Goal: Task Accomplishment & Management: Use online tool/utility

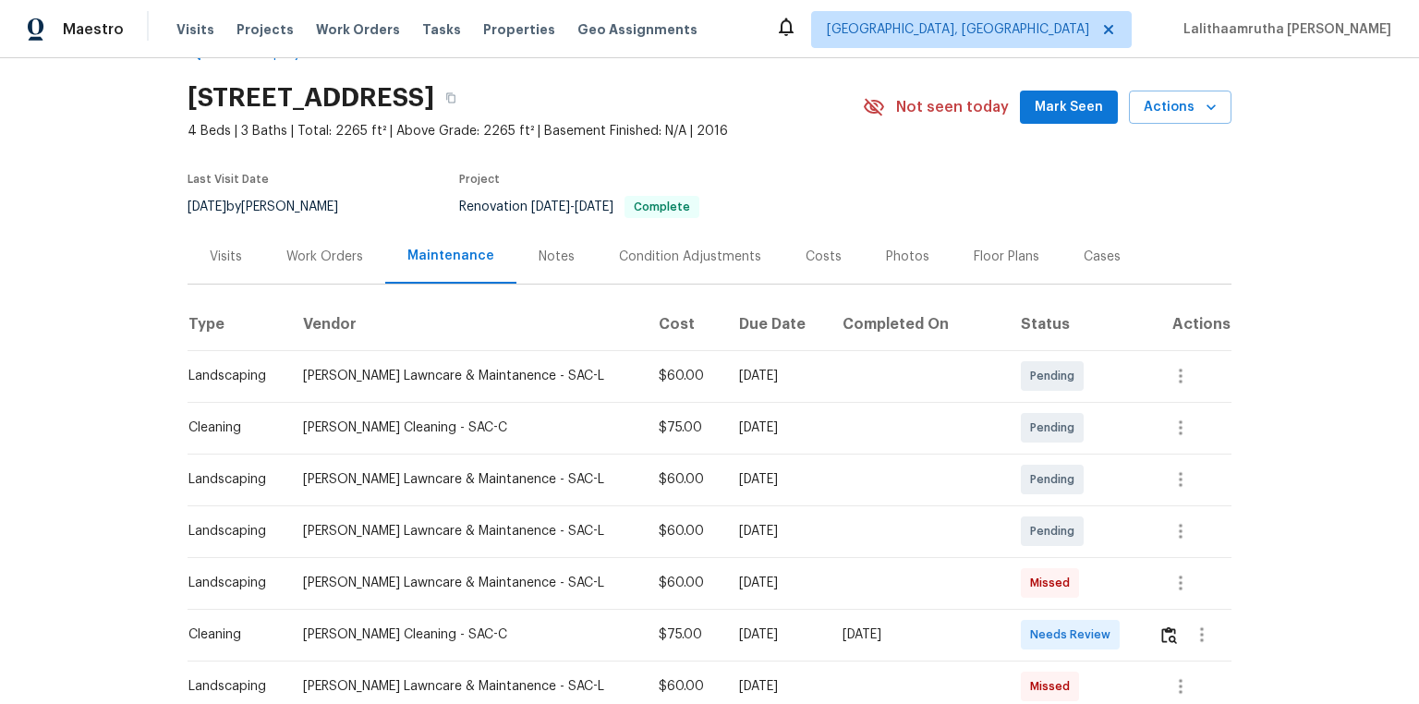
scroll to position [222, 0]
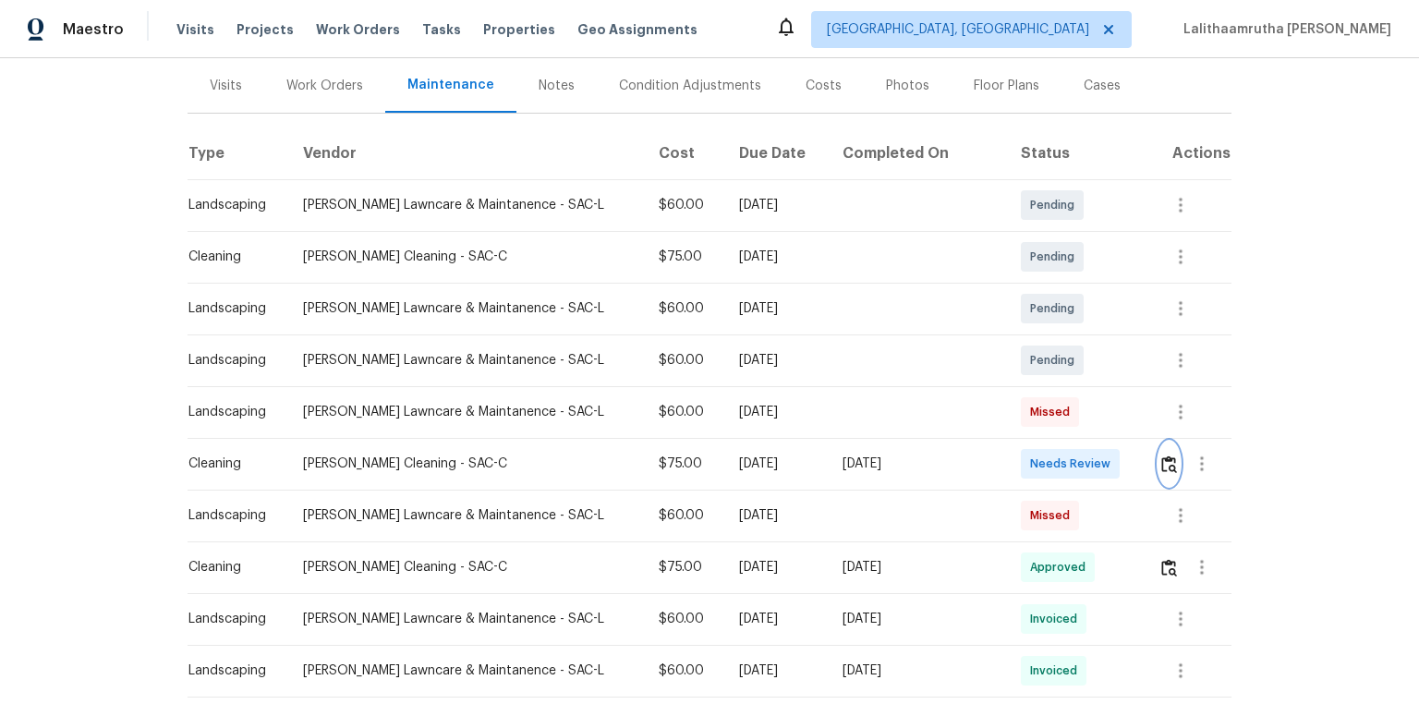
click at [1009, 462] on button "button" at bounding box center [1169, 464] width 21 height 44
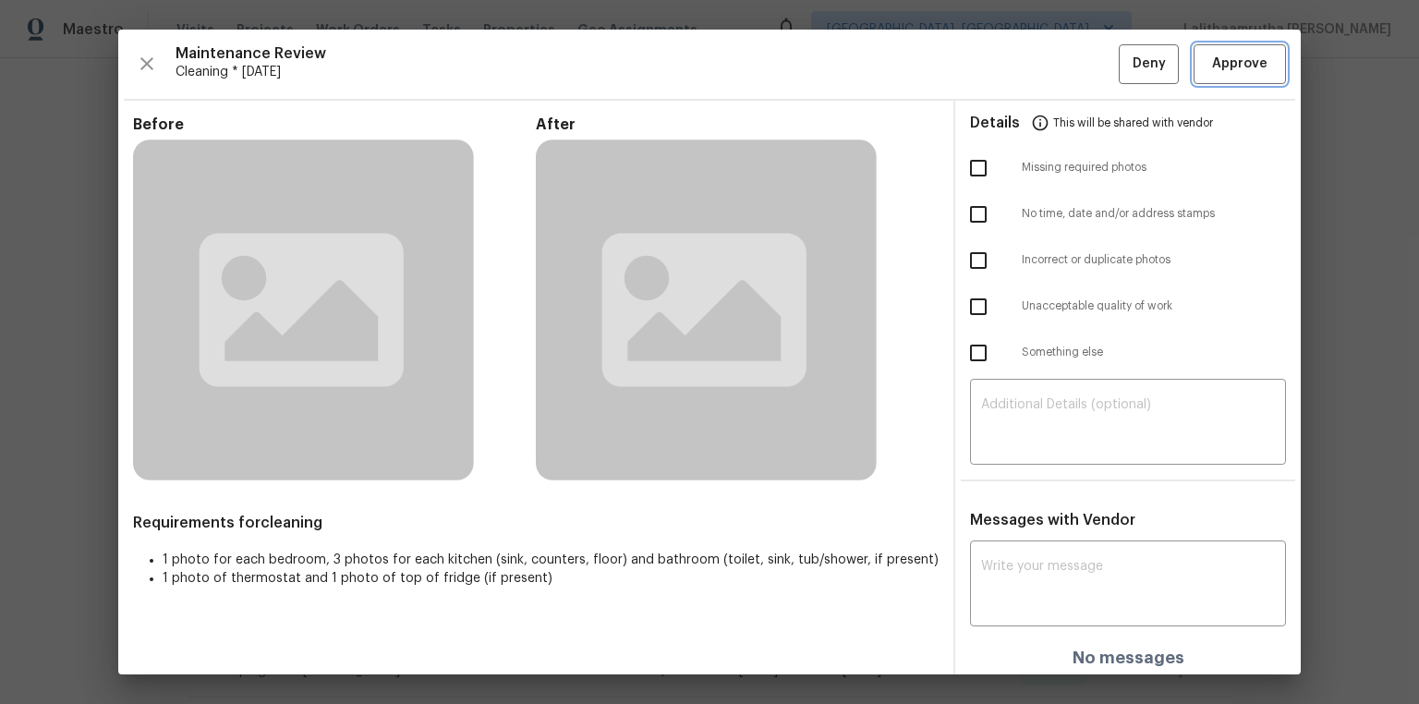
click at [1009, 65] on span "Approve" at bounding box center [1239, 64] width 55 height 23
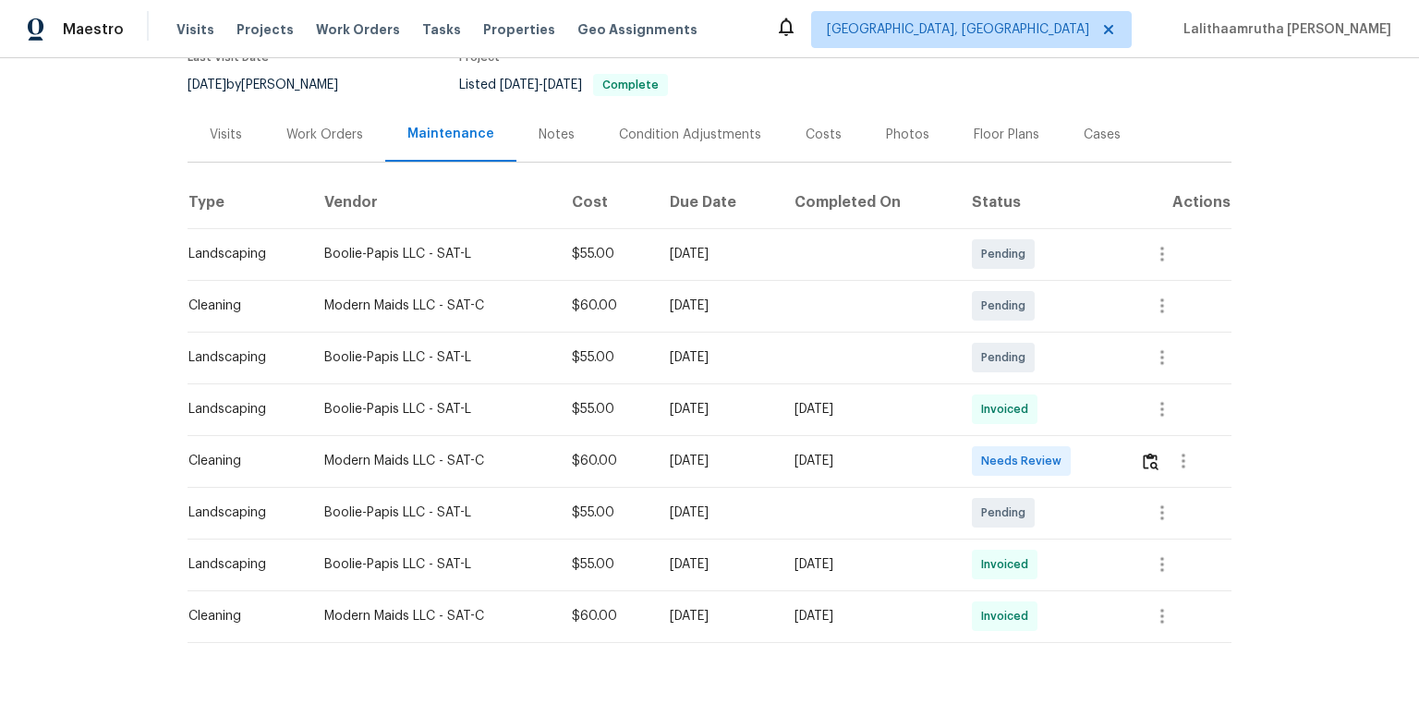
scroll to position [222, 0]
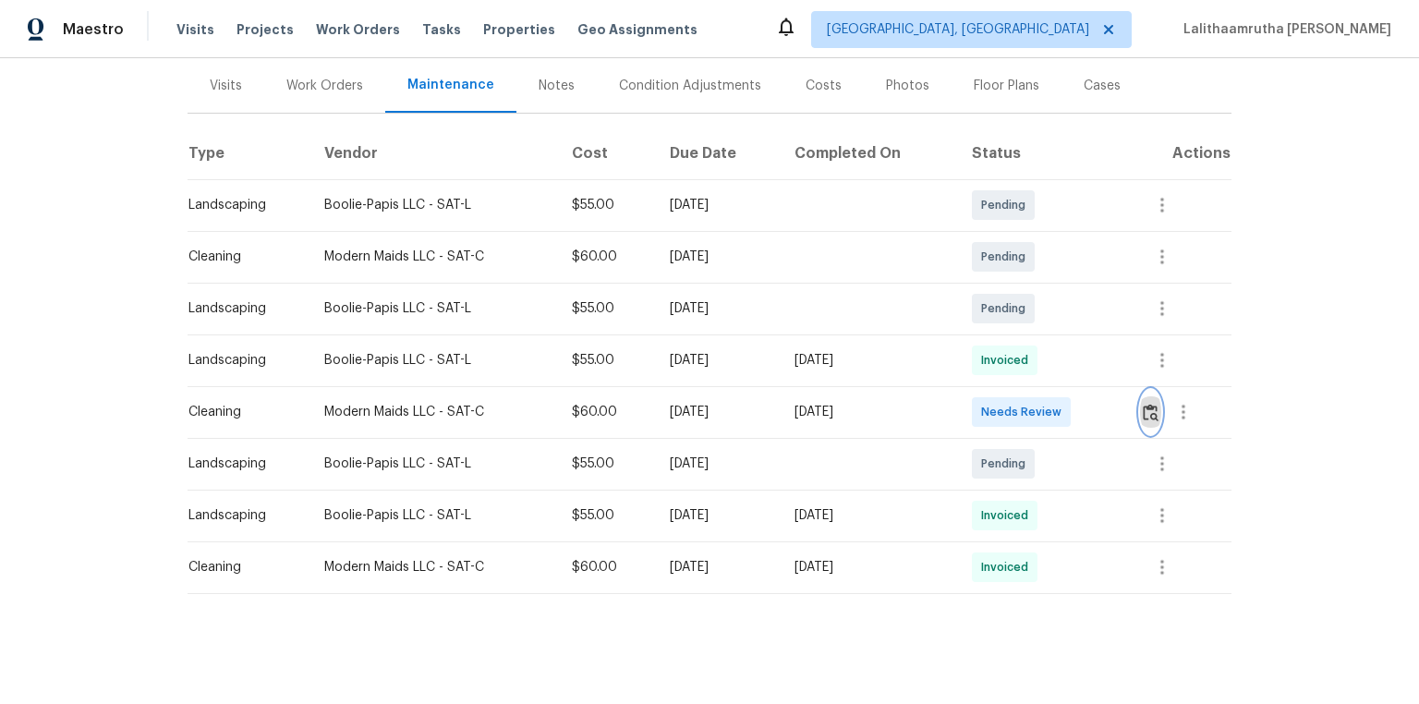
click at [1009, 418] on img "button" at bounding box center [1151, 413] width 16 height 18
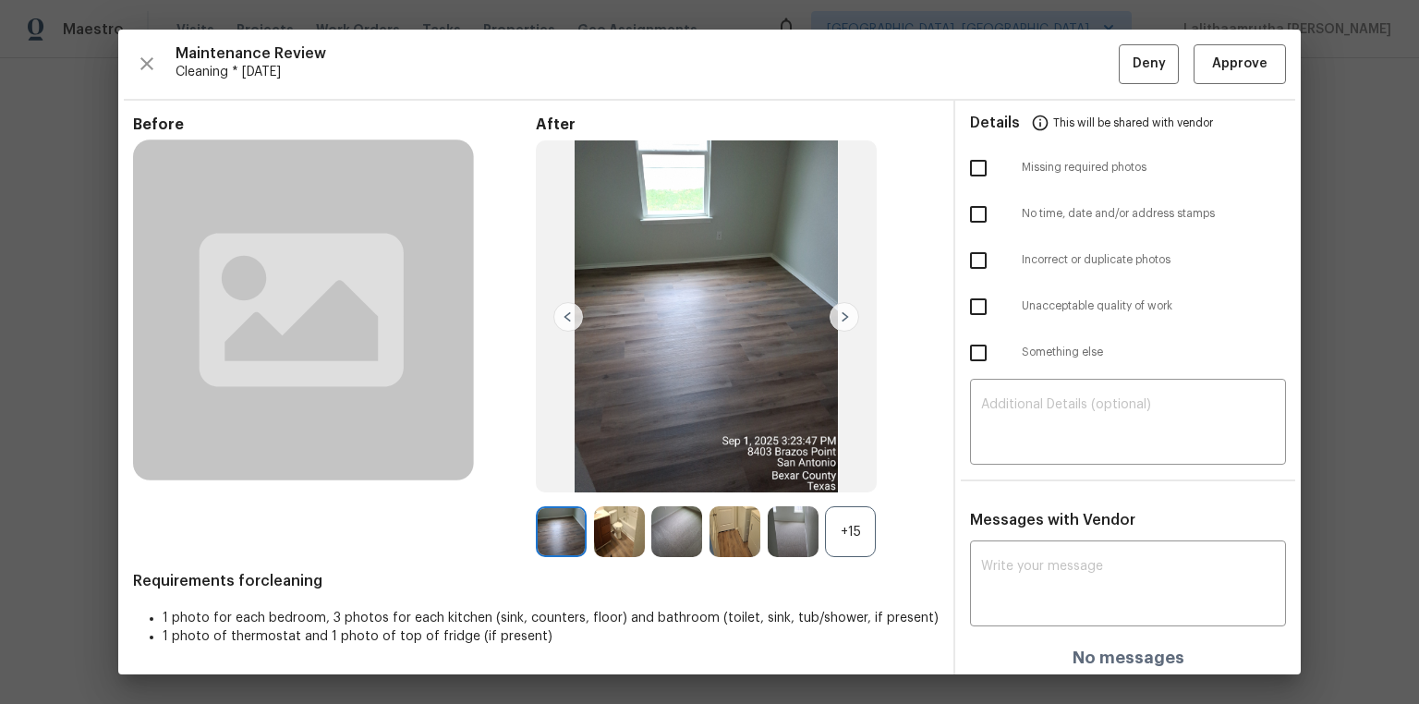
scroll to position [5, 0]
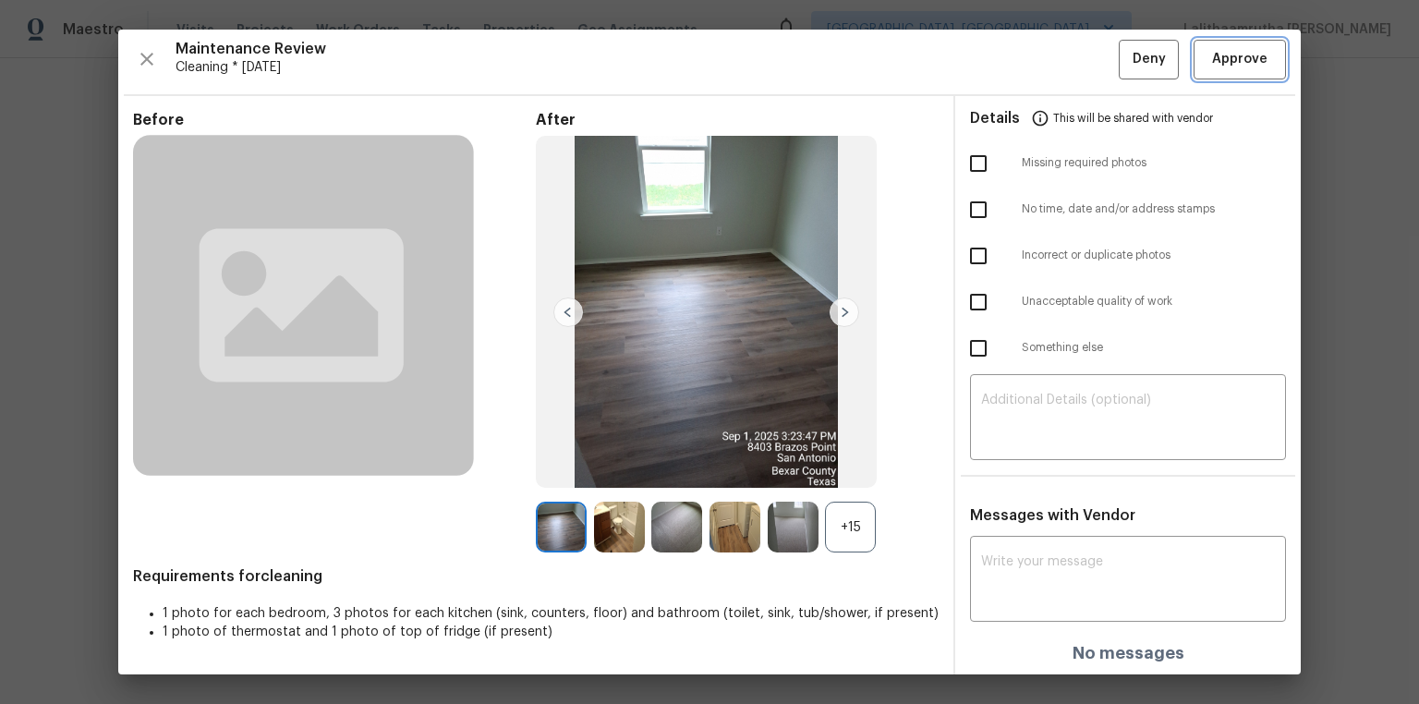
click at [1009, 60] on span "Approve" at bounding box center [1239, 59] width 55 height 23
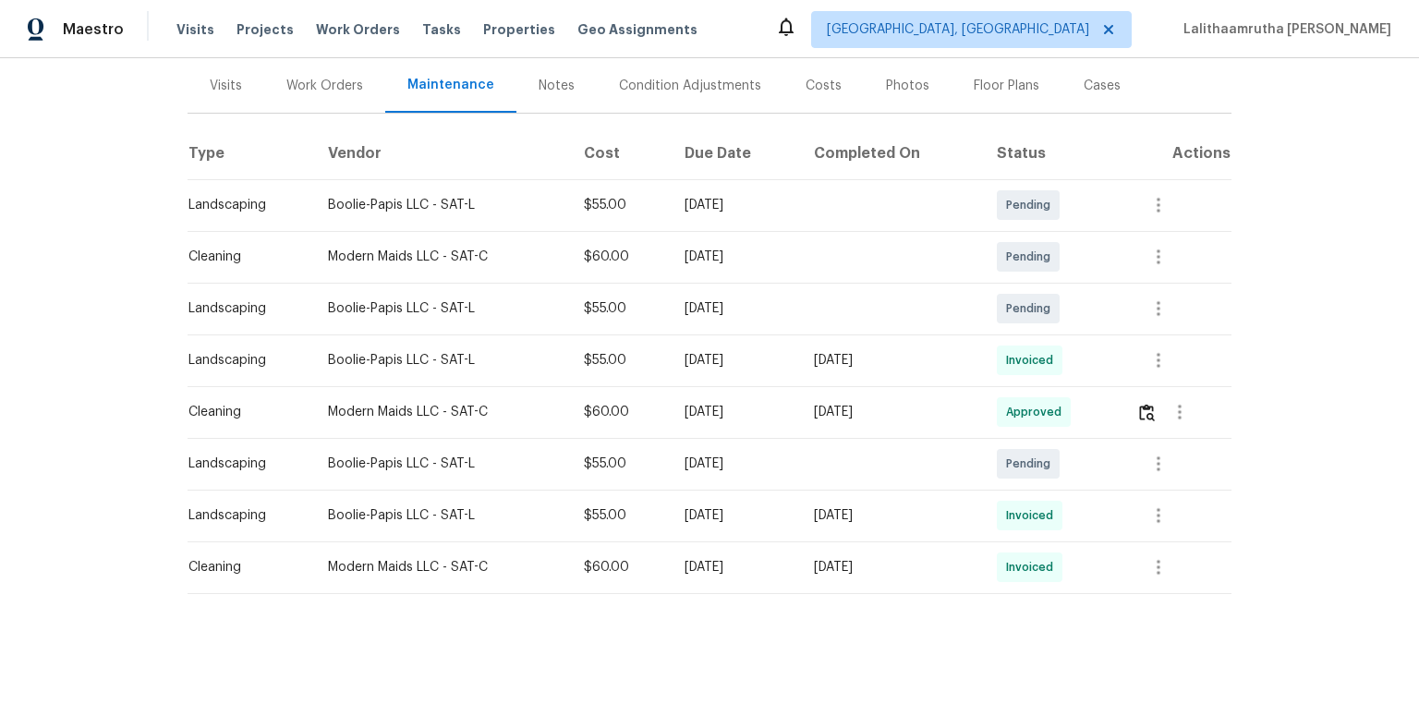
scroll to position [0, 0]
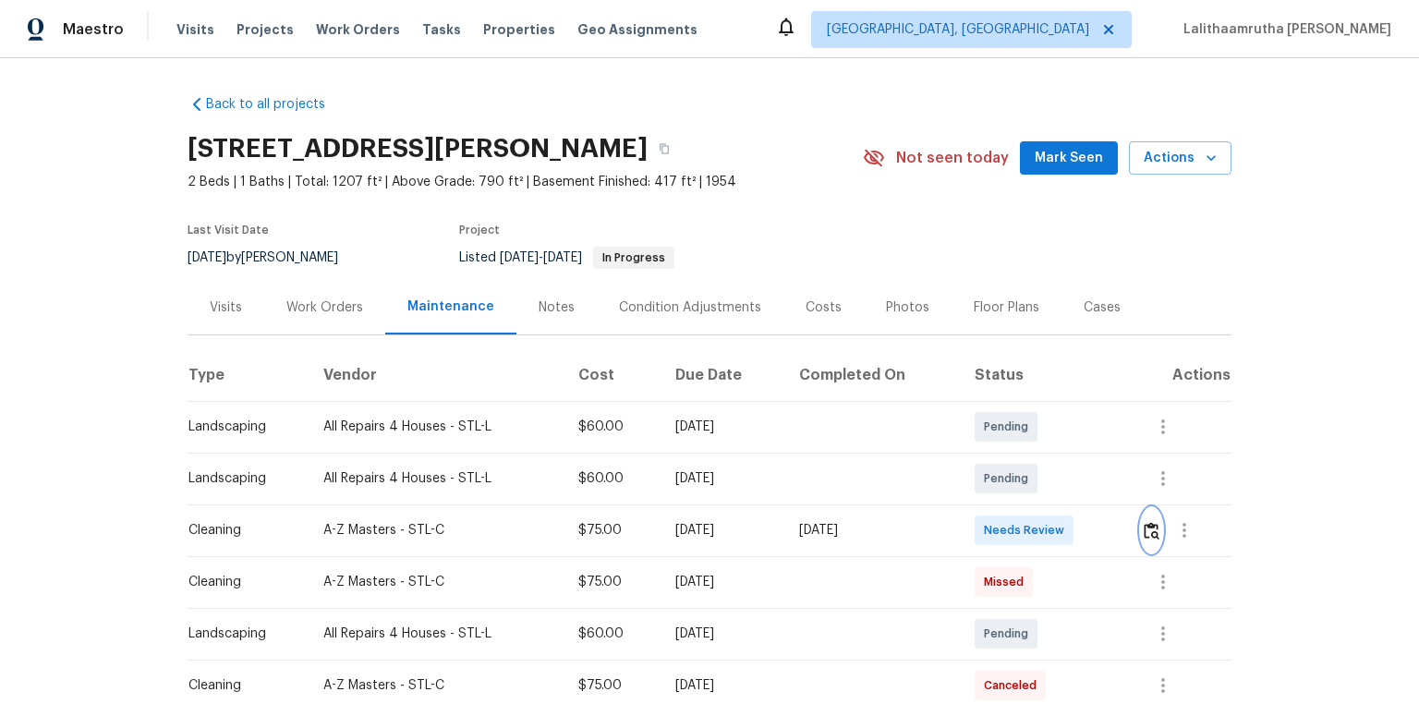
click at [1009, 473] on img "button" at bounding box center [1152, 531] width 16 height 18
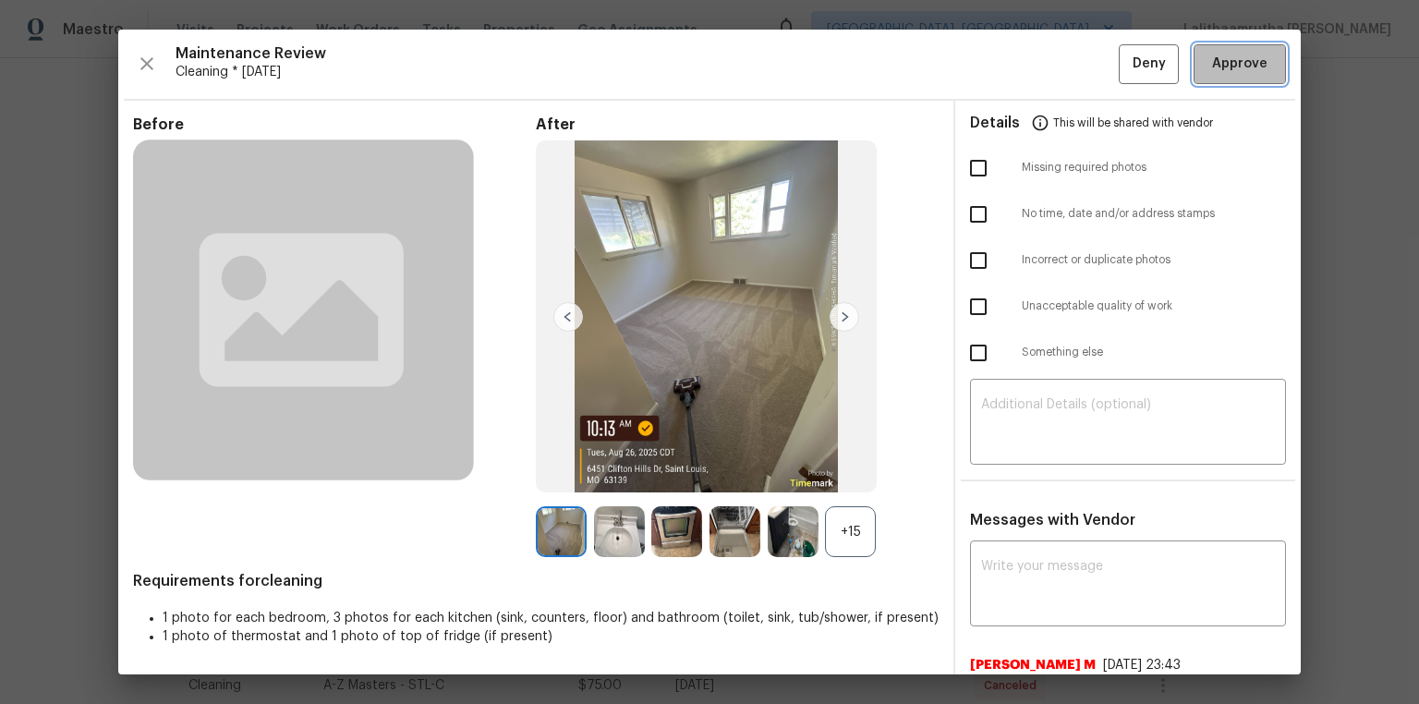
click at [1009, 71] on span "Approve" at bounding box center [1239, 64] width 55 height 23
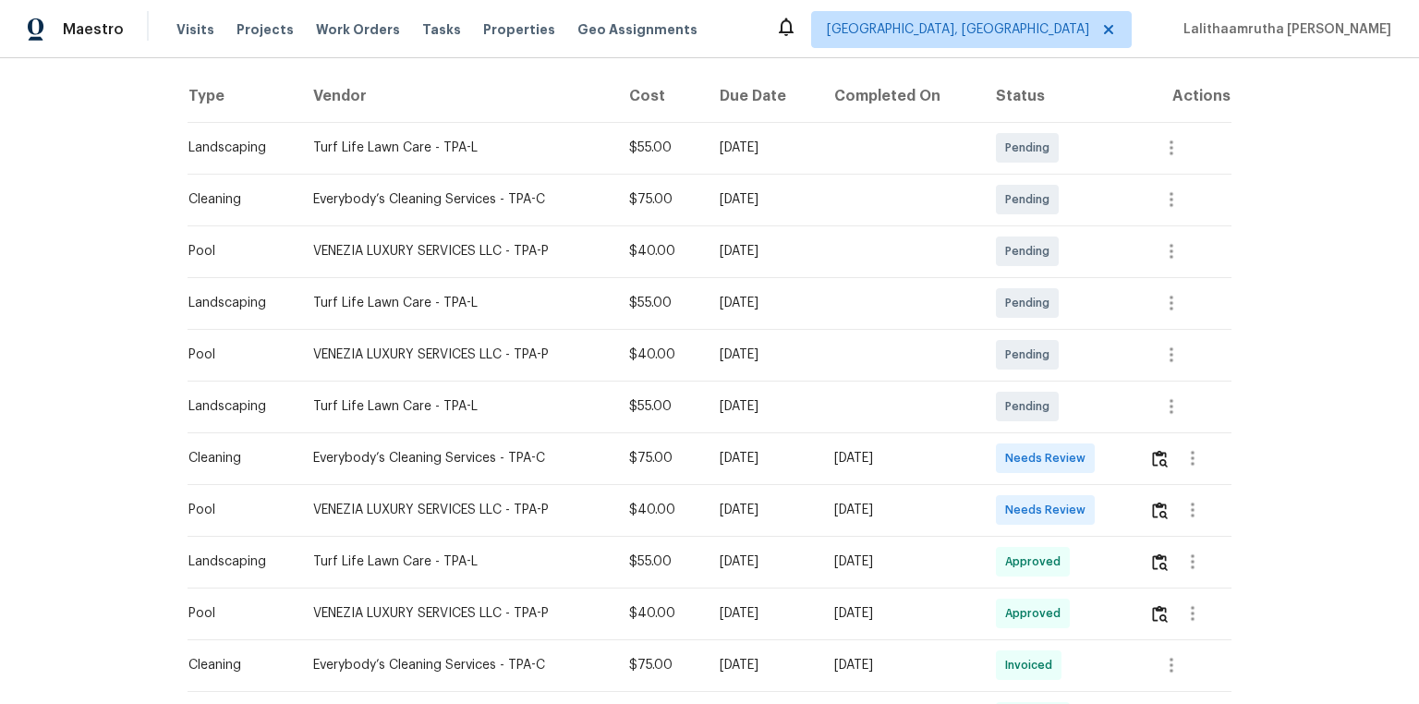
scroll to position [296, 0]
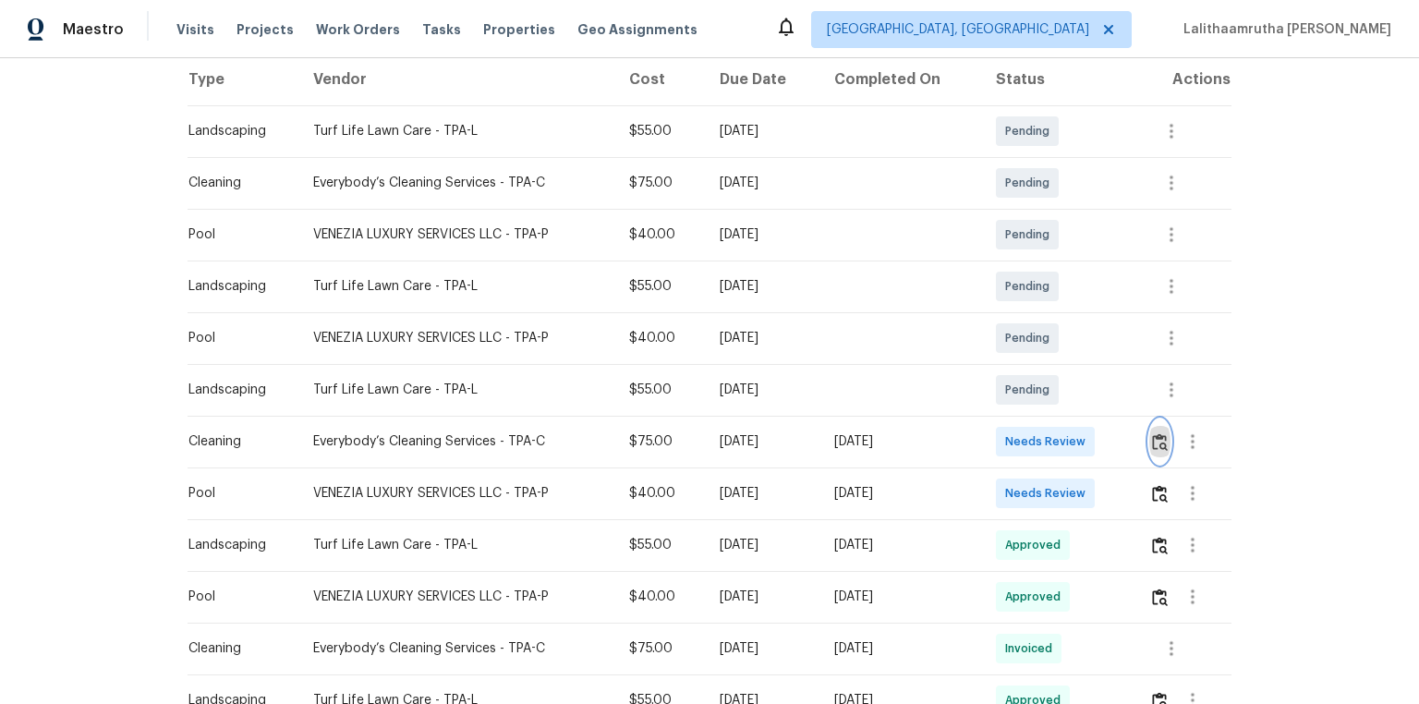
click at [1009, 449] on img "button" at bounding box center [1160, 442] width 16 height 18
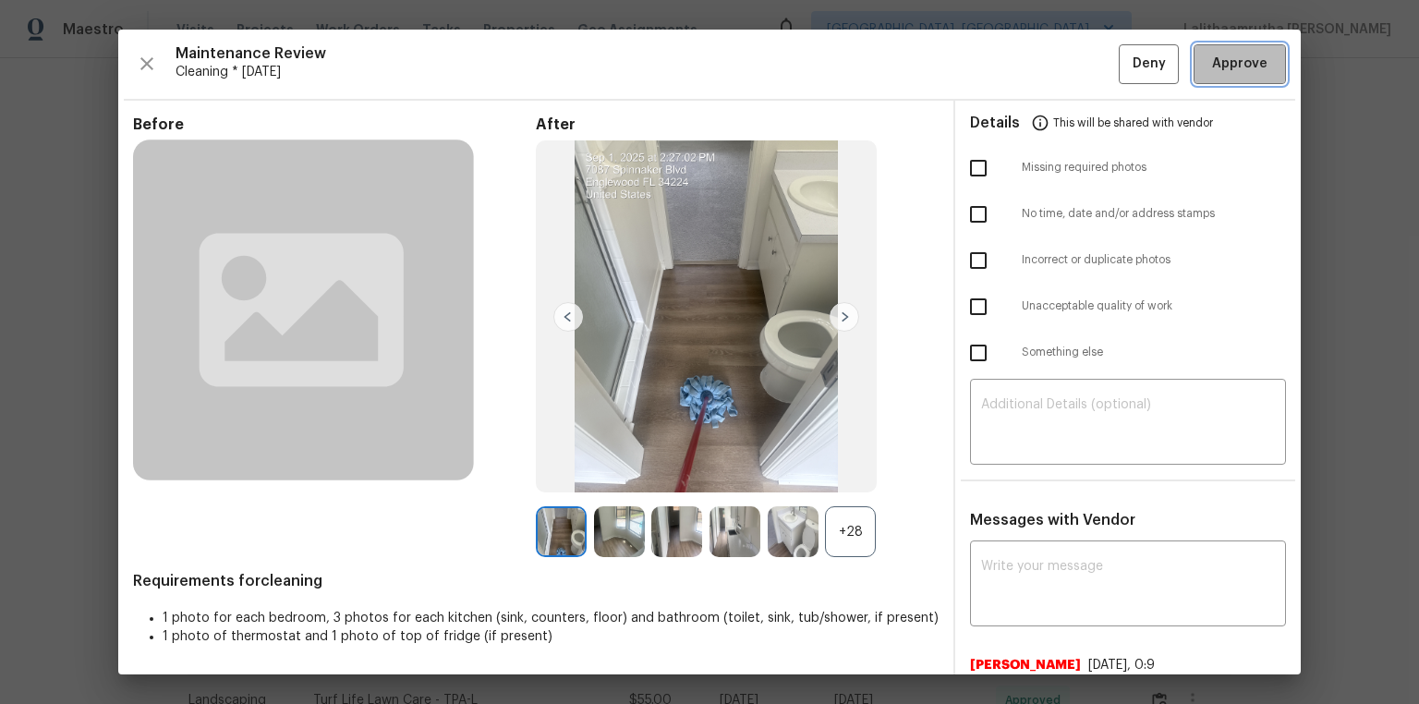
click at [1009, 69] on span "Approve" at bounding box center [1239, 64] width 55 height 23
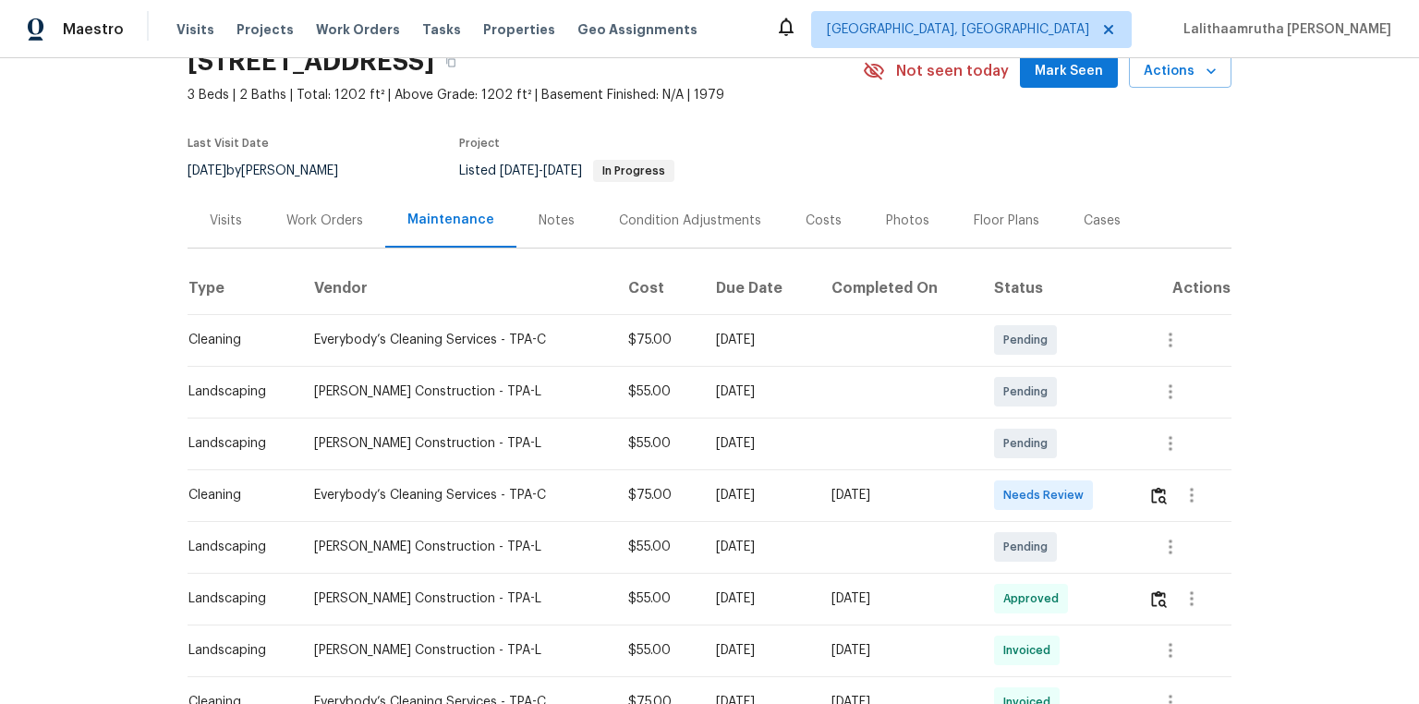
scroll to position [296, 0]
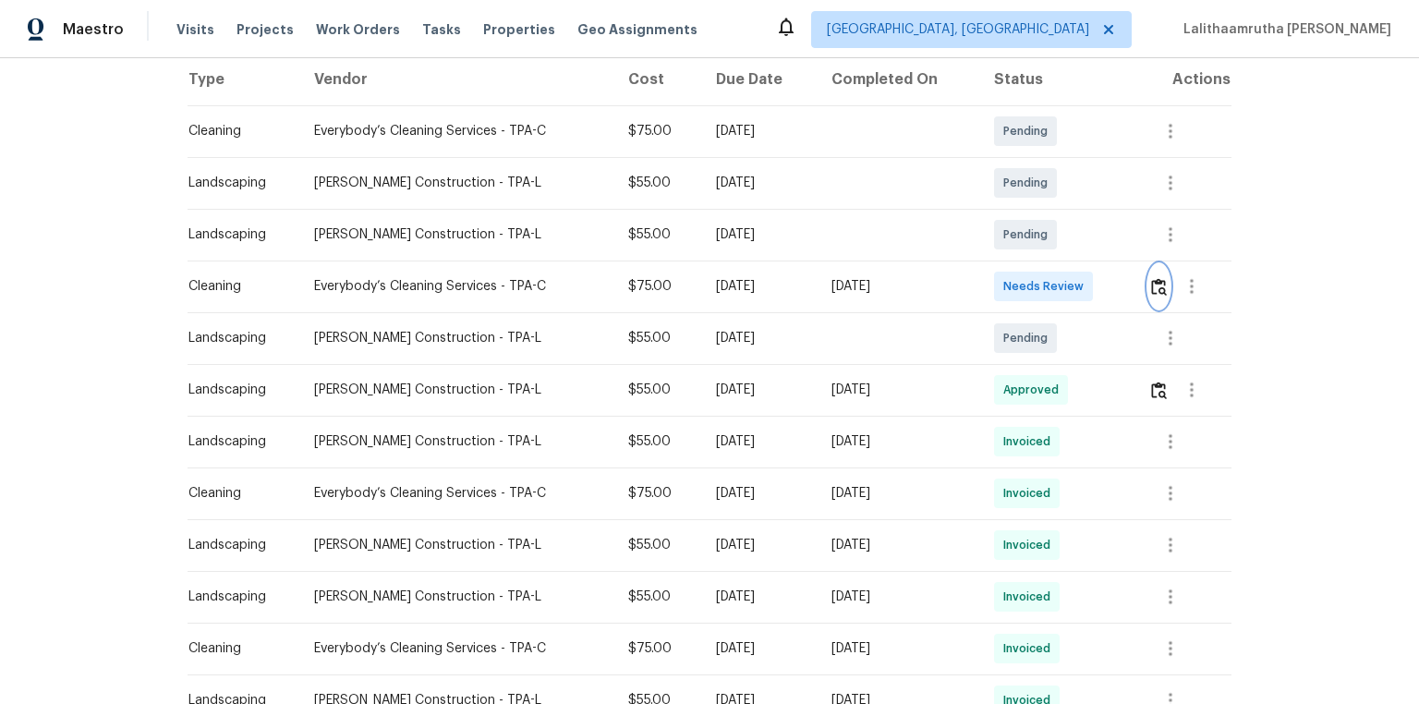
click at [1009, 286] on img "button" at bounding box center [1159, 287] width 16 height 18
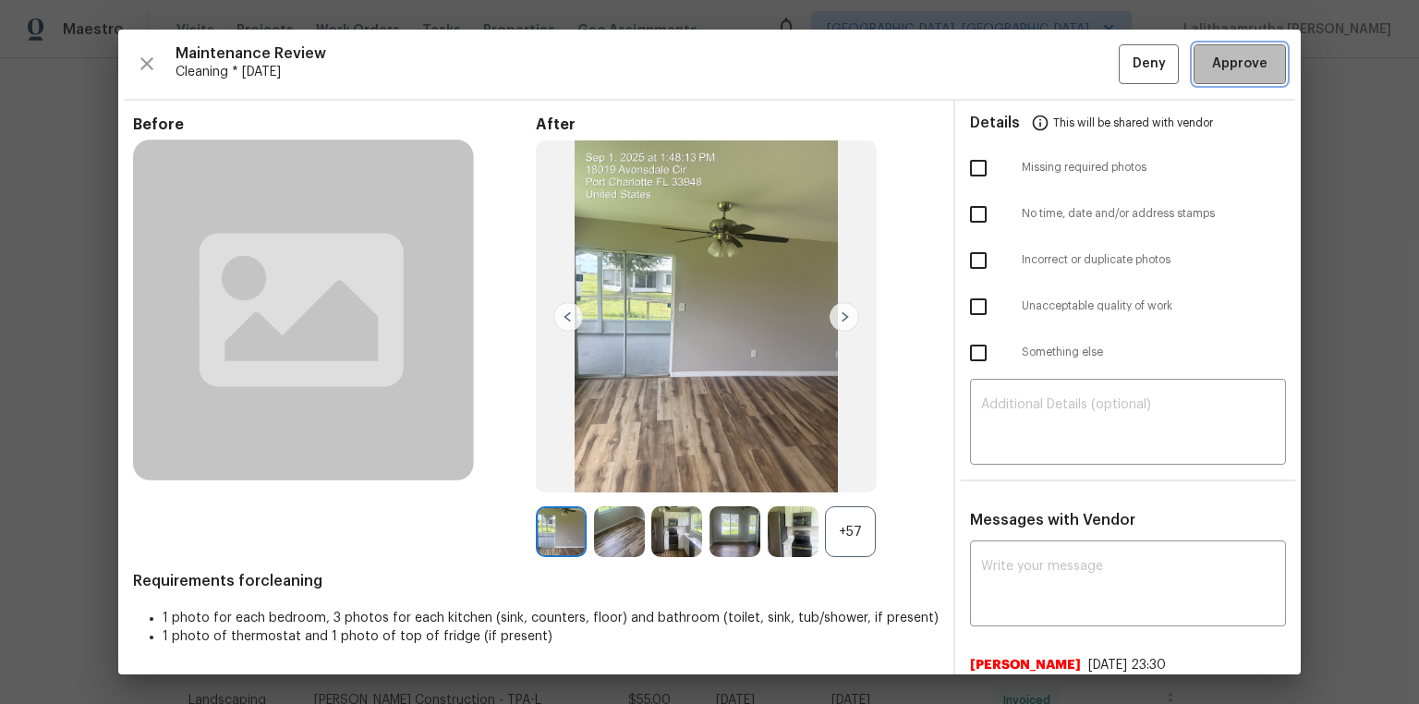
click at [1009, 71] on span "Approve" at bounding box center [1239, 64] width 55 height 23
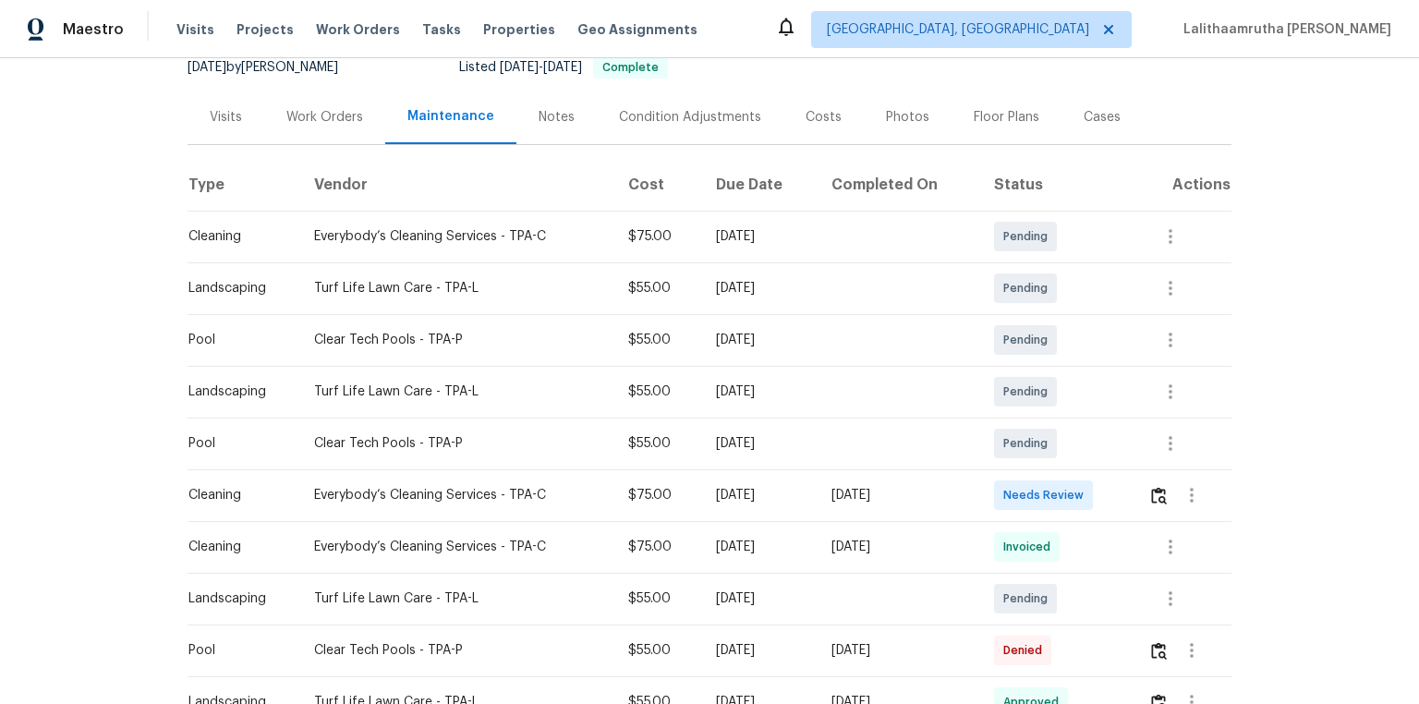
scroll to position [296, 0]
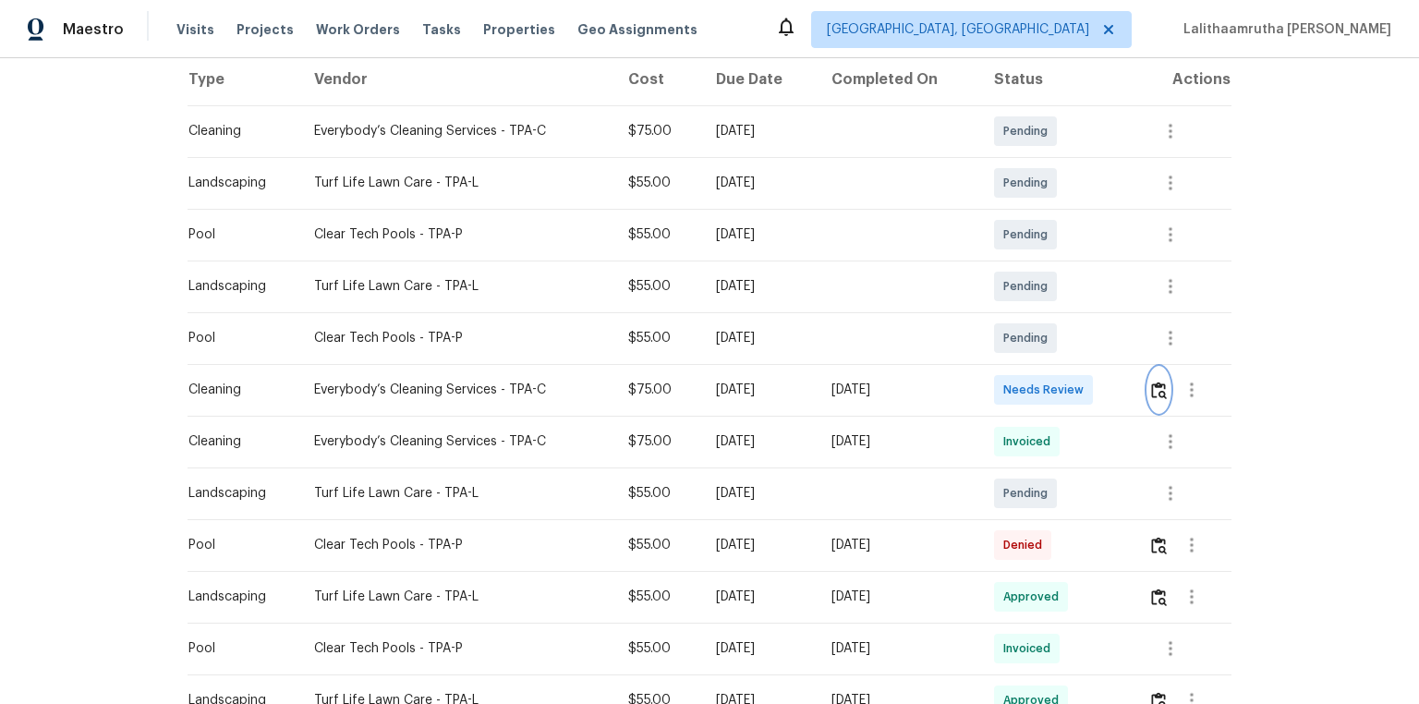
click at [1009, 399] on button "button" at bounding box center [1158, 390] width 21 height 44
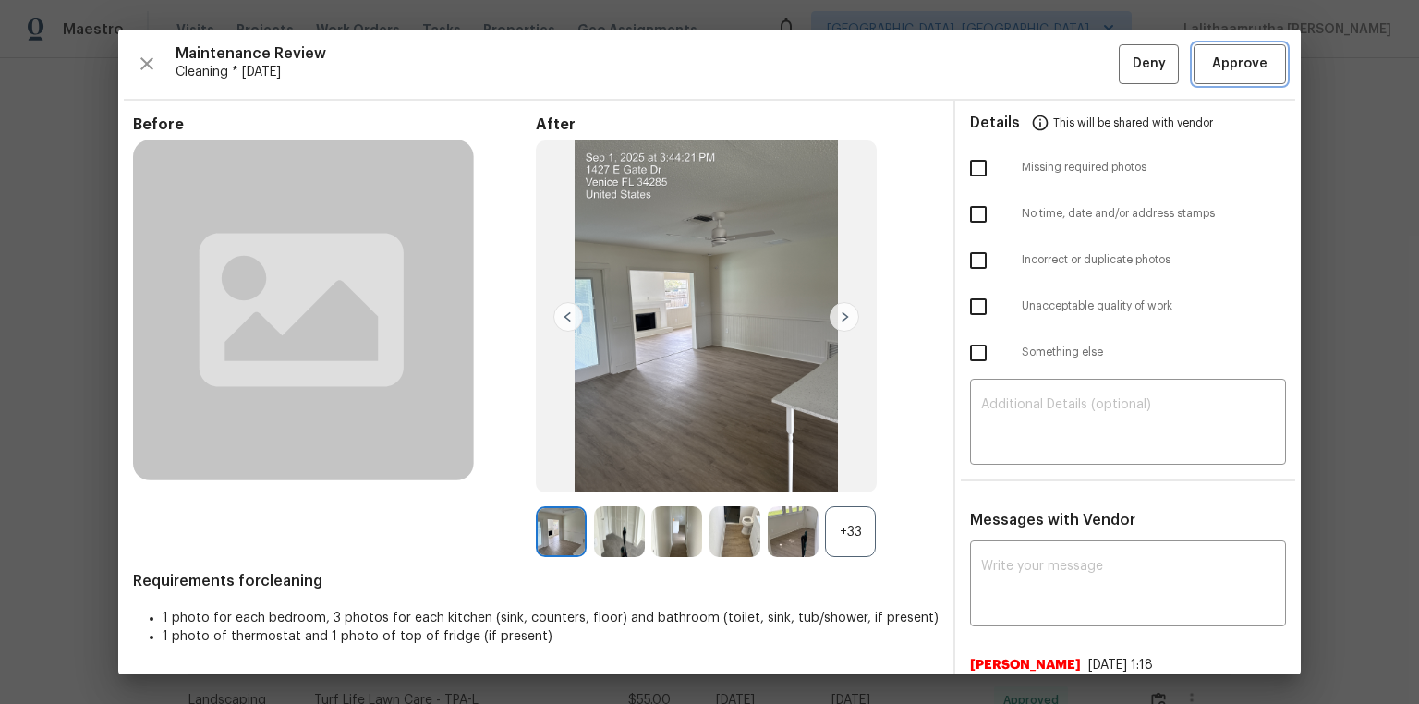
click at [1009, 55] on span "Approve" at bounding box center [1239, 64] width 55 height 23
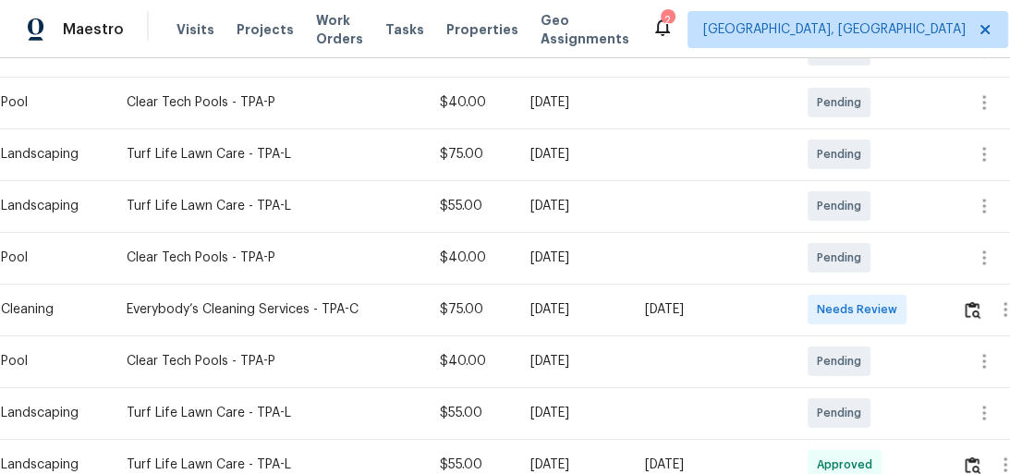
scroll to position [443, 0]
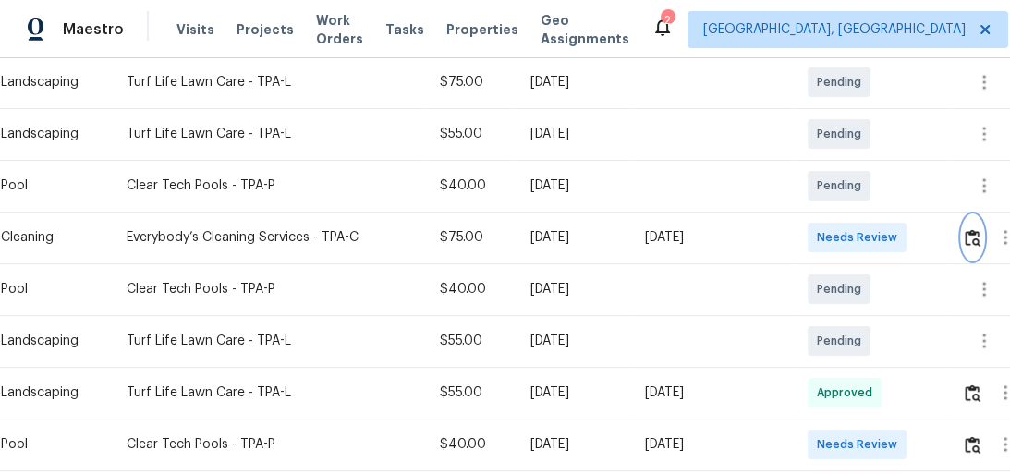
click at [975, 235] on img "button" at bounding box center [973, 238] width 16 height 18
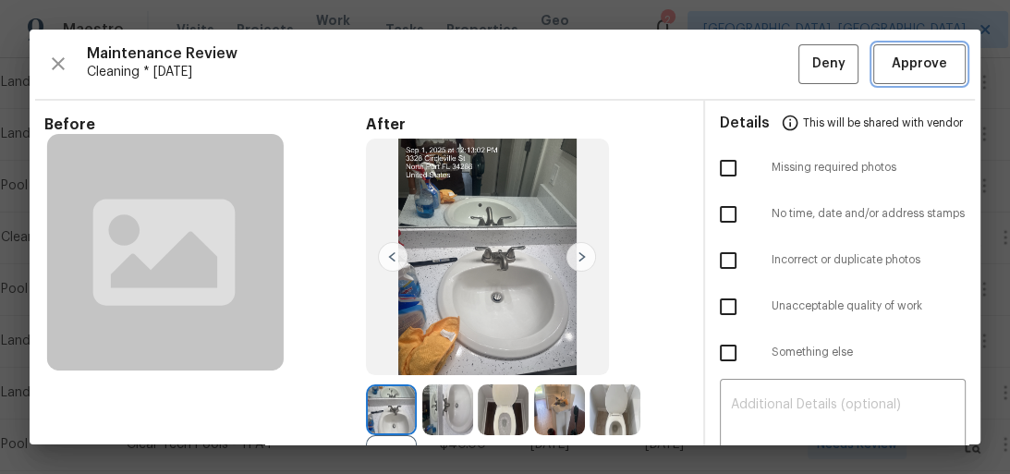
click at [928, 57] on span "Approve" at bounding box center [919, 64] width 55 height 23
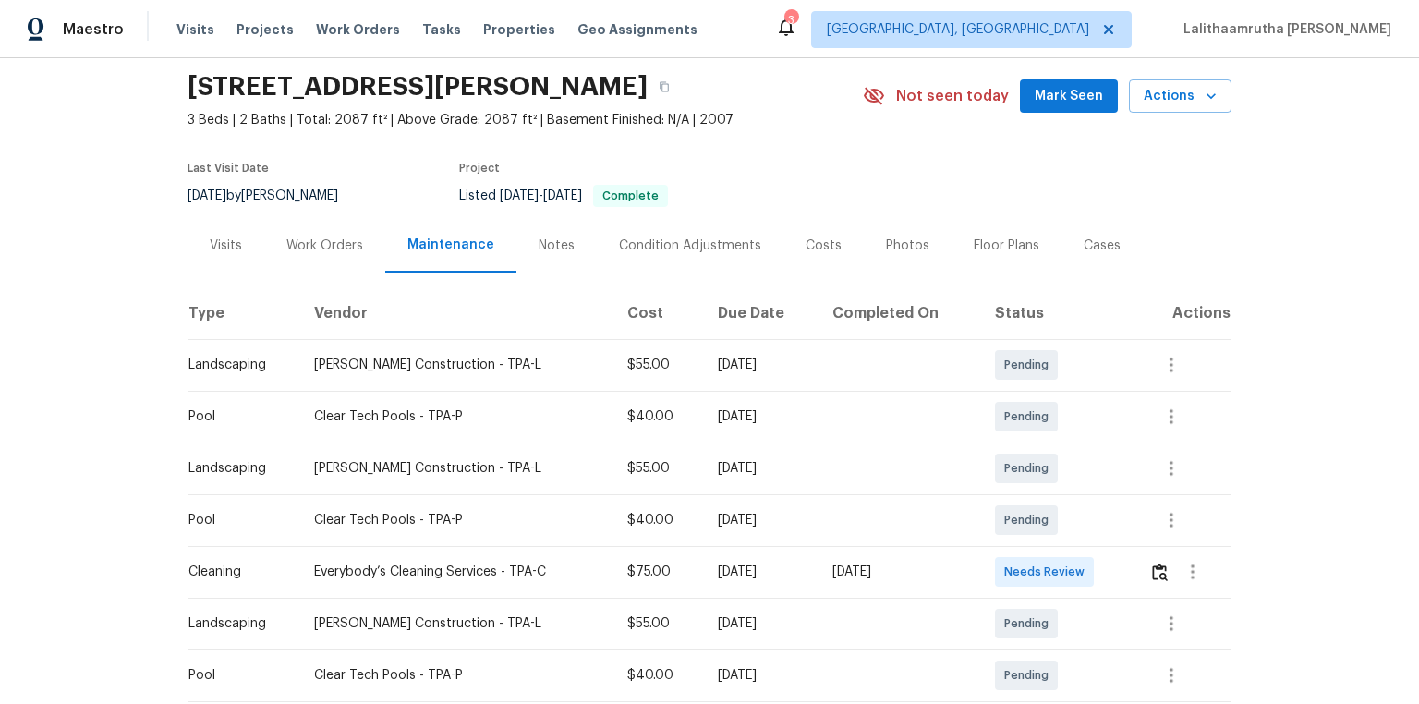
scroll to position [148, 0]
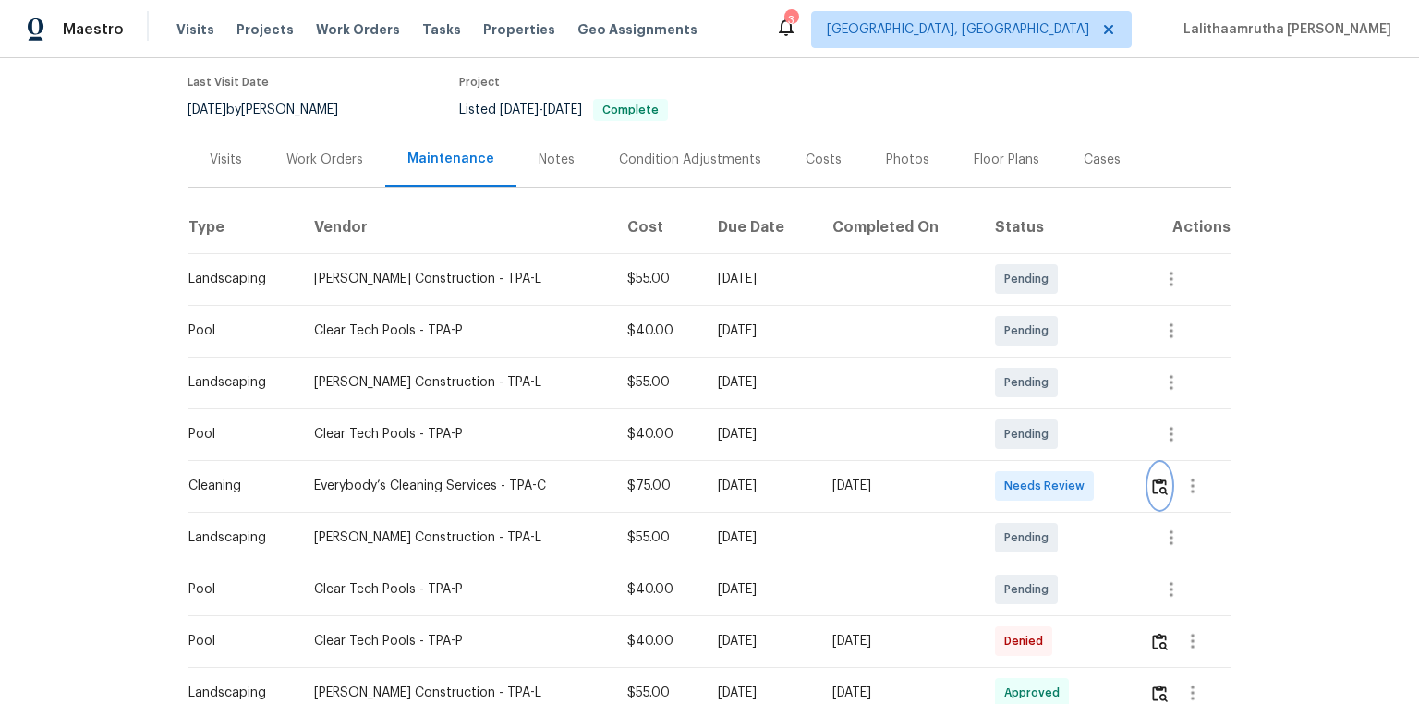
click at [1009, 473] on img "button" at bounding box center [1160, 487] width 16 height 18
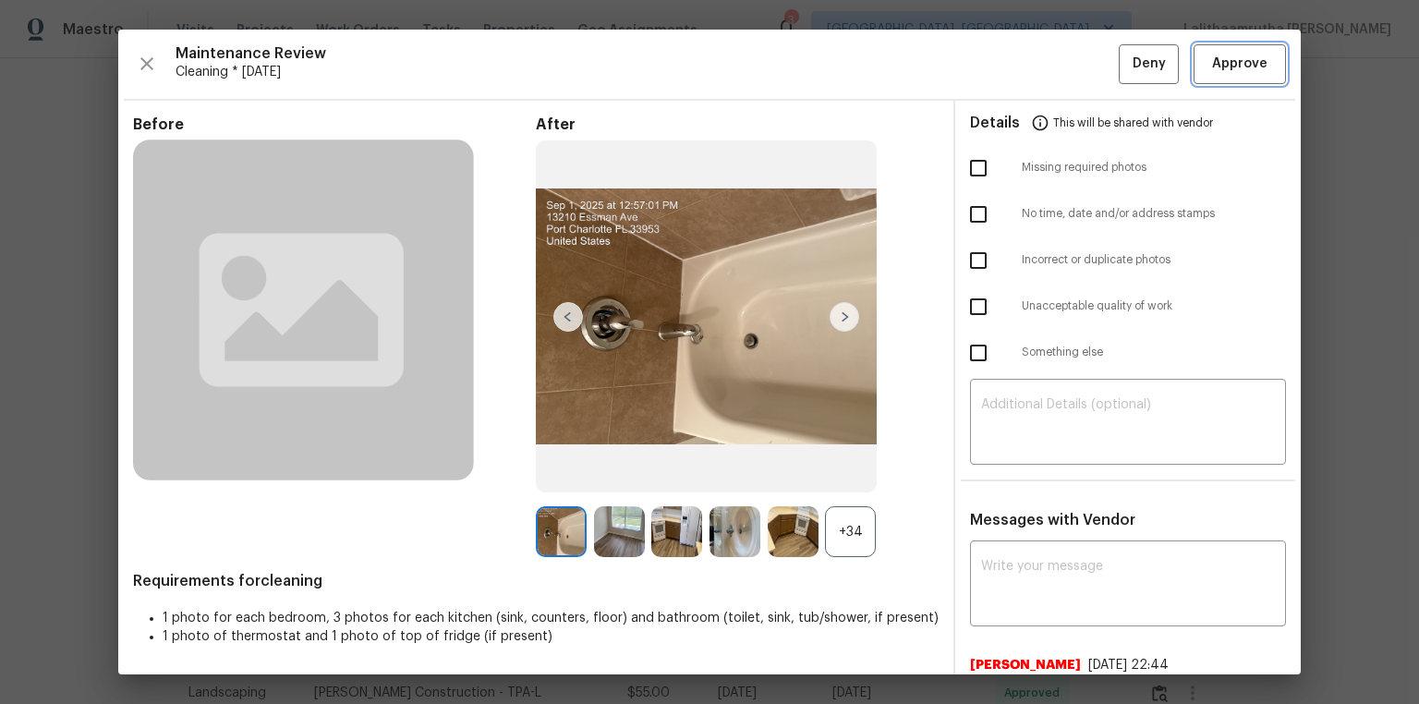
click at [1009, 64] on span "Approve" at bounding box center [1239, 64] width 55 height 23
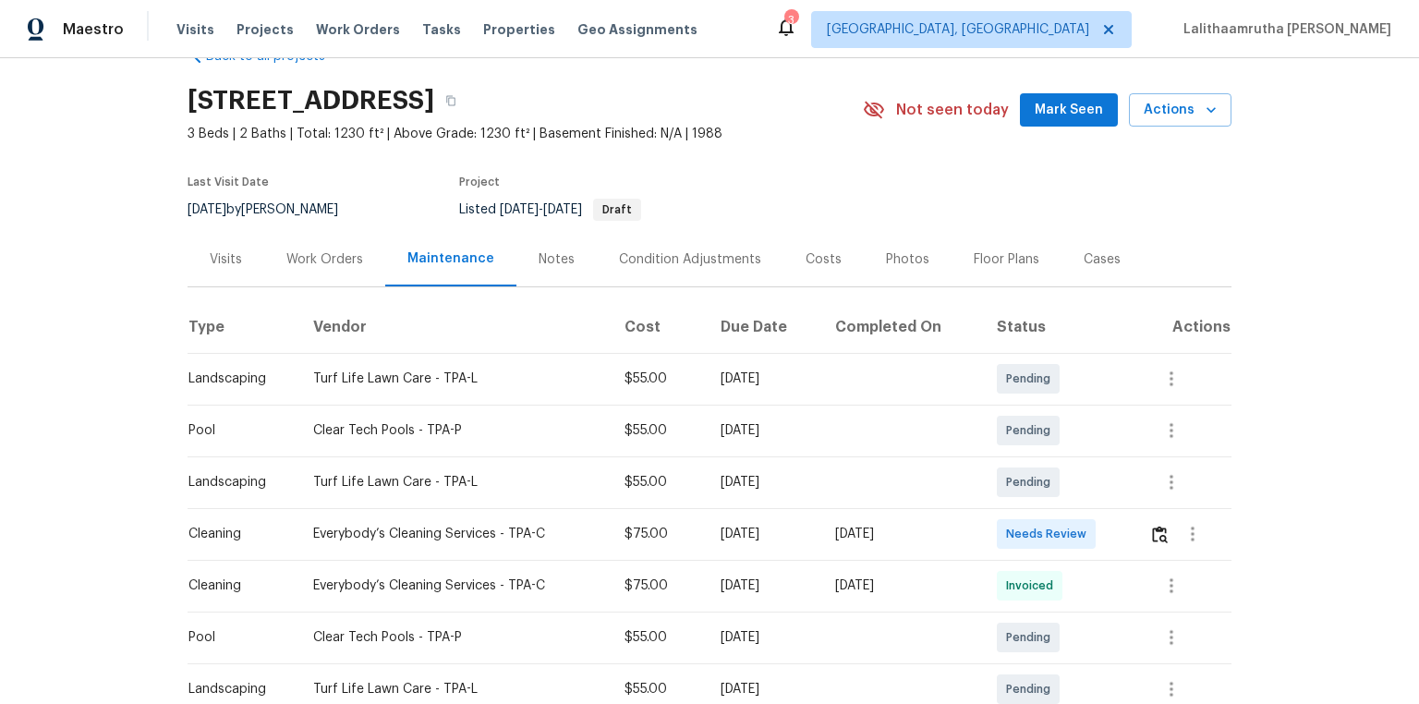
scroll to position [74, 0]
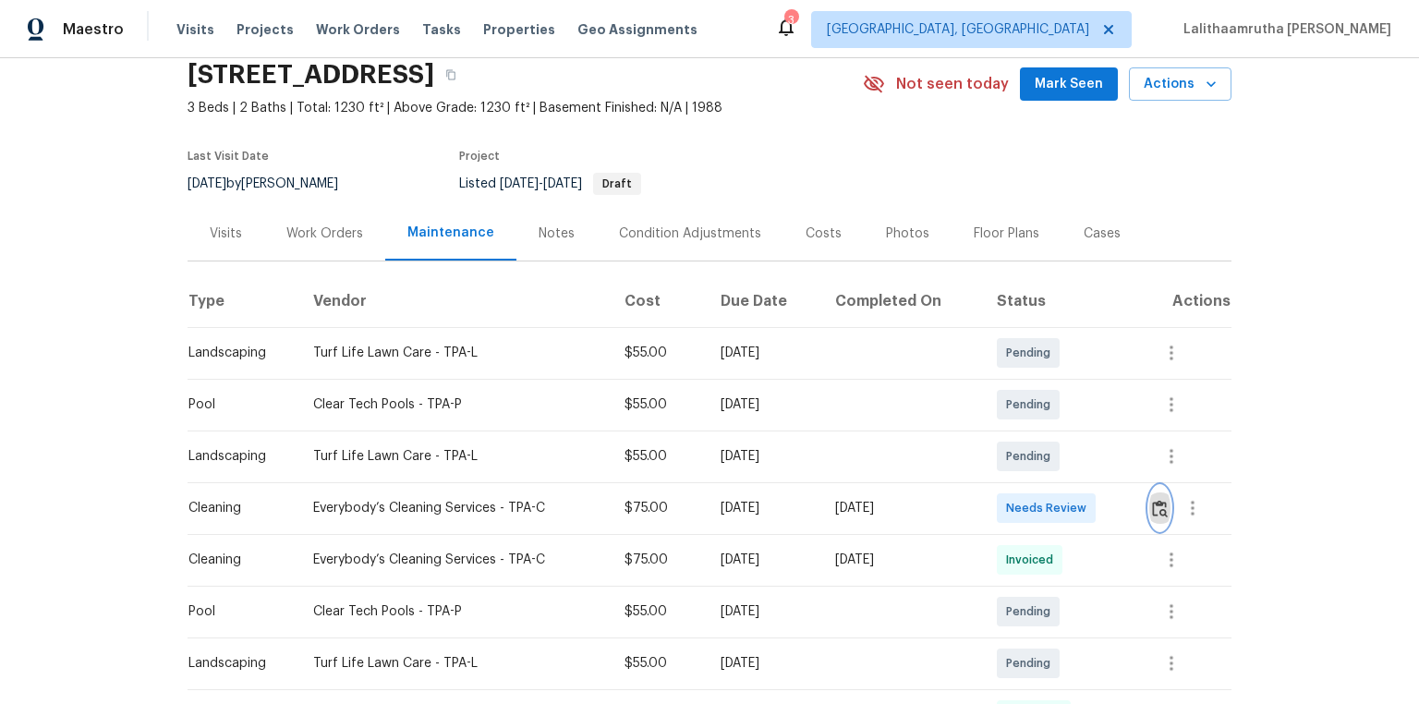
click at [1009, 473] on img "button" at bounding box center [1160, 509] width 16 height 18
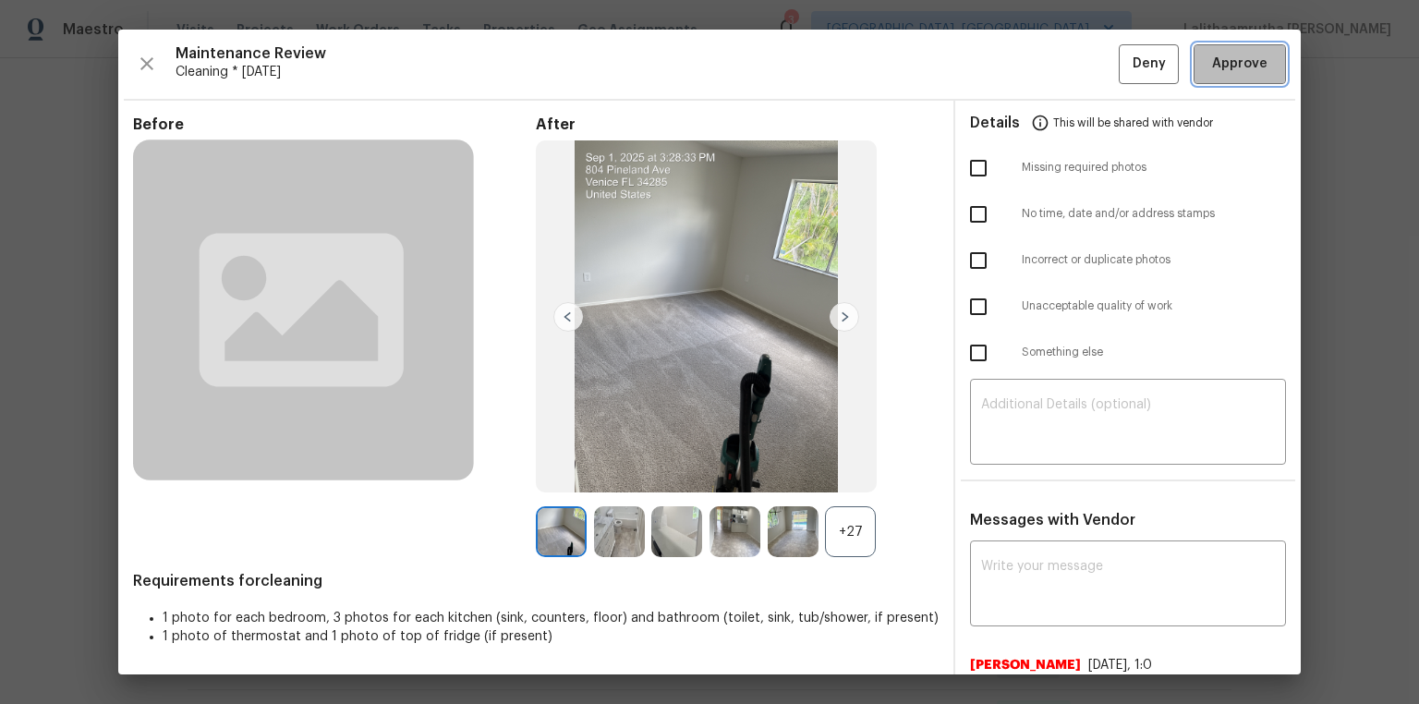
click at [1009, 73] on span "Approve" at bounding box center [1239, 64] width 55 height 23
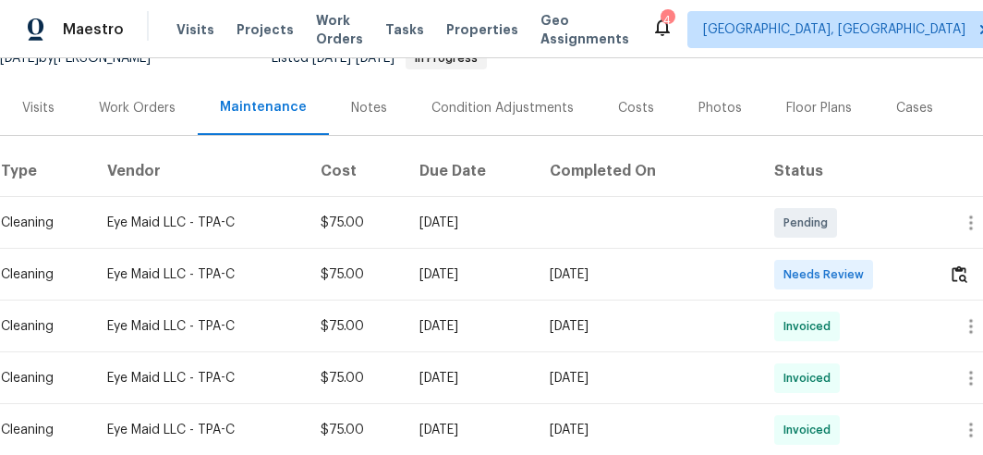
scroll to position [211, 0]
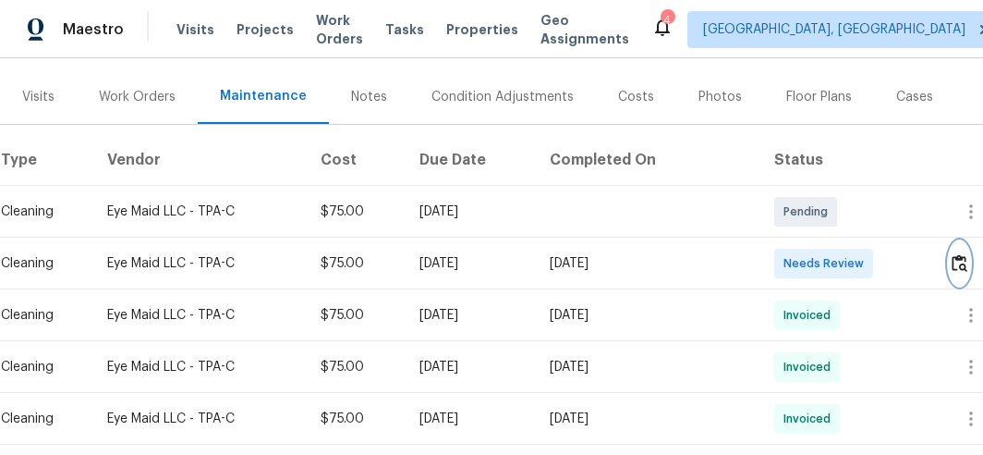
click at [954, 264] on img "button" at bounding box center [960, 263] width 16 height 18
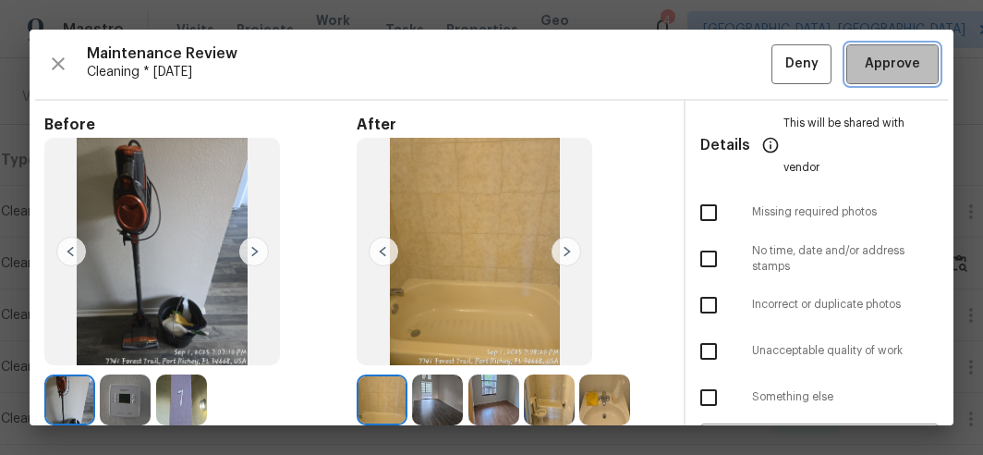
click at [891, 57] on span "Approve" at bounding box center [892, 64] width 55 height 23
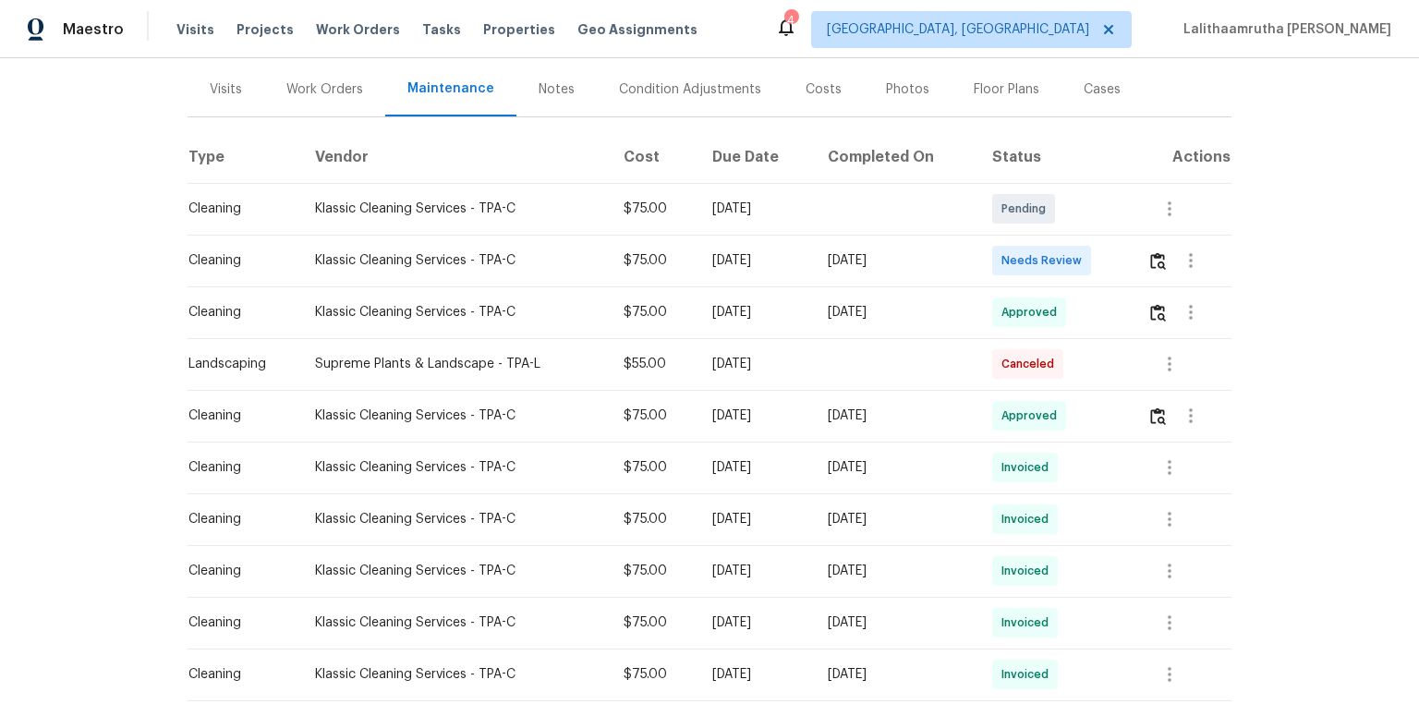
scroll to position [222, 0]
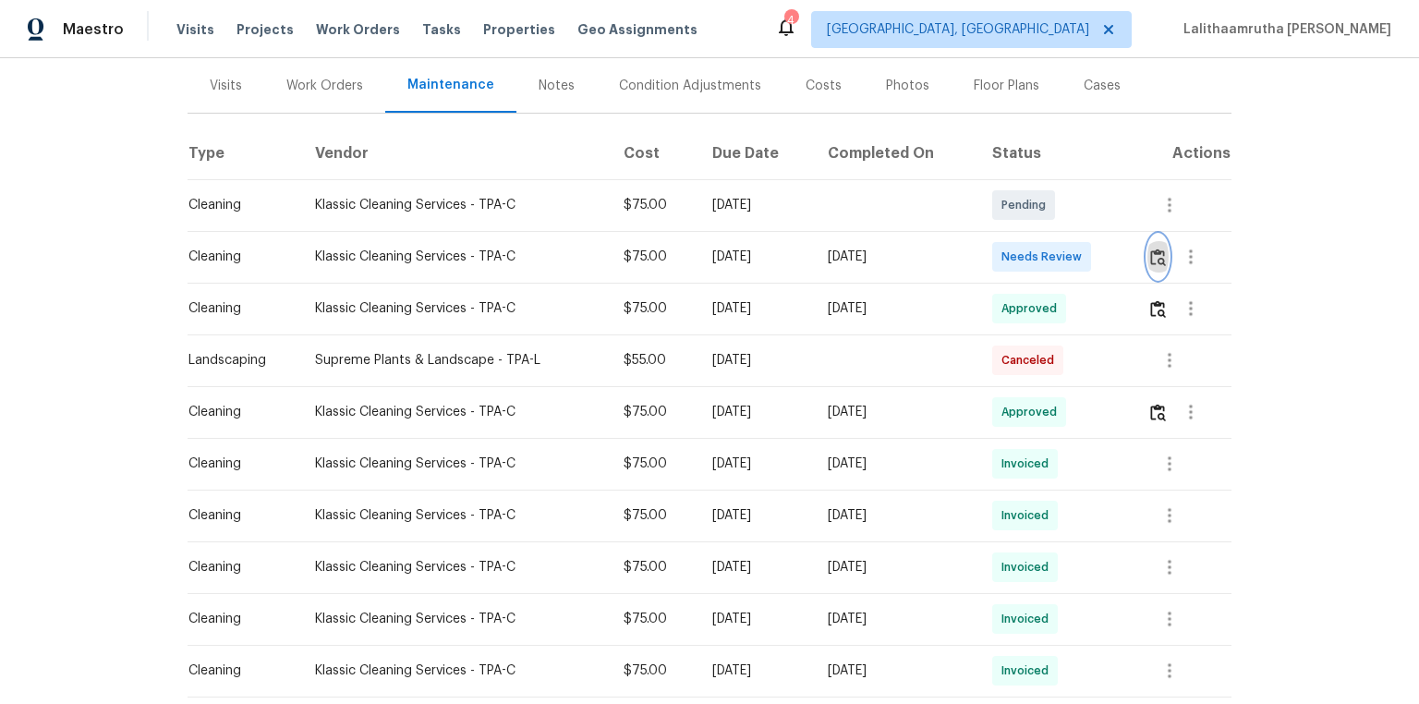
click at [1009, 253] on img "button" at bounding box center [1158, 258] width 16 height 18
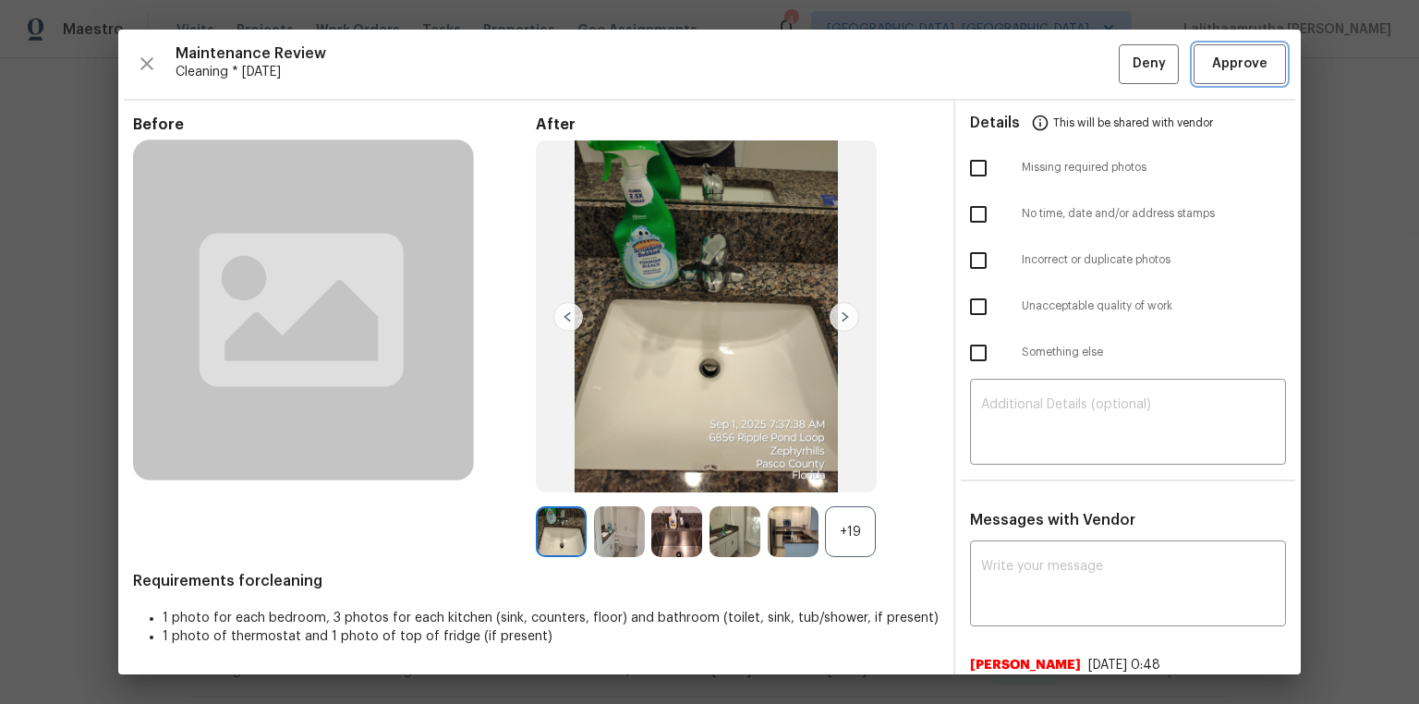
click at [1009, 63] on span "Approve" at bounding box center [1239, 64] width 55 height 23
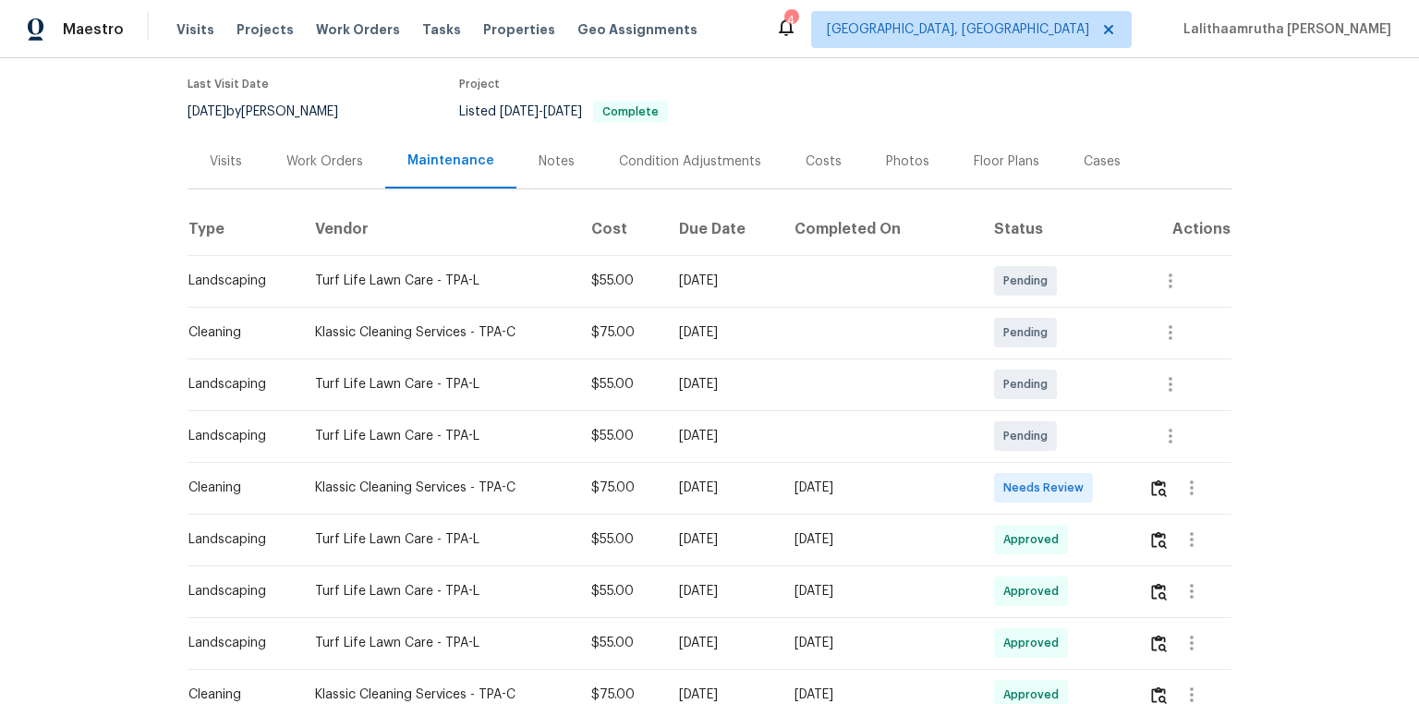
scroll to position [148, 0]
click at [1009, 473] on img "button" at bounding box center [1159, 487] width 16 height 18
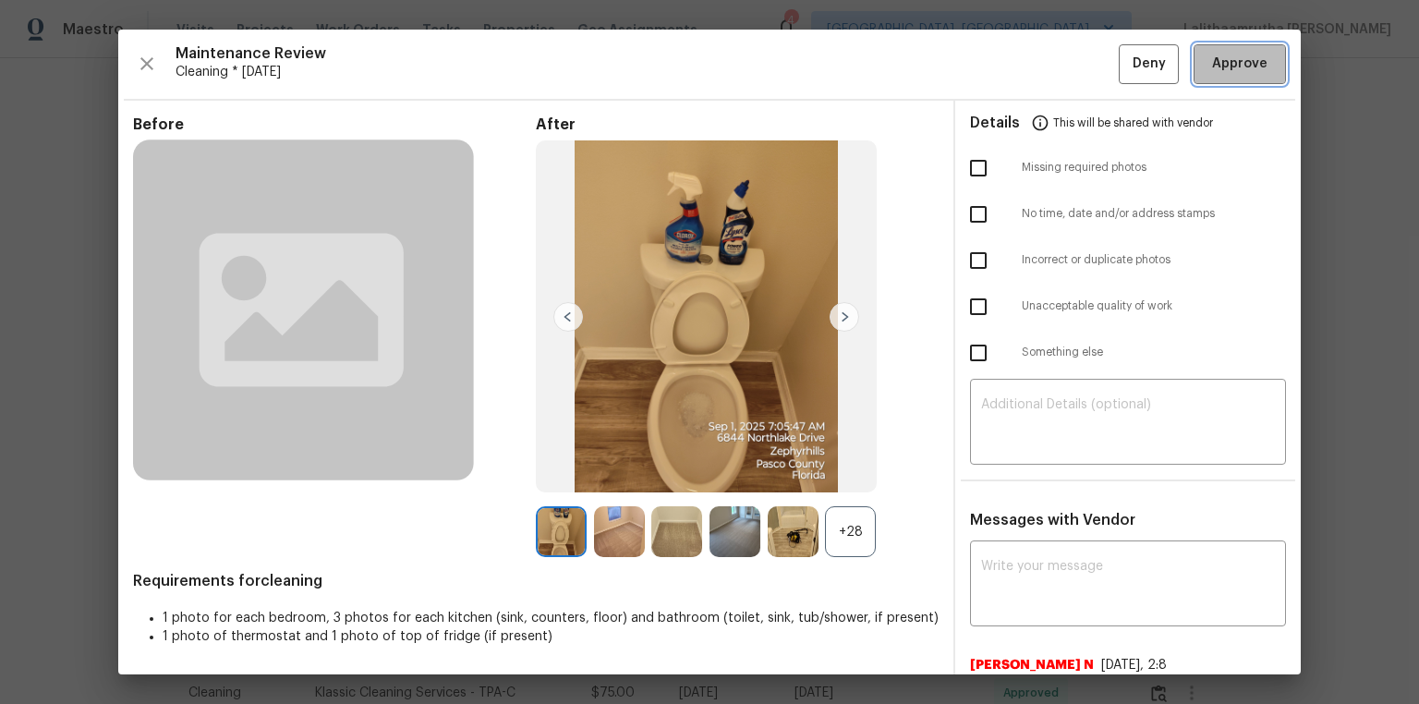
click at [1009, 54] on span "Approve" at bounding box center [1239, 64] width 55 height 23
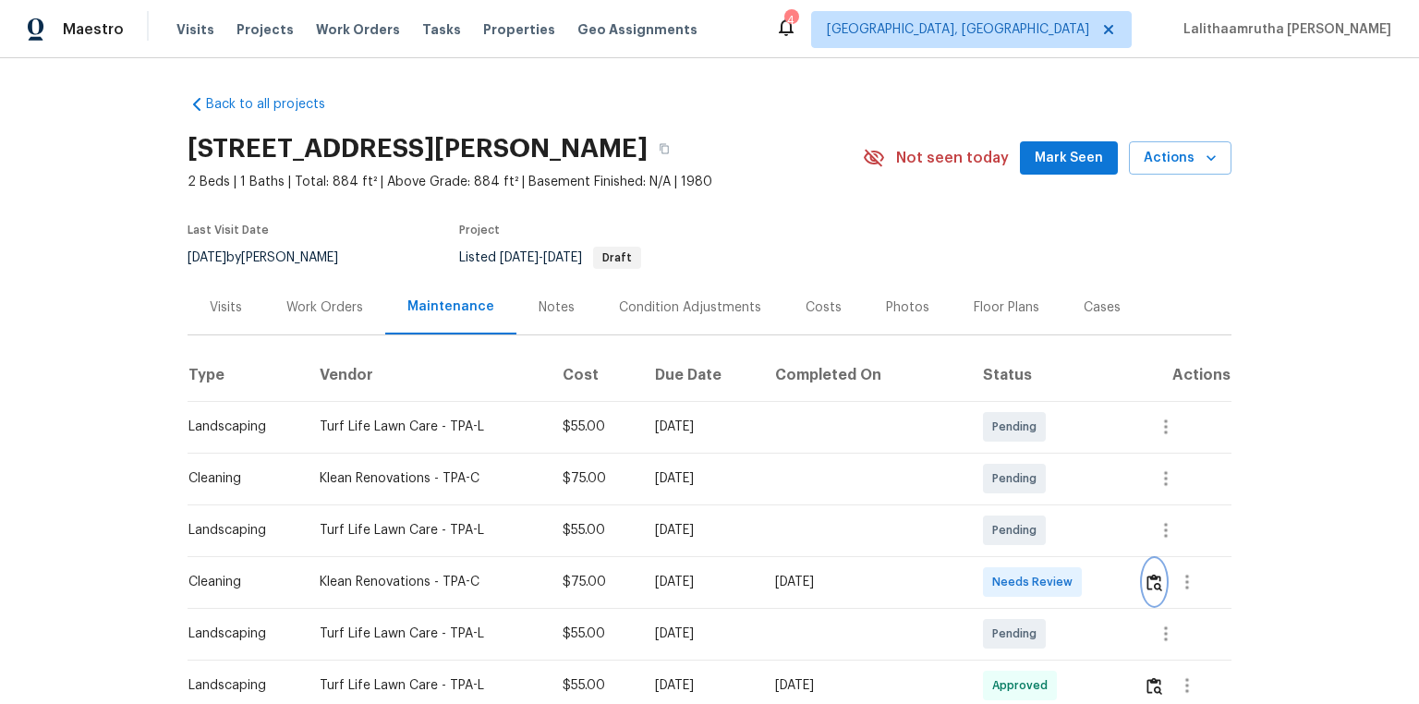
click at [1009, 473] on img "button" at bounding box center [1155, 583] width 16 height 18
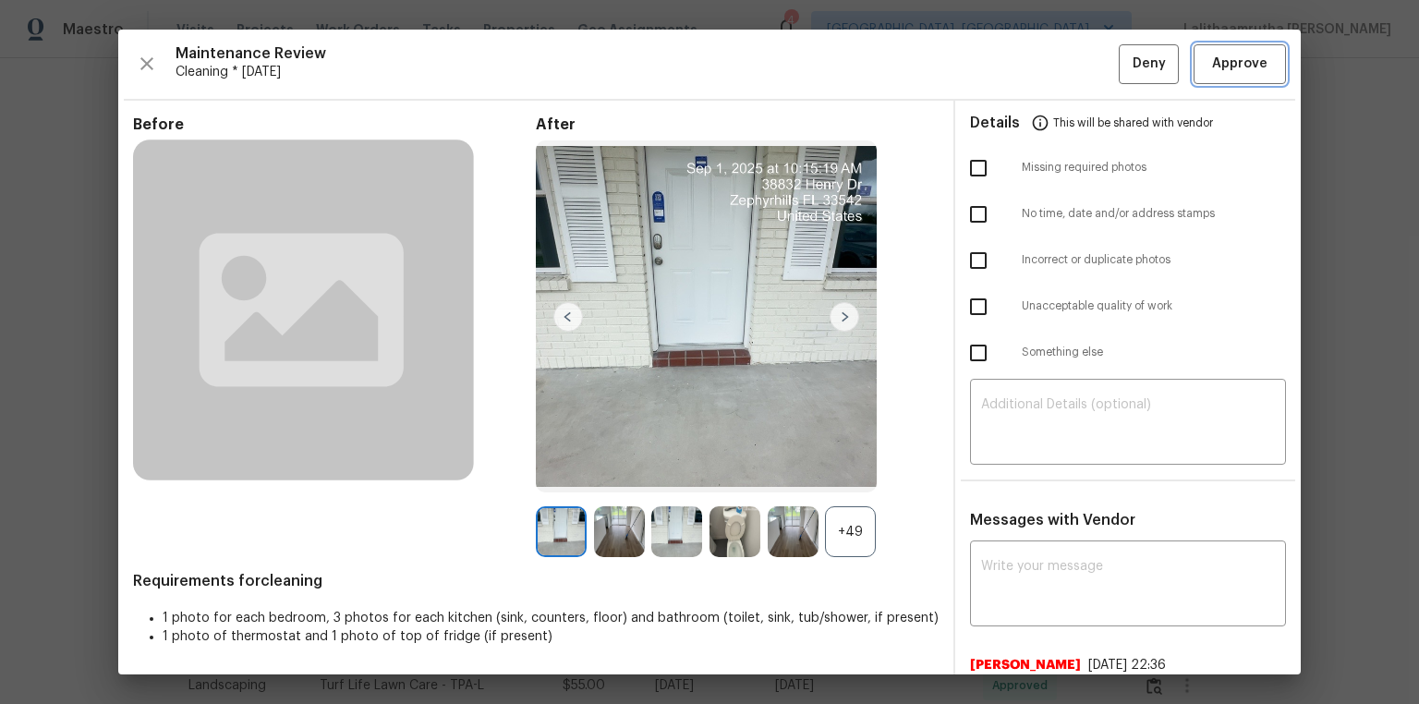
click at [1009, 70] on span "Approve" at bounding box center [1239, 64] width 55 height 23
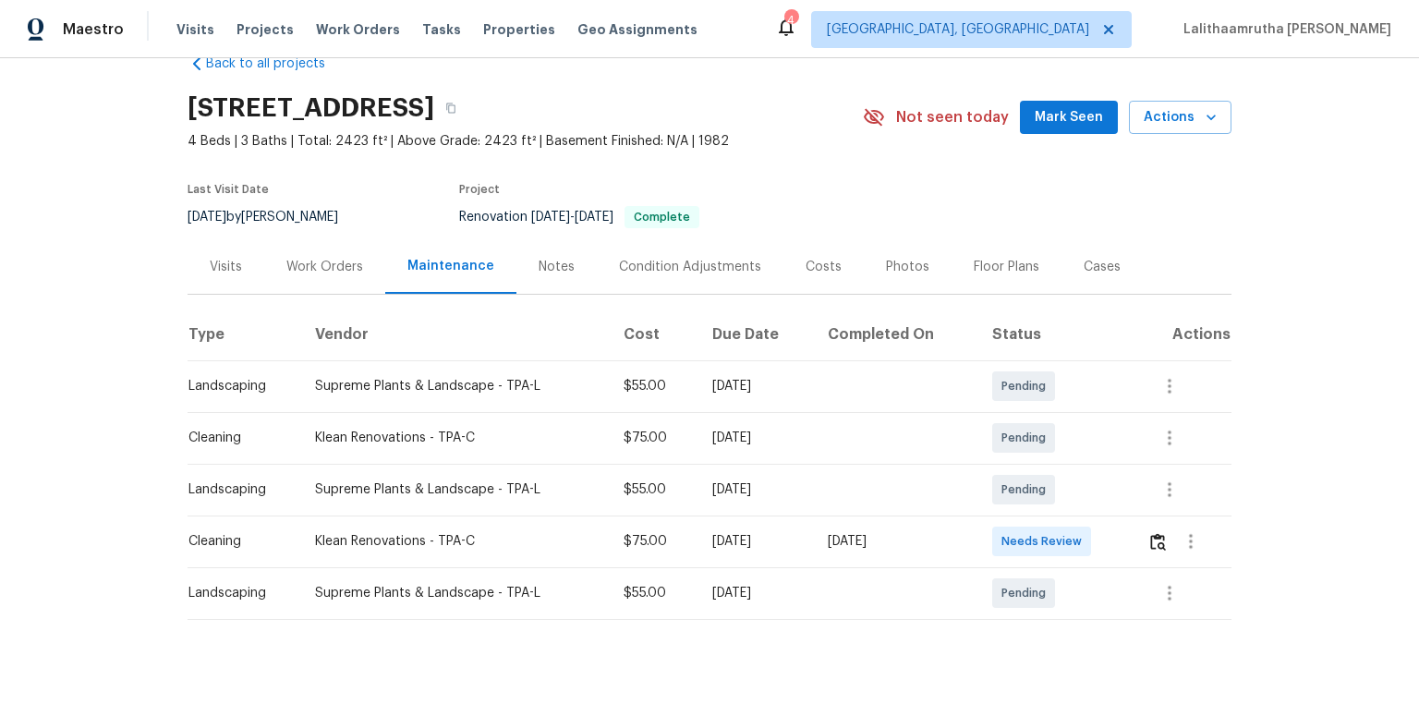
scroll to position [78, 0]
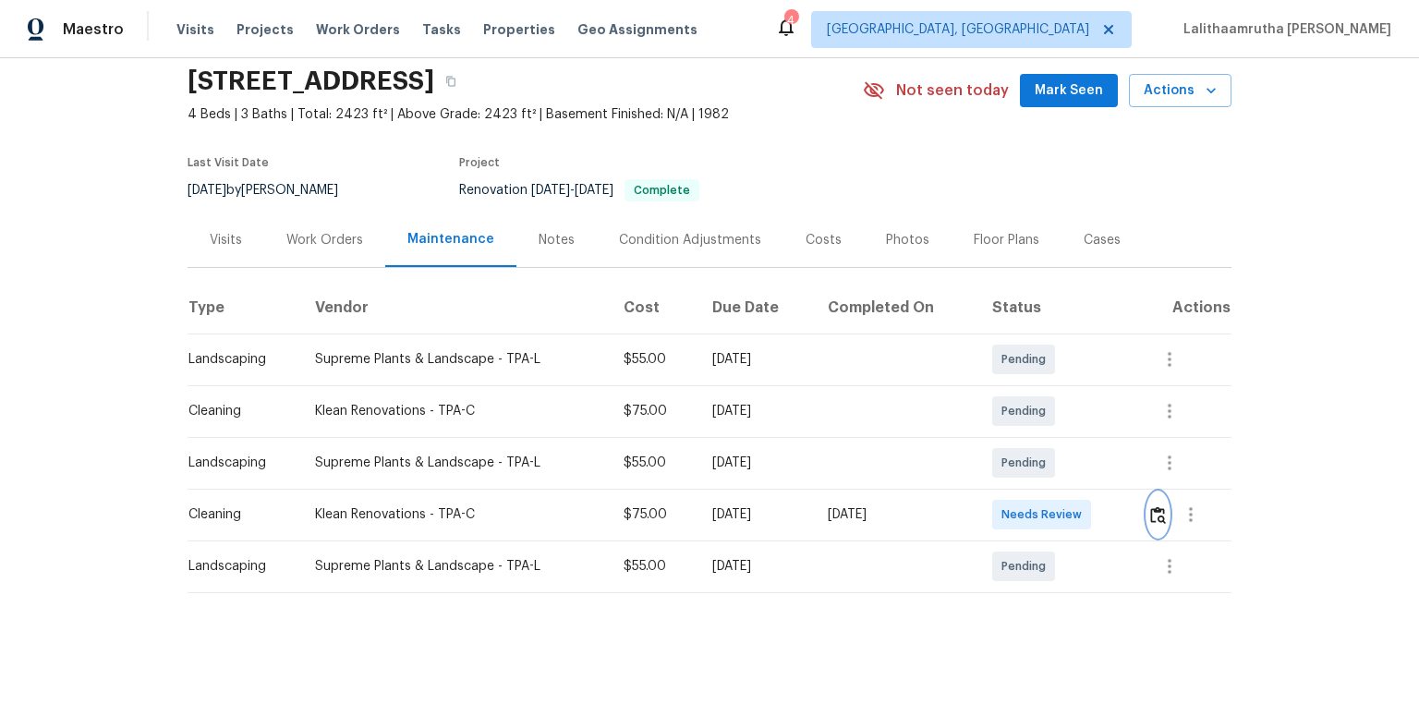
click at [1009, 473] on img "button" at bounding box center [1158, 515] width 16 height 18
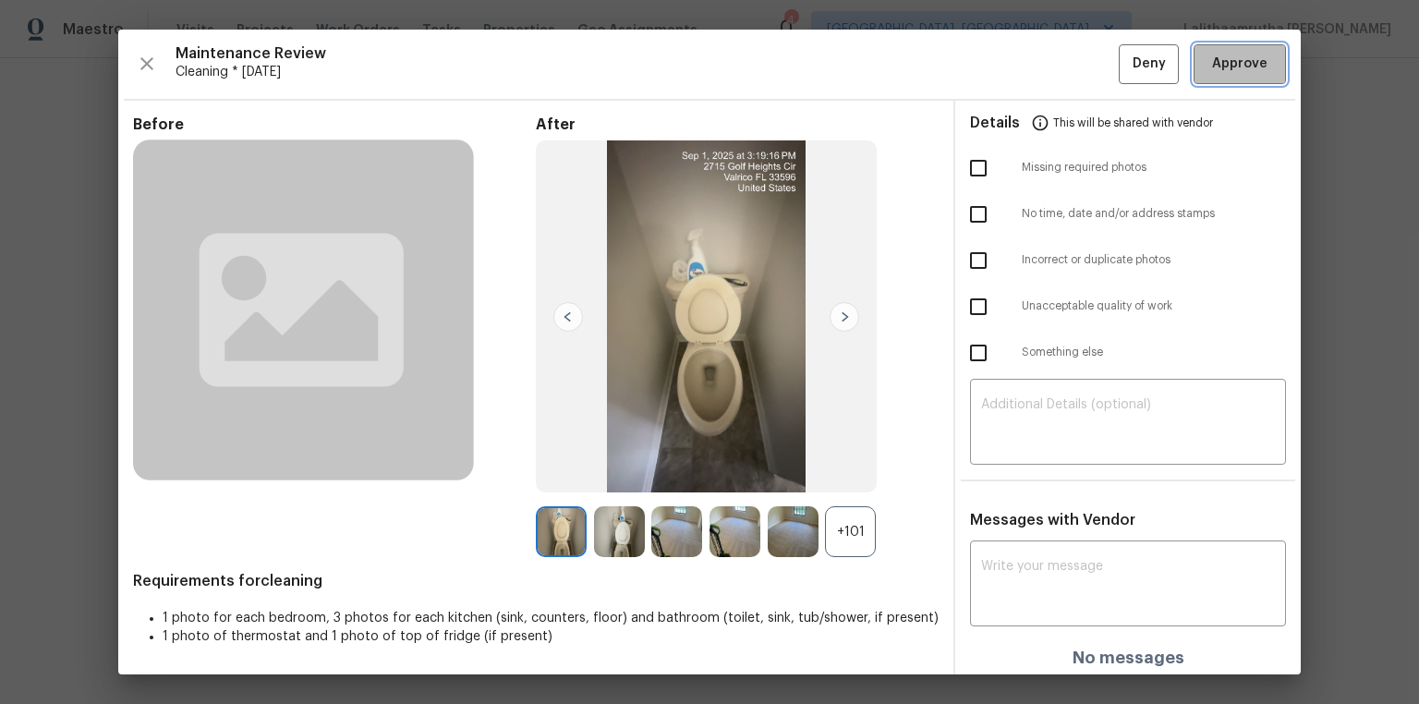
click at [1009, 55] on span "Approve" at bounding box center [1239, 64] width 55 height 23
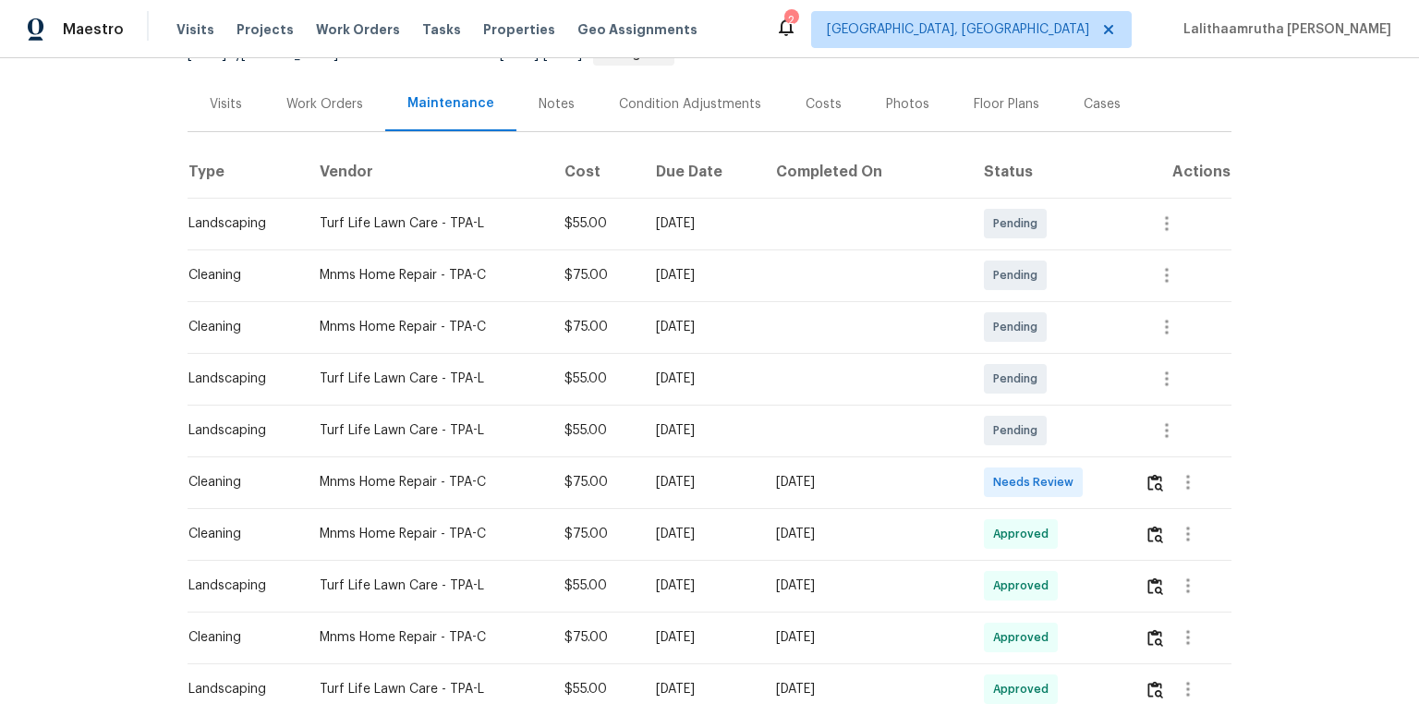
scroll to position [222, 0]
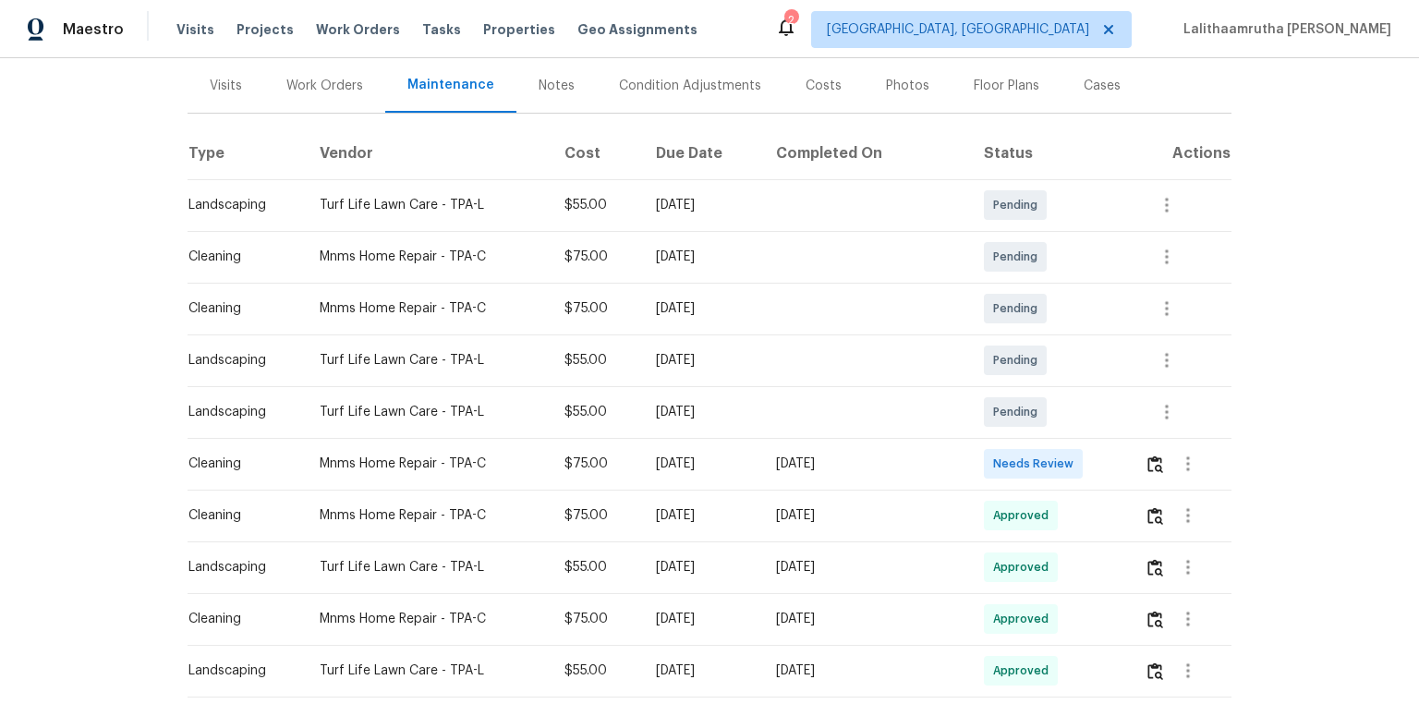
click at [1009, 465] on td at bounding box center [1181, 464] width 102 height 52
click at [1009, 463] on button "button" at bounding box center [1155, 464] width 21 height 44
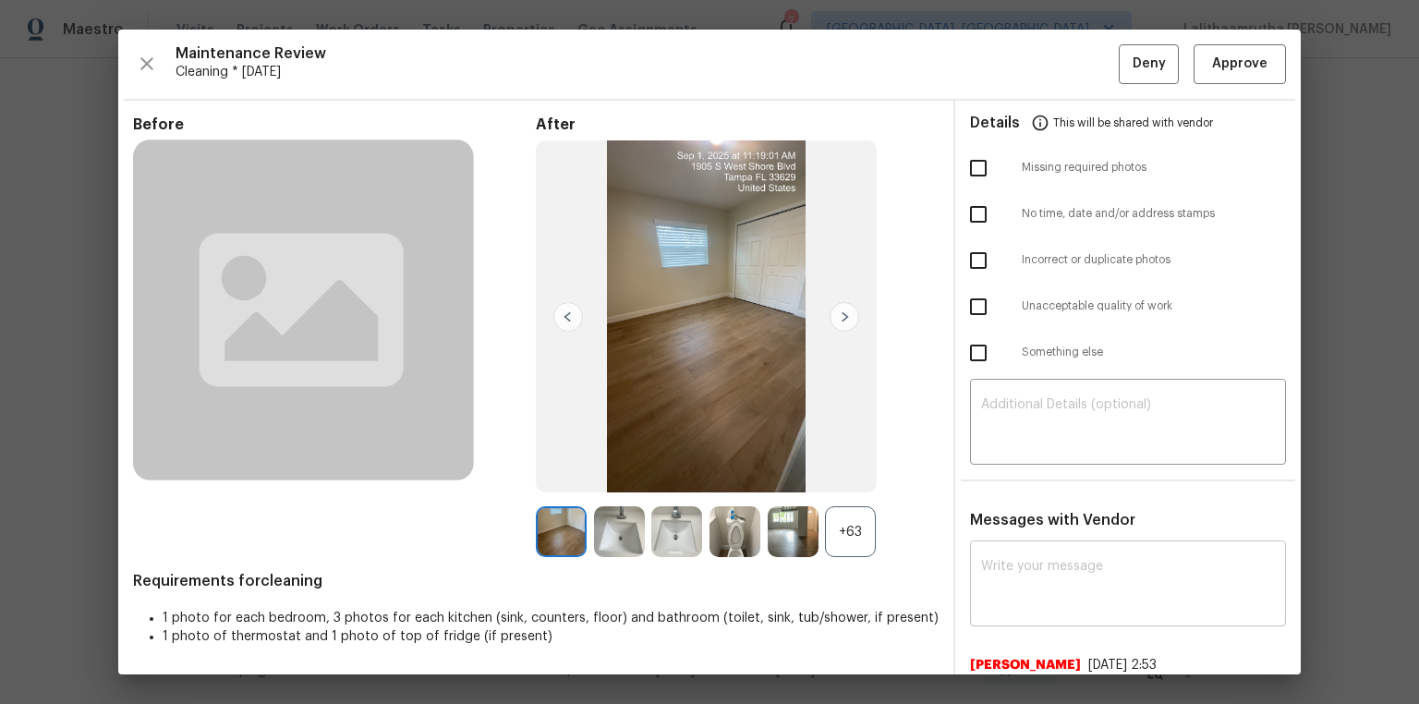
click at [1009, 473] on textarea at bounding box center [1128, 586] width 294 height 52
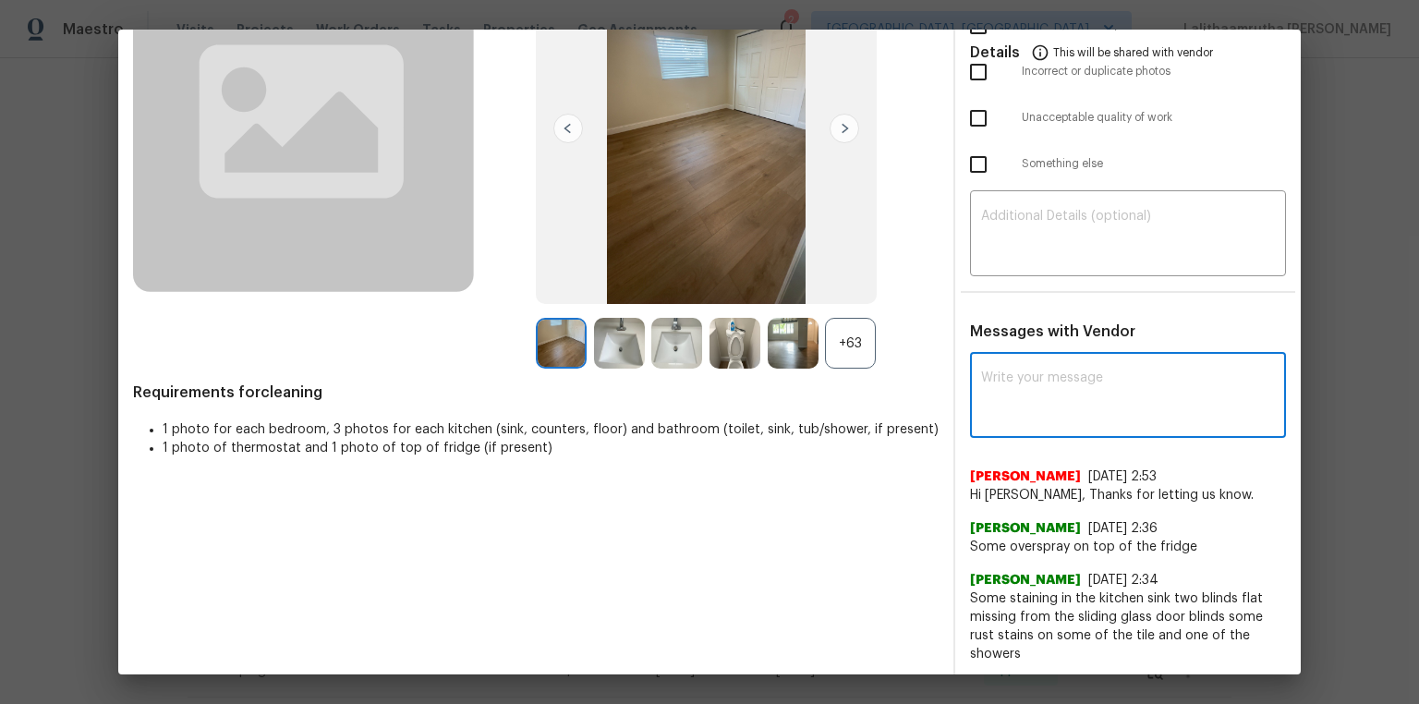
scroll to position [189, 0]
click at [1009, 380] on textarea at bounding box center [1128, 396] width 294 height 52
paste textarea "Maintenance Audit Team: Hello! Unfortunately, this cleaning visit completed on …"
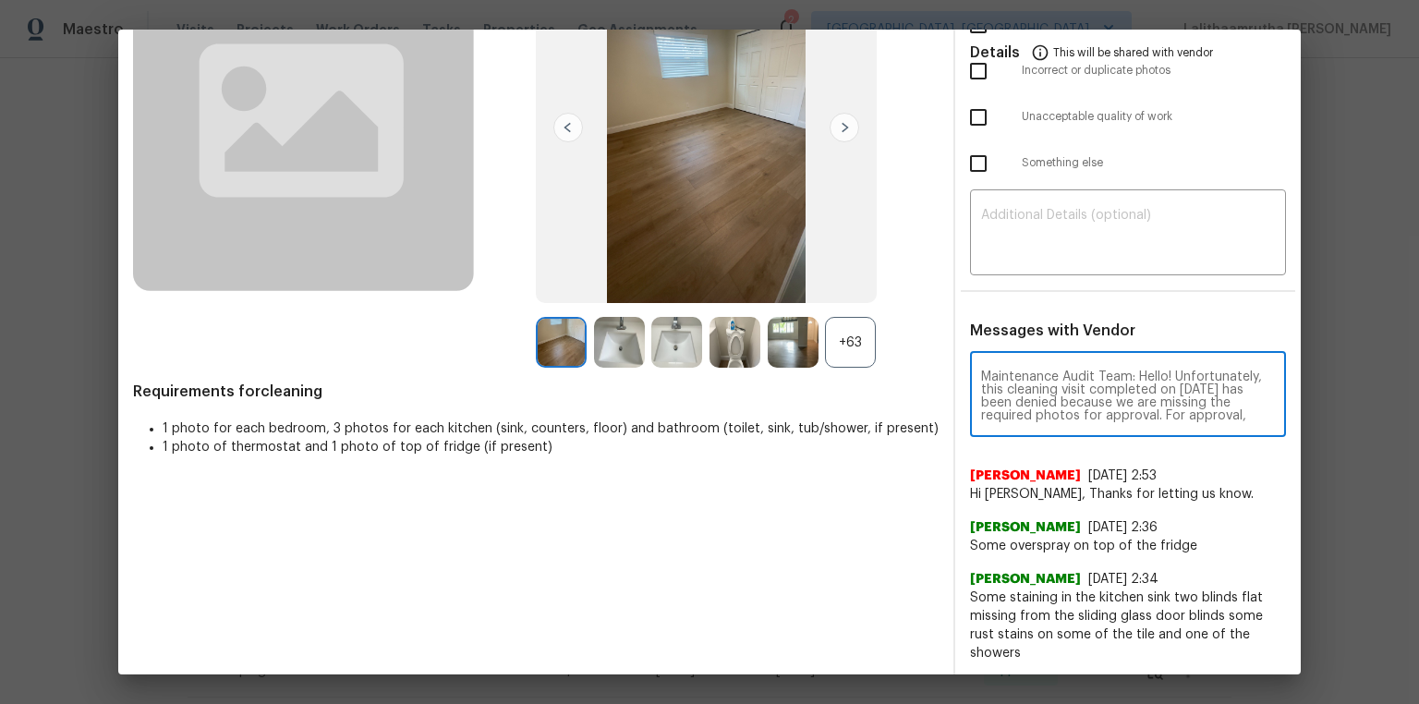
scroll to position [207, 0]
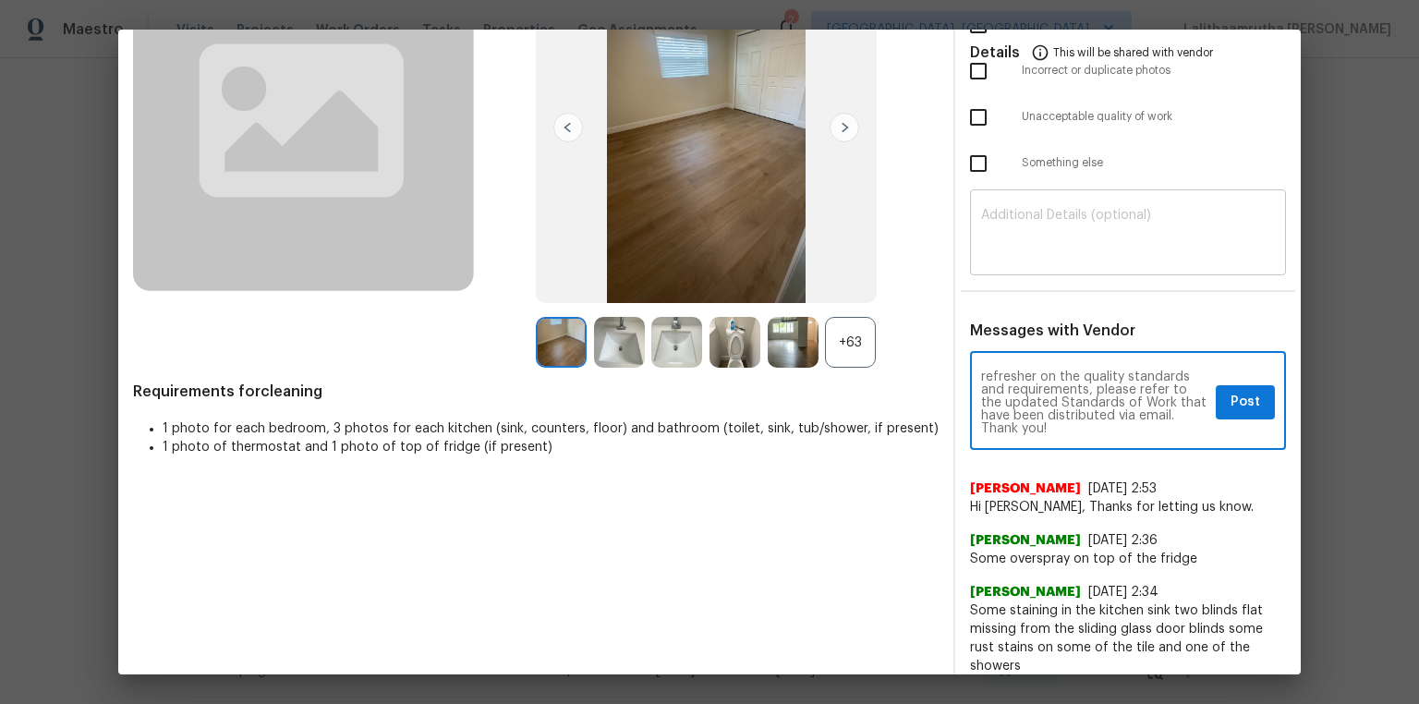
type textarea "Maintenance Audit Team: Hello! Unfortunately, this cleaning visit completed on …"
click at [1009, 227] on textarea at bounding box center [1128, 235] width 294 height 52
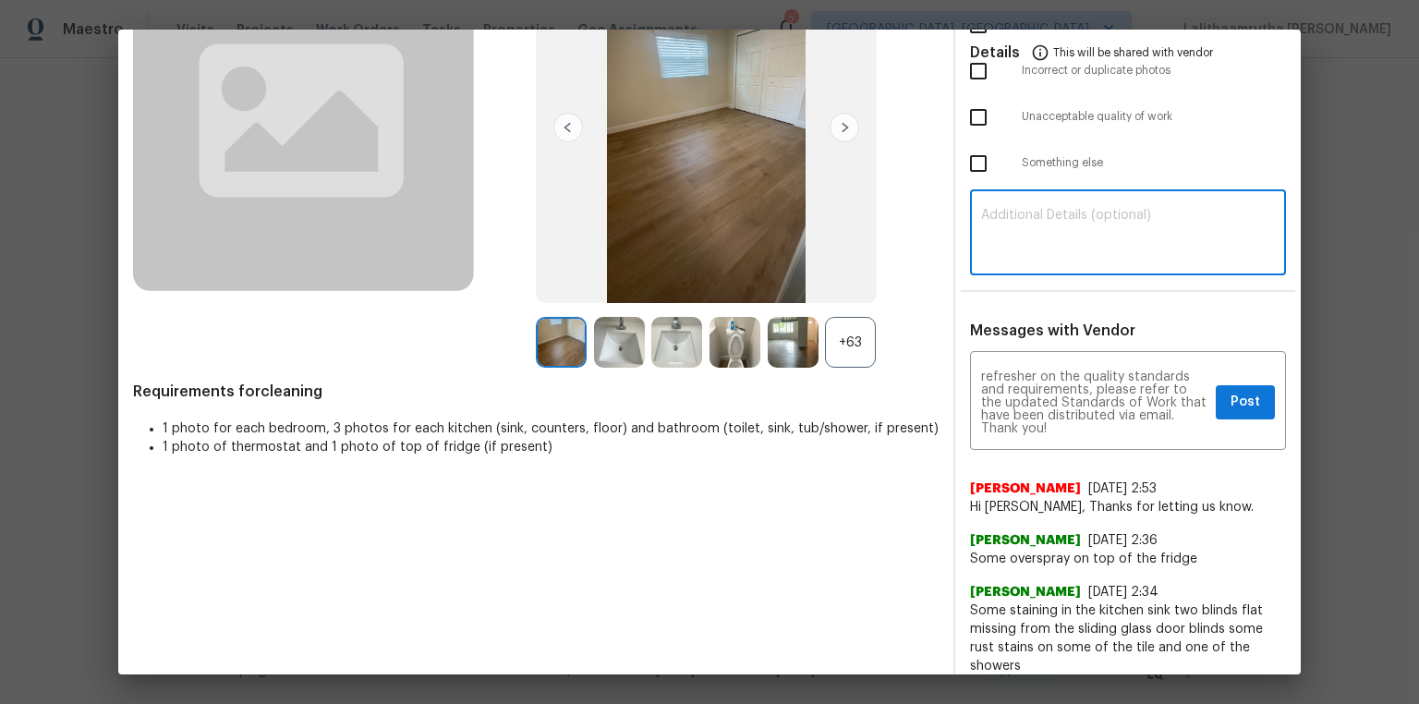
paste textarea "Maintenance Audit Team: Hello! Unfortunately, this cleaning visit completed on …"
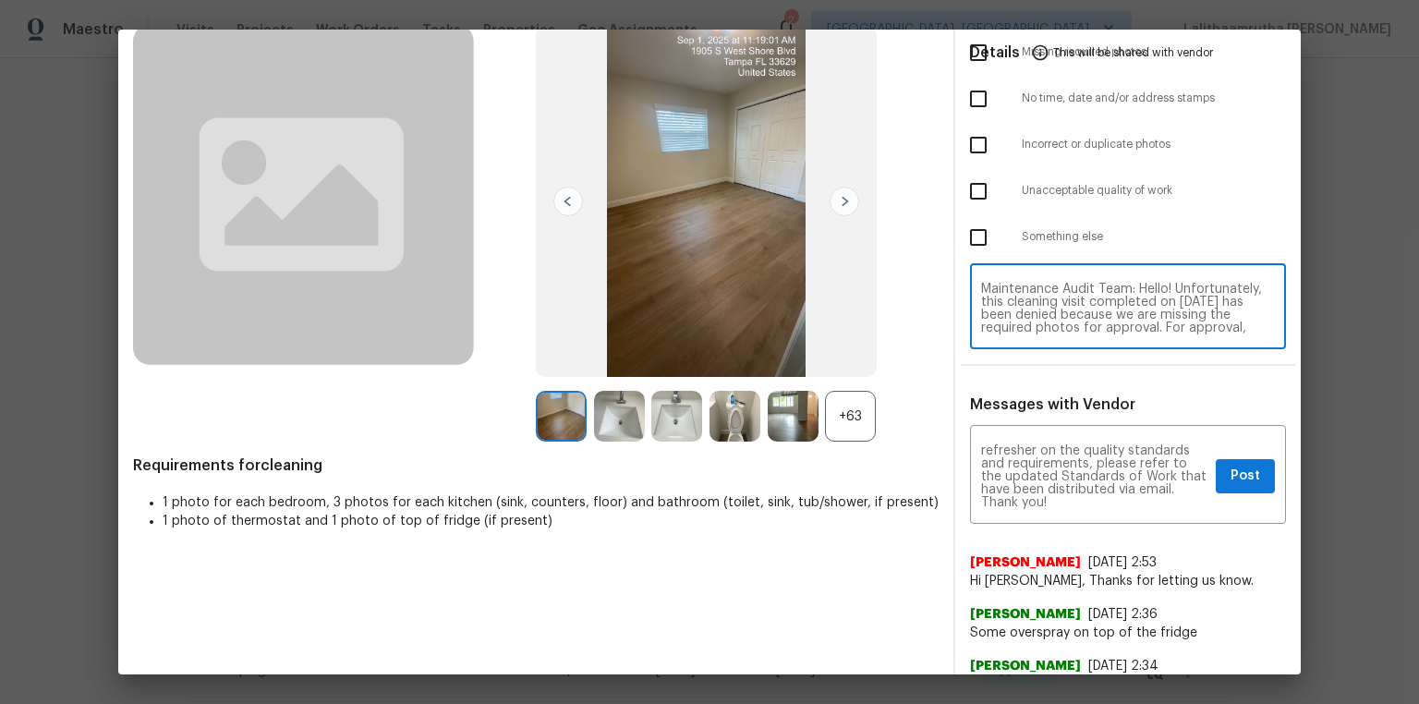
scroll to position [0, 0]
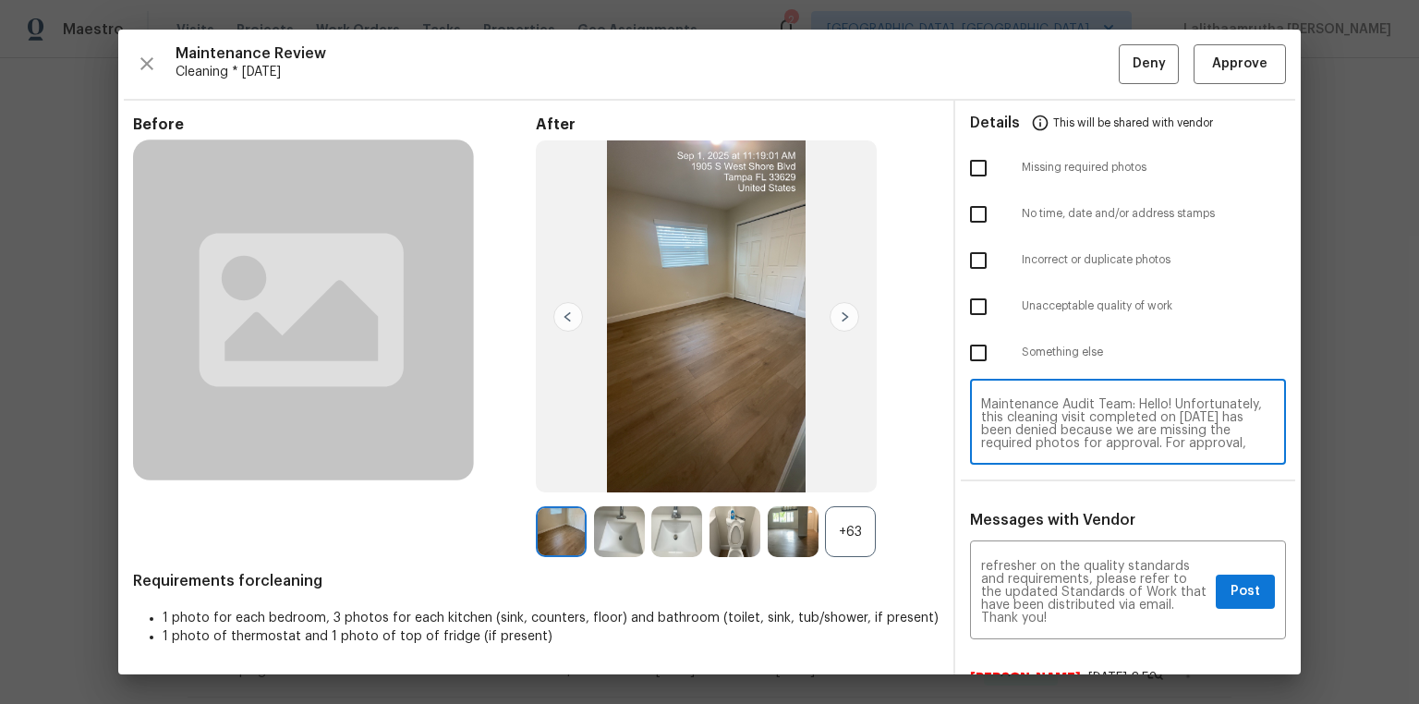
type textarea "Maintenance Audit Team: Hello! Unfortunately, this cleaning visit completed on …"
click at [968, 163] on input "checkbox" at bounding box center [978, 168] width 39 height 39
checkbox input "true"
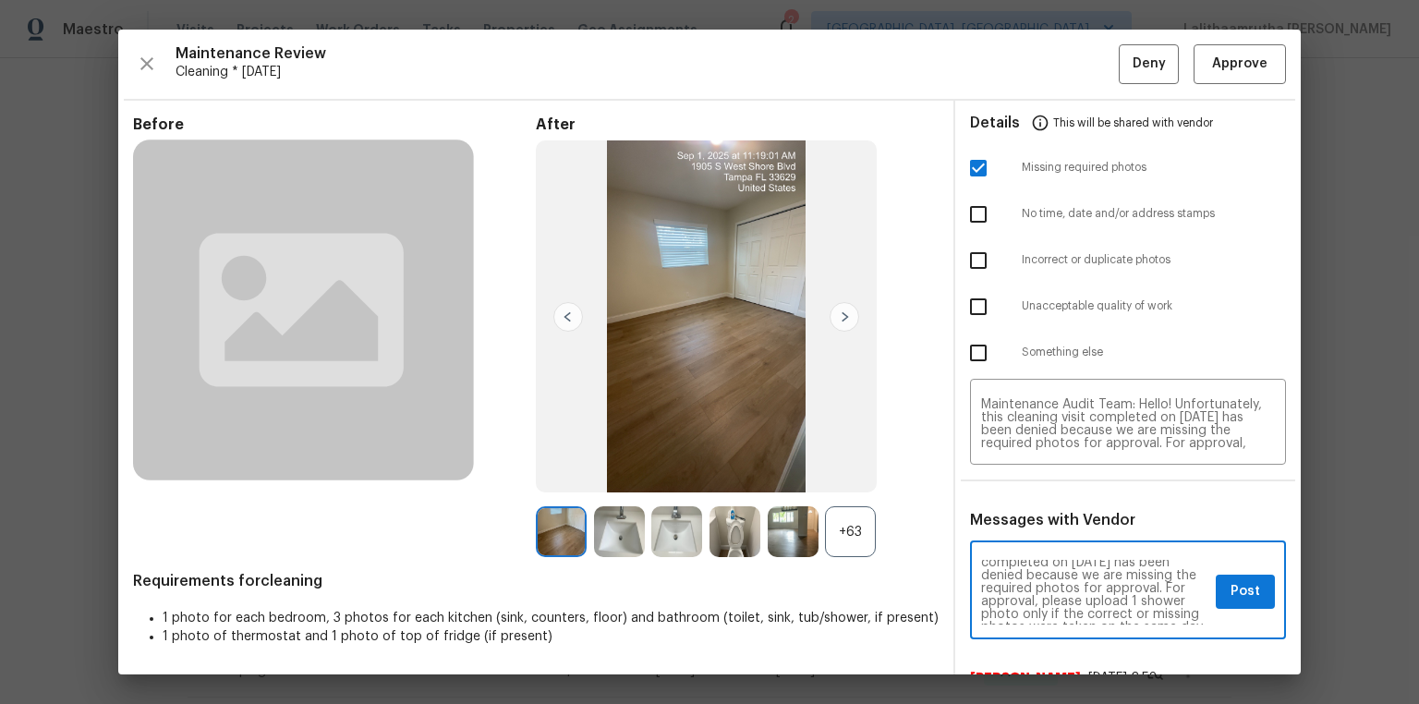
scroll to position [59, 0]
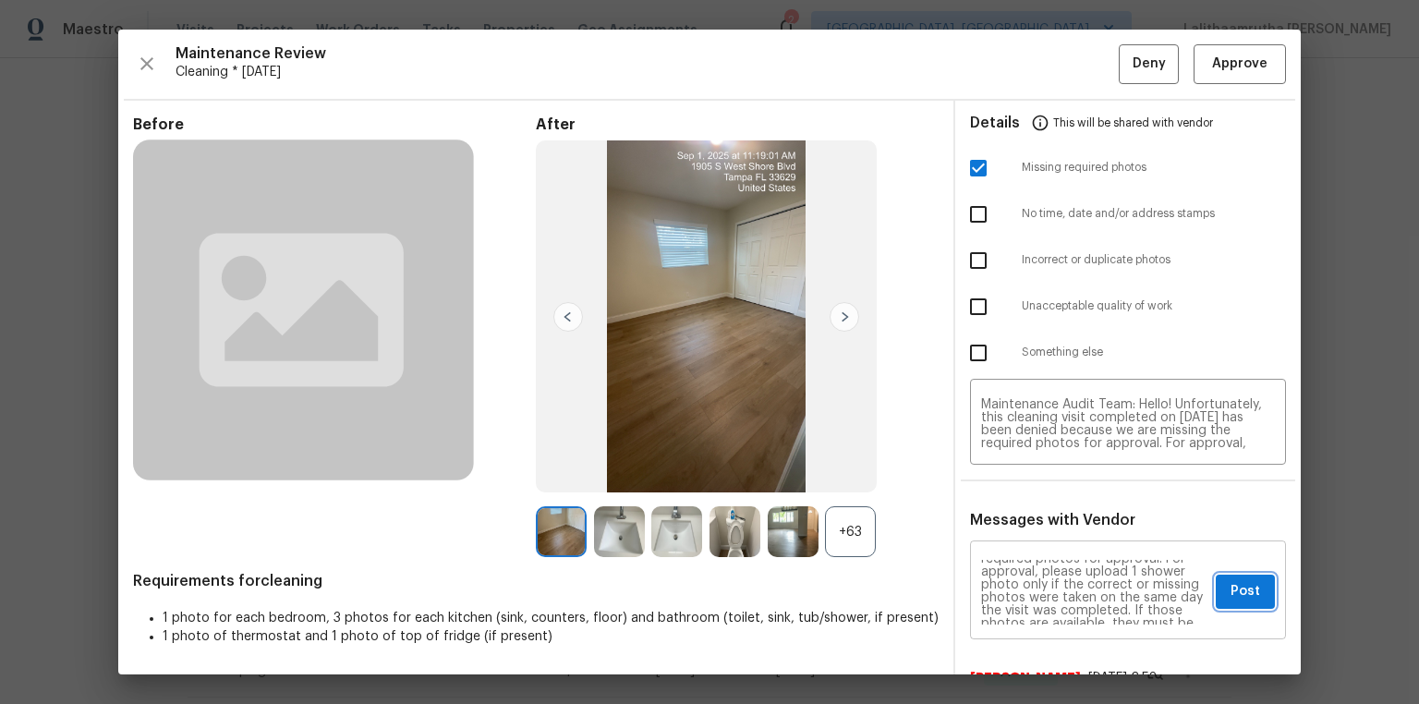
click at [1009, 473] on span "Post" at bounding box center [1246, 591] width 30 height 23
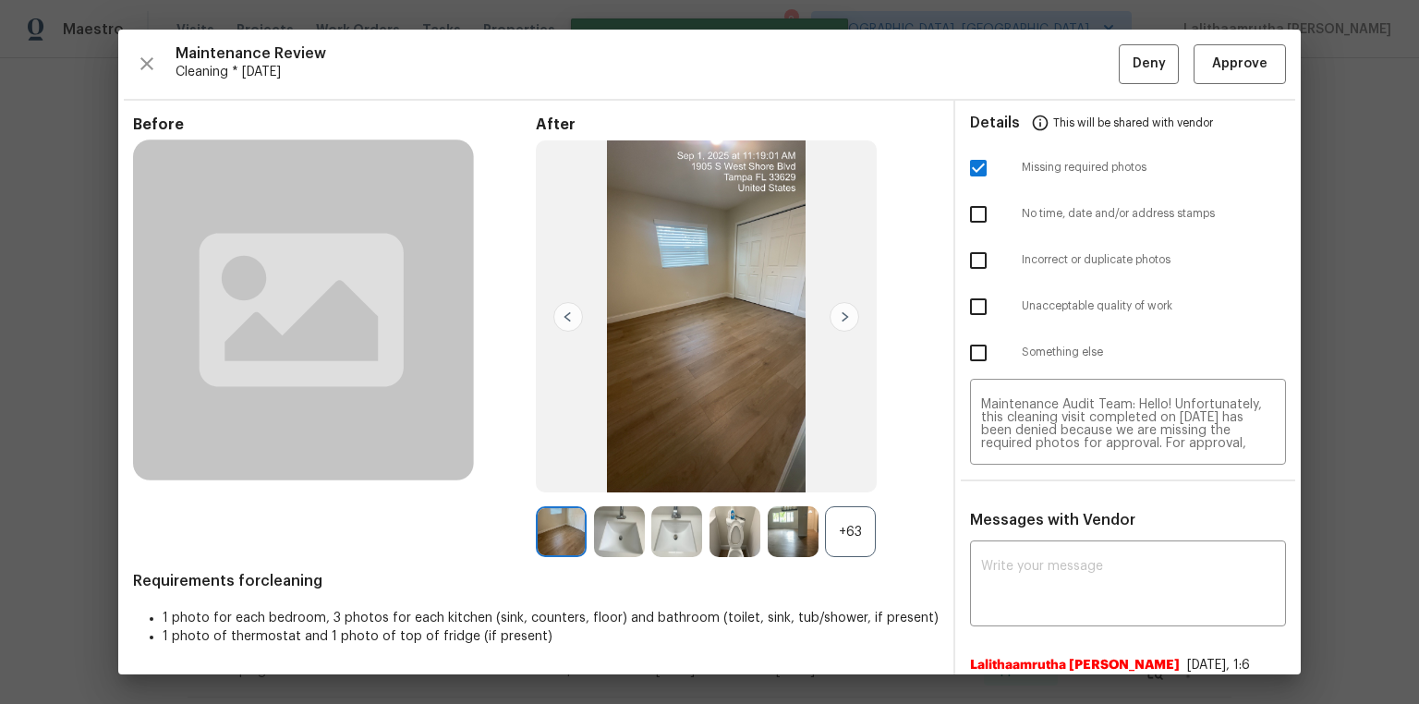
scroll to position [0, 0]
click at [1009, 59] on span "Deny" at bounding box center [1149, 64] width 33 height 23
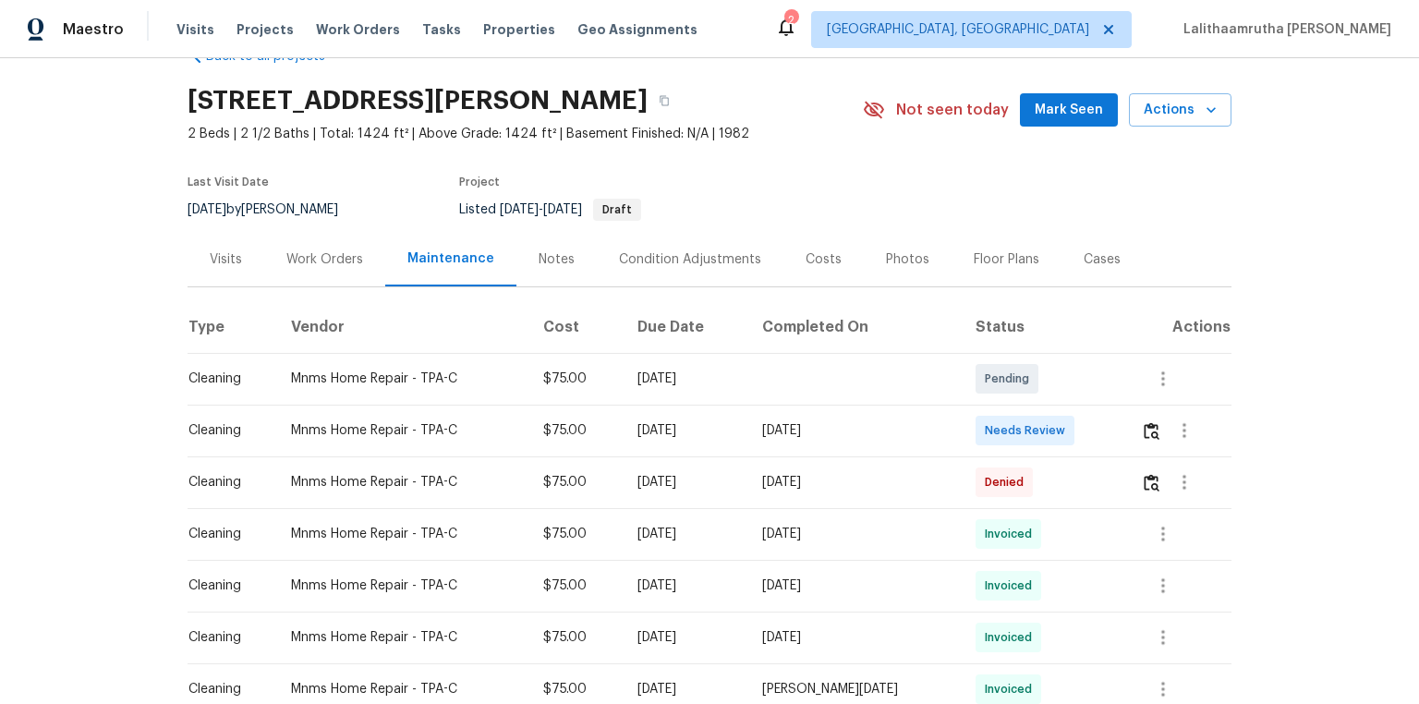
scroll to position [74, 0]
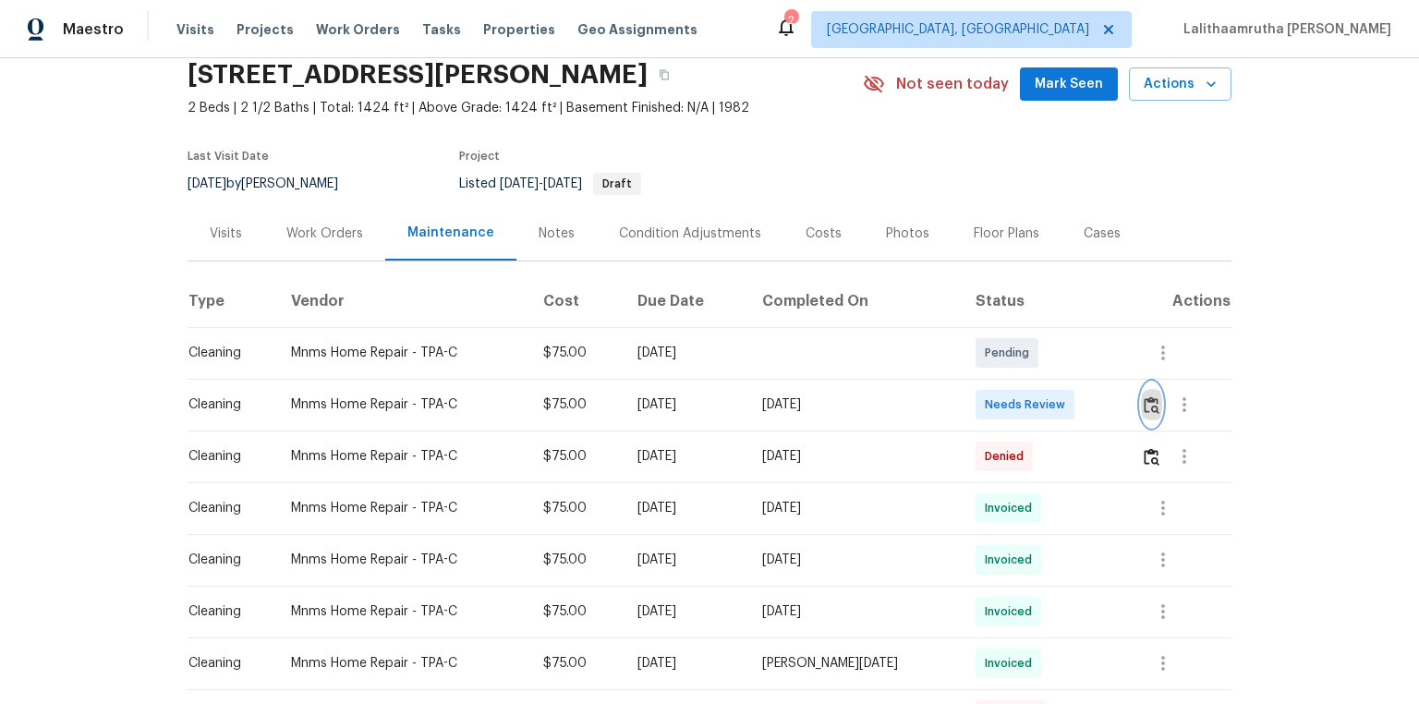
click at [1009, 404] on img "button" at bounding box center [1152, 405] width 16 height 18
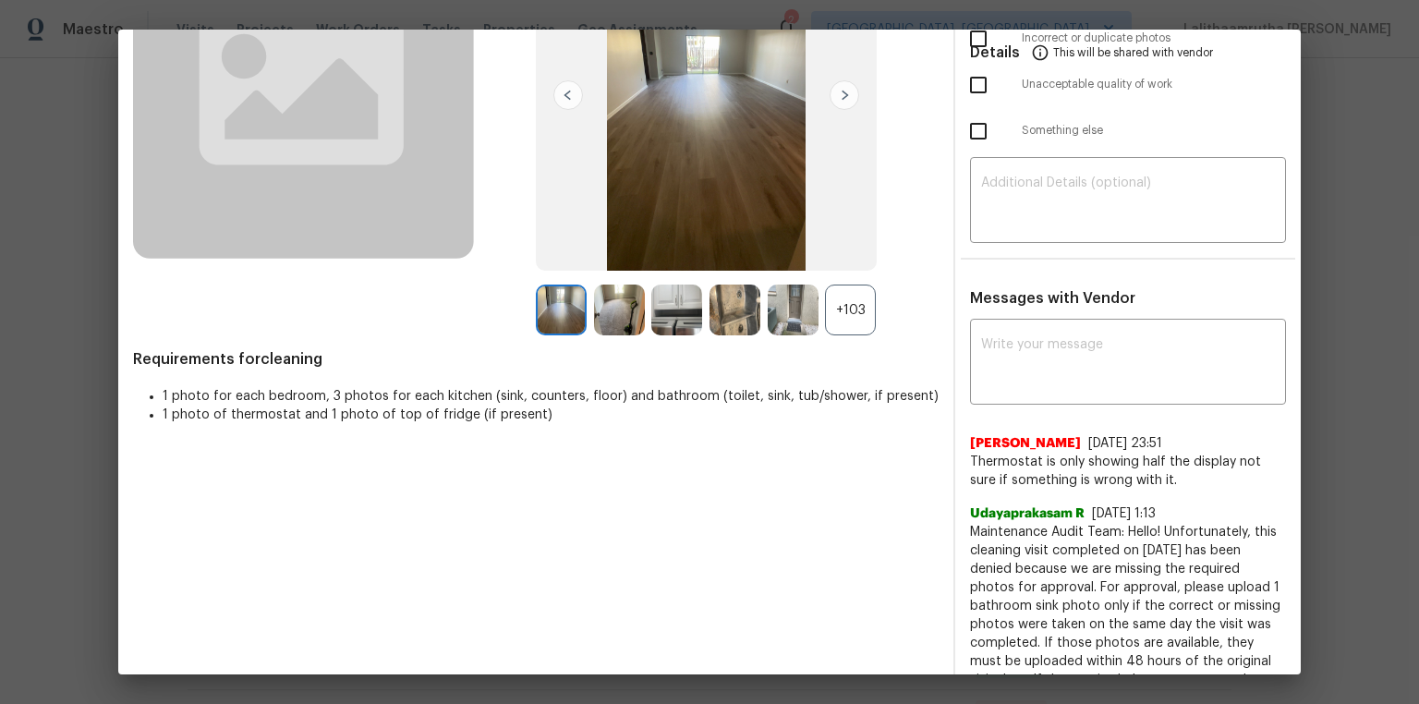
scroll to position [0, 0]
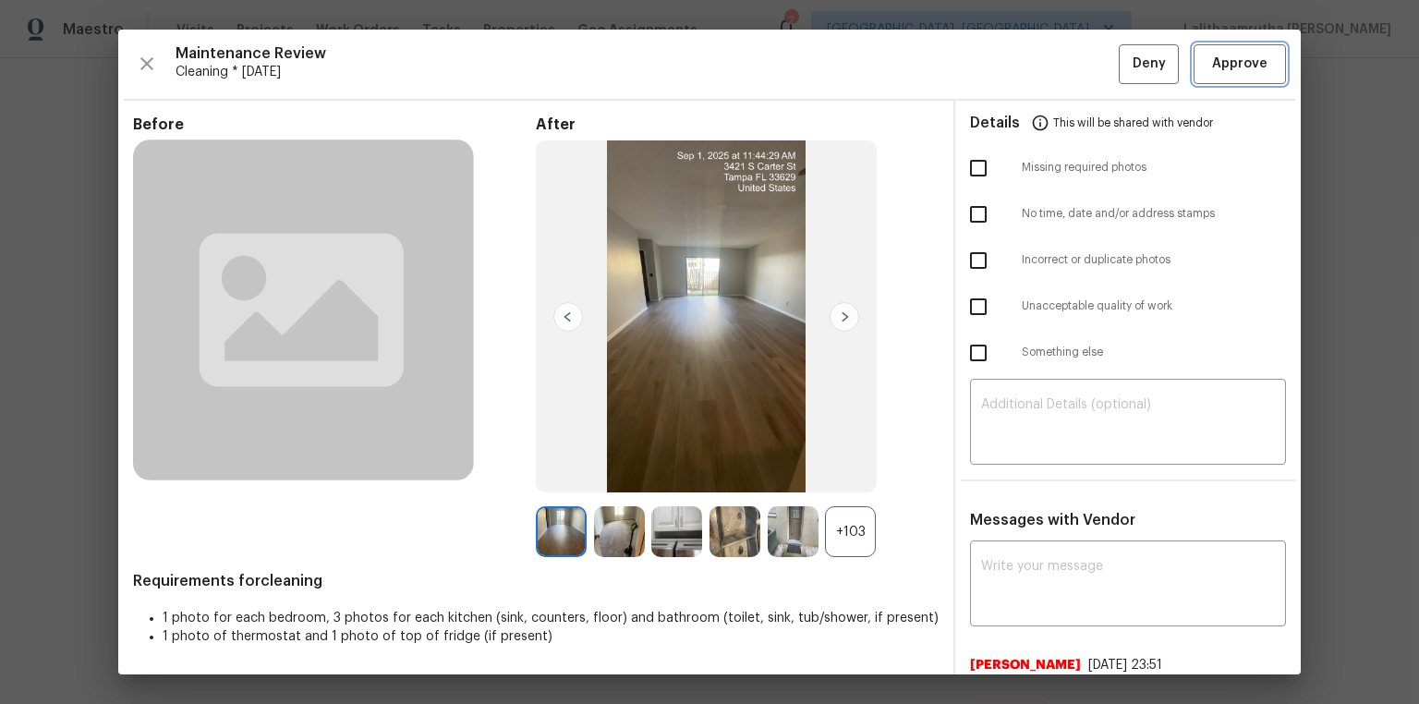
click at [1009, 58] on span "Approve" at bounding box center [1239, 64] width 55 height 23
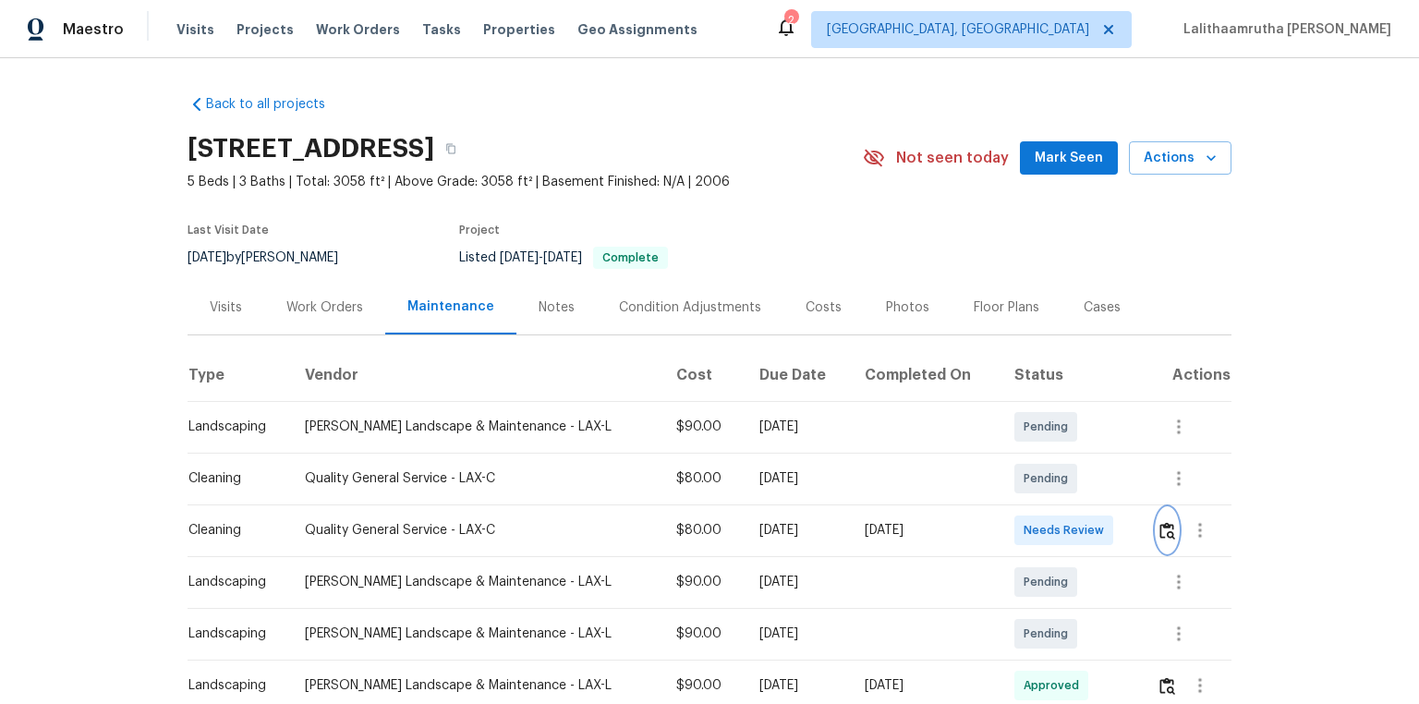
click at [1009, 473] on img "button" at bounding box center [1168, 531] width 16 height 18
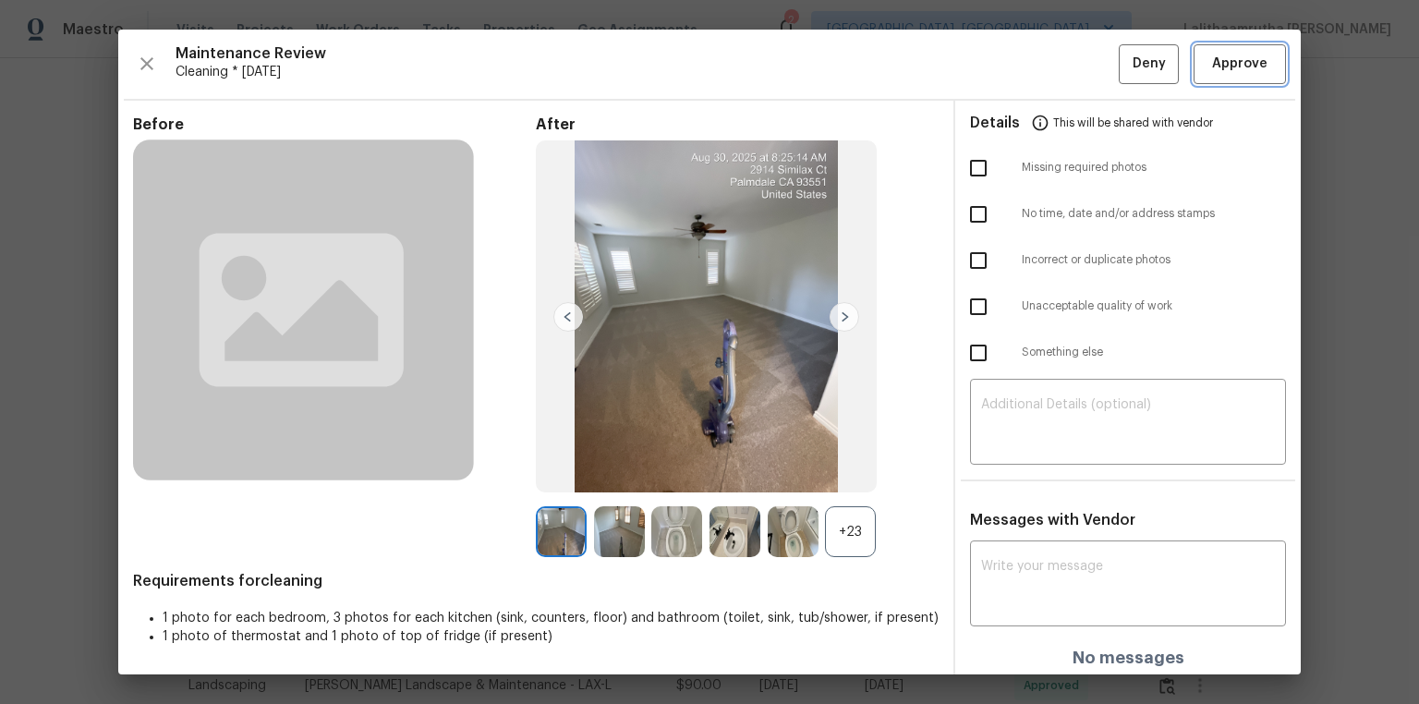
click at [1009, 63] on span "Approve" at bounding box center [1239, 64] width 55 height 23
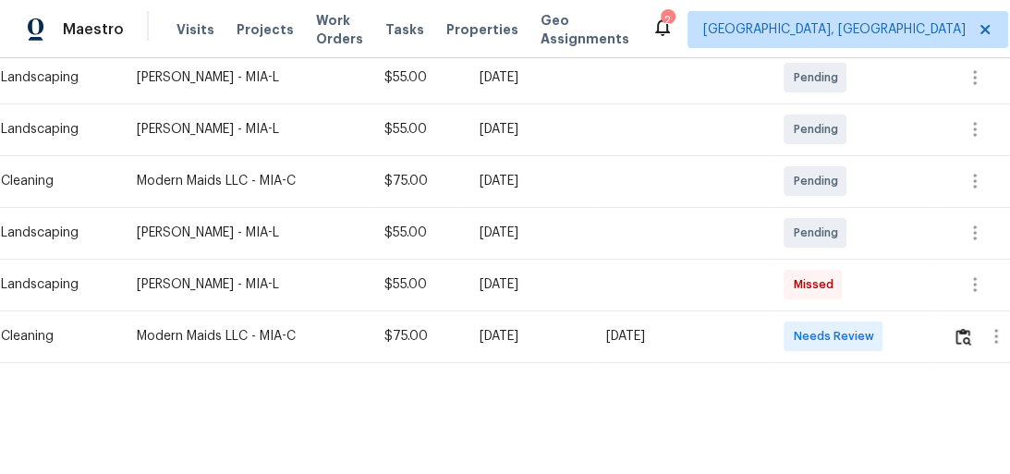
scroll to position [355, 0]
click at [961, 328] on img "button" at bounding box center [963, 337] width 16 height 18
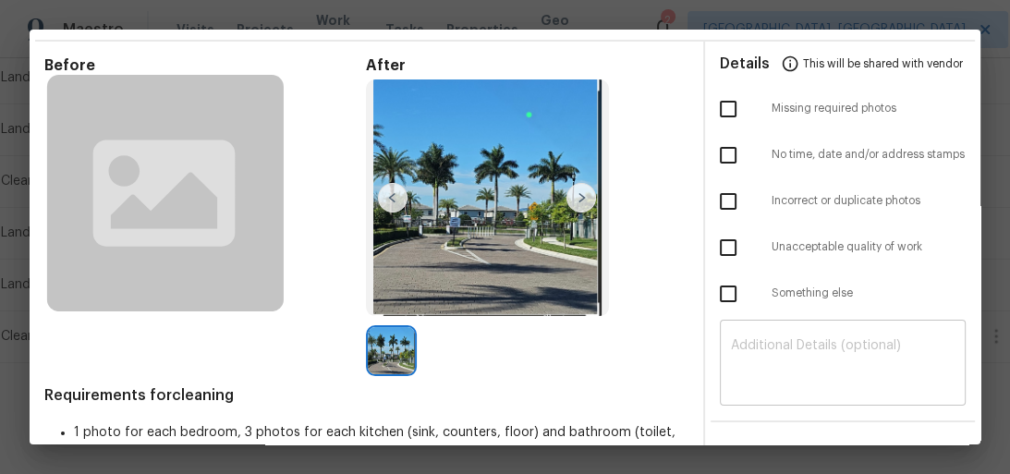
scroll to position [281, 0]
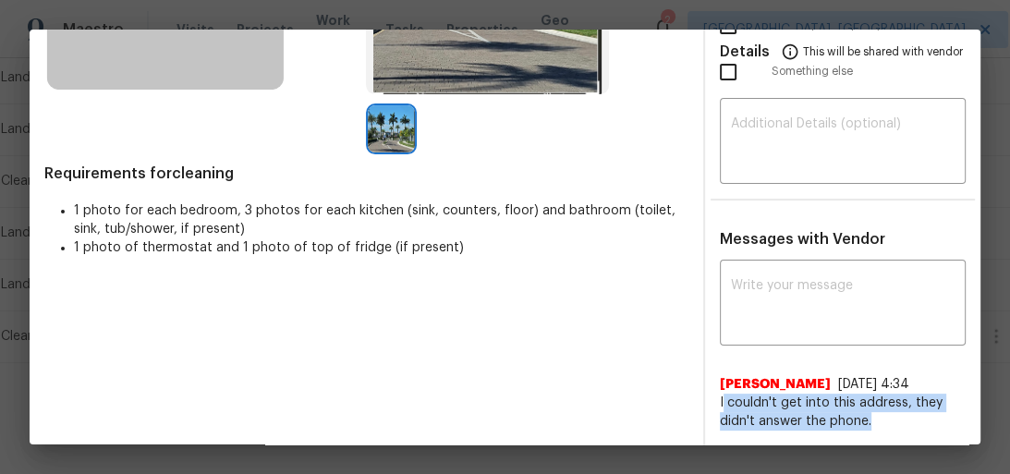
drag, startPoint x: 714, startPoint y: 400, endPoint x: 823, endPoint y: 417, distance: 110.3
click at [864, 421] on span "I couldn't get into this address, they didn't answer the phone." at bounding box center [843, 412] width 247 height 37
drag, startPoint x: 706, startPoint y: 395, endPoint x: 877, endPoint y: 428, distance: 174.0
click at [877, 428] on div "x ​ Yamileth 9/2/25, 4:34 I couldn't get into this address, they didn't answer …" at bounding box center [843, 347] width 276 height 166
copy span "I couldn't get into this address, they didn't answer the phone."
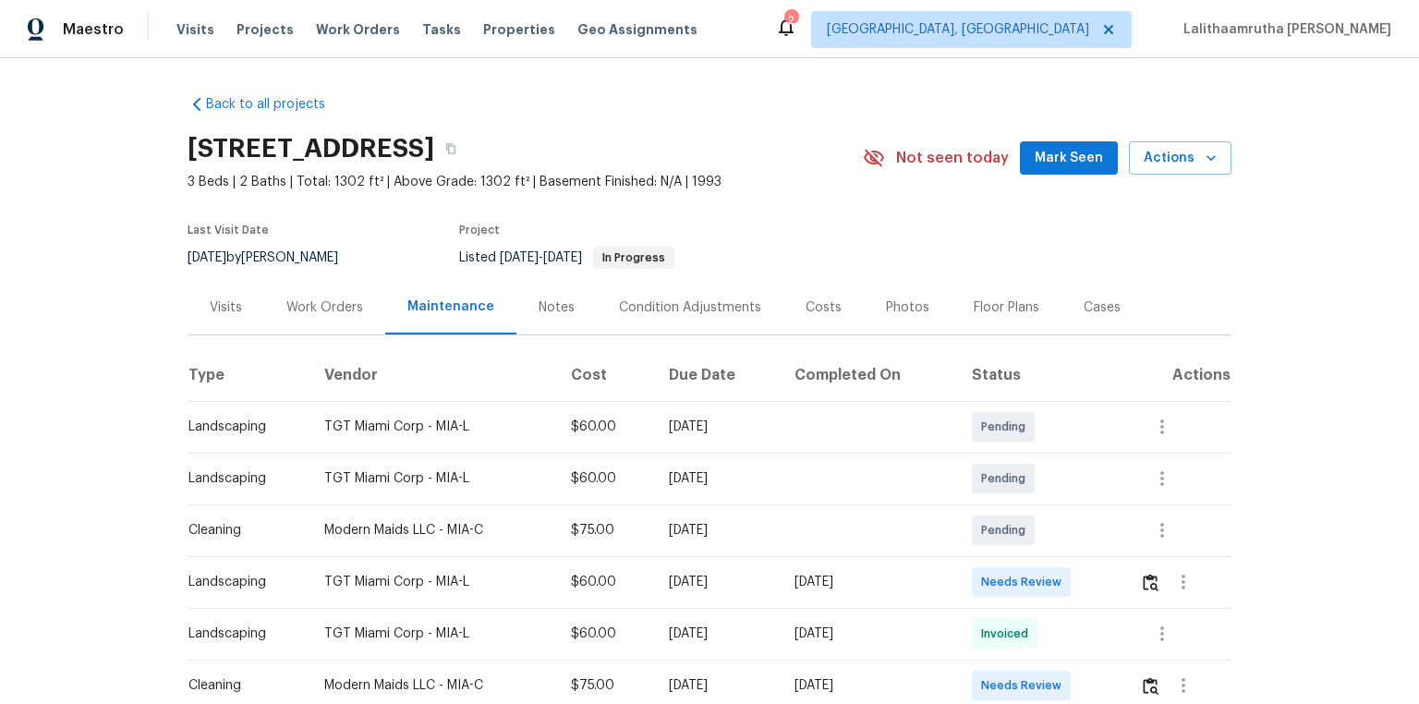
scroll to position [296, 0]
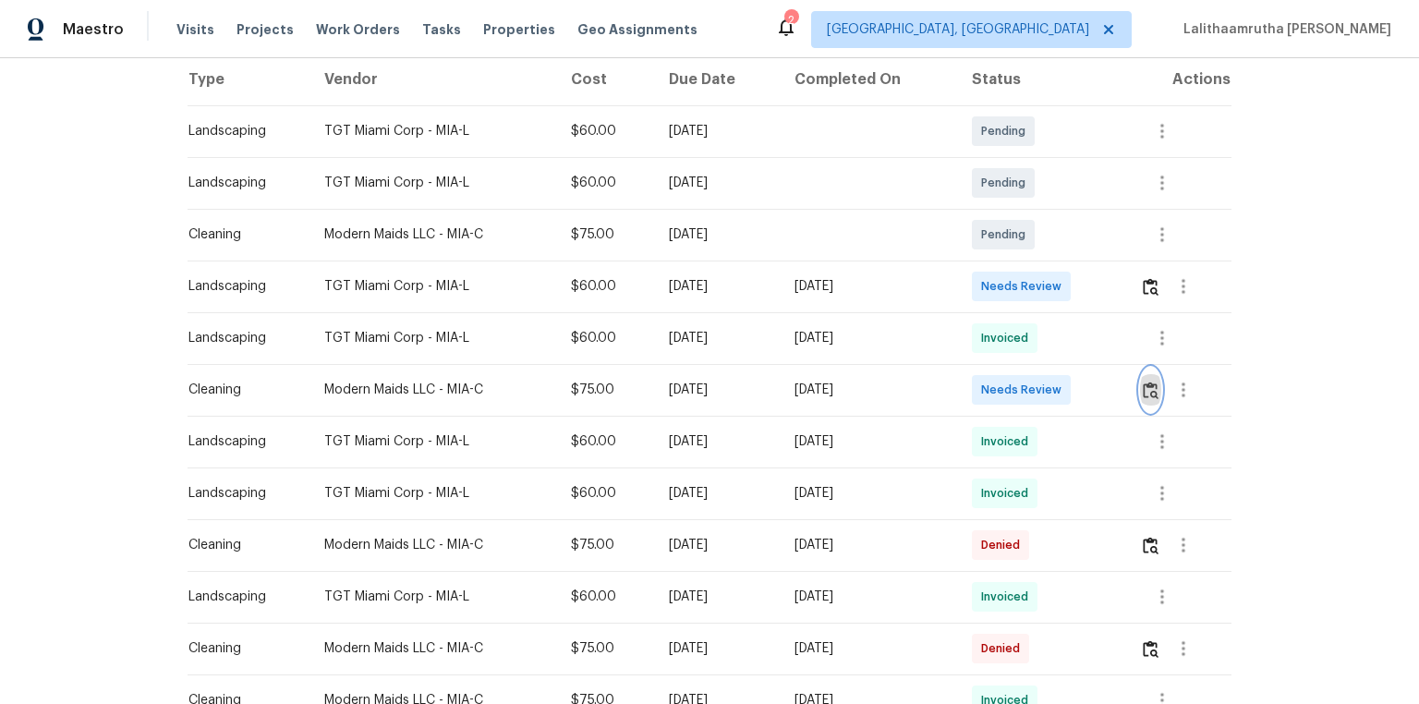
click at [1009, 389] on img "button" at bounding box center [1151, 391] width 16 height 18
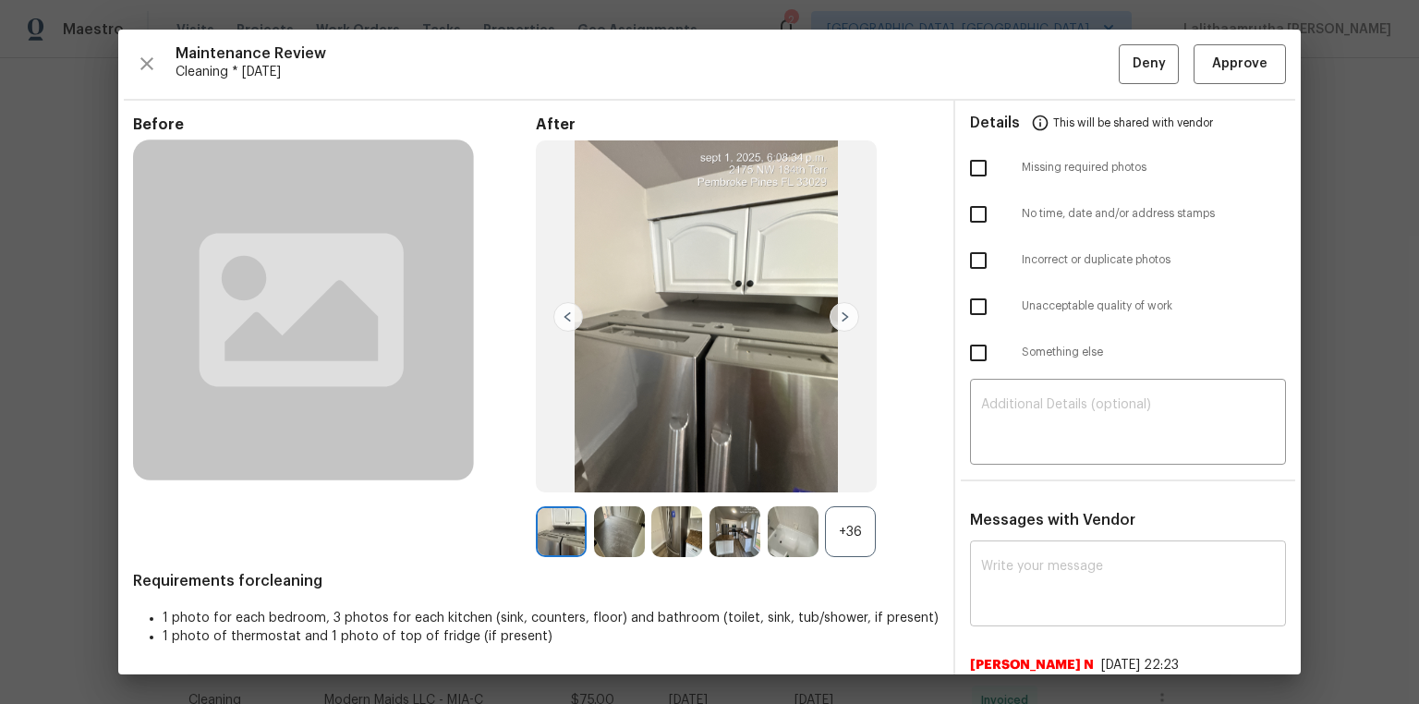
click at [1009, 473] on div "x ​" at bounding box center [1128, 585] width 316 height 81
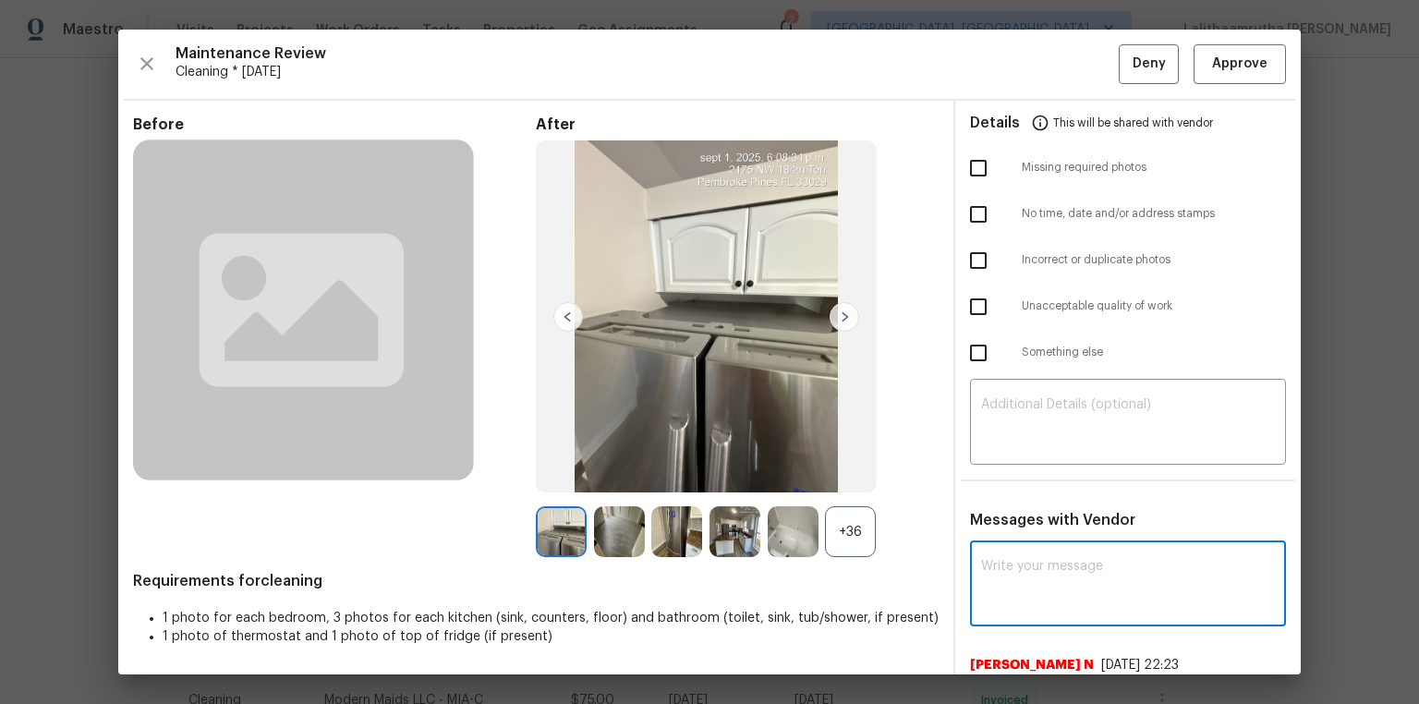
paste textarea "Maintenance Audit Team: Hello! Unfortunately, this cleaning visit completed on …"
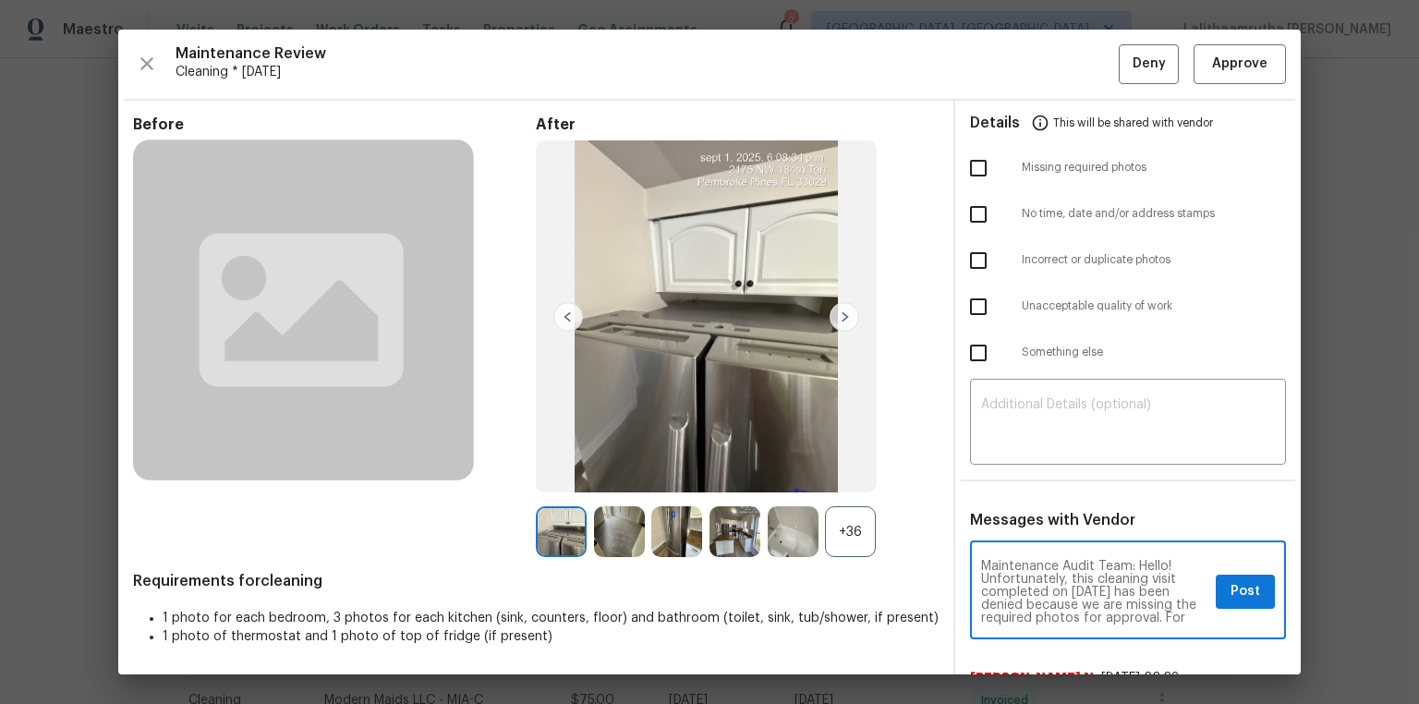
scroll to position [219, 0]
type textarea "Maintenance Audit Team: Hello! Unfortunately, this cleaning visit completed on …"
click at [1009, 398] on textarea at bounding box center [1128, 424] width 294 height 52
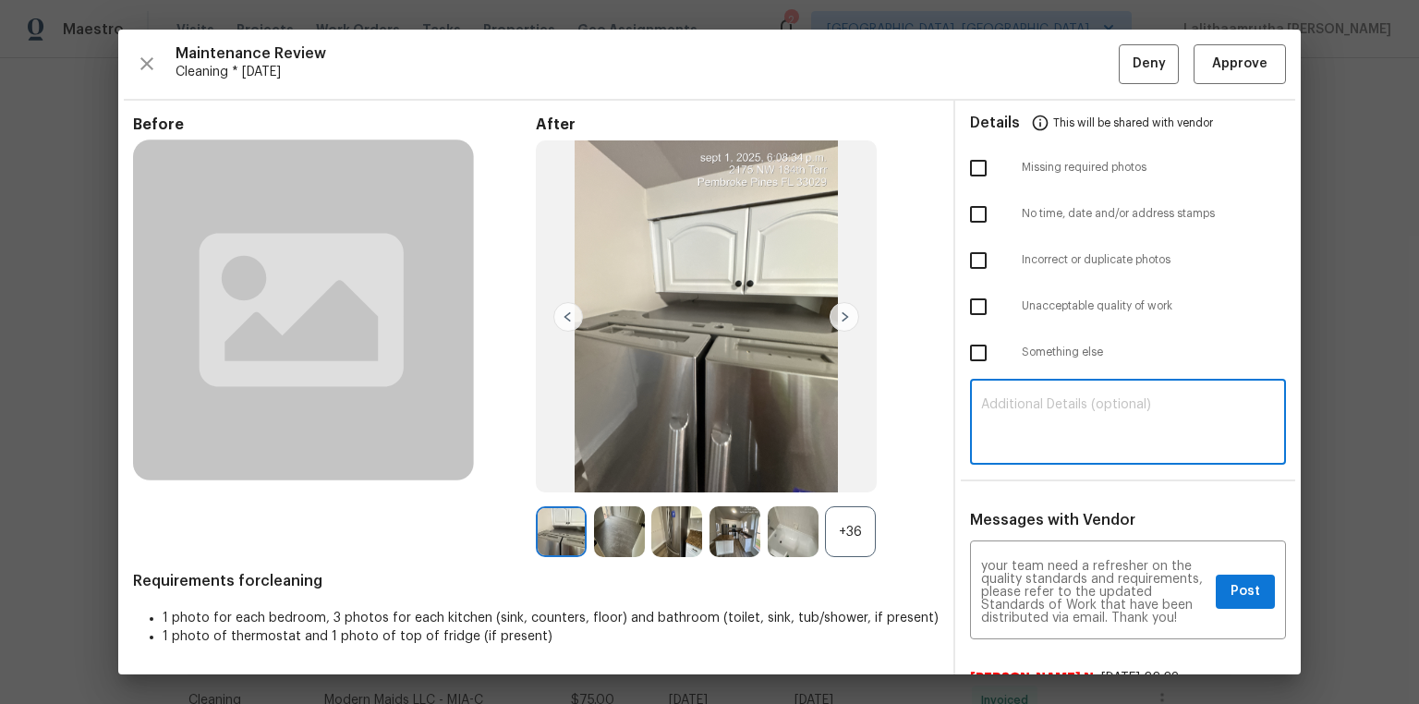
paste textarea "Maintenance Audit Team: Hello! Unfortunately, this cleaning visit completed on …"
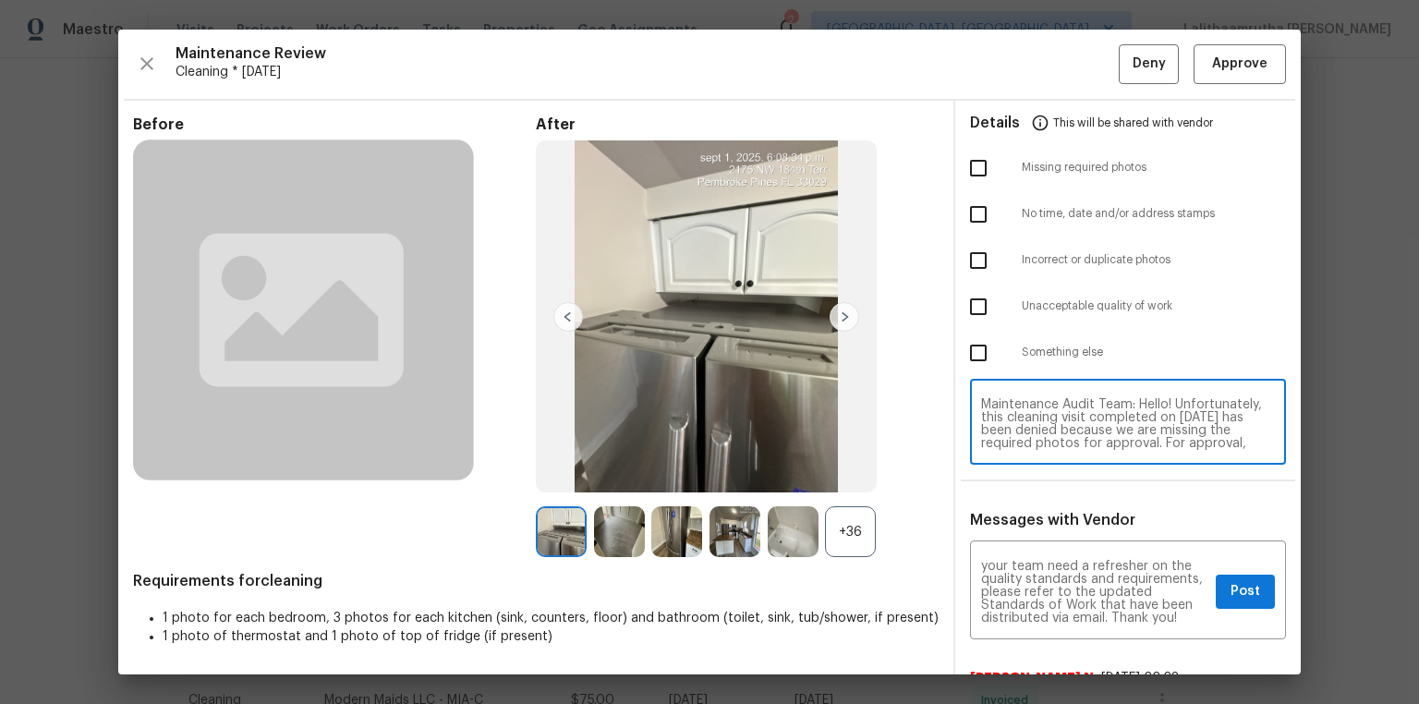
scroll to position [155, 0]
type textarea "Maintenance Audit Team: Hello! Unfortunately, this cleaning visit completed on …"
click at [966, 167] on input "checkbox" at bounding box center [978, 168] width 39 height 39
checkbox input "true"
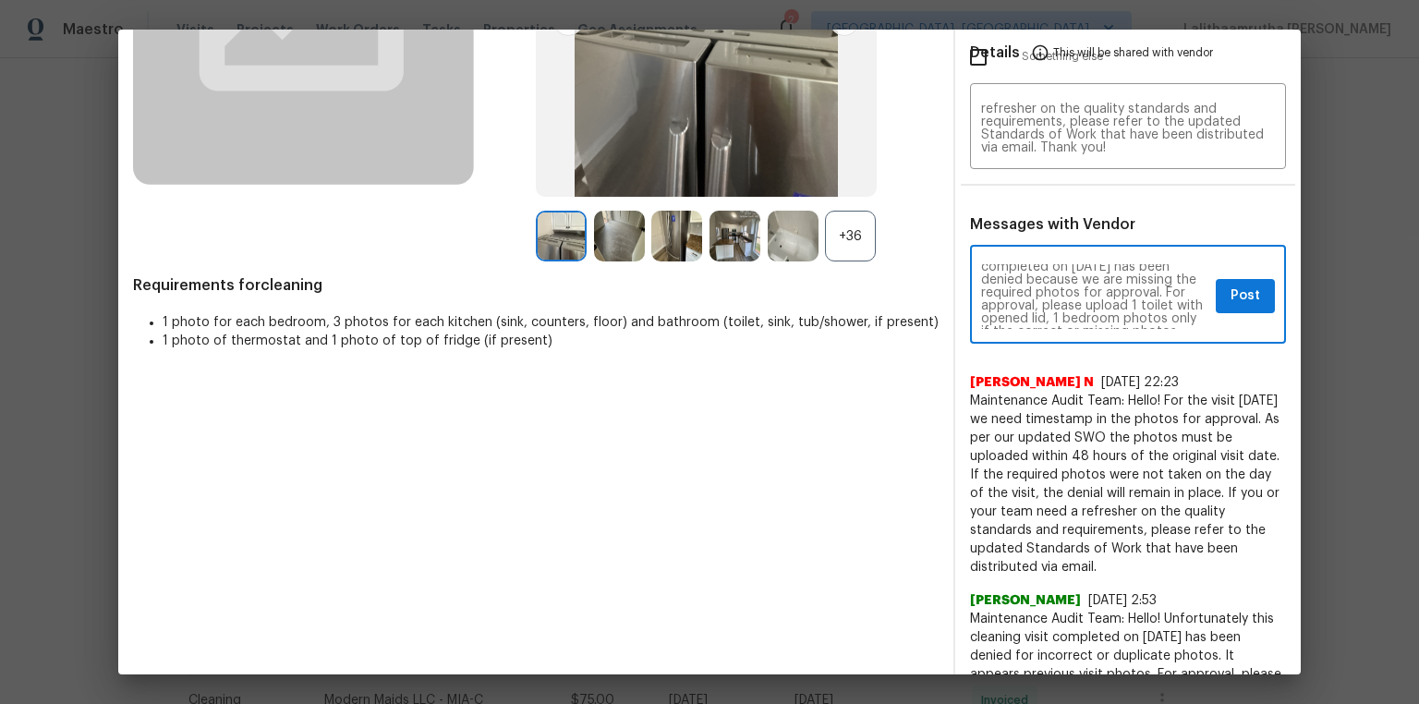
scroll to position [59, 0]
click at [1009, 290] on span "Post" at bounding box center [1246, 296] width 30 height 23
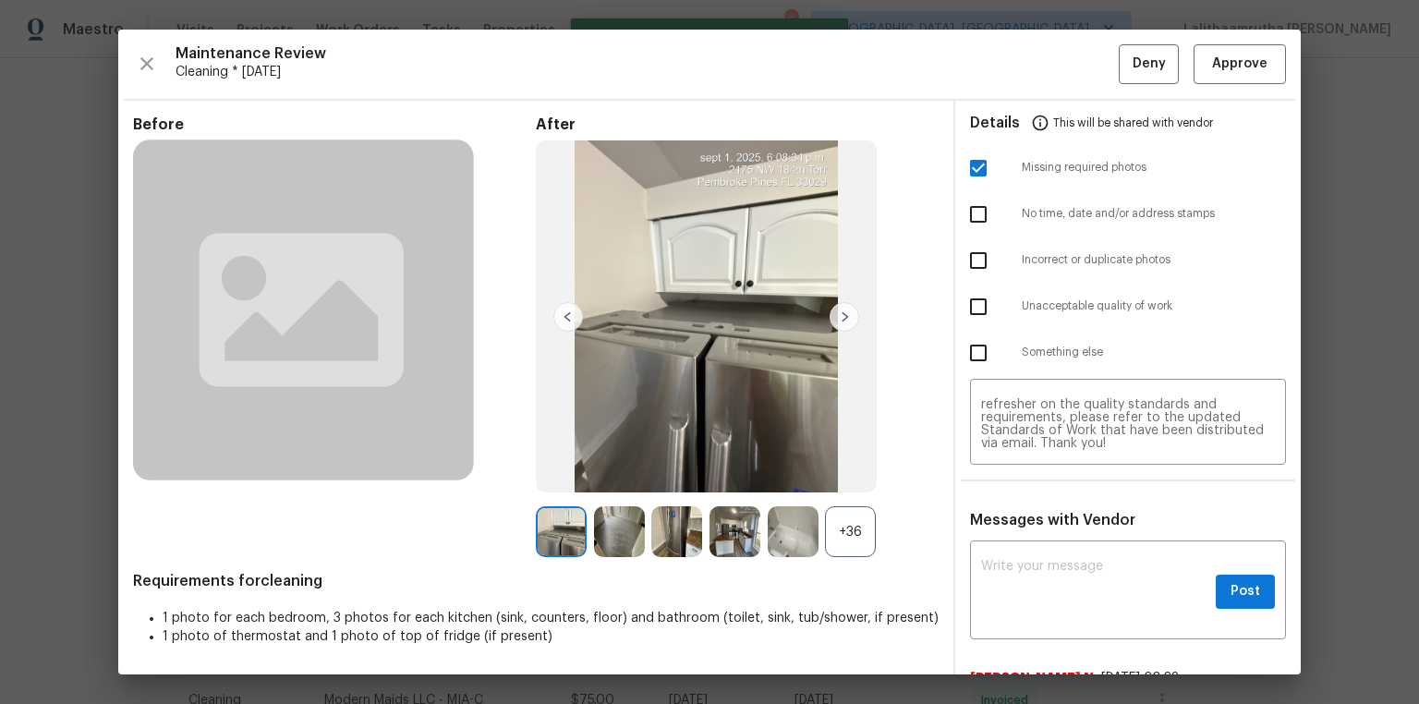
scroll to position [0, 0]
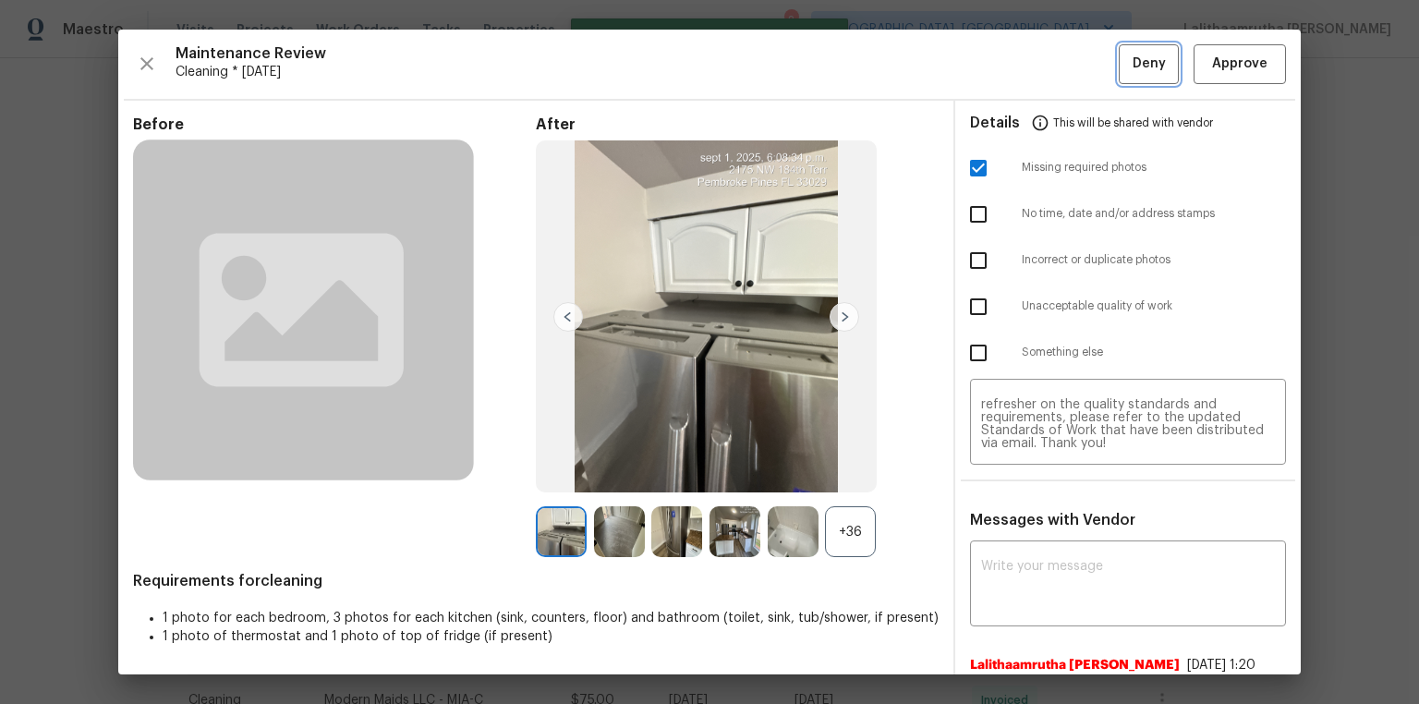
click at [1009, 64] on span "Deny" at bounding box center [1149, 64] width 33 height 23
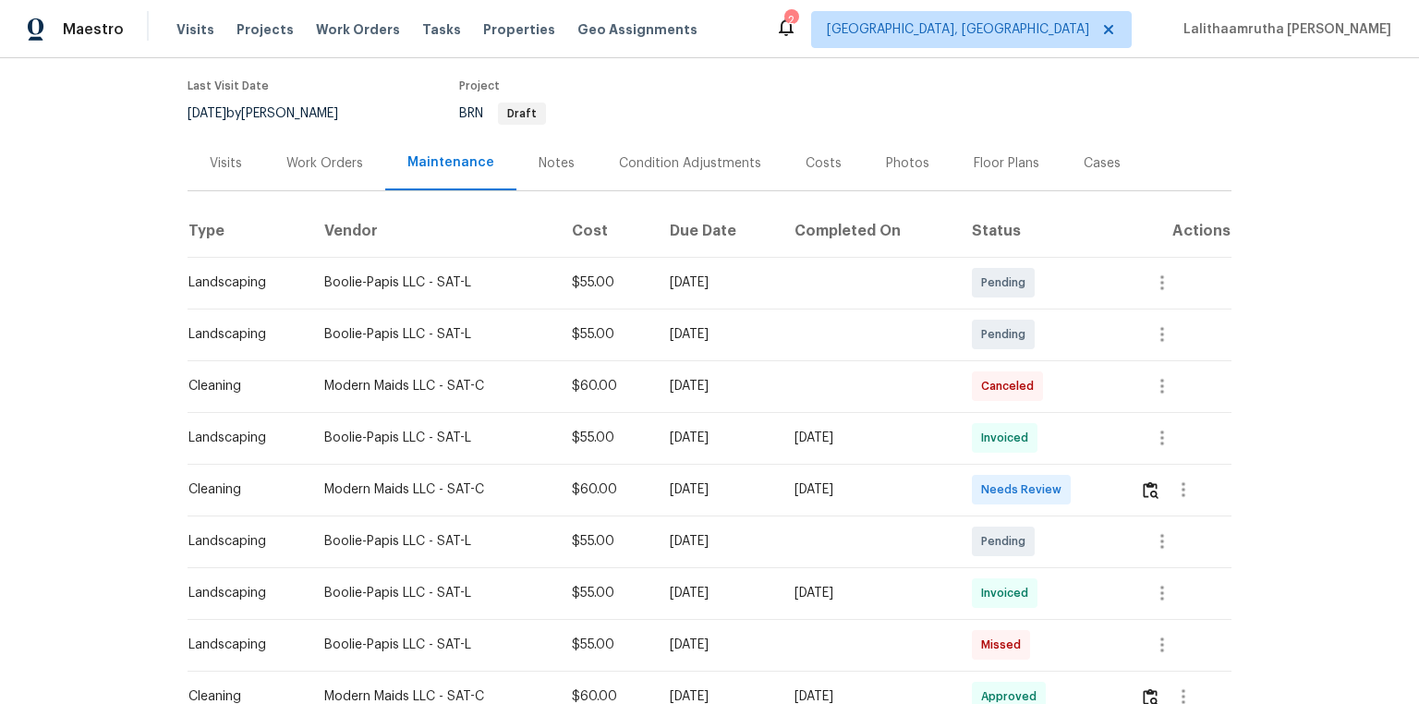
scroll to position [148, 0]
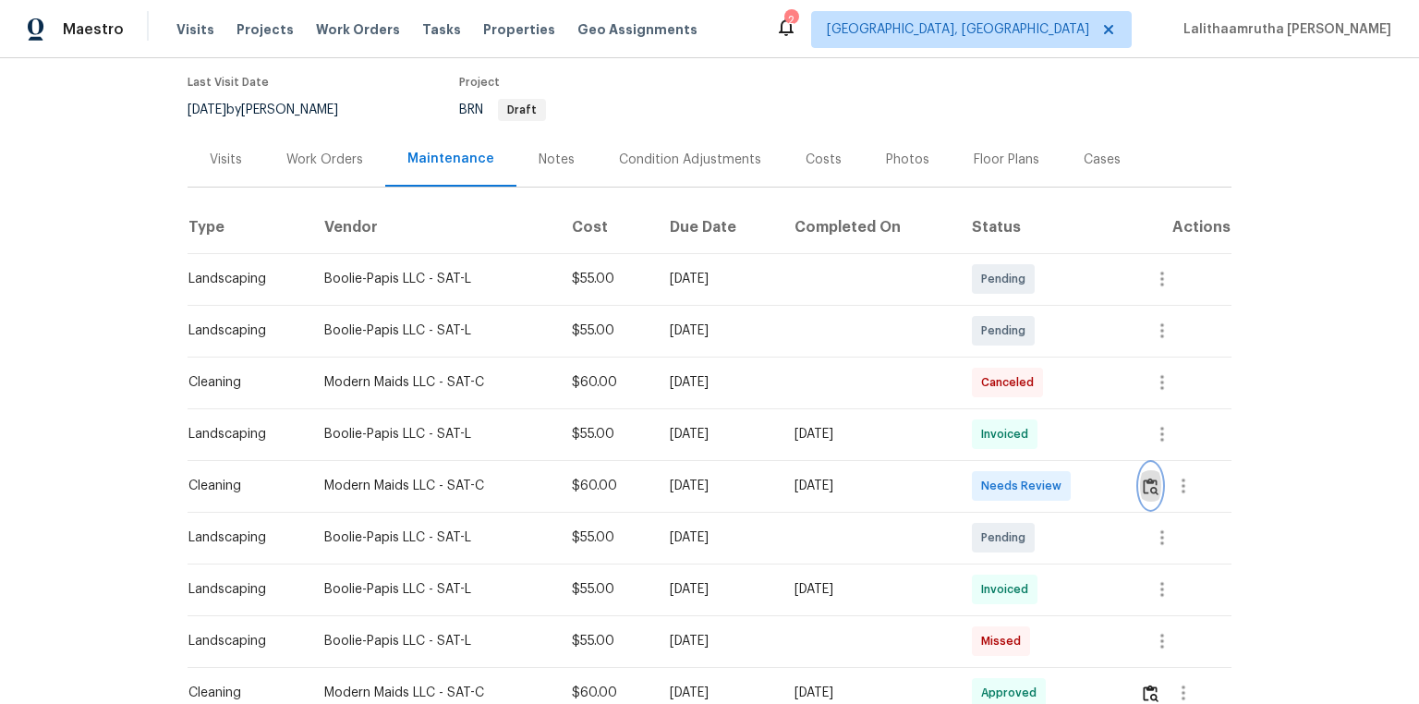
click at [1009, 473] on img "button" at bounding box center [1151, 487] width 16 height 18
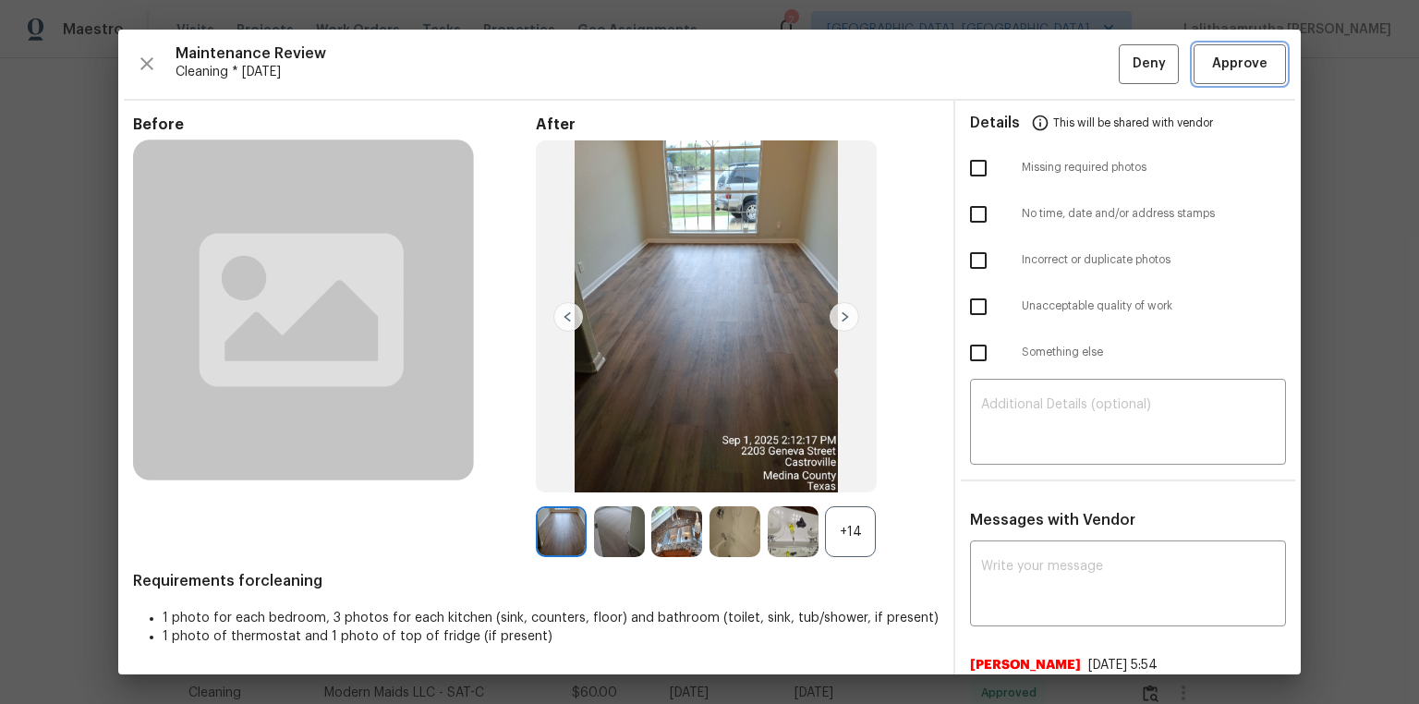
click at [1009, 67] on span "Approve" at bounding box center [1239, 64] width 55 height 23
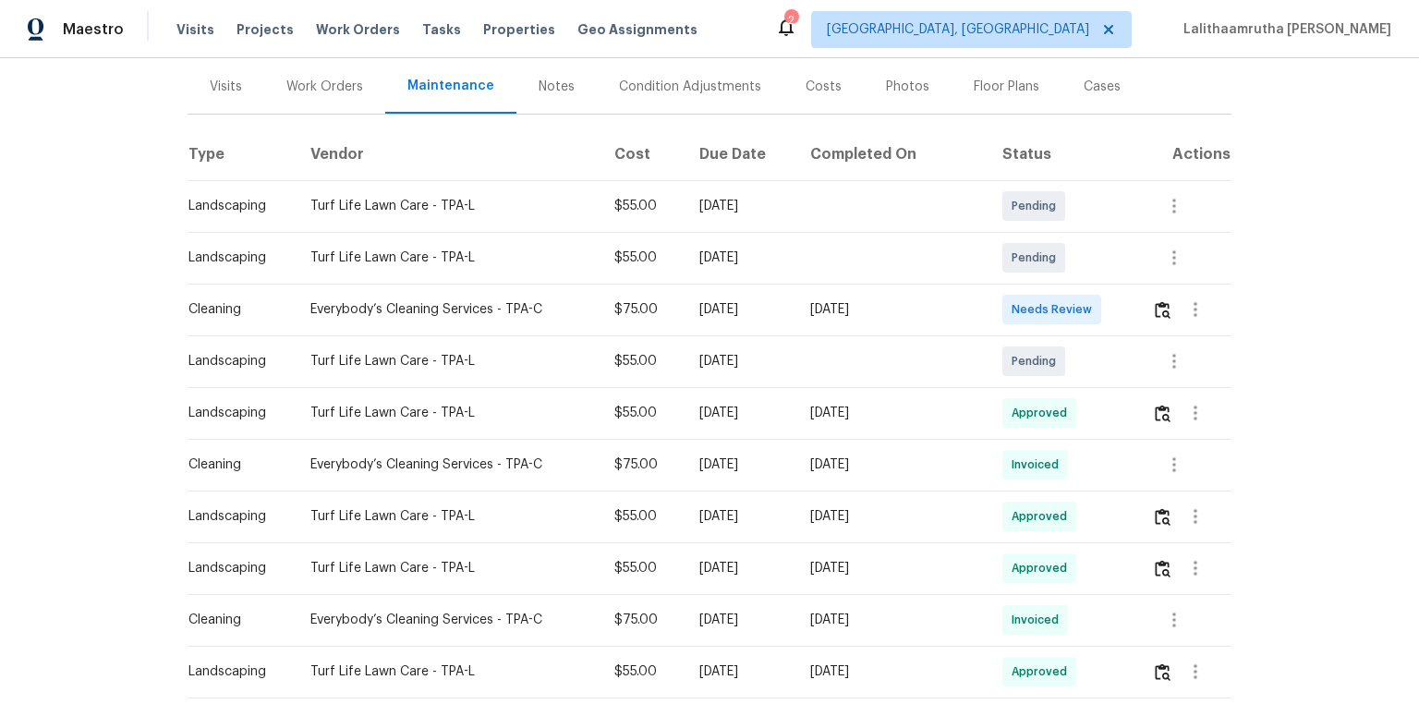
scroll to position [222, 0]
click at [1152, 309] on button "button" at bounding box center [1162, 308] width 21 height 44
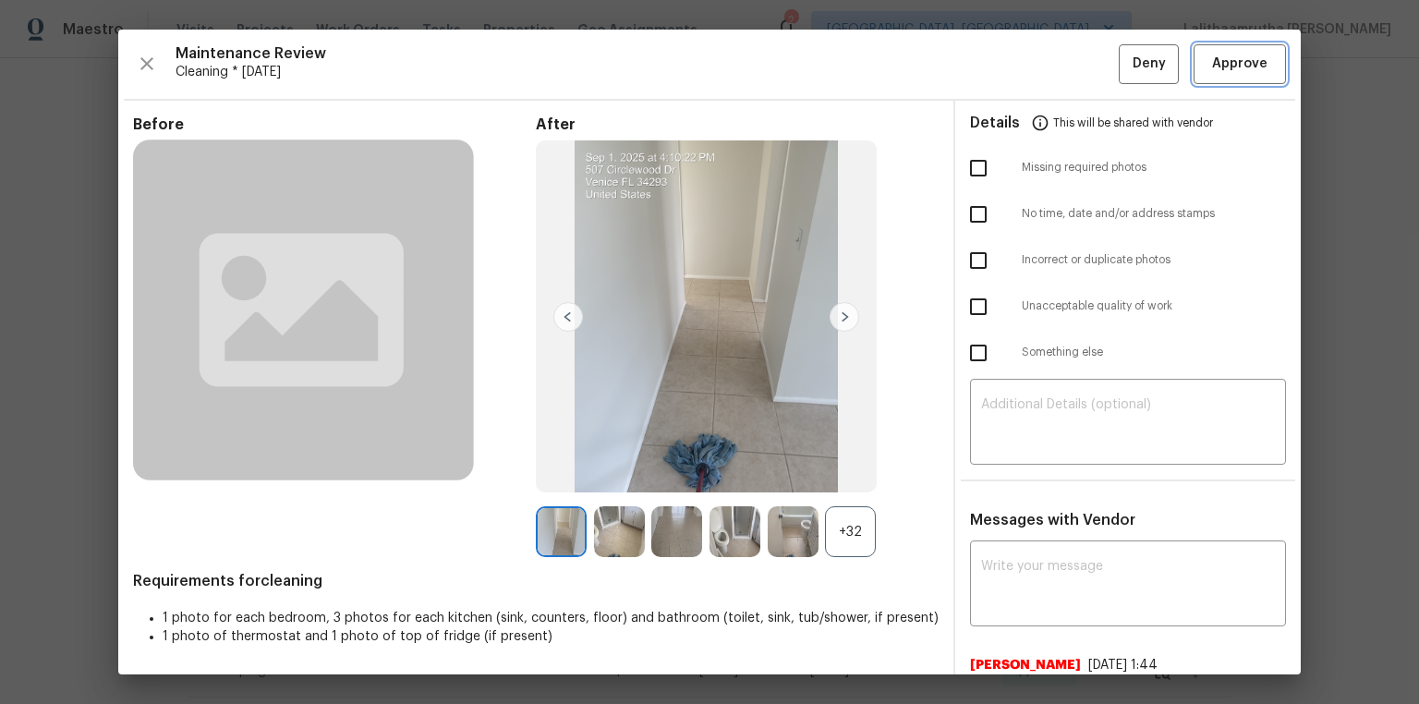
click at [1238, 65] on span "Approve" at bounding box center [1239, 64] width 55 height 23
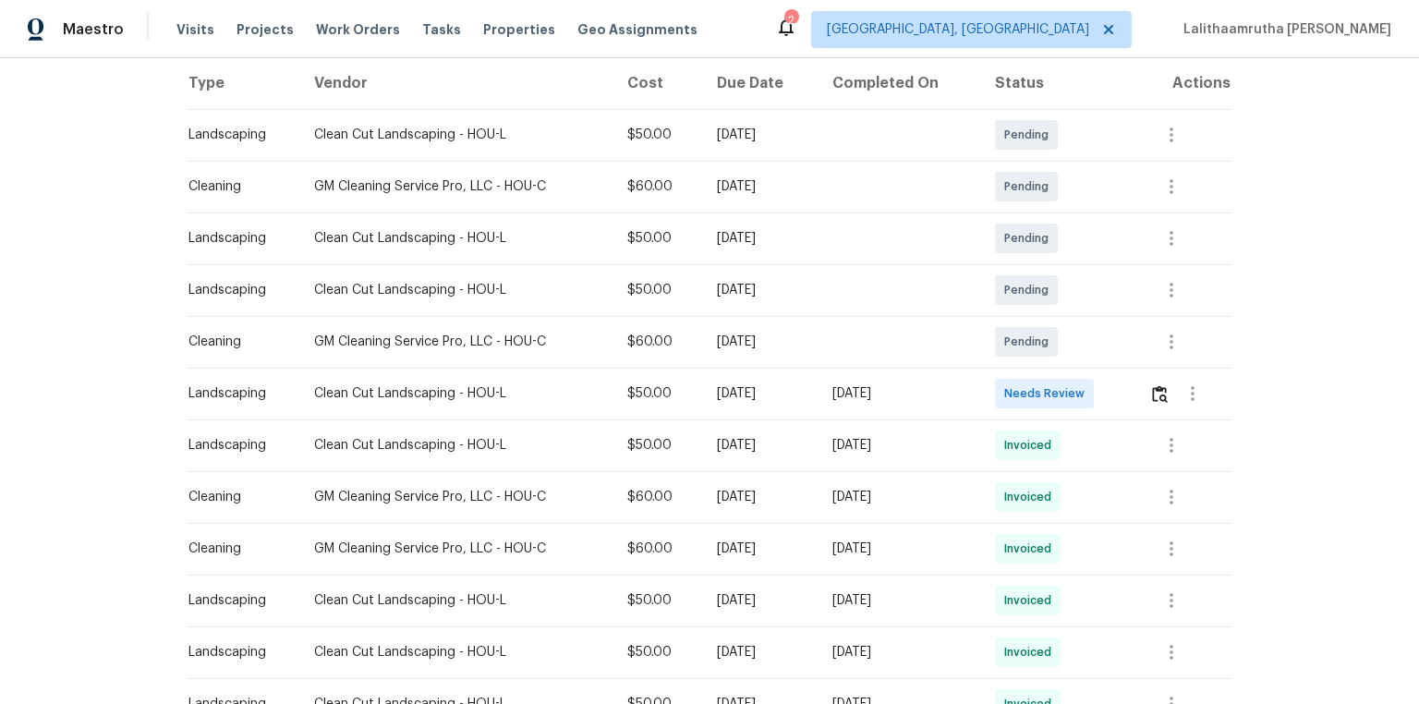
scroll to position [296, 0]
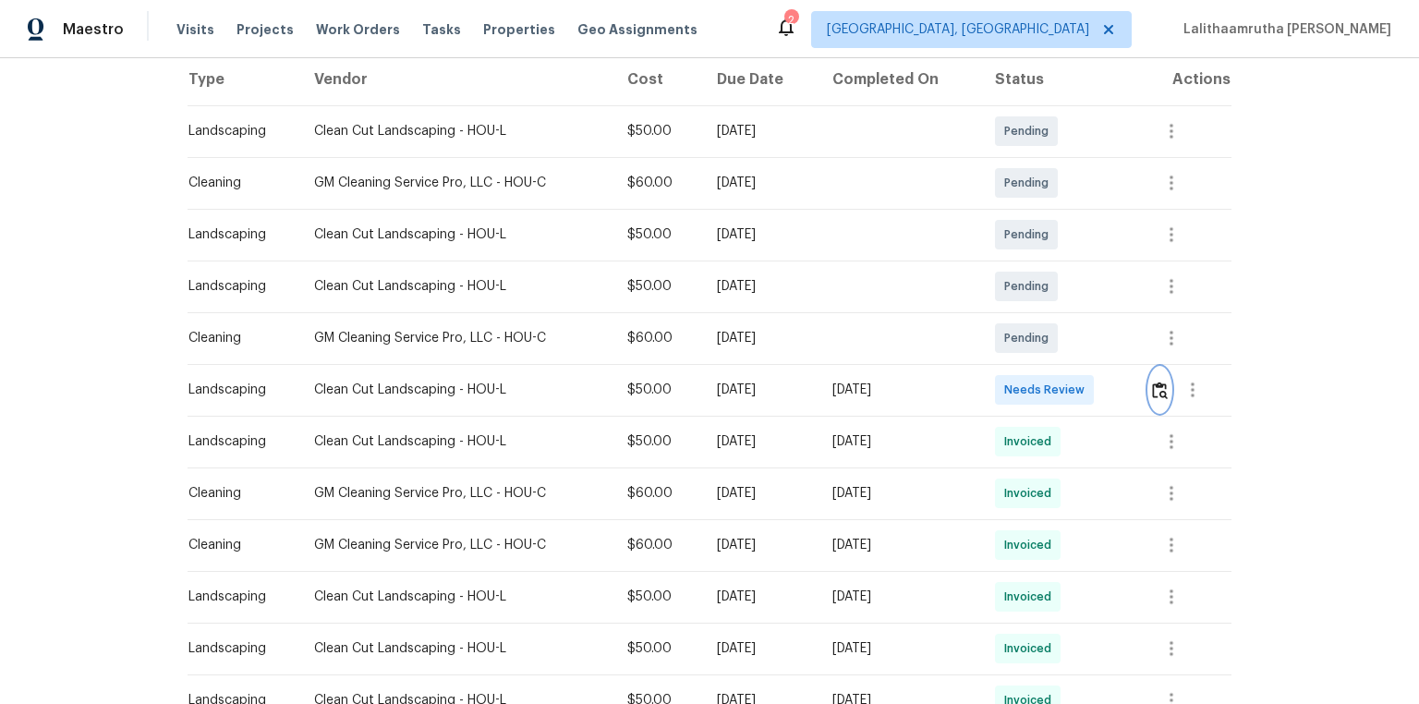
click at [982, 393] on img "button" at bounding box center [1160, 391] width 16 height 18
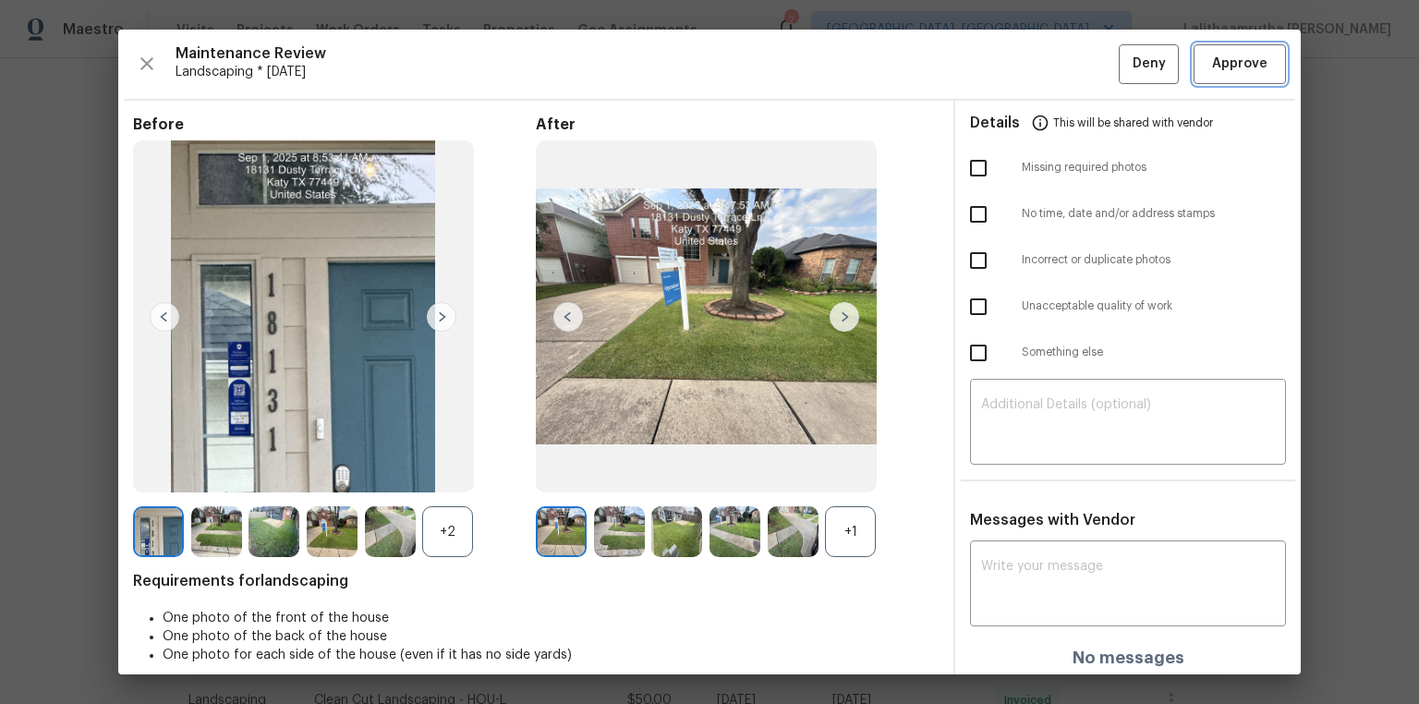
click at [982, 58] on span "Approve" at bounding box center [1239, 64] width 55 height 23
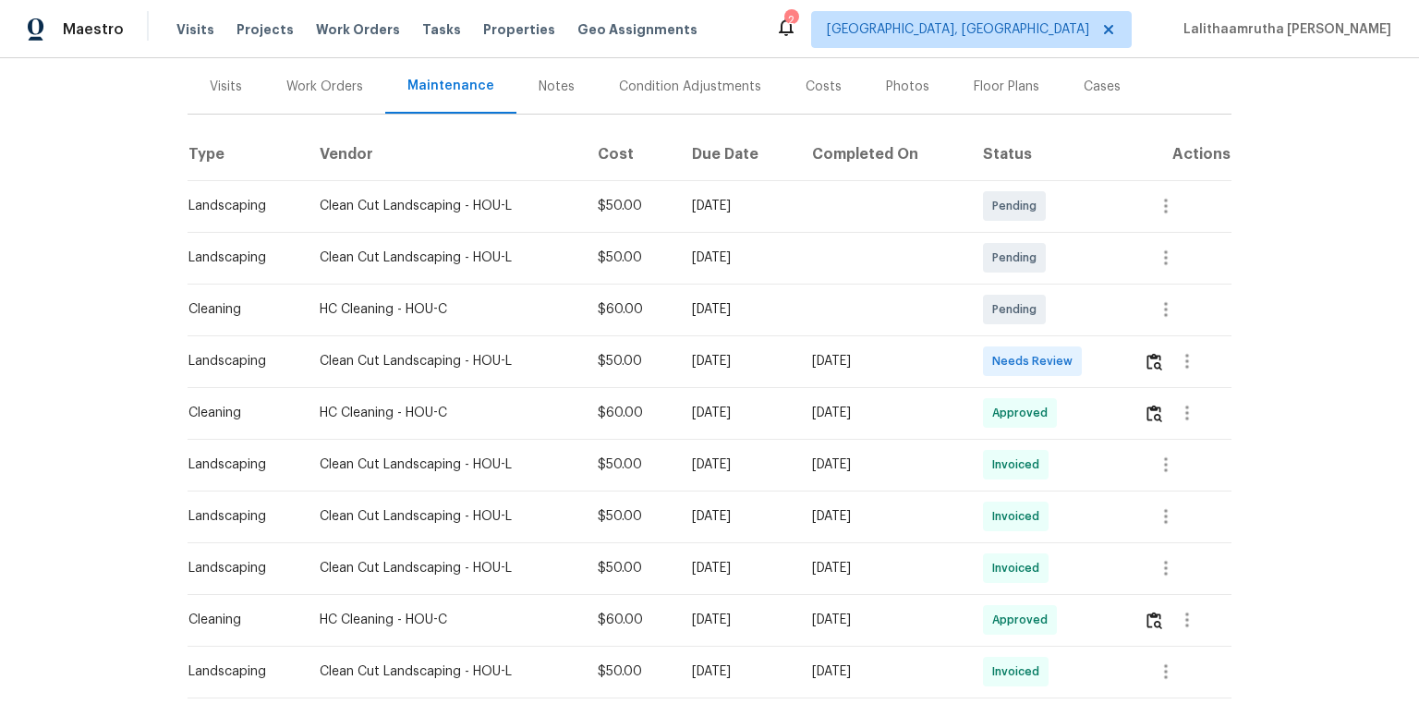
scroll to position [222, 0]
click at [1009, 362] on img "button" at bounding box center [1155, 361] width 16 height 18
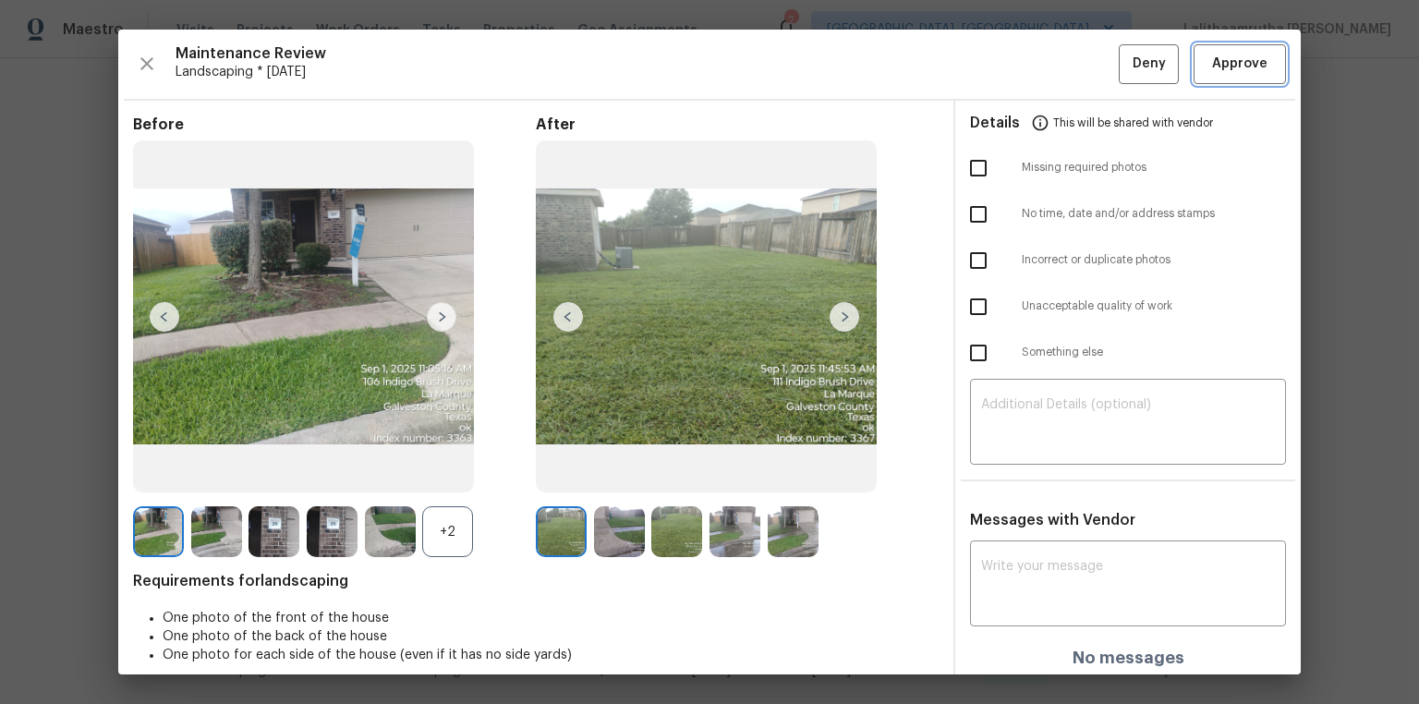
click at [1009, 64] on span "Approve" at bounding box center [1239, 64] width 55 height 23
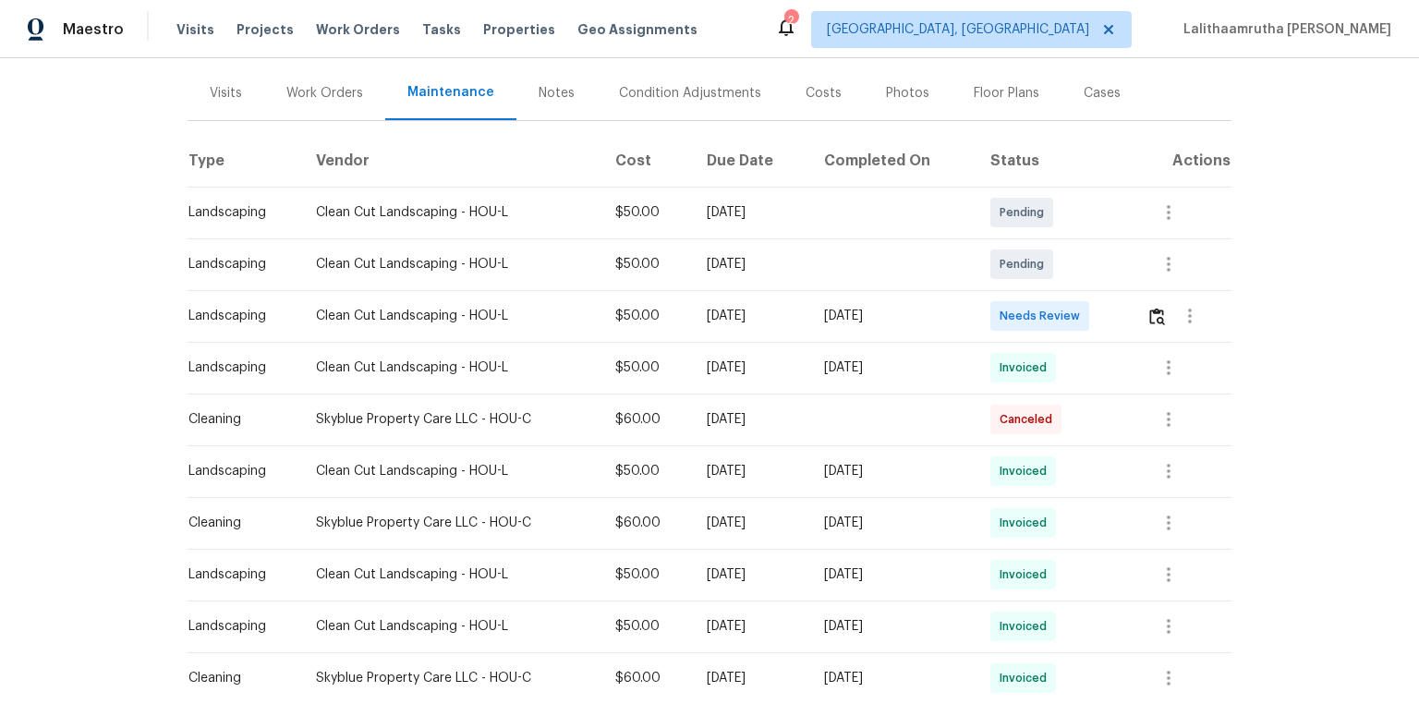
scroll to position [222, 0]
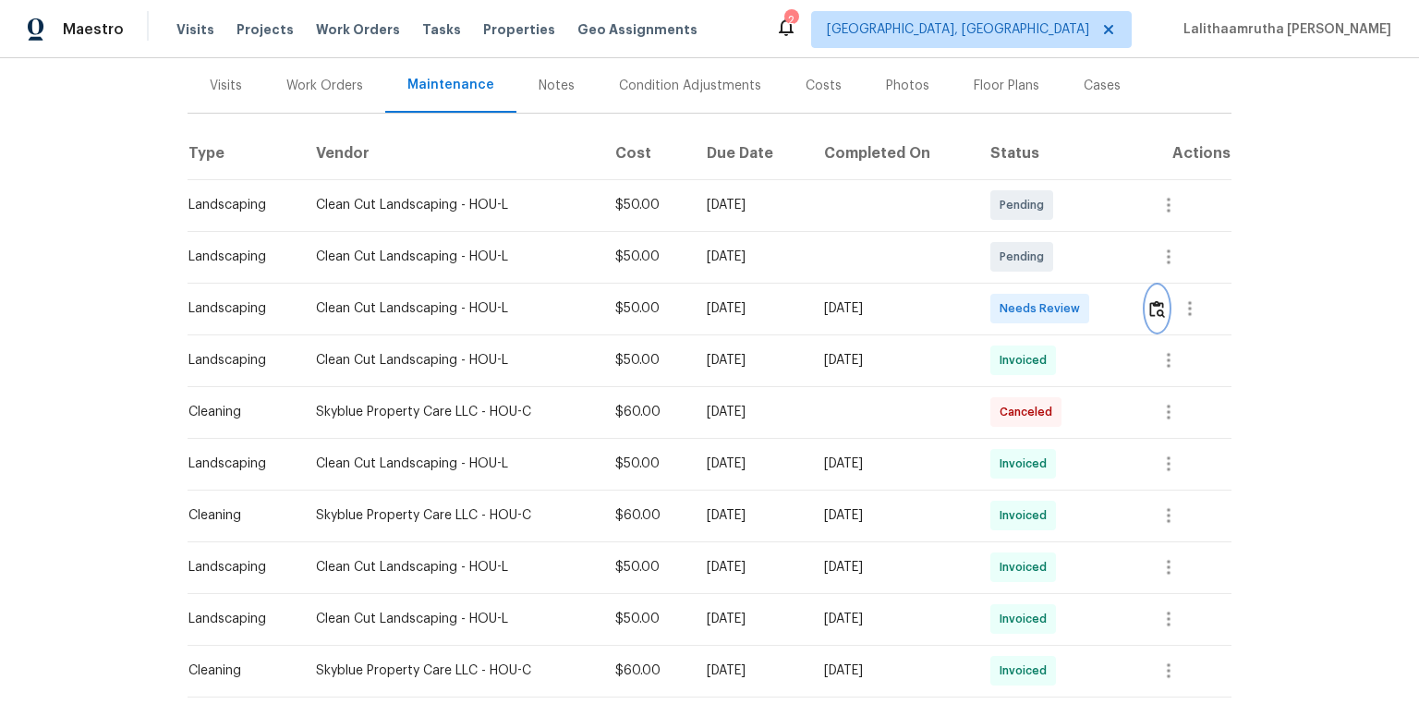
click at [1009, 312] on button "button" at bounding box center [1157, 308] width 21 height 44
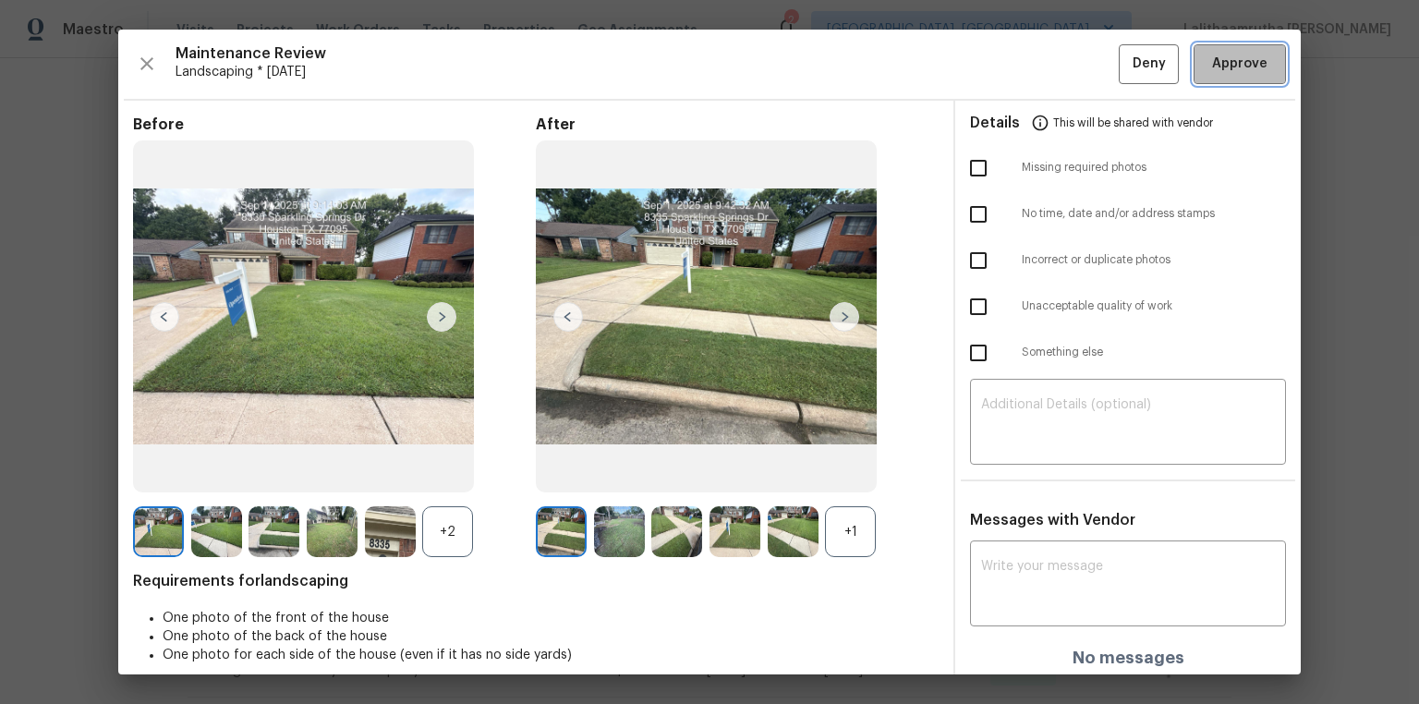
click at [1009, 63] on span "Approve" at bounding box center [1239, 64] width 55 height 23
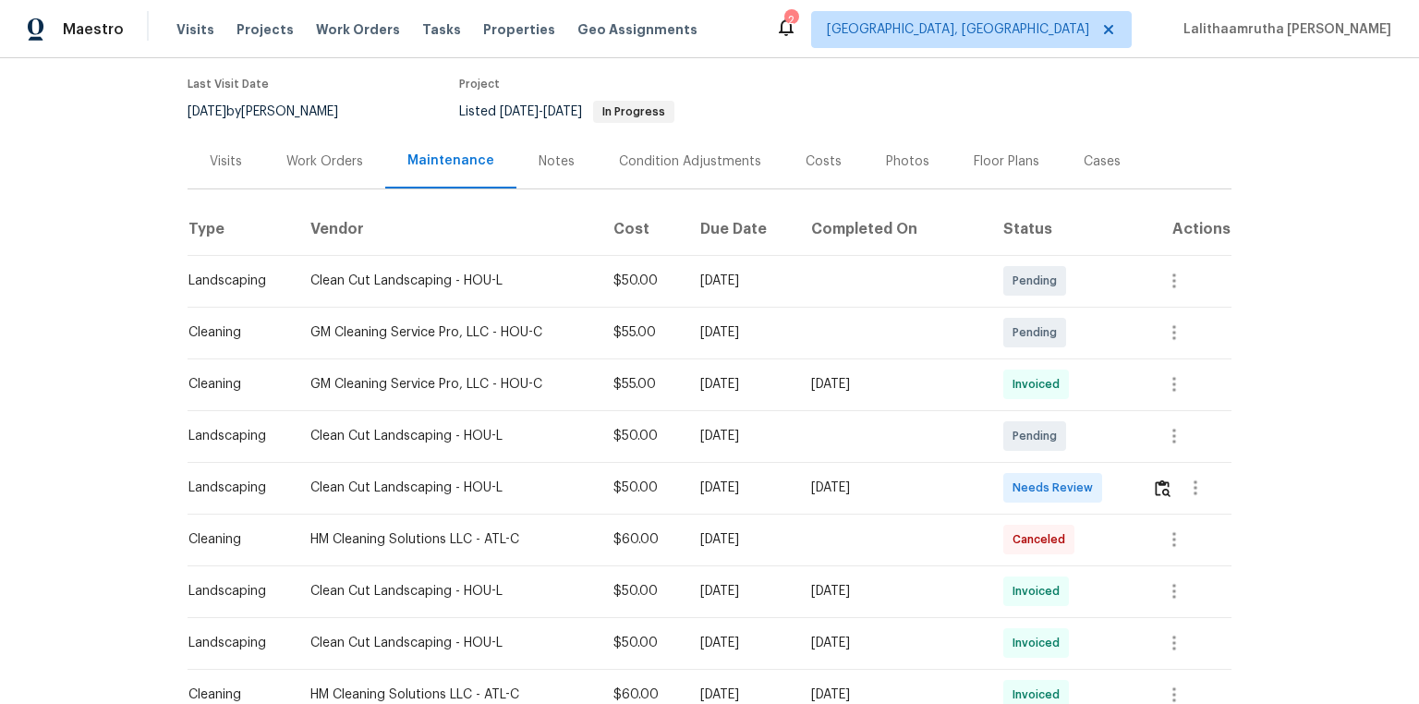
scroll to position [148, 0]
click at [1009, 473] on img "button" at bounding box center [1163, 487] width 16 height 18
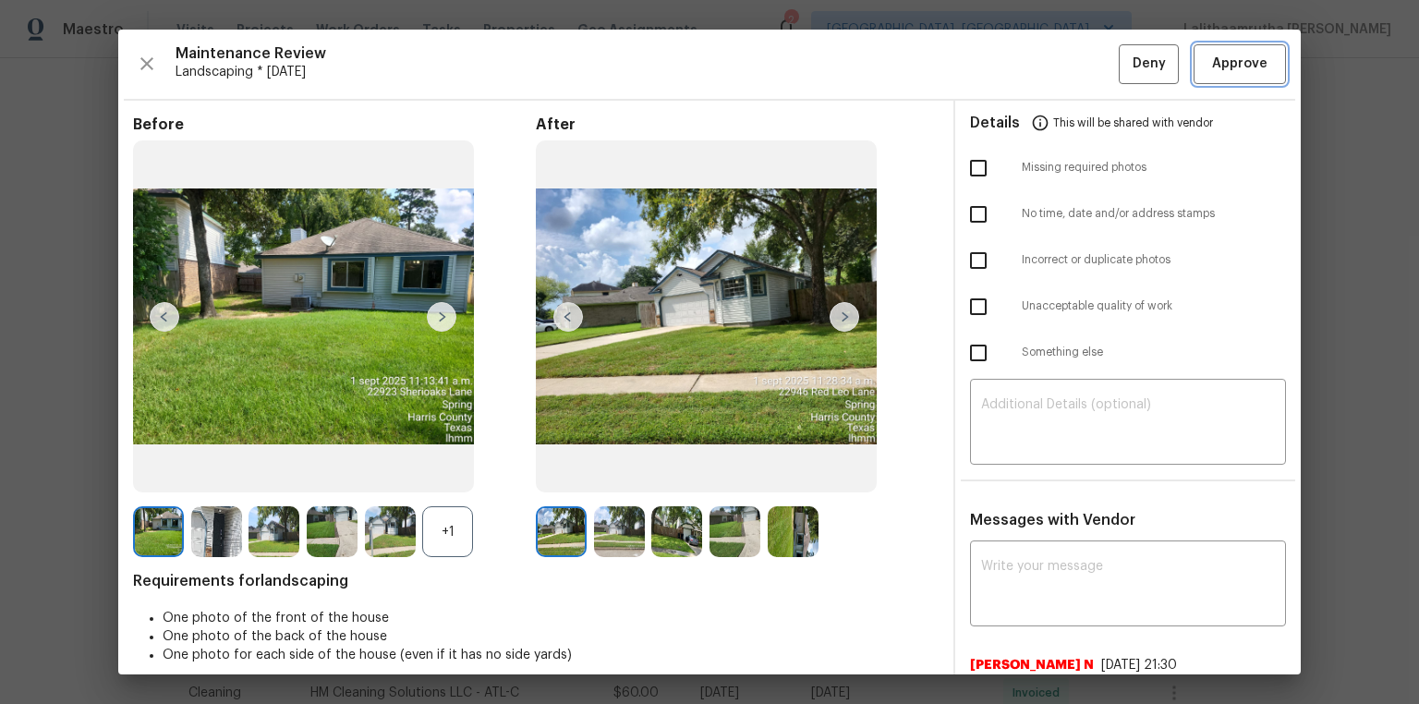
click at [1009, 62] on span "Approve" at bounding box center [1239, 64] width 55 height 23
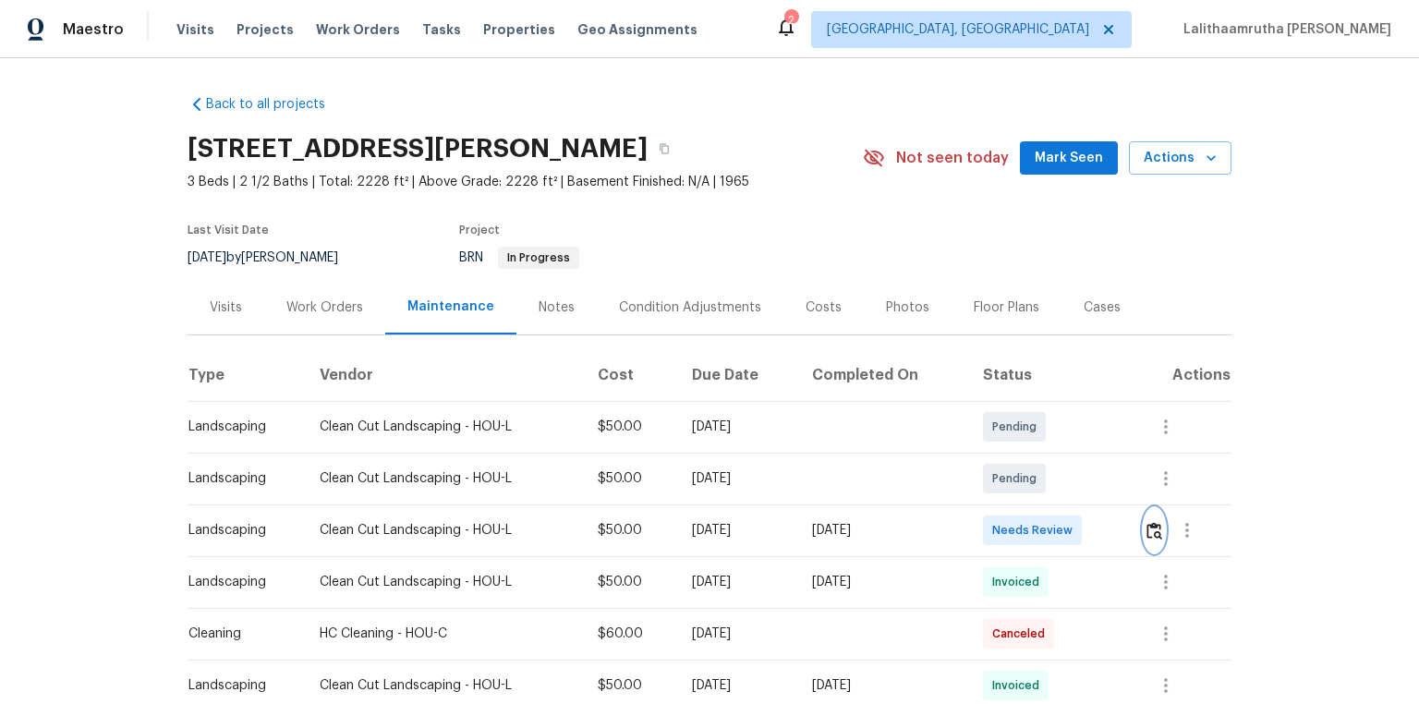
click at [1009, 473] on img "button" at bounding box center [1155, 531] width 16 height 18
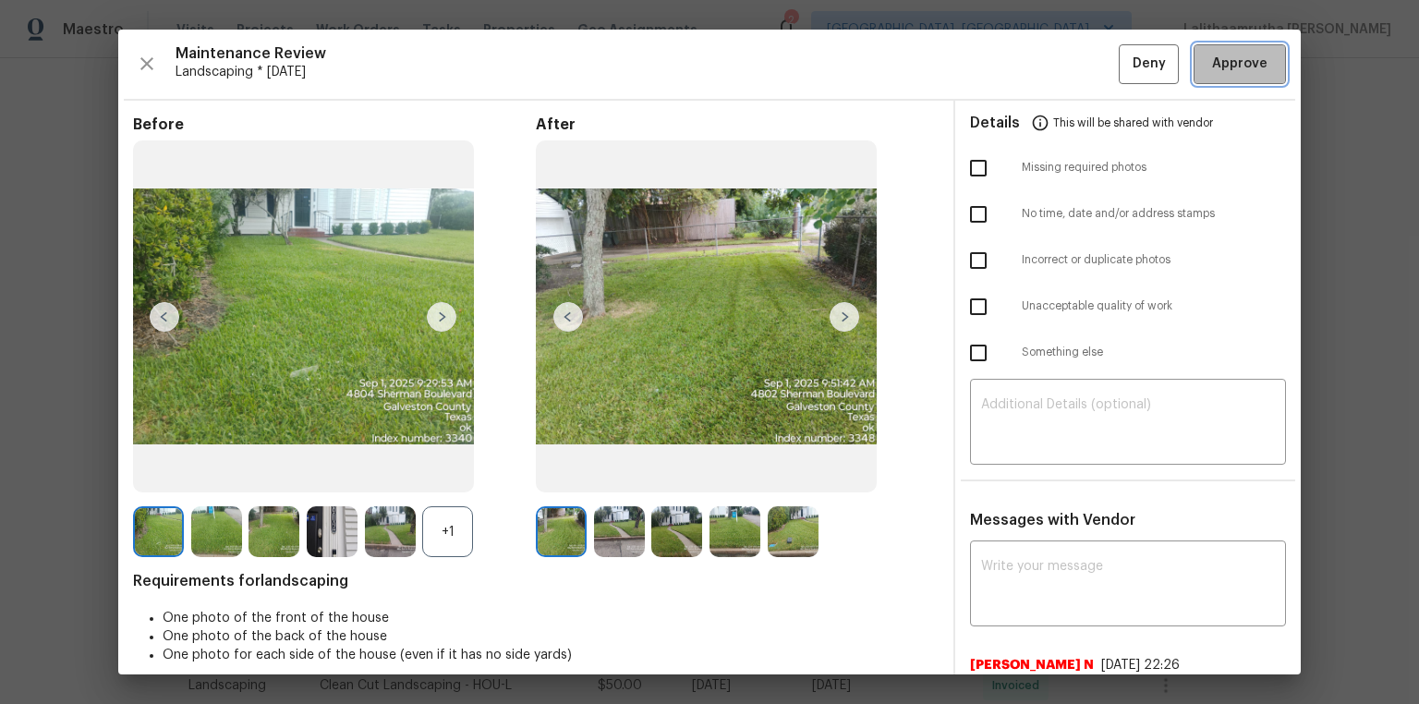
click at [1009, 67] on span "Approve" at bounding box center [1239, 64] width 55 height 23
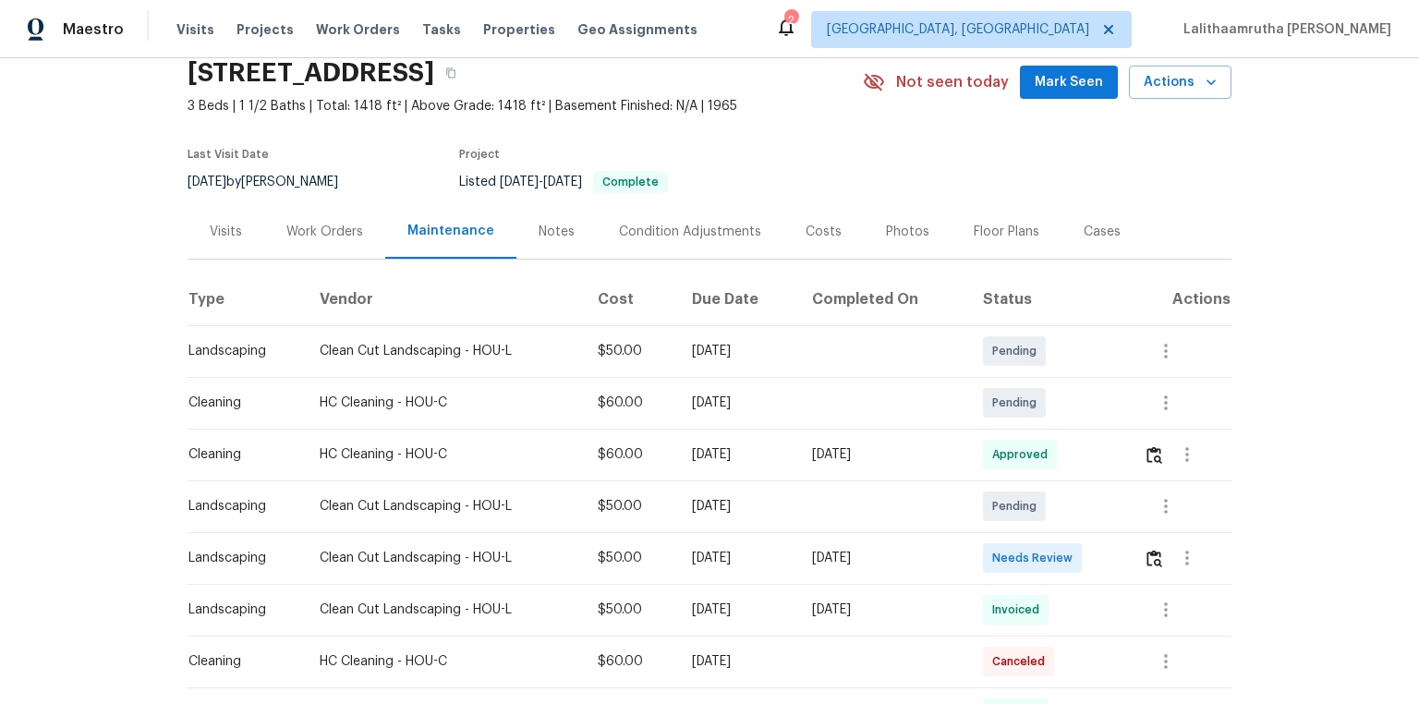
scroll to position [148, 0]
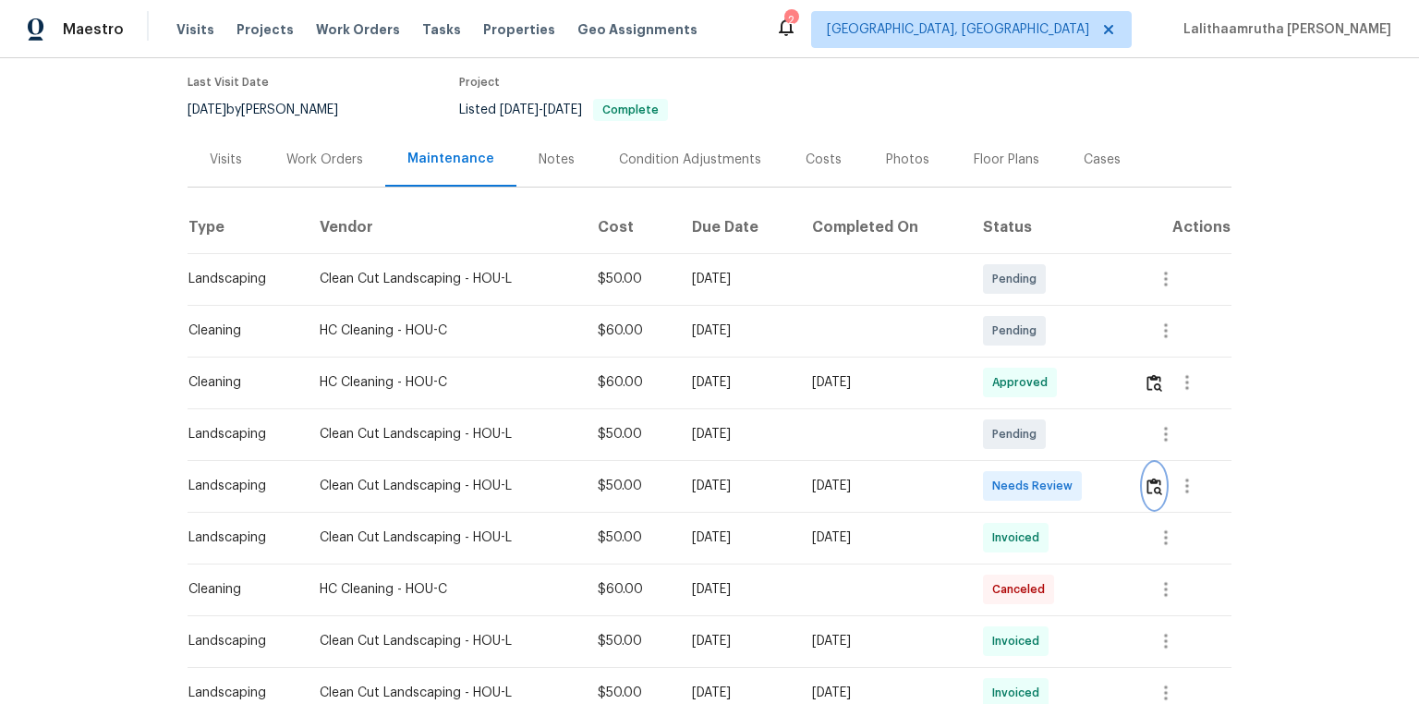
click at [1009, 473] on button "button" at bounding box center [1154, 486] width 21 height 44
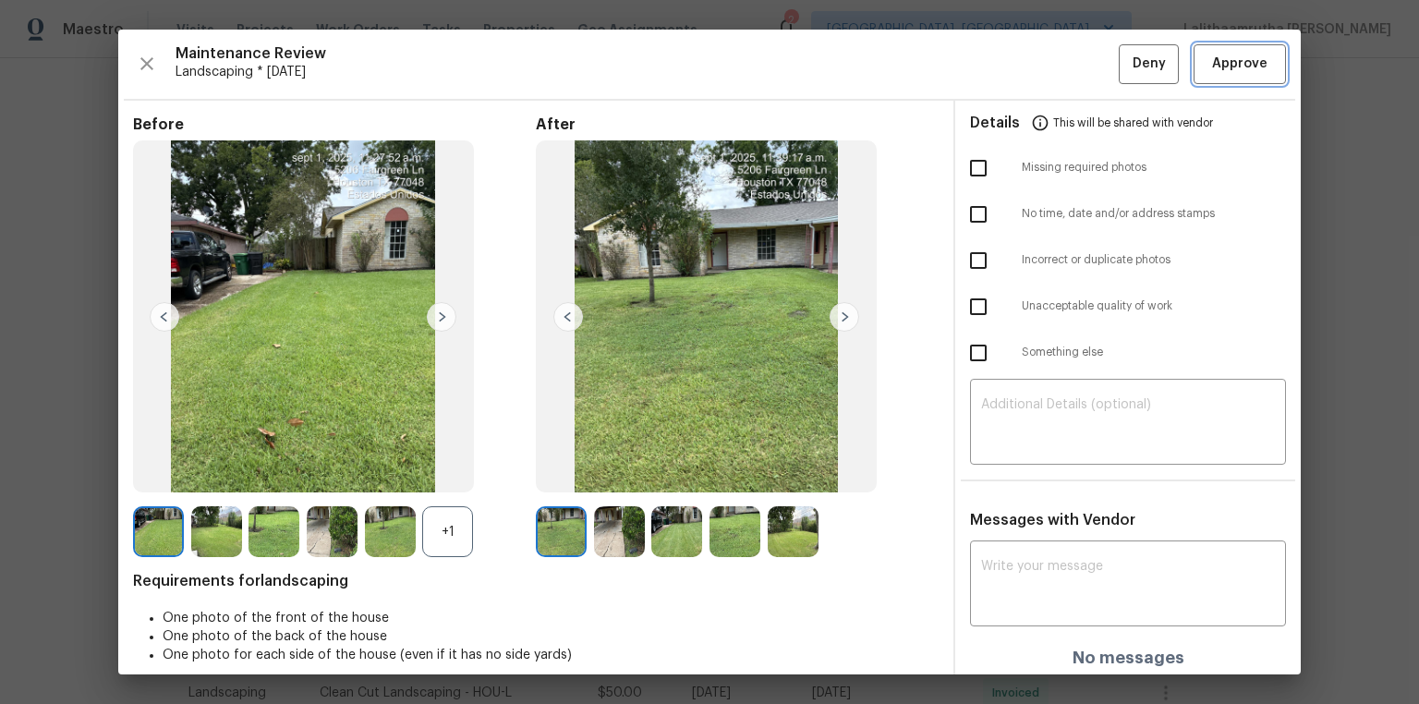
click at [1009, 67] on span "Approve" at bounding box center [1239, 64] width 55 height 23
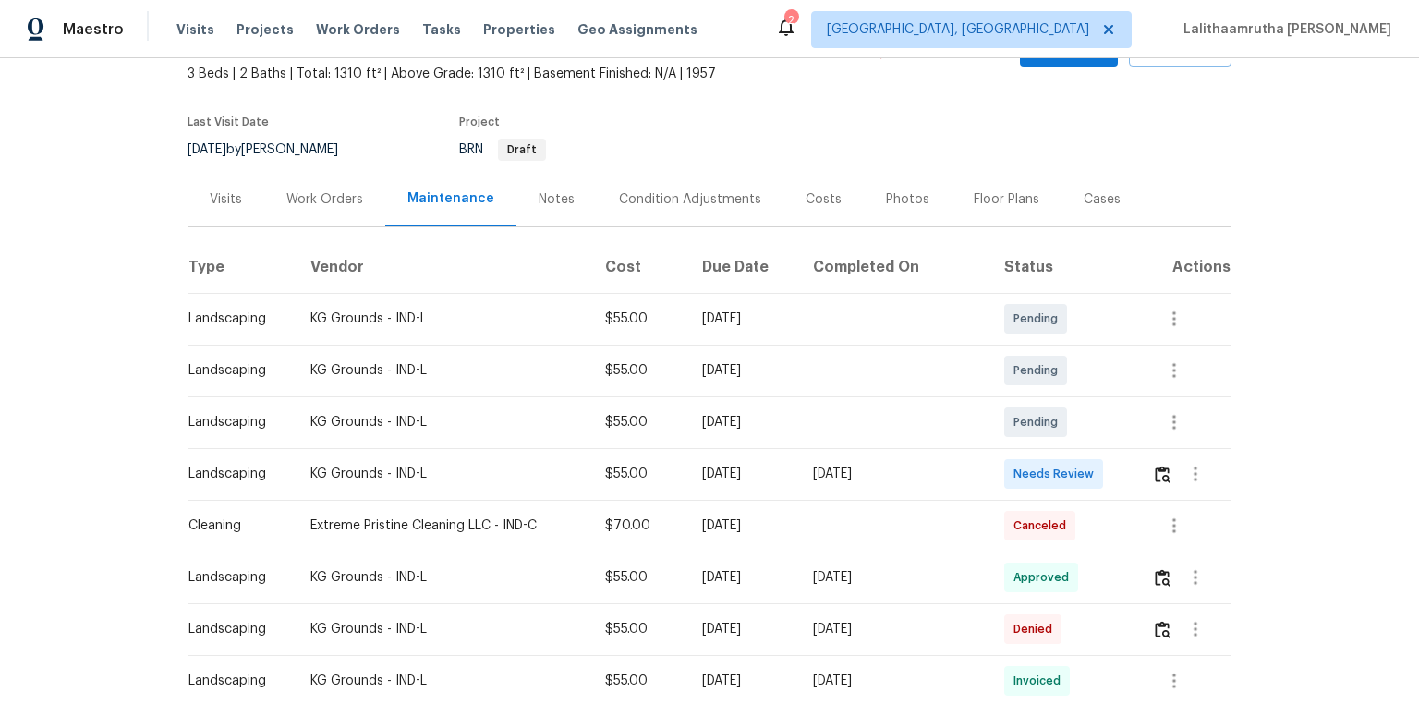
scroll to position [222, 0]
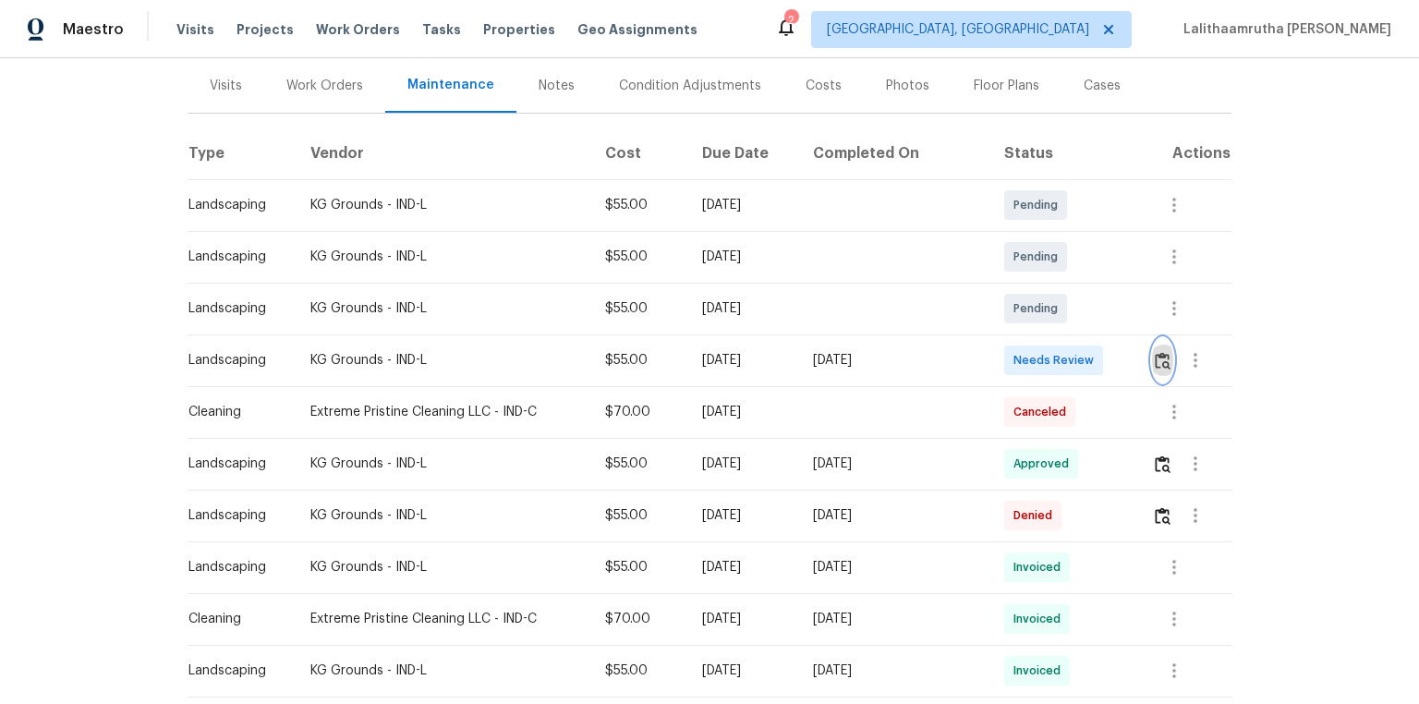
click at [982, 354] on img "button" at bounding box center [1163, 361] width 16 height 18
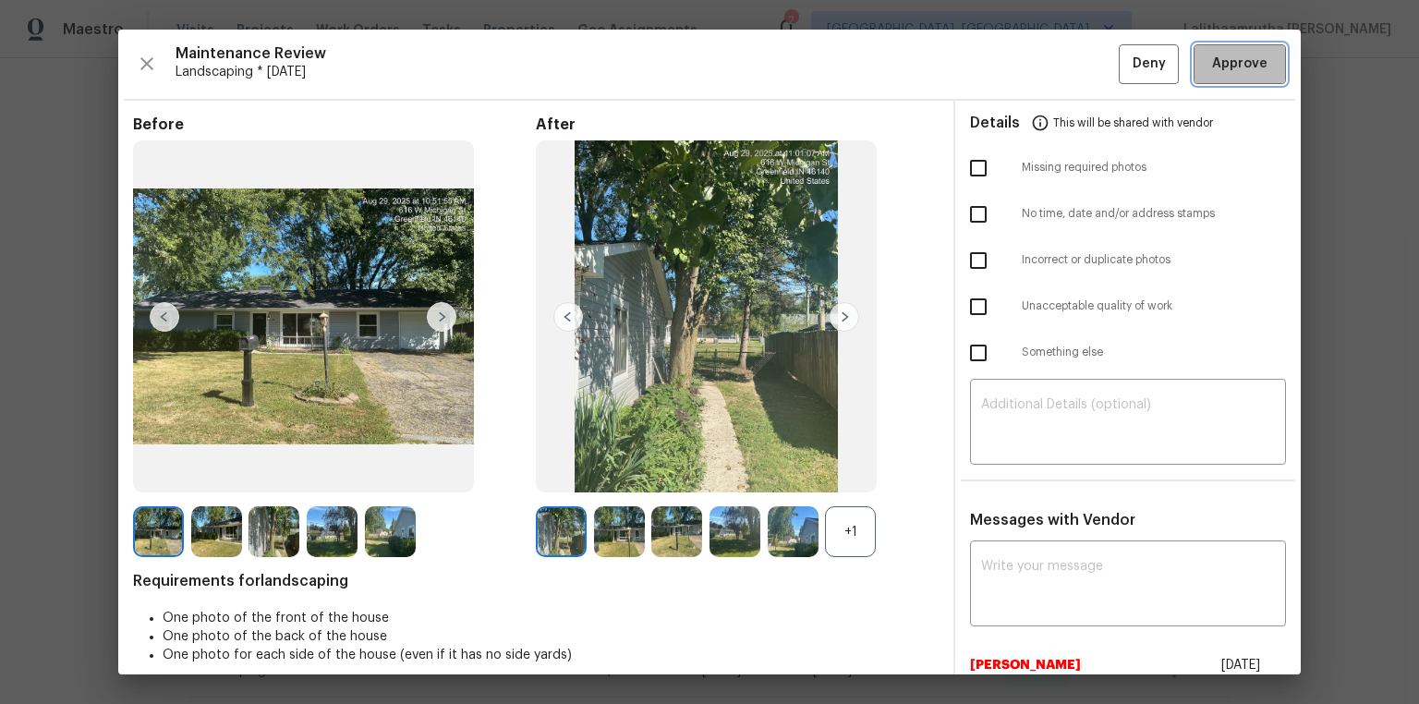
click at [982, 67] on span "Approve" at bounding box center [1239, 64] width 55 height 23
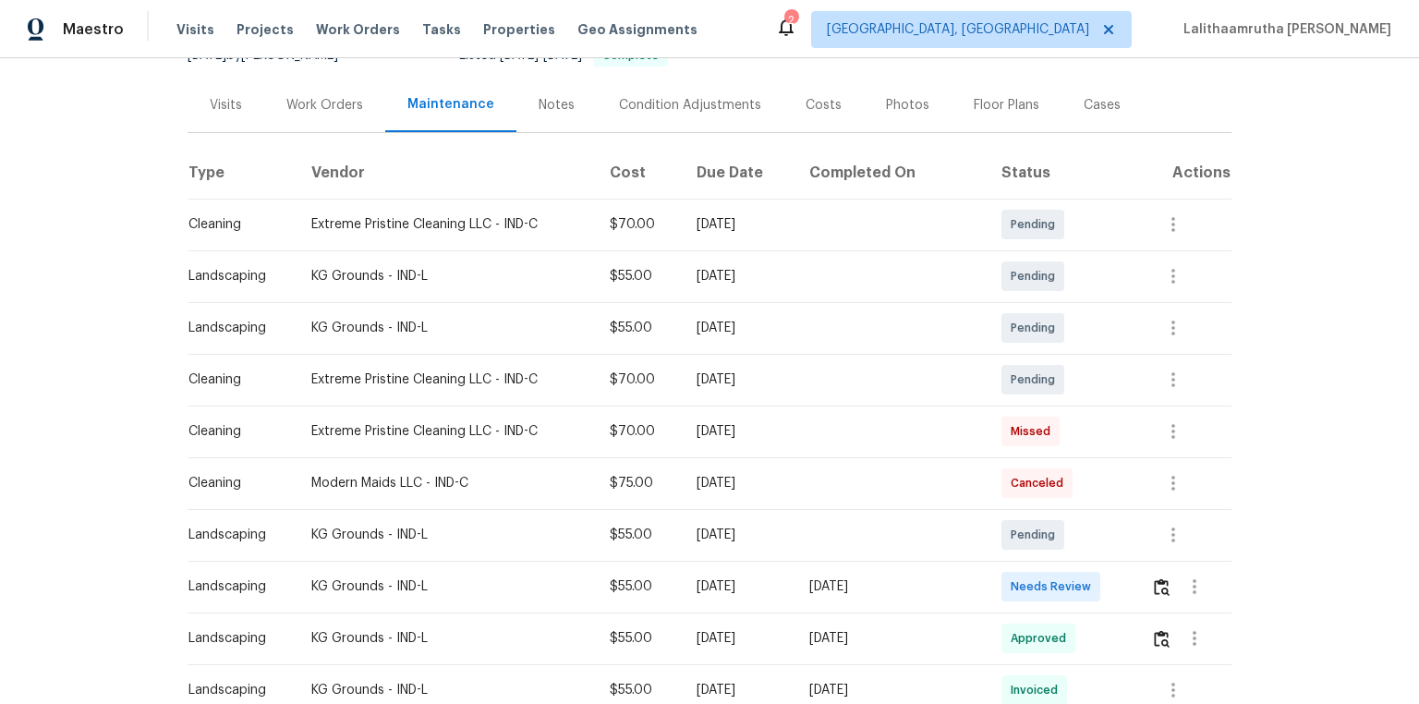
scroll to position [296, 0]
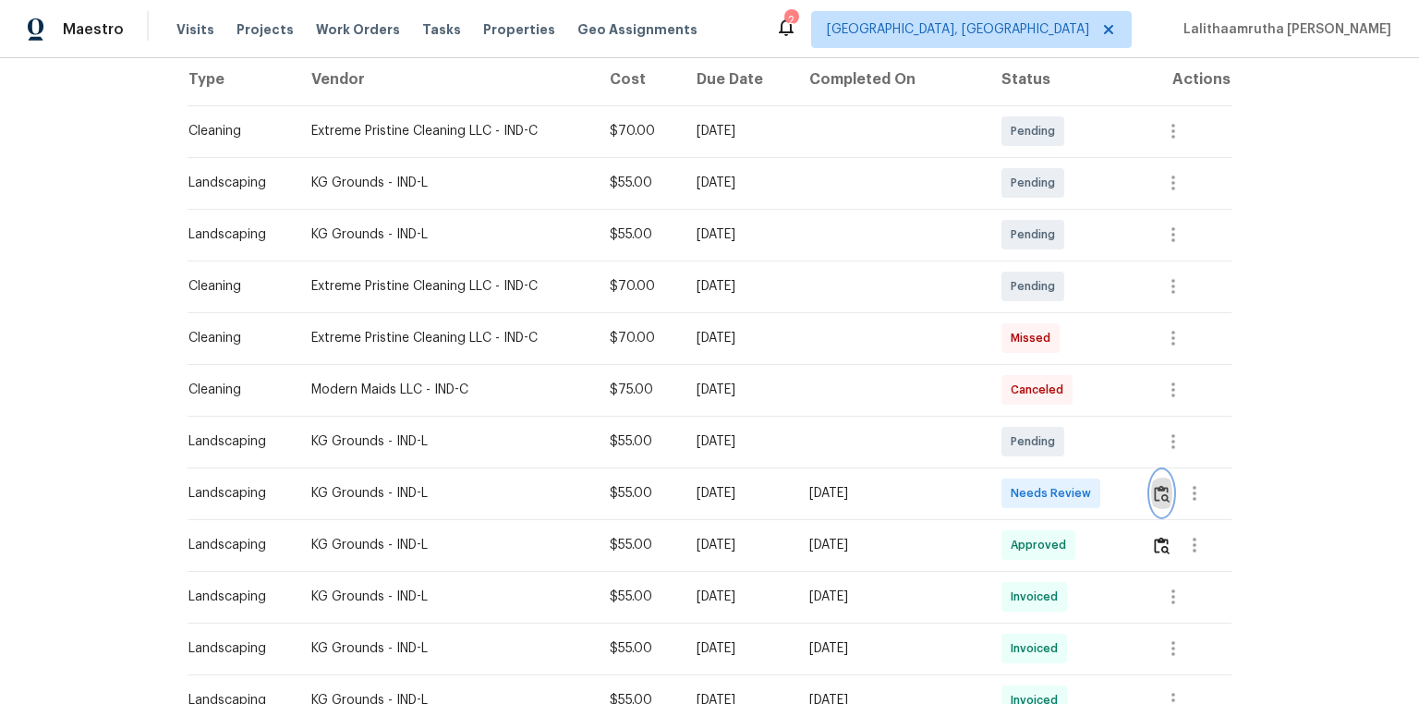
click at [1009, 473] on img "button" at bounding box center [1162, 494] width 16 height 18
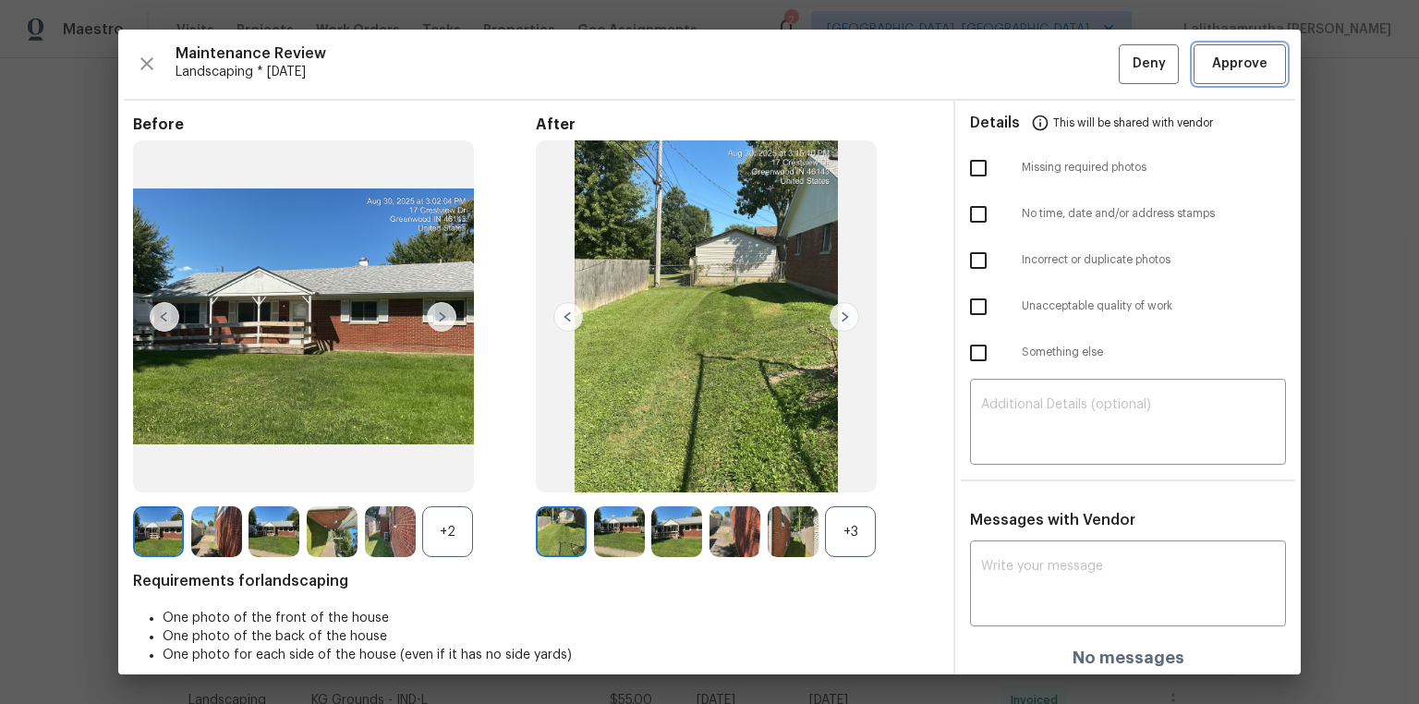
click at [1009, 71] on span "Approve" at bounding box center [1239, 64] width 55 height 23
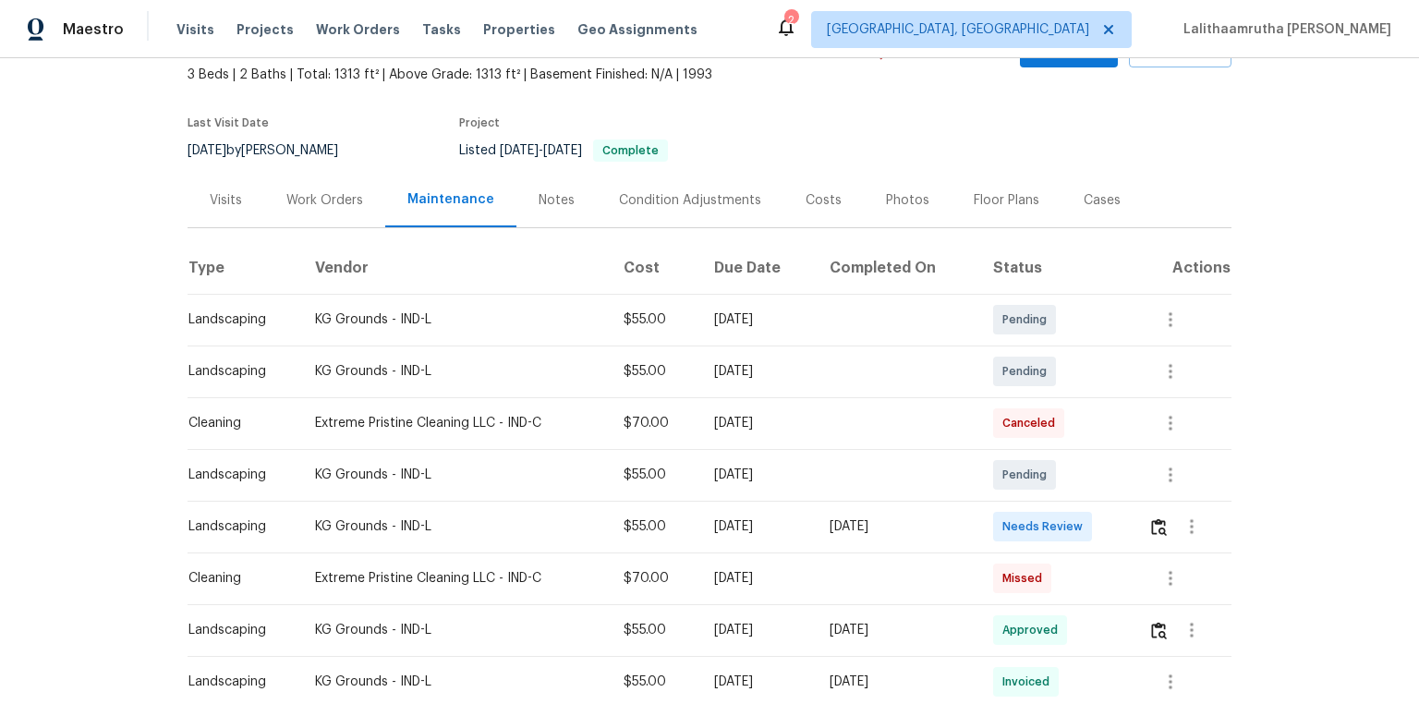
scroll to position [222, 0]
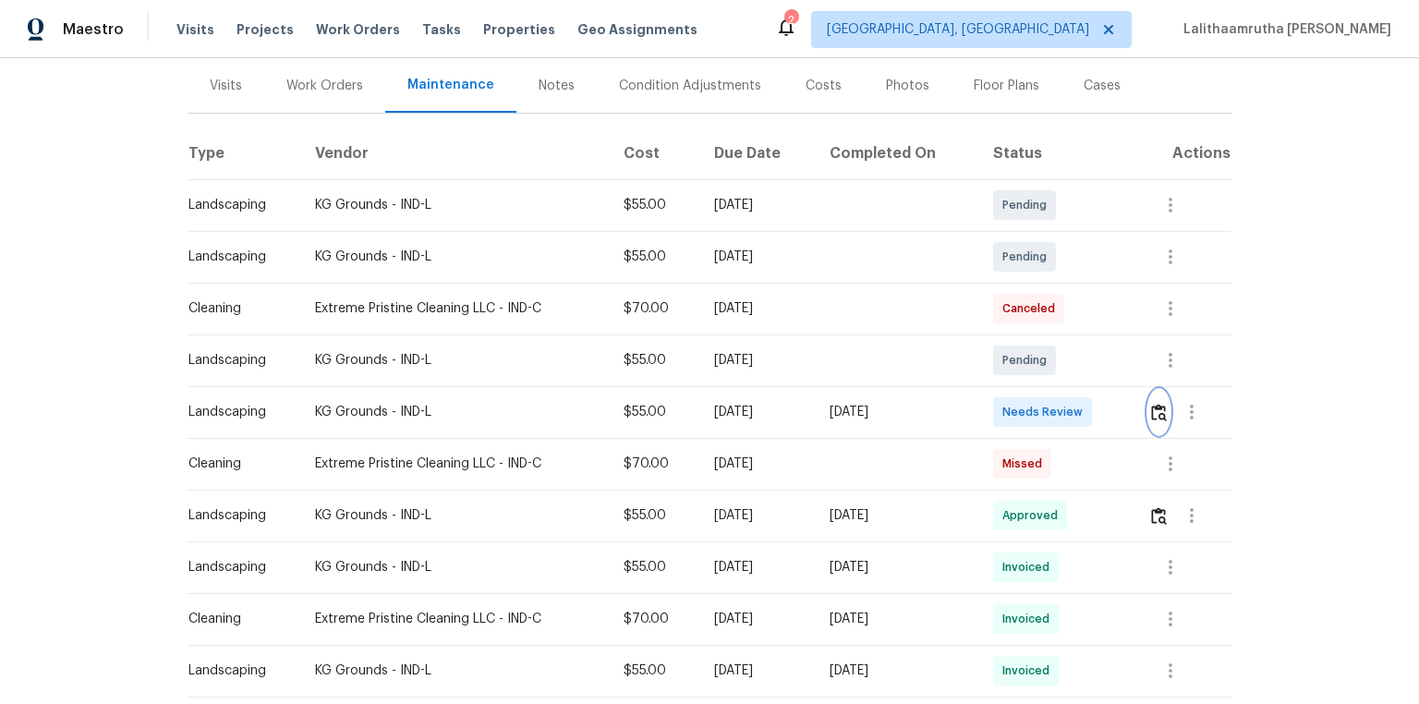
click at [1009, 401] on button "button" at bounding box center [1158, 412] width 21 height 44
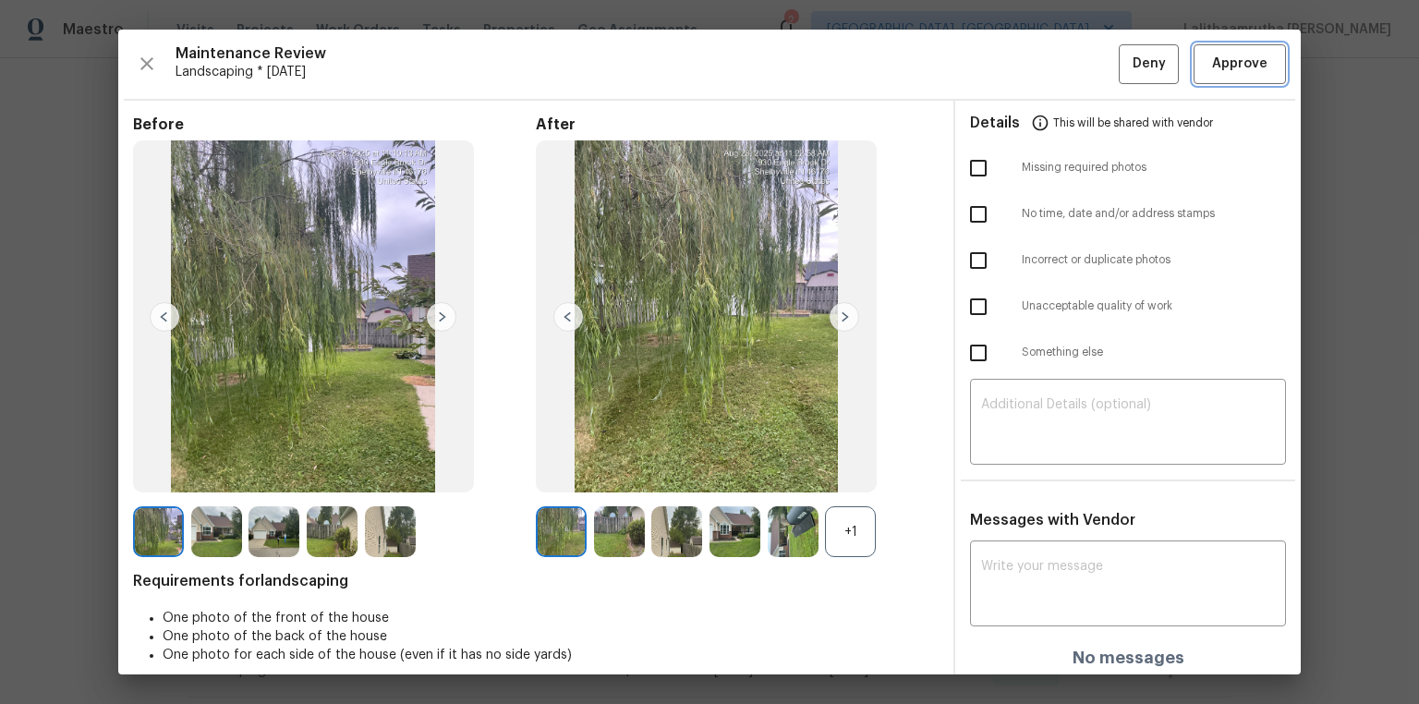
click at [1009, 61] on span "Approve" at bounding box center [1239, 64] width 55 height 23
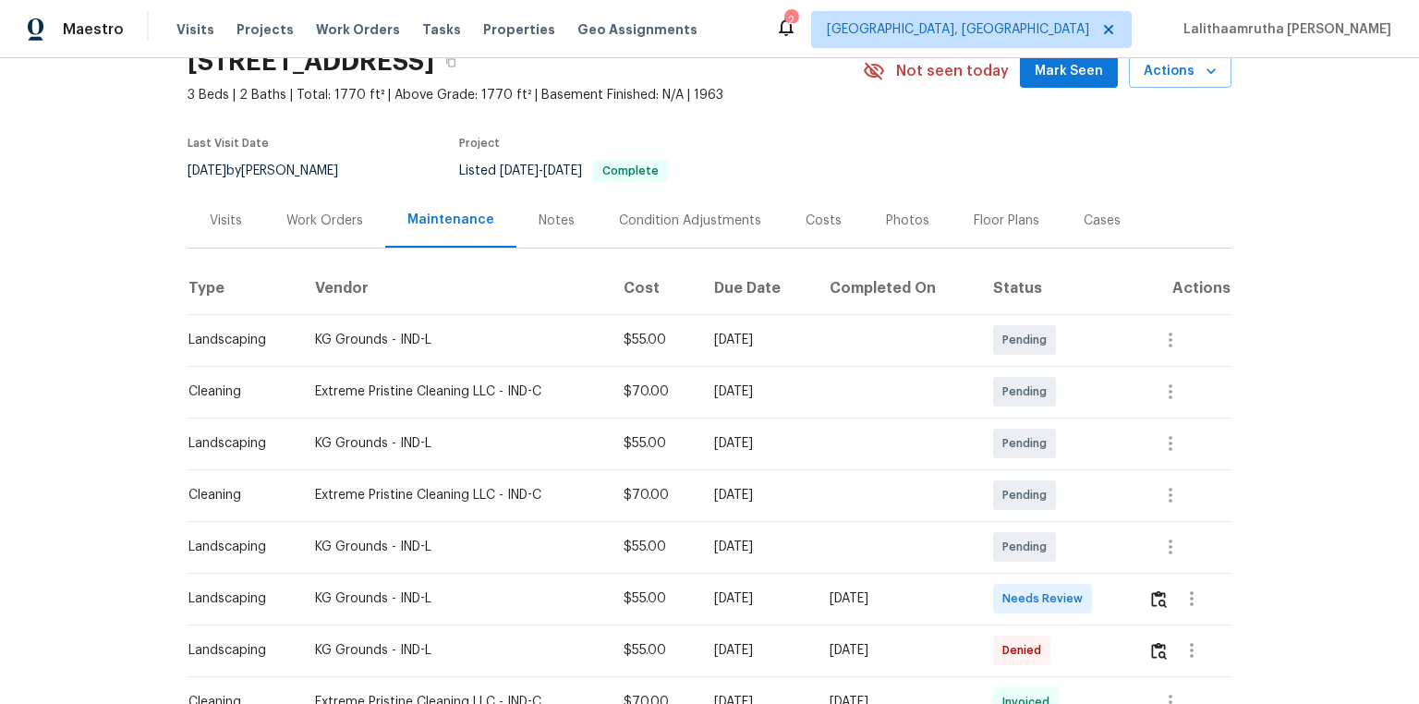
scroll to position [222, 0]
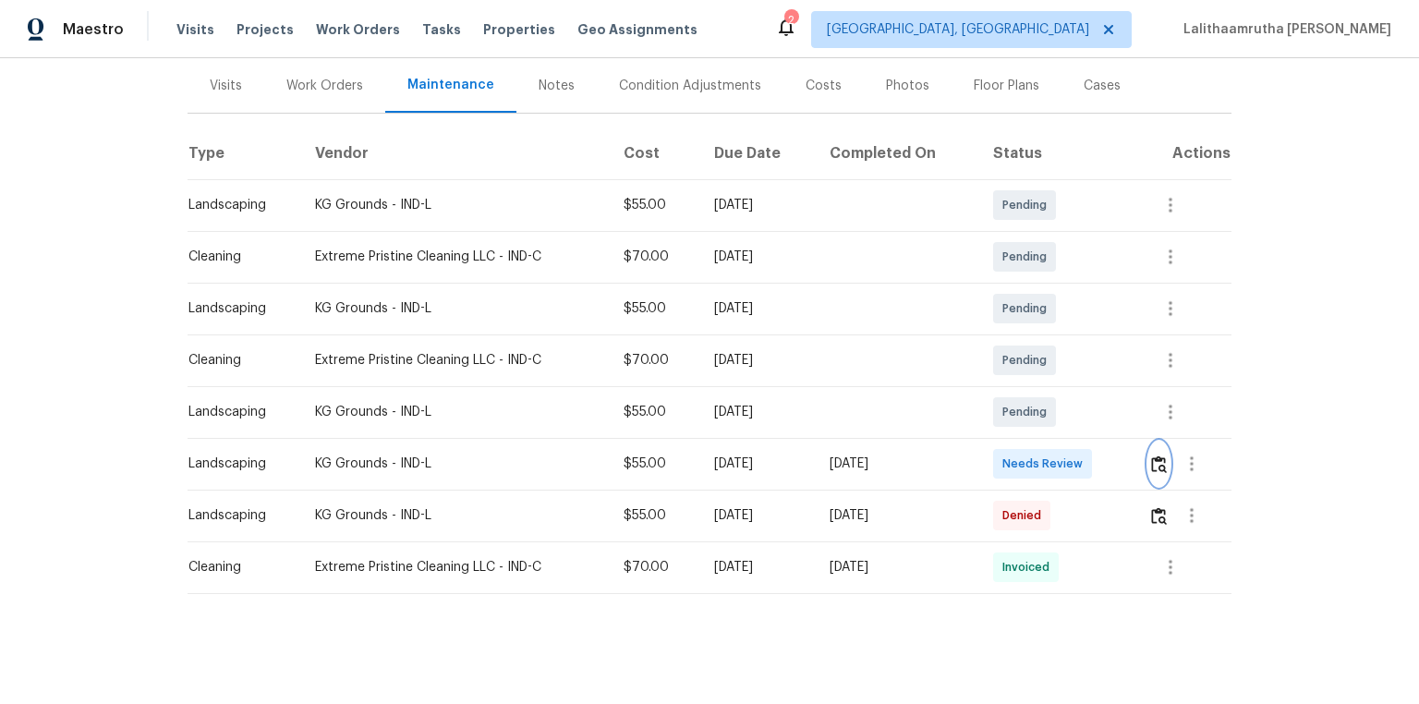
click at [1009, 469] on img "button" at bounding box center [1159, 464] width 16 height 18
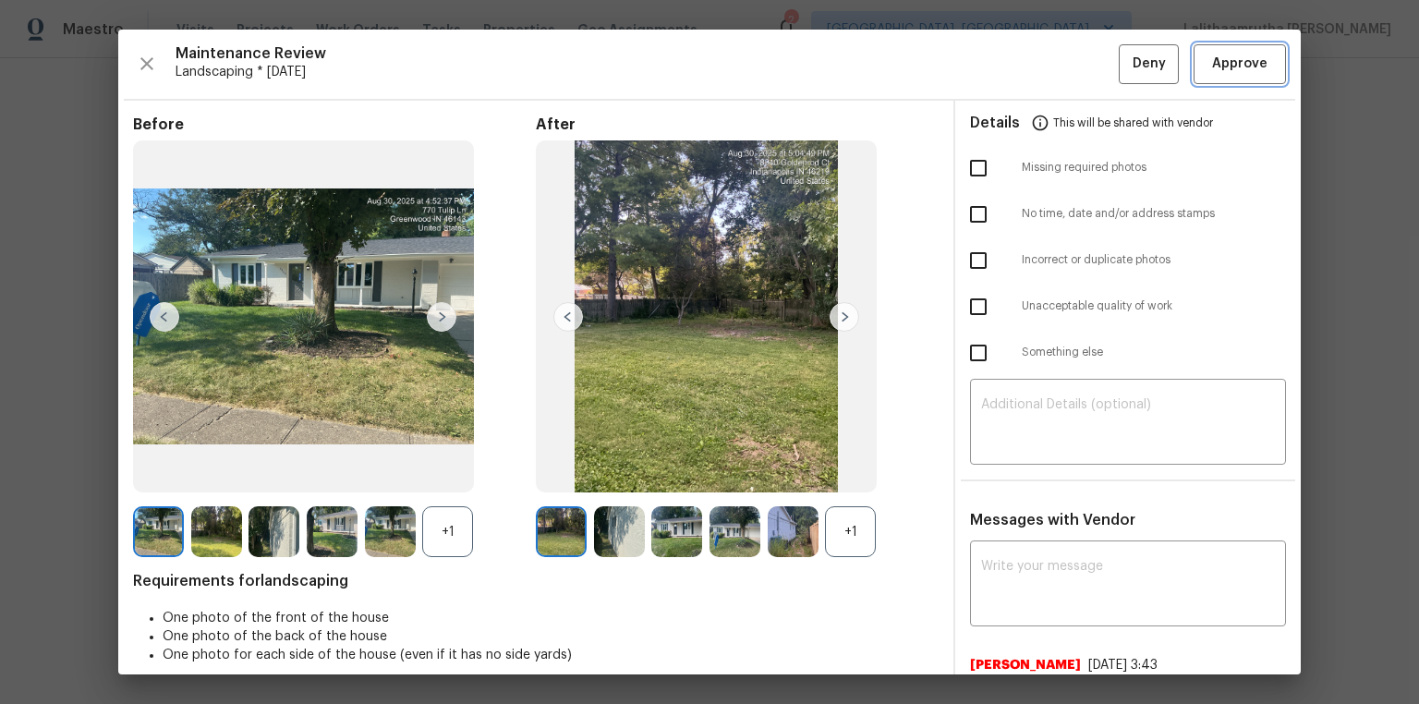
click at [1009, 70] on span "Approve" at bounding box center [1239, 64] width 55 height 23
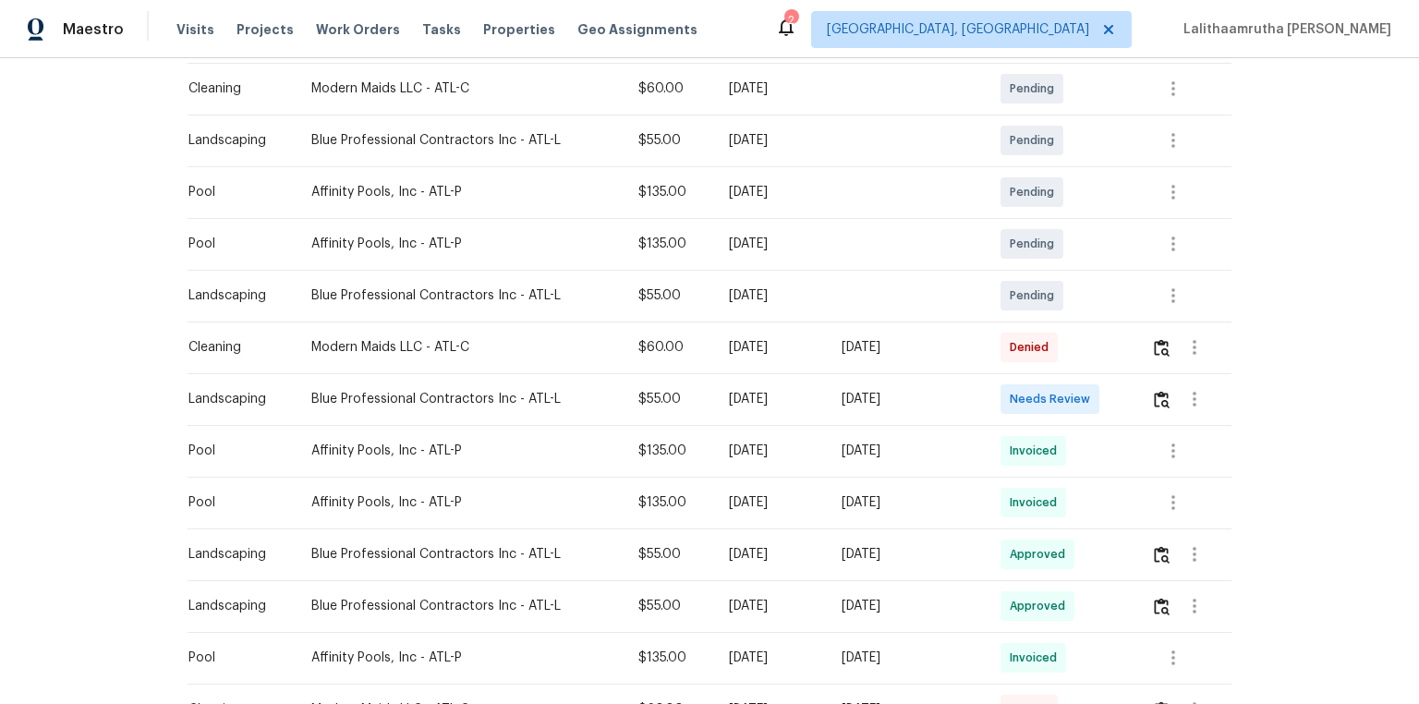
scroll to position [443, 0]
click at [1009, 406] on img "button" at bounding box center [1162, 398] width 16 height 18
click at [1009, 399] on img "button" at bounding box center [1162, 398] width 16 height 18
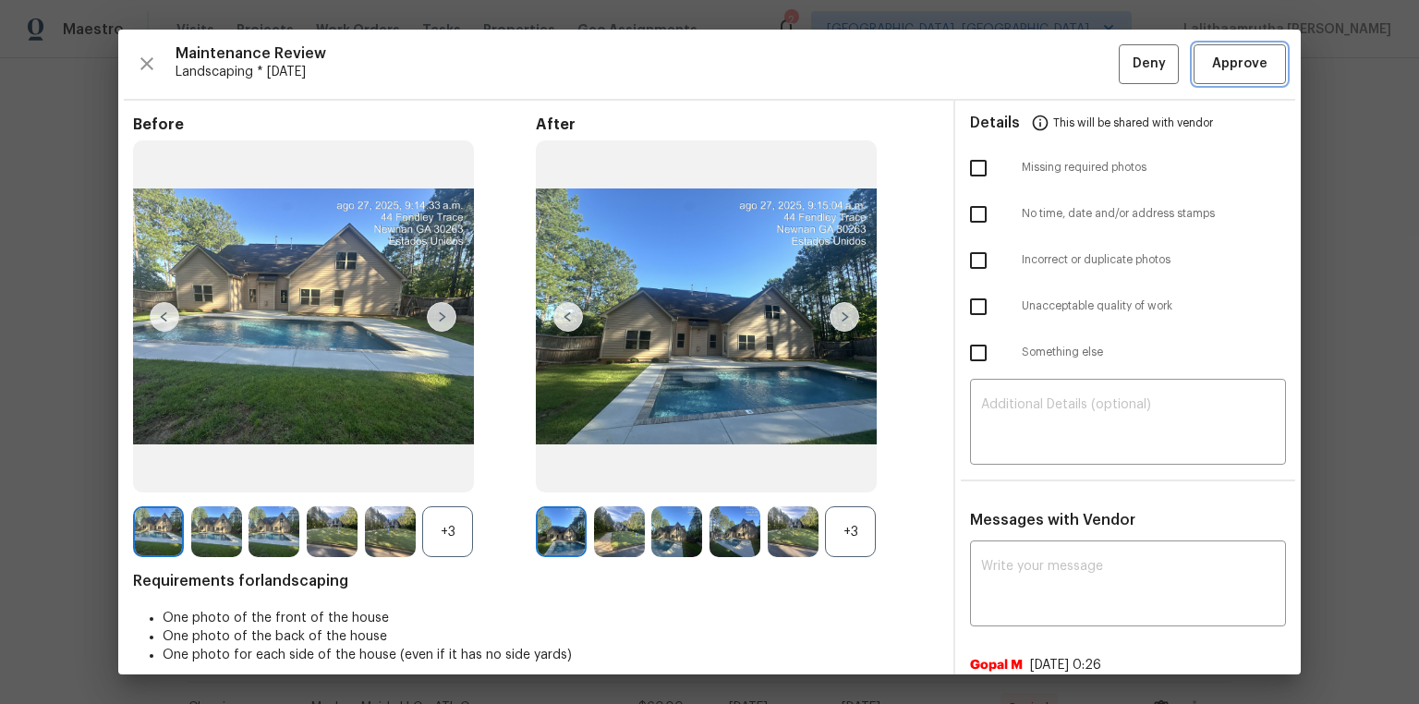
click at [1009, 63] on span "Approve" at bounding box center [1239, 64] width 55 height 23
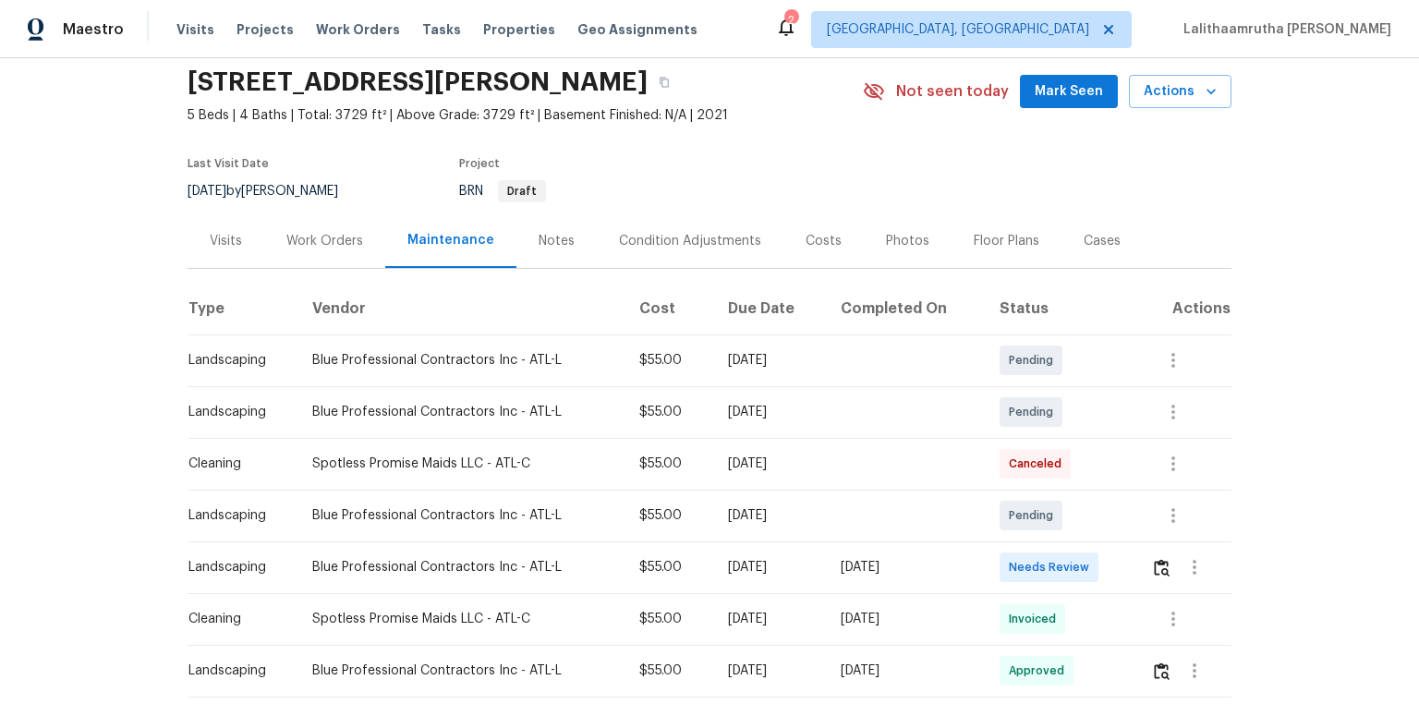
scroll to position [148, 0]
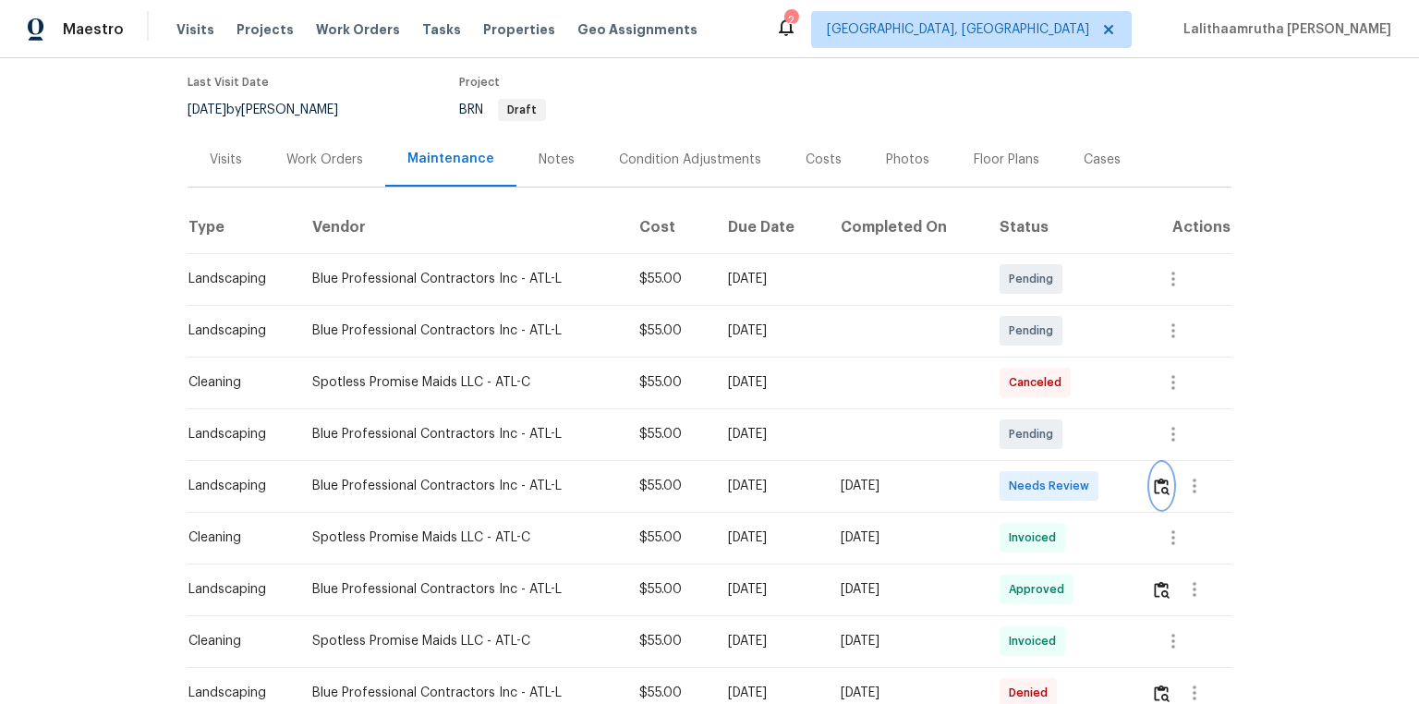
click at [1009, 473] on img "button" at bounding box center [1162, 487] width 16 height 18
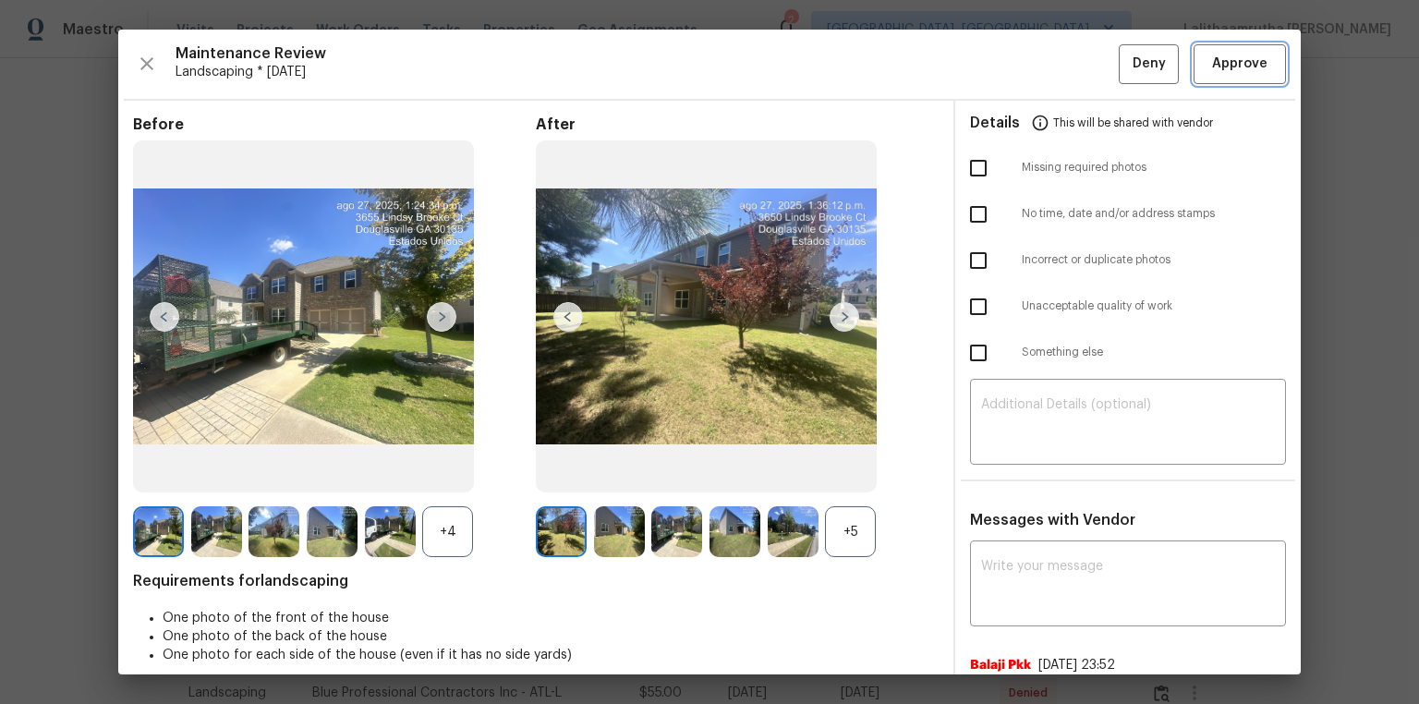
click at [1009, 59] on span "Approve" at bounding box center [1239, 64] width 55 height 23
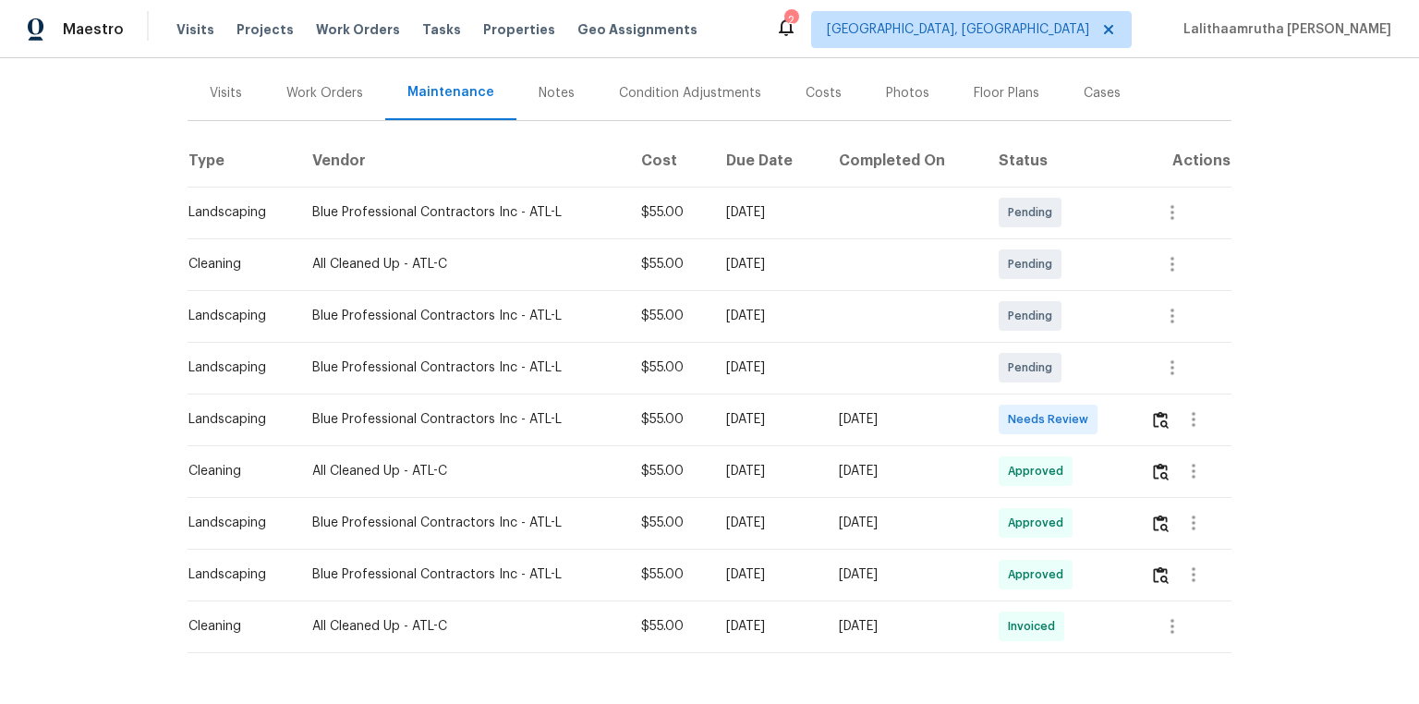
scroll to position [222, 0]
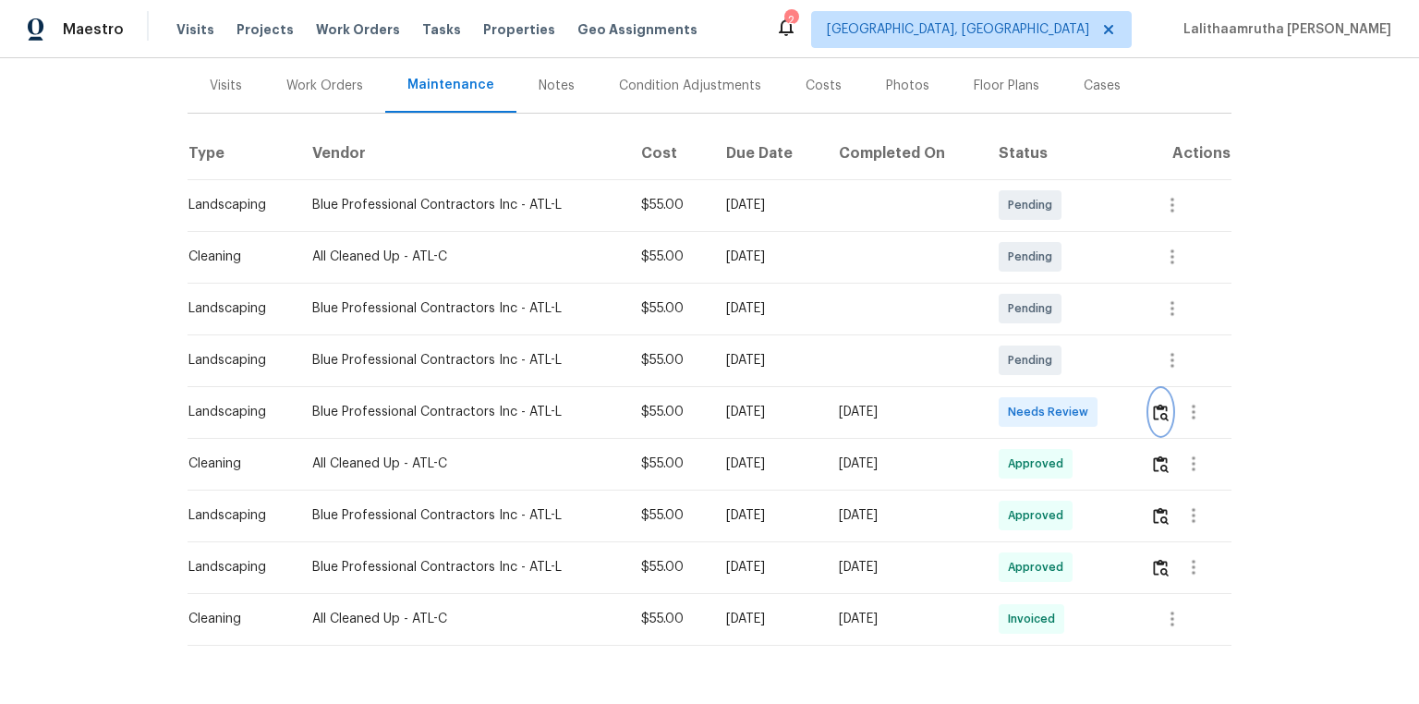
click at [1009, 407] on img "button" at bounding box center [1161, 413] width 16 height 18
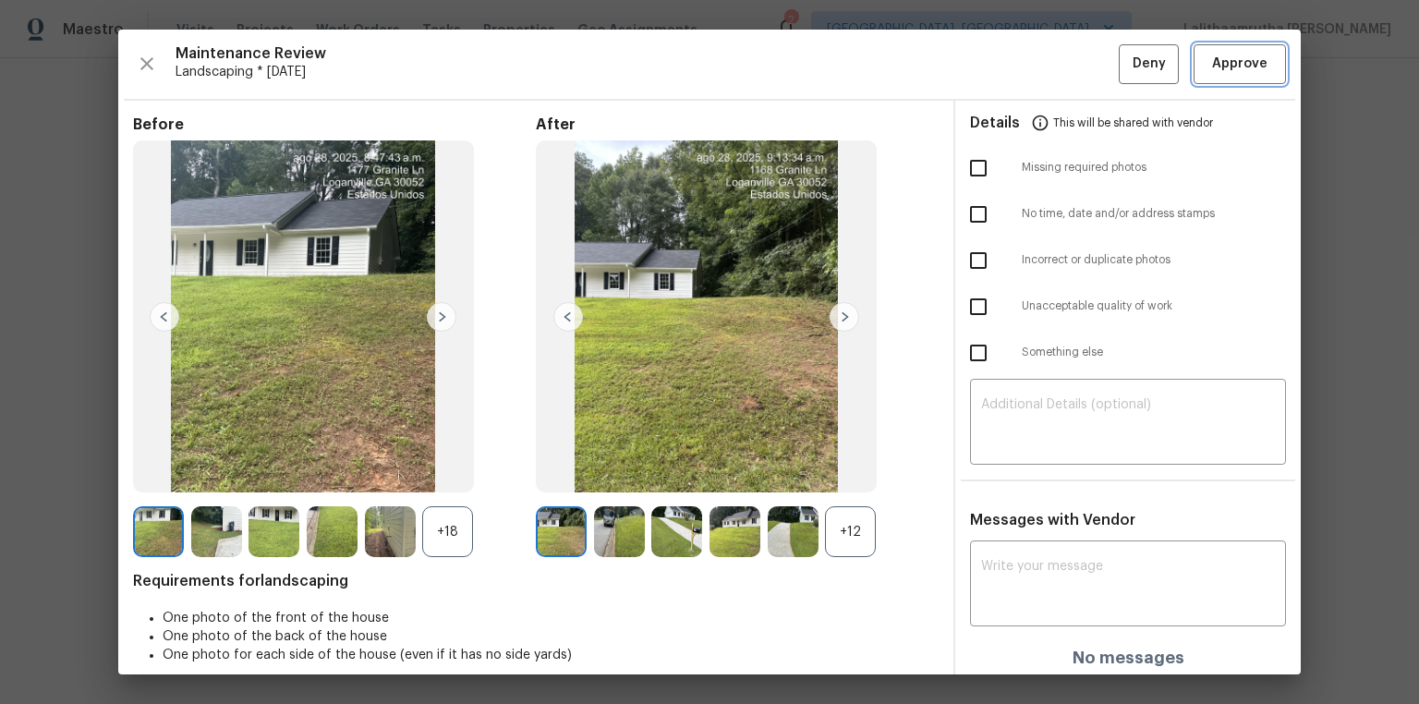
click at [1009, 59] on span "Approve" at bounding box center [1239, 64] width 55 height 23
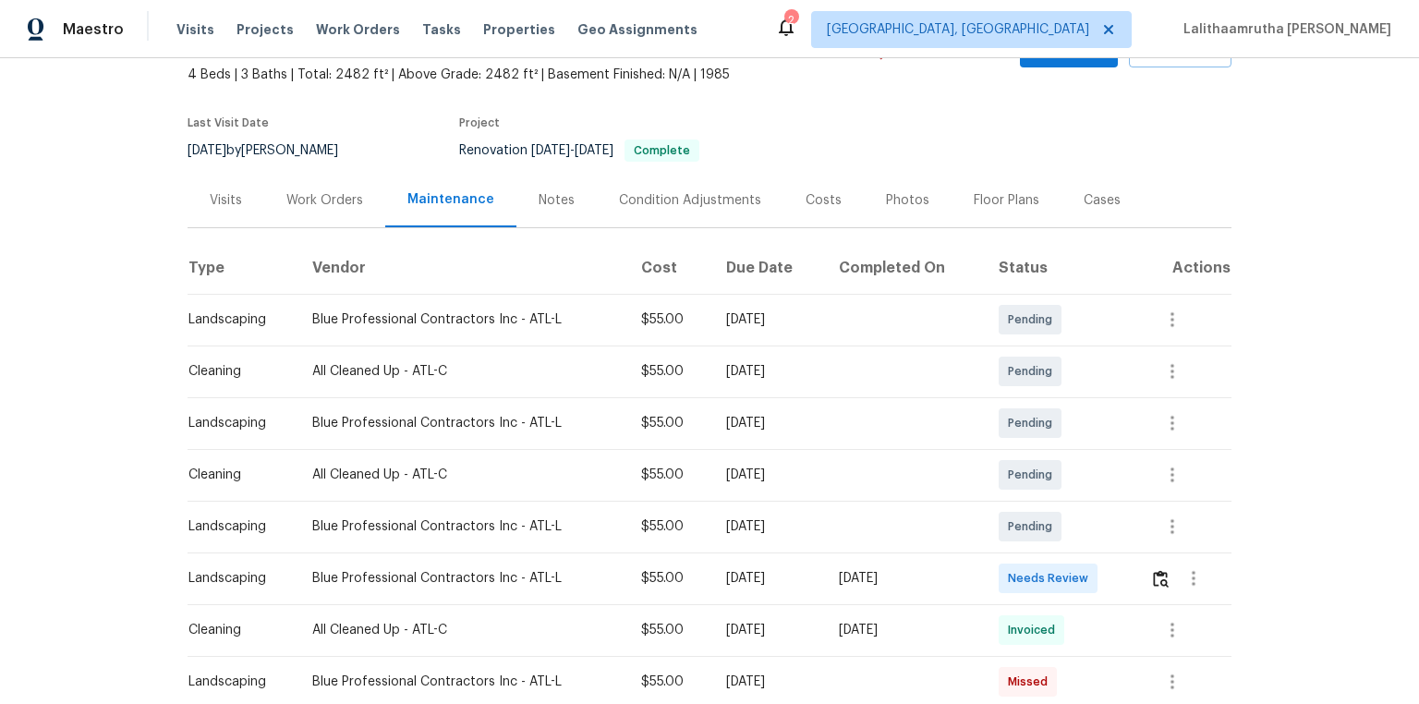
scroll to position [222, 0]
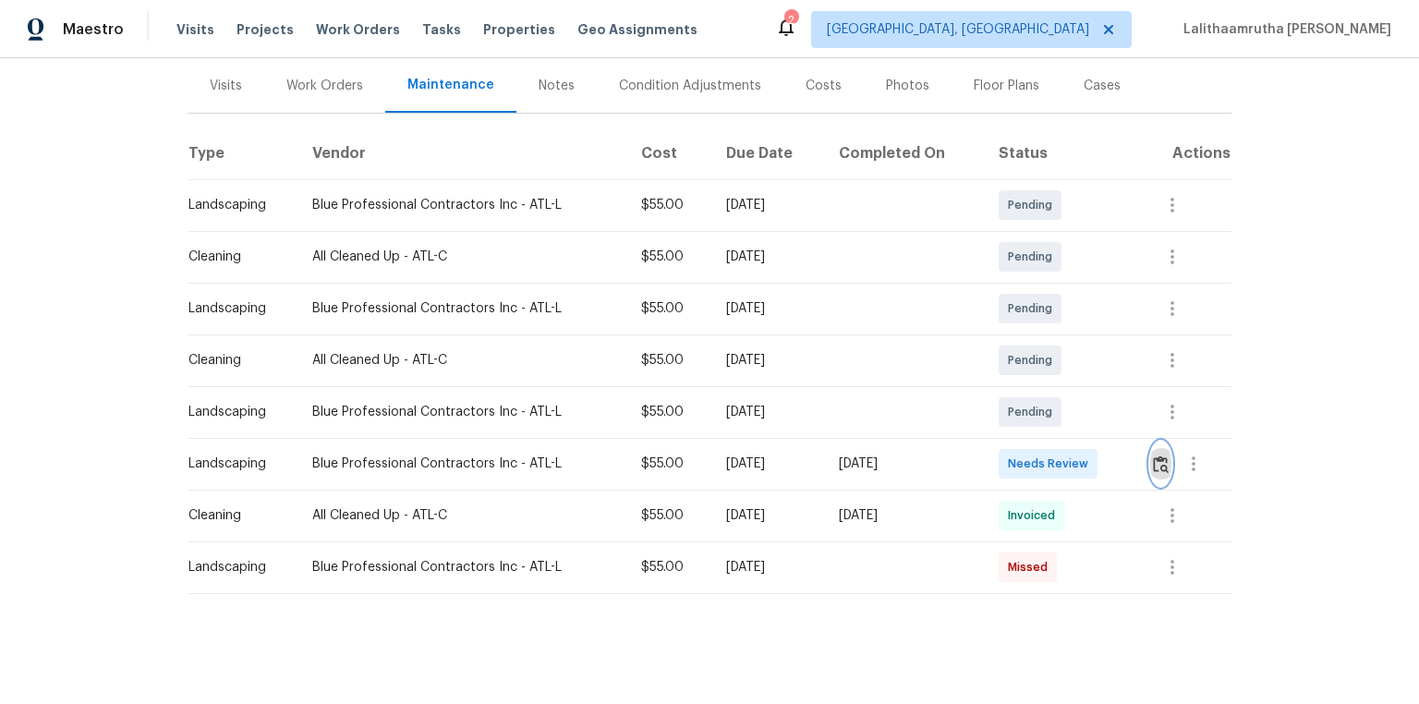
click at [1009, 457] on img "button" at bounding box center [1161, 464] width 16 height 18
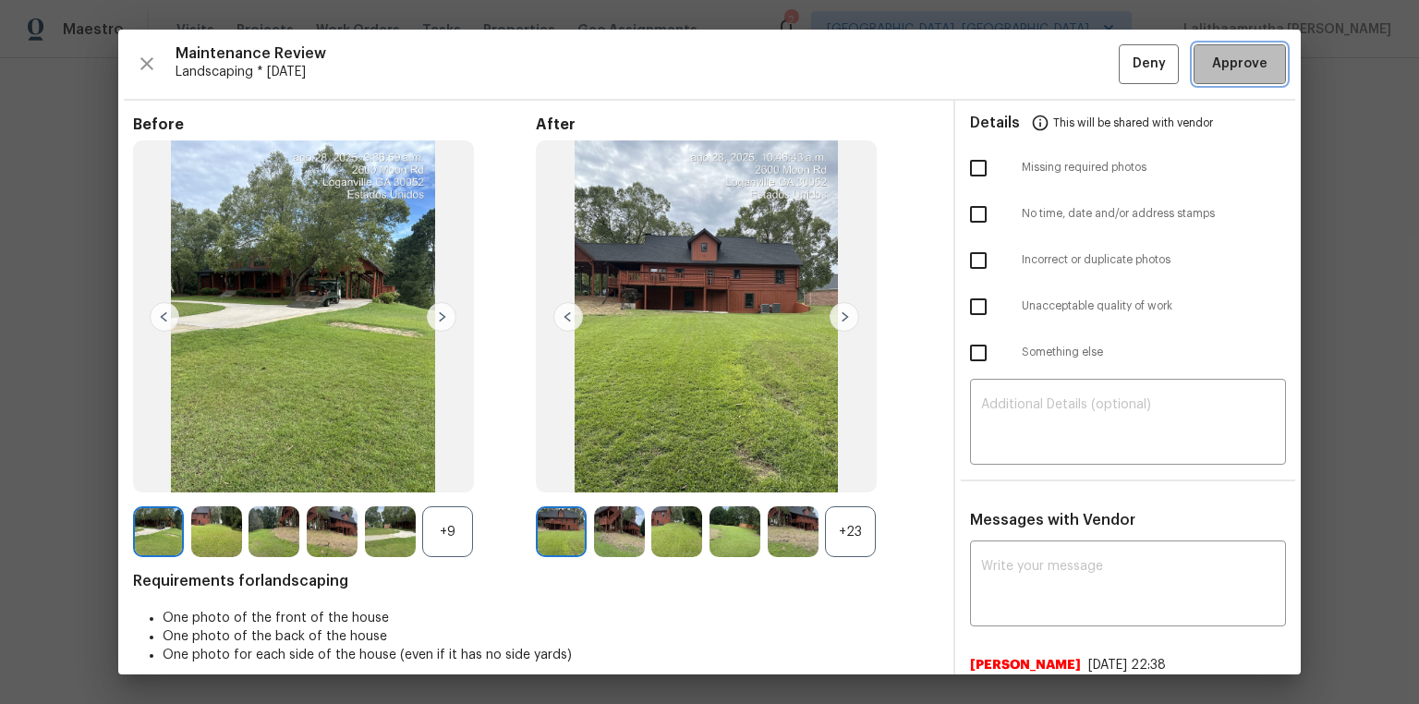
click at [1009, 54] on span "Approve" at bounding box center [1239, 64] width 55 height 23
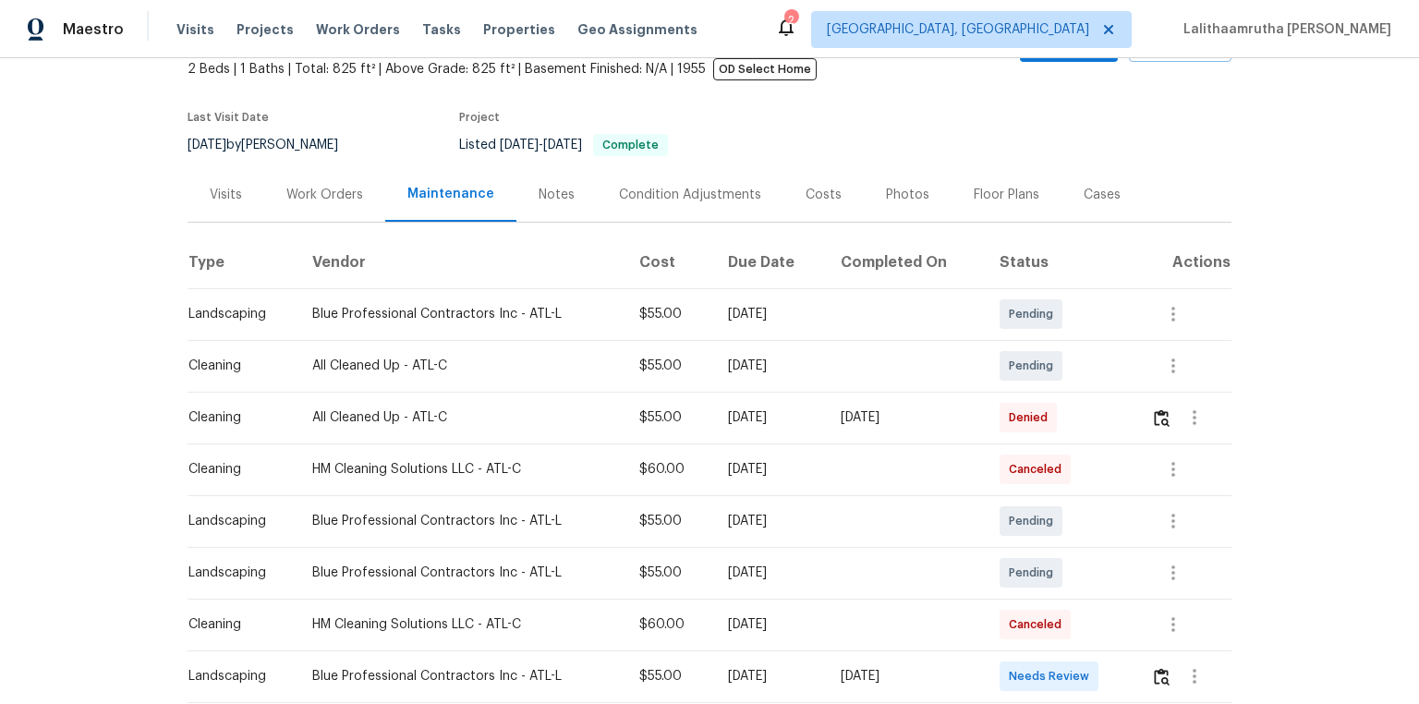
scroll to position [233, 0]
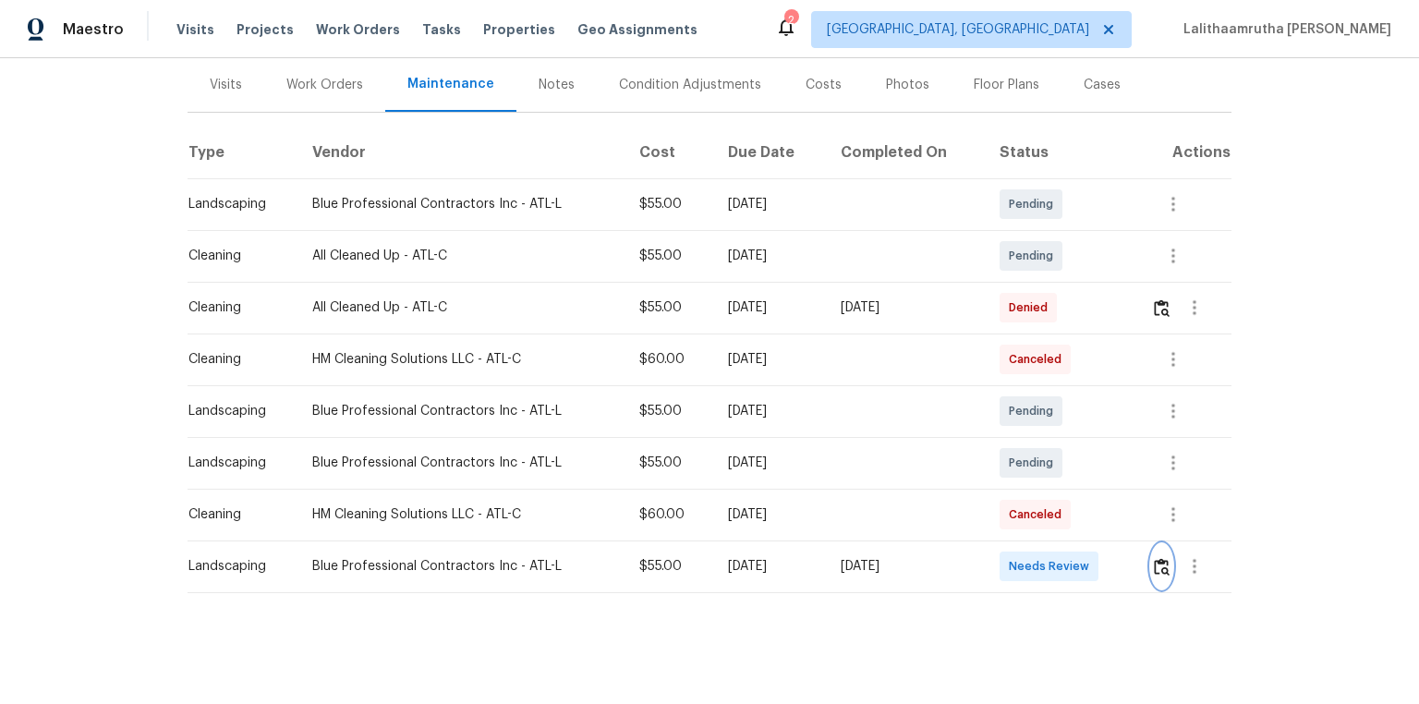
click at [1009, 473] on img "button" at bounding box center [1162, 567] width 16 height 18
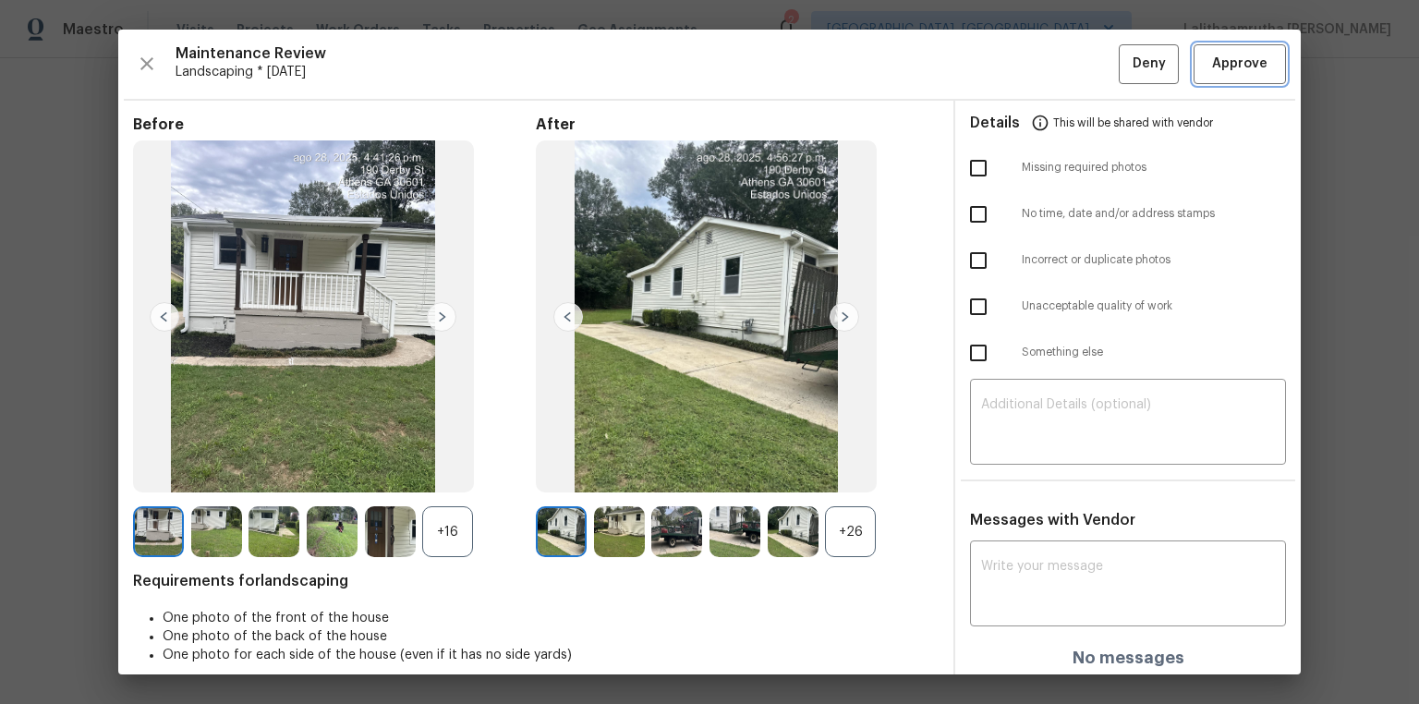
click at [1009, 57] on span "Approve" at bounding box center [1239, 64] width 55 height 23
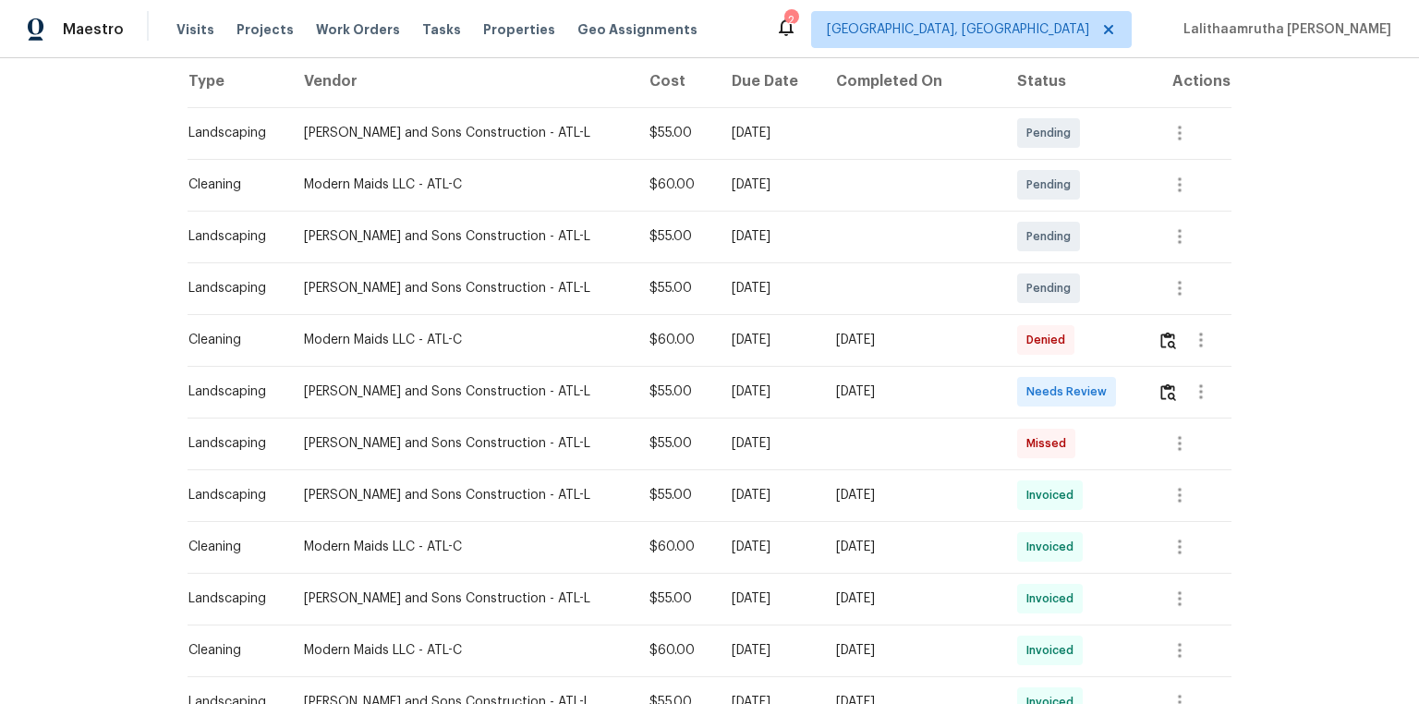
scroll to position [296, 0]
click at [1009, 392] on img "button" at bounding box center [1168, 391] width 16 height 18
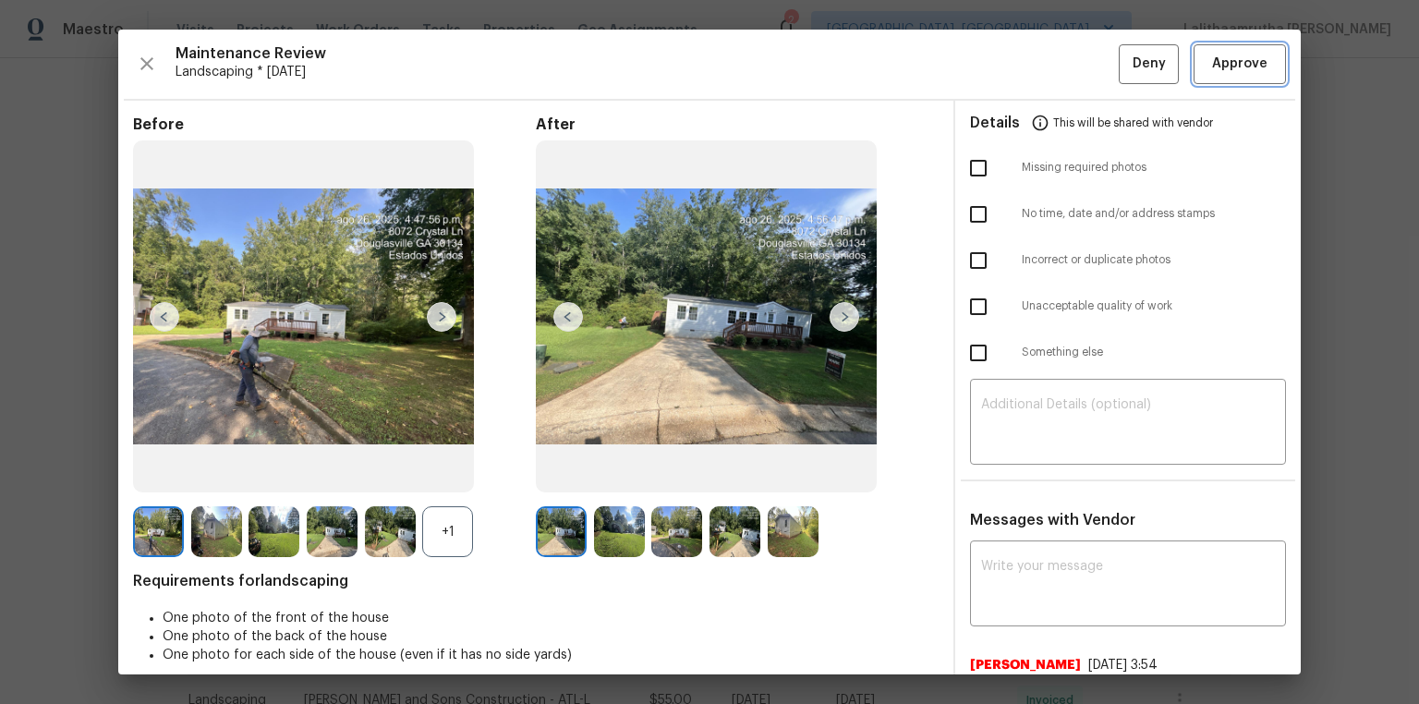
click at [1009, 66] on span "Approve" at bounding box center [1239, 64] width 55 height 23
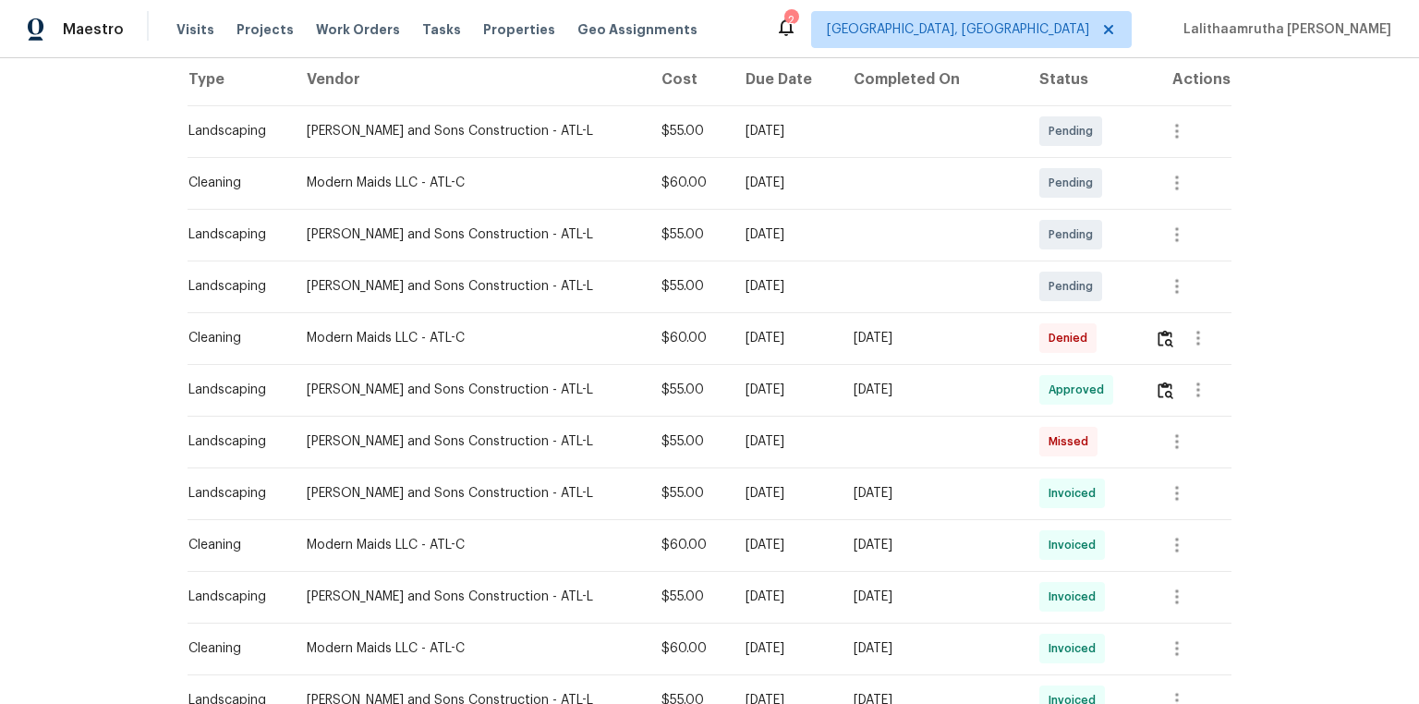
click at [1009, 392] on td at bounding box center [1185, 390] width 91 height 52
click at [1009, 388] on img "button" at bounding box center [1166, 391] width 16 height 18
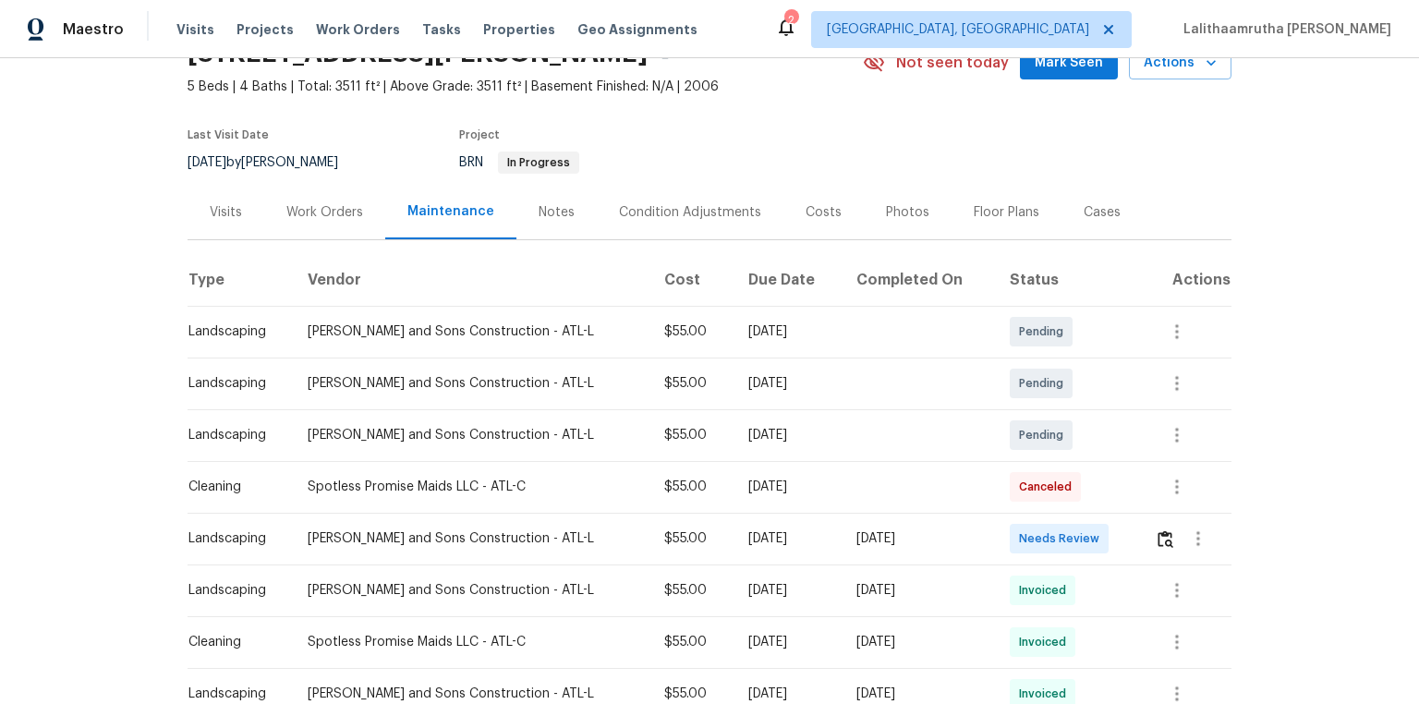
scroll to position [222, 0]
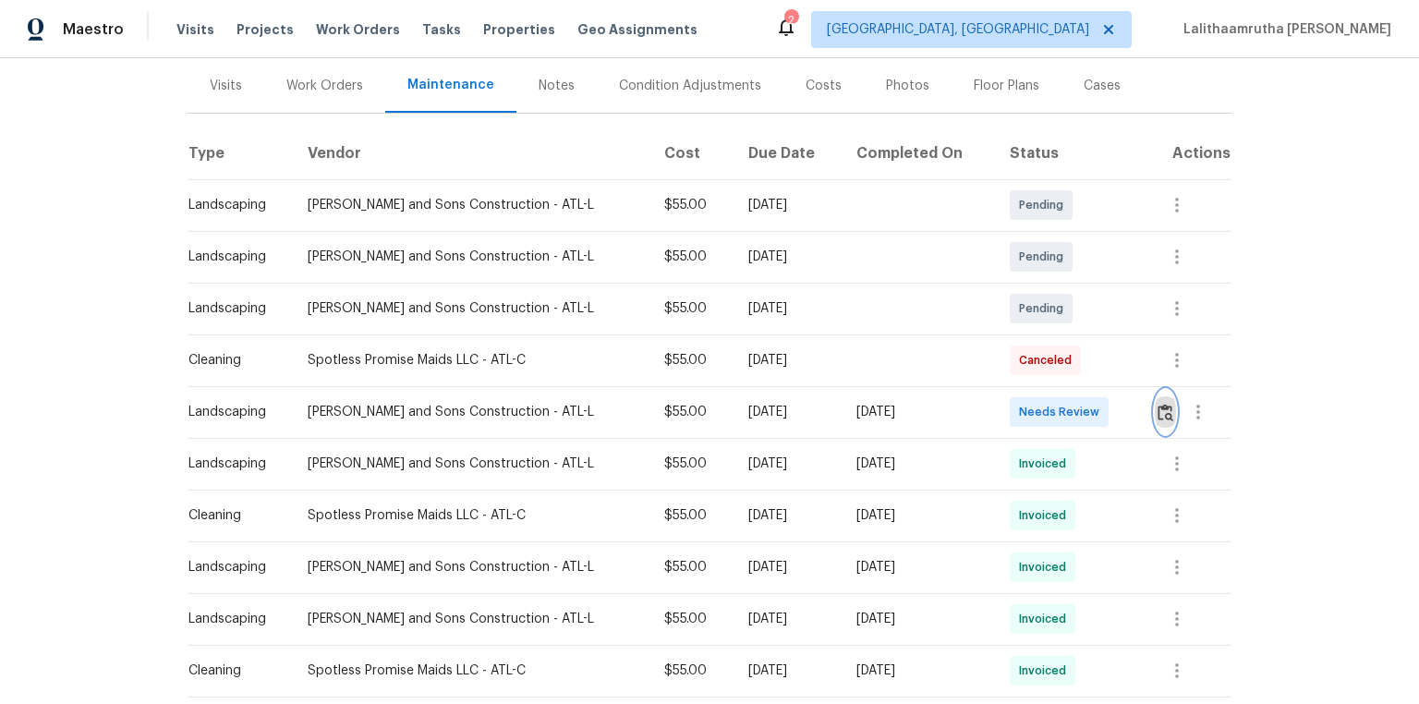
click at [1009, 407] on img "button" at bounding box center [1166, 413] width 16 height 18
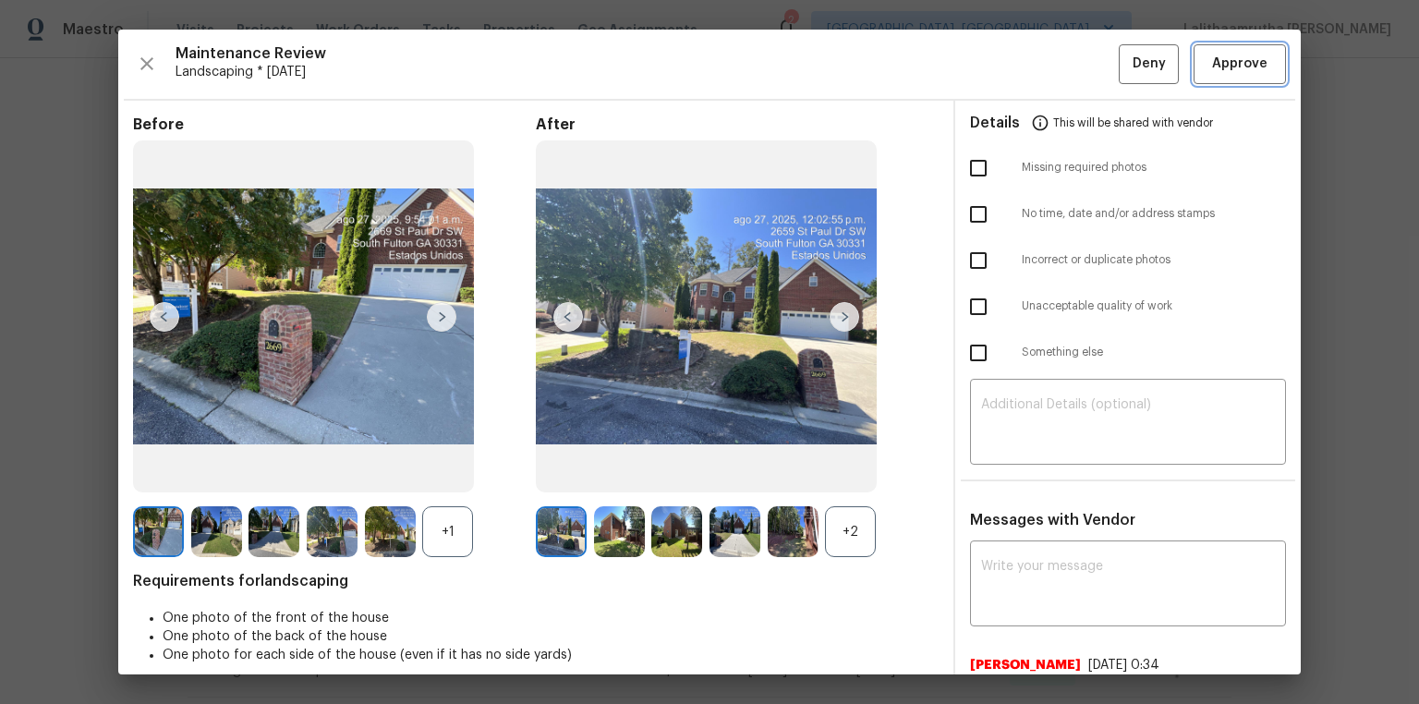
click at [1009, 61] on span "Approve" at bounding box center [1240, 64] width 63 height 23
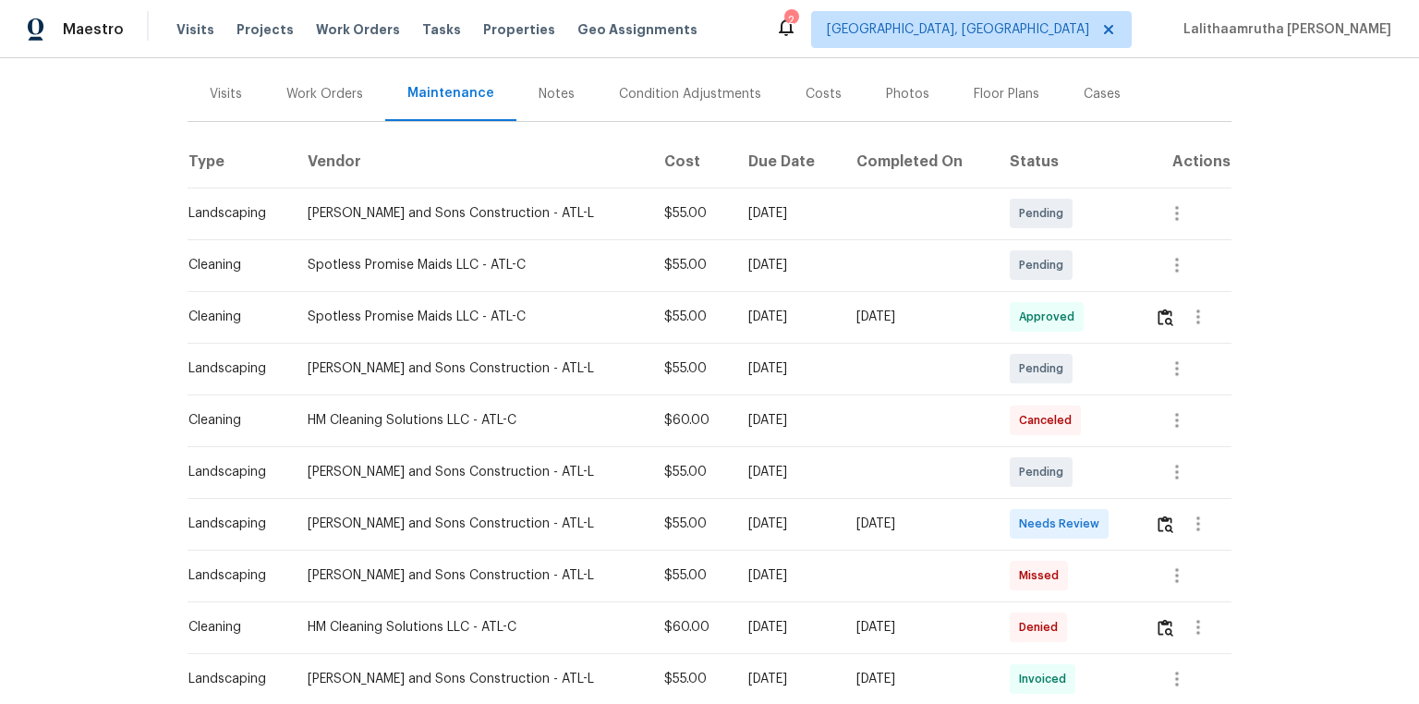
scroll to position [222, 0]
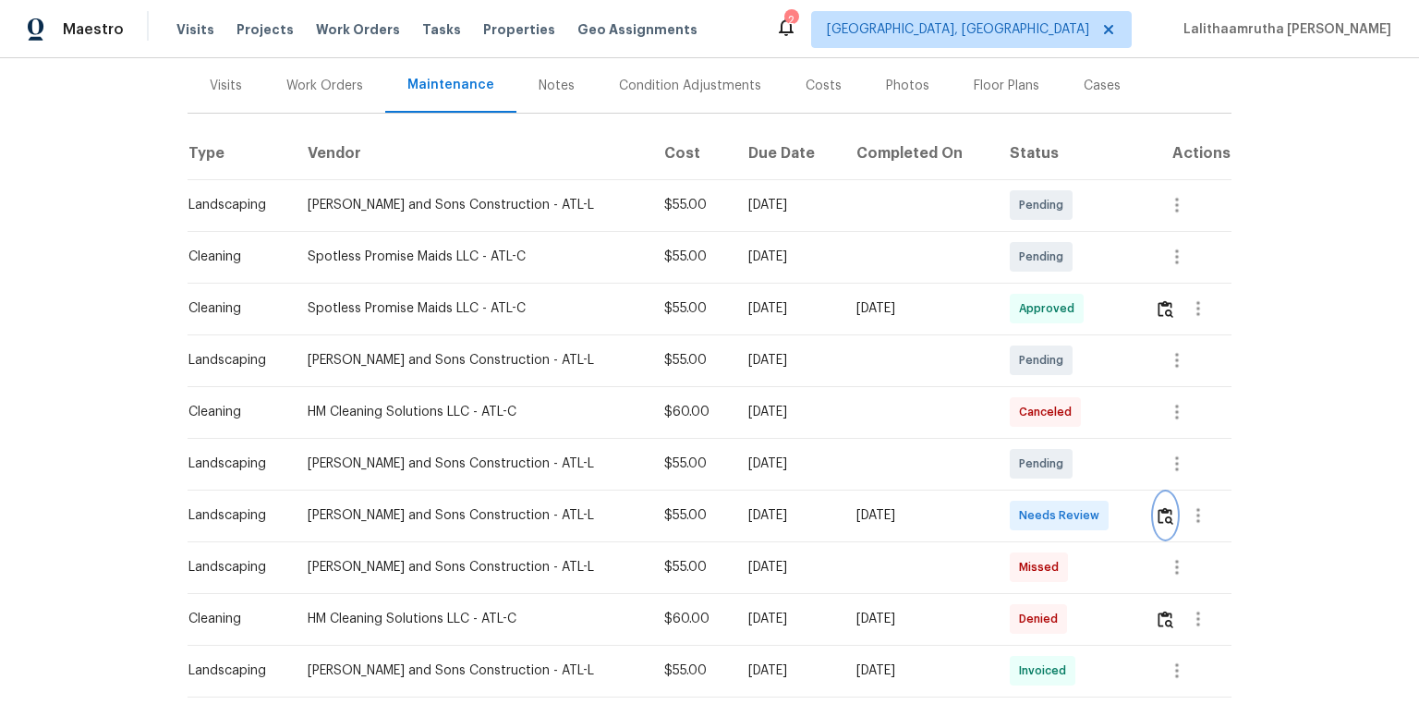
click at [1009, 473] on img "button" at bounding box center [1166, 516] width 16 height 18
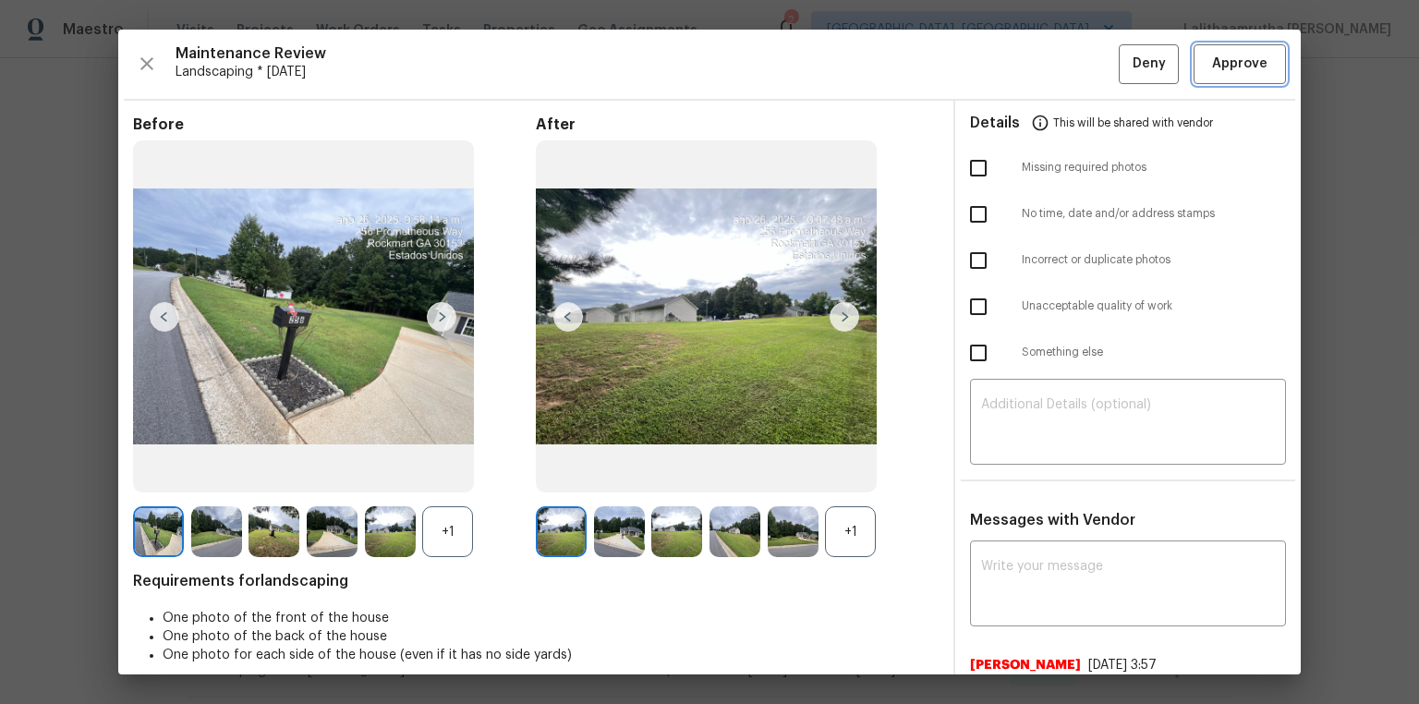
click at [1009, 67] on span "Approve" at bounding box center [1239, 64] width 55 height 23
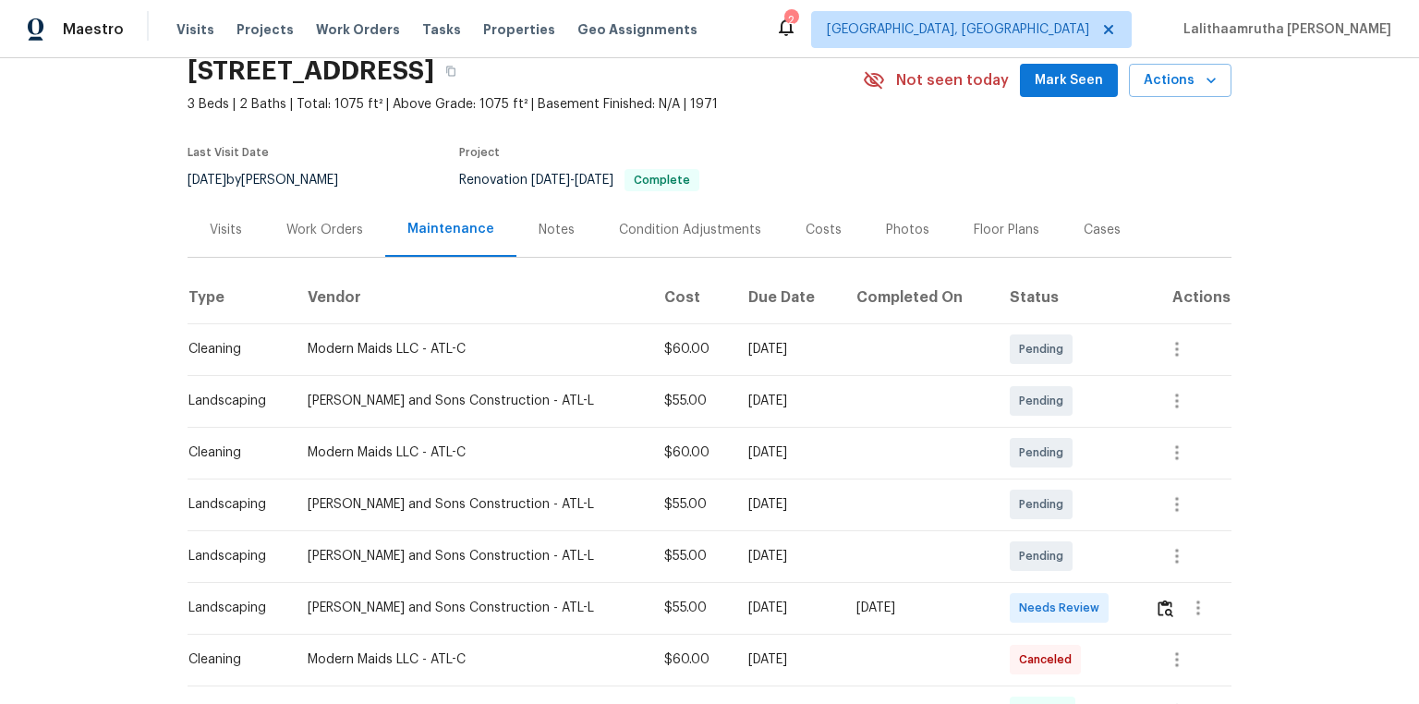
scroll to position [148, 0]
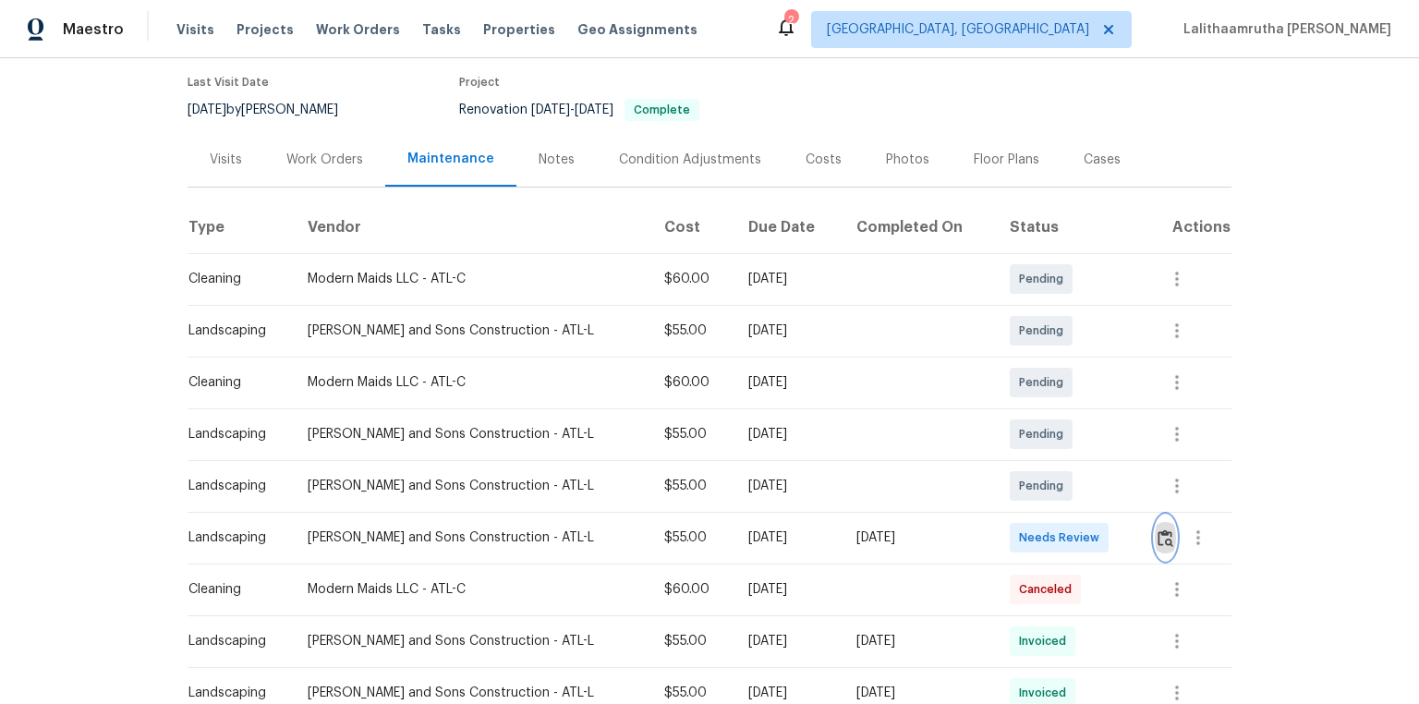
click at [1009, 473] on img "button" at bounding box center [1166, 538] width 16 height 18
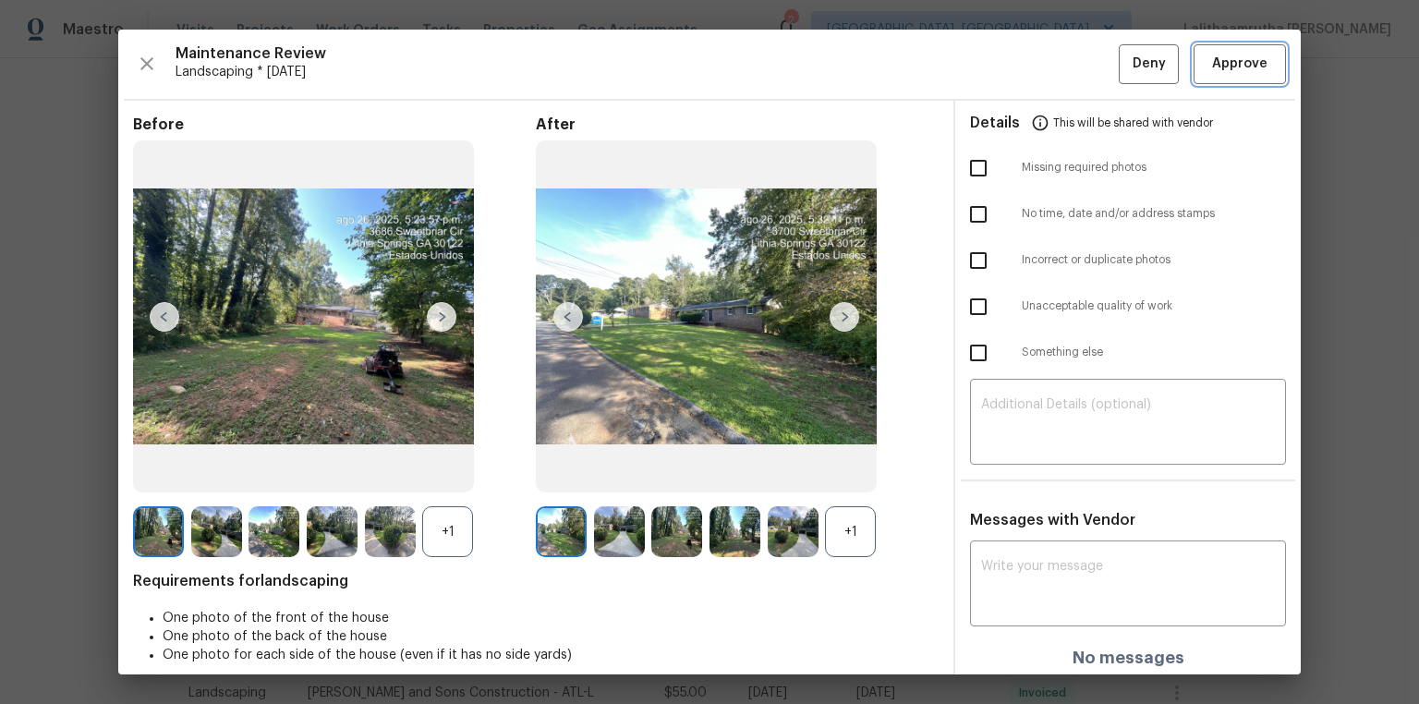
click at [1009, 68] on span "Approve" at bounding box center [1239, 64] width 55 height 23
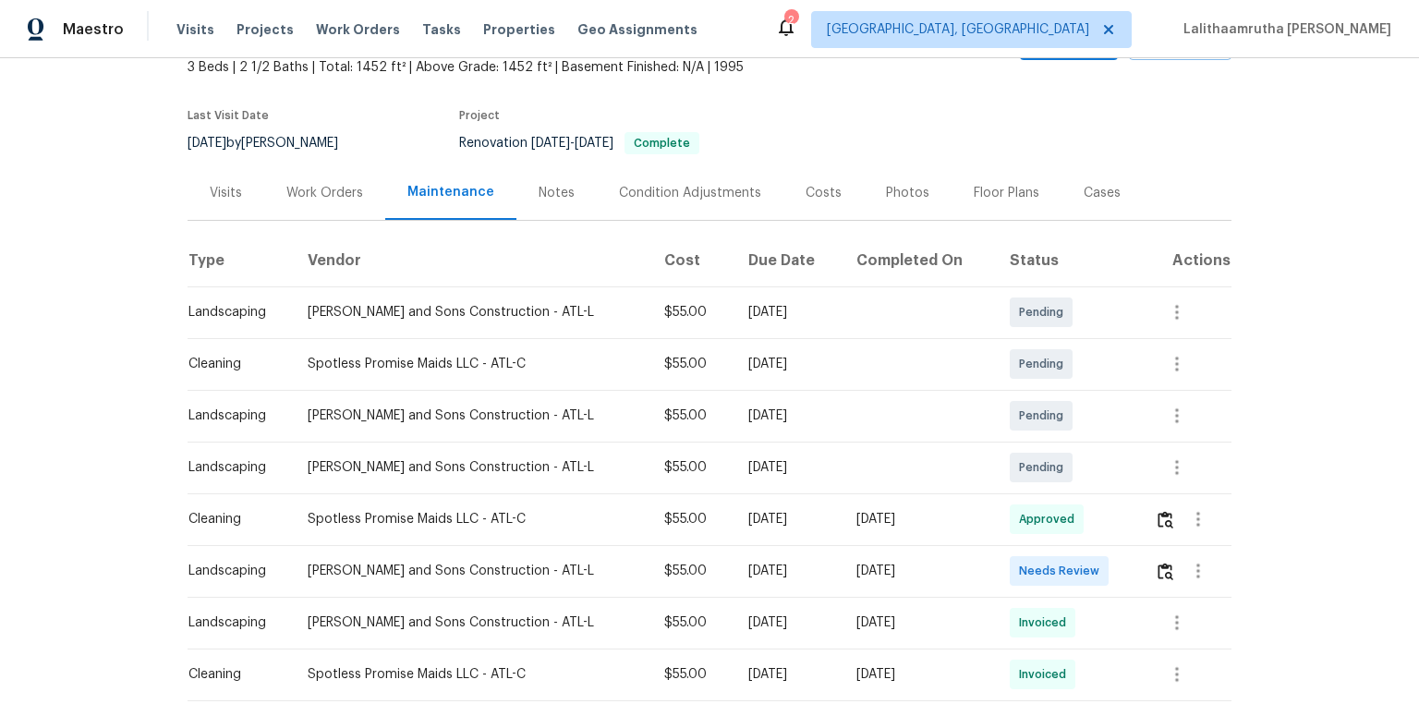
scroll to position [222, 0]
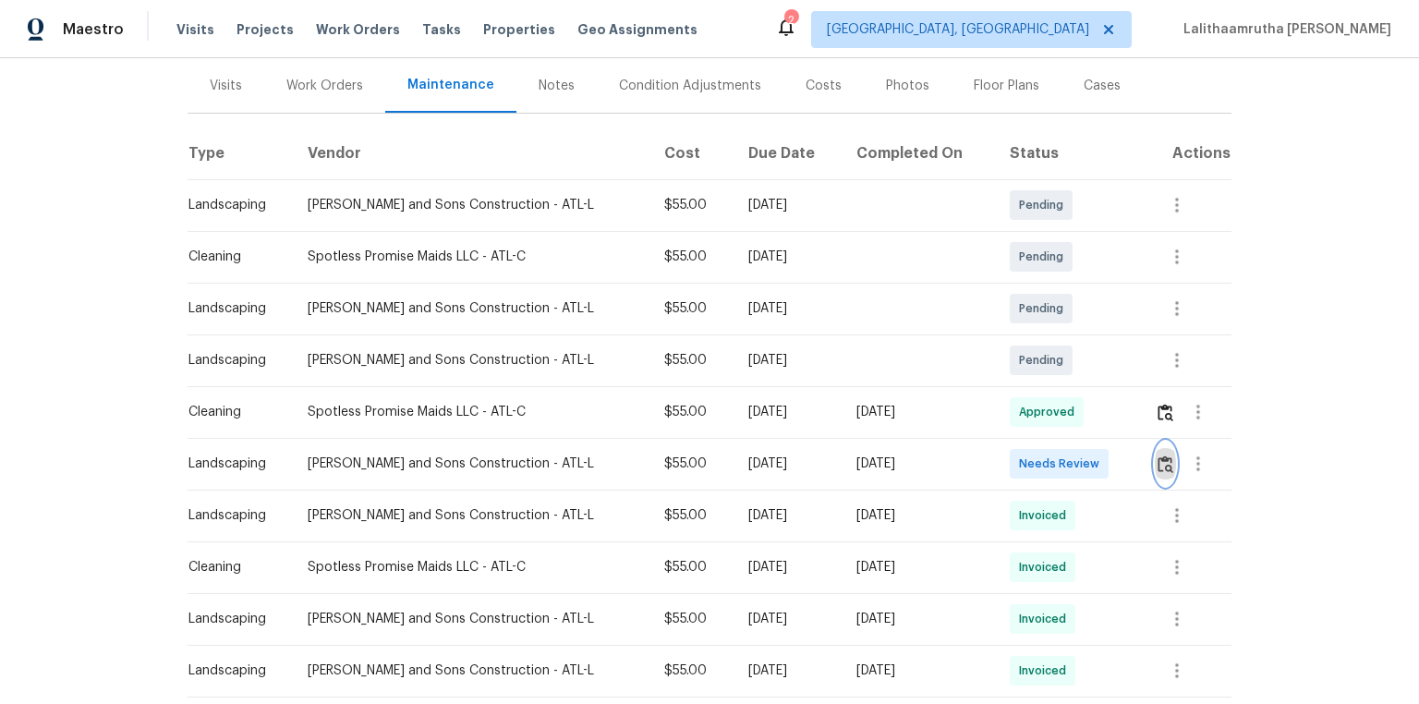
click at [1009, 459] on img "button" at bounding box center [1166, 464] width 16 height 18
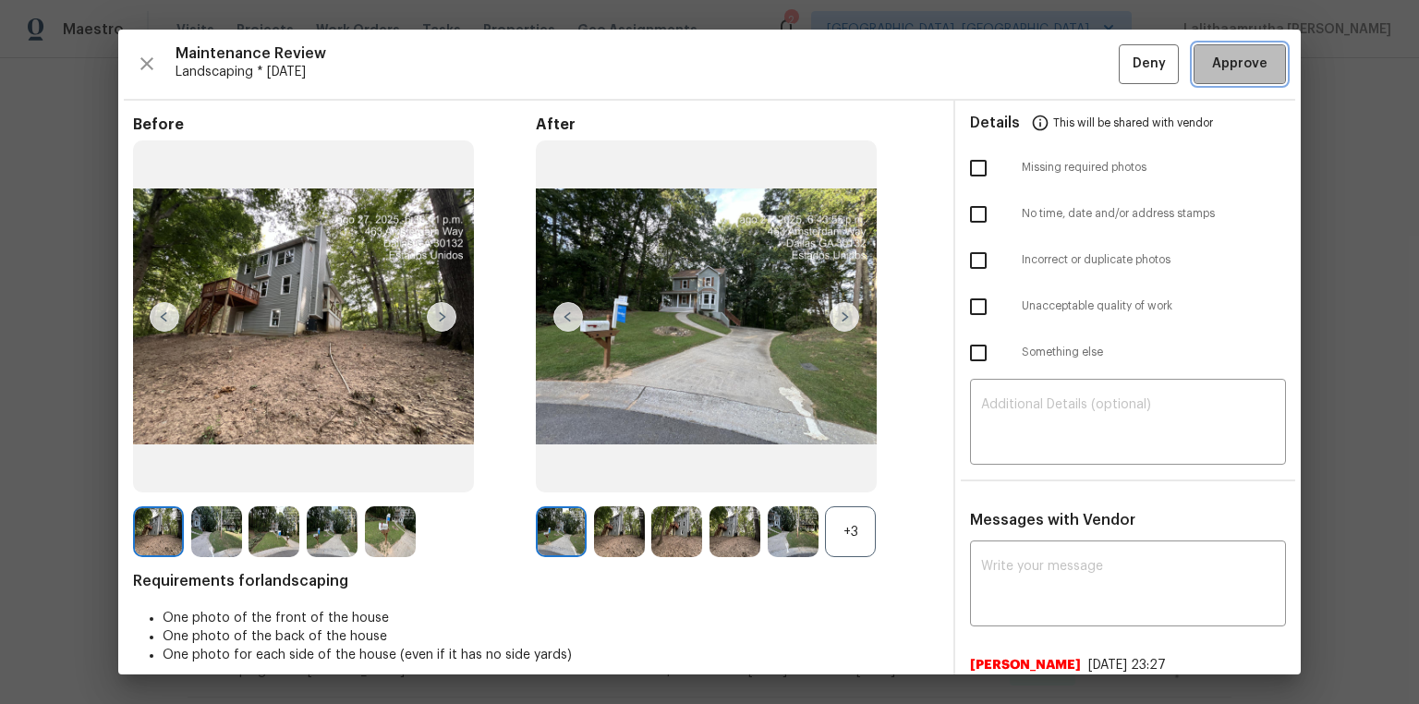
click at [1009, 55] on span "Approve" at bounding box center [1239, 64] width 55 height 23
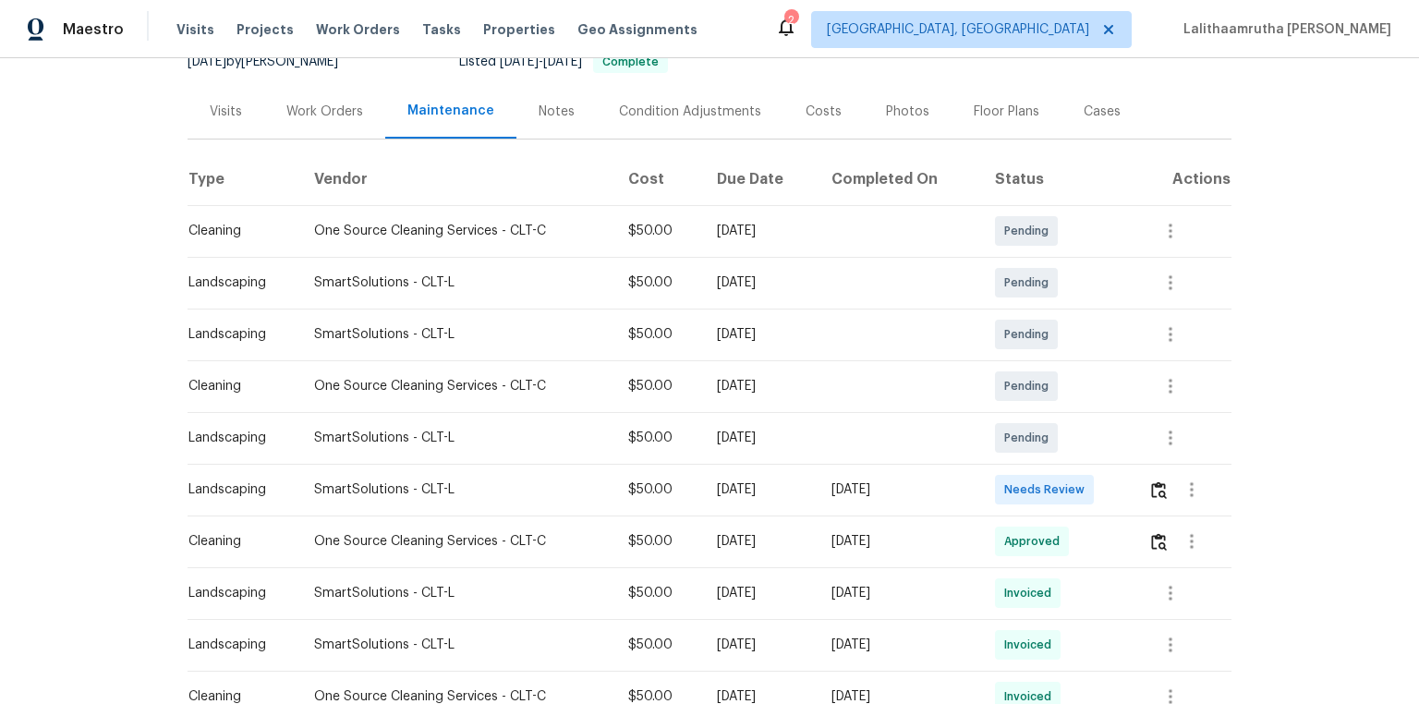
scroll to position [222, 0]
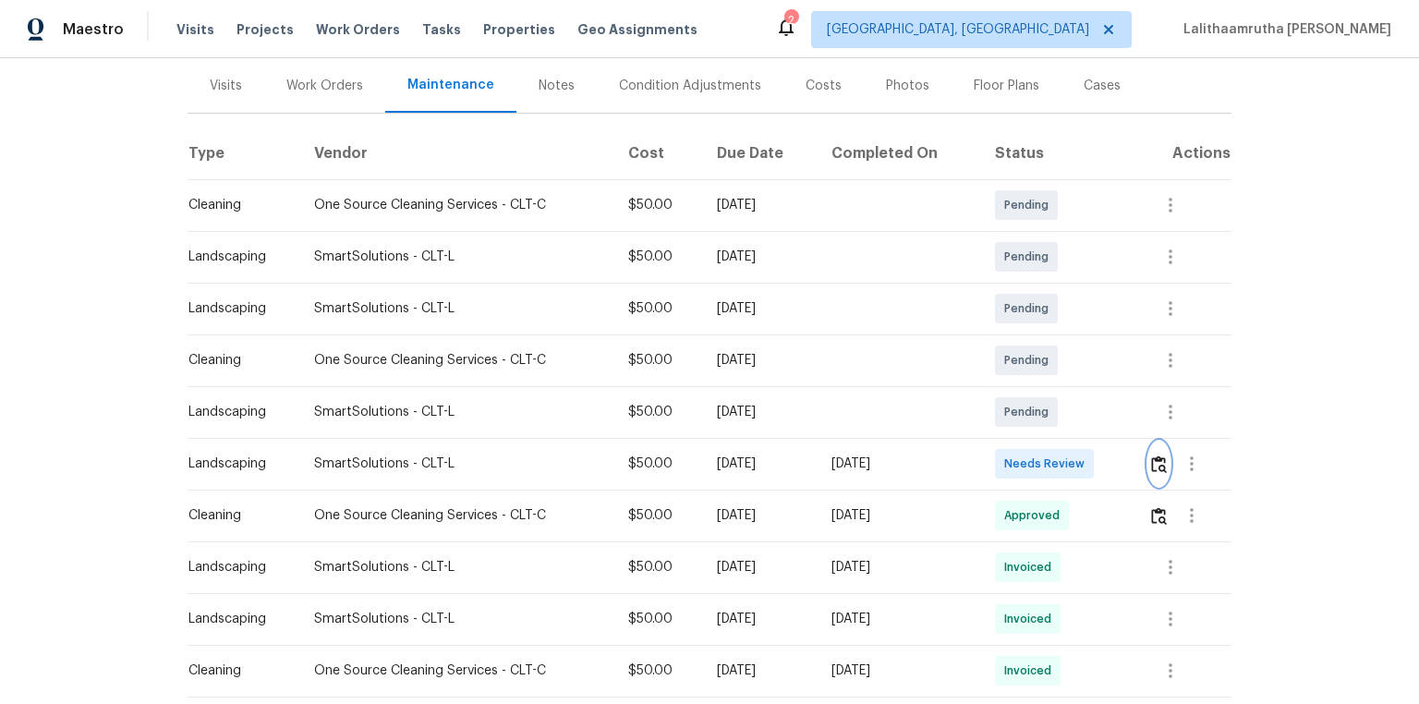
click at [1009, 469] on img "button" at bounding box center [1159, 464] width 16 height 18
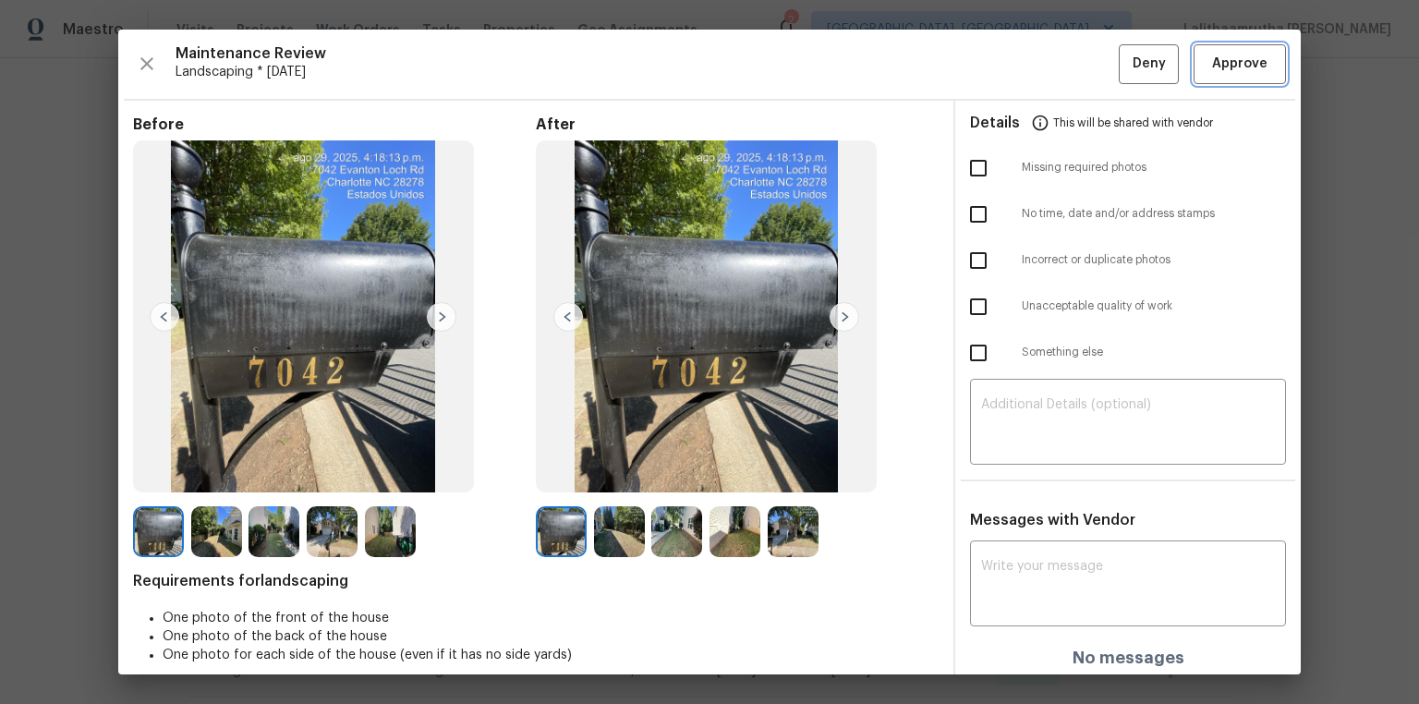
click at [1009, 64] on span "Approve" at bounding box center [1239, 64] width 55 height 23
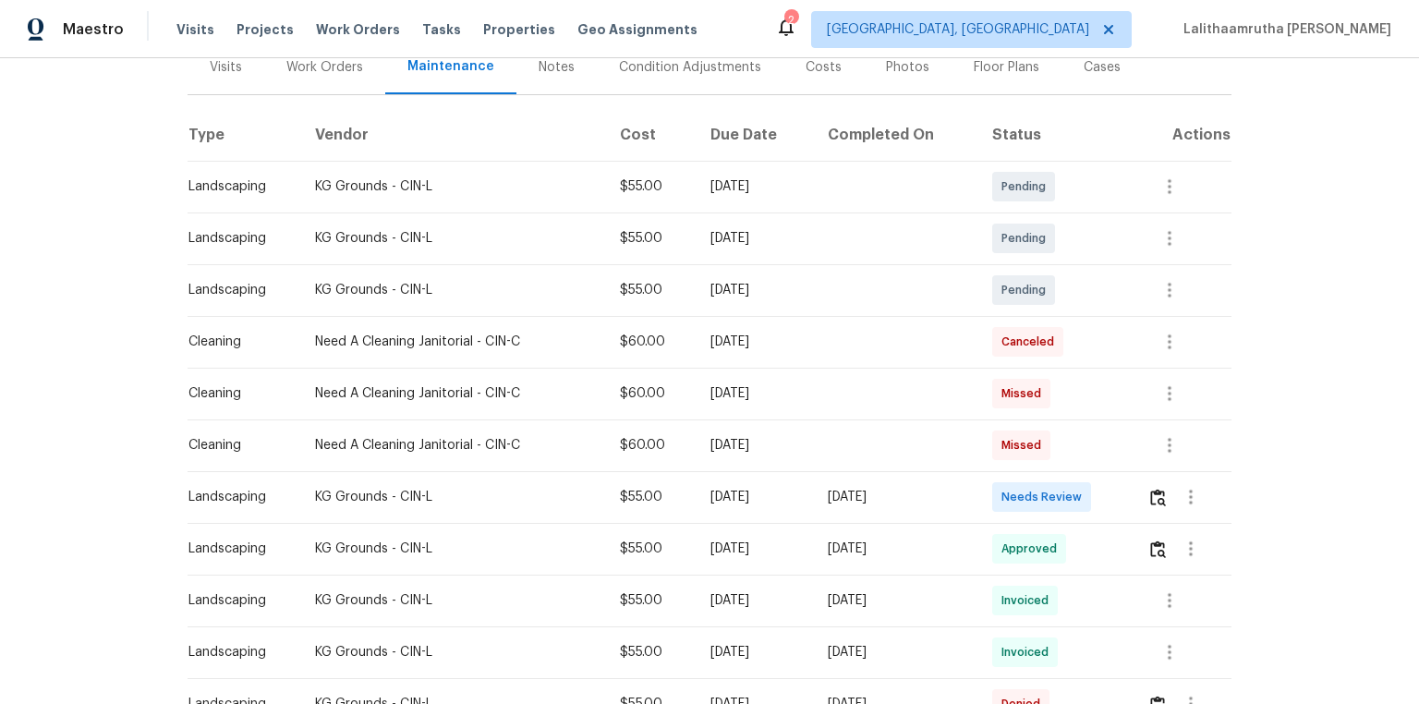
scroll to position [443, 0]
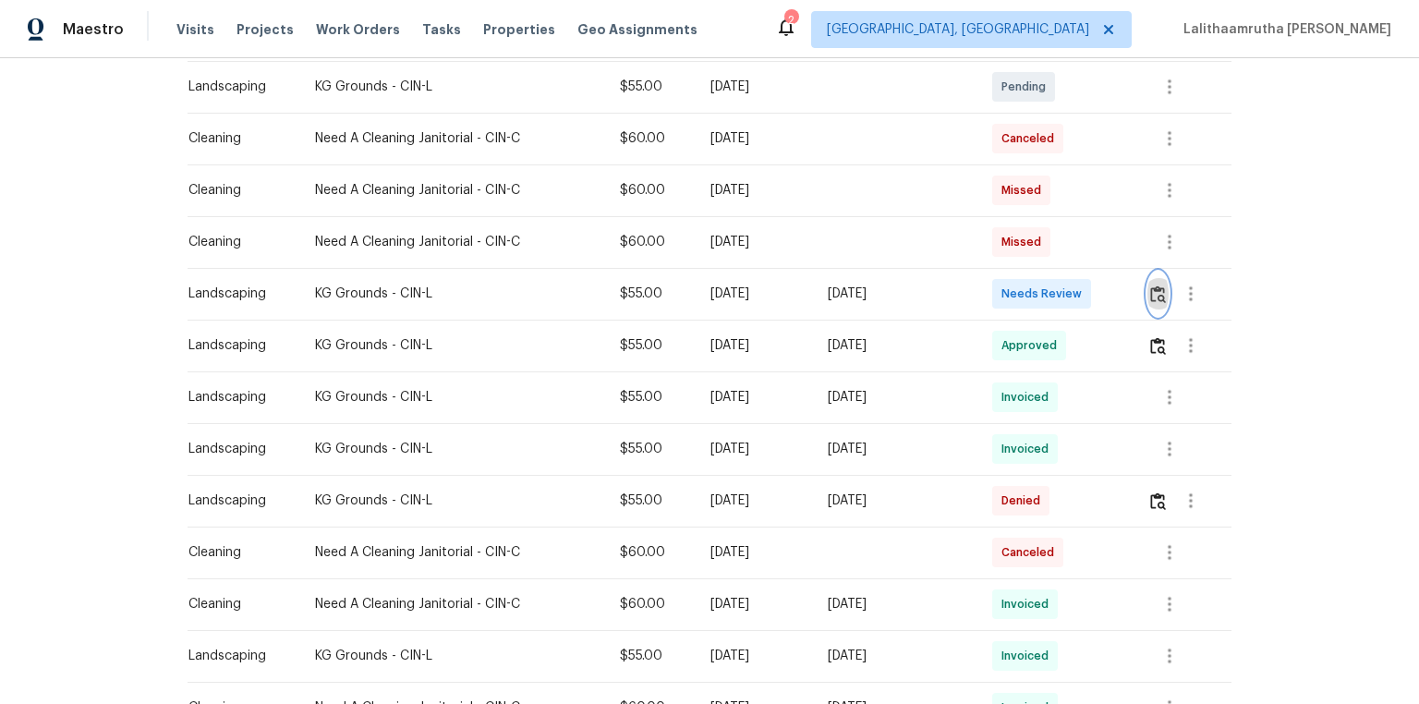
click at [1009, 298] on img "button" at bounding box center [1158, 294] width 16 height 18
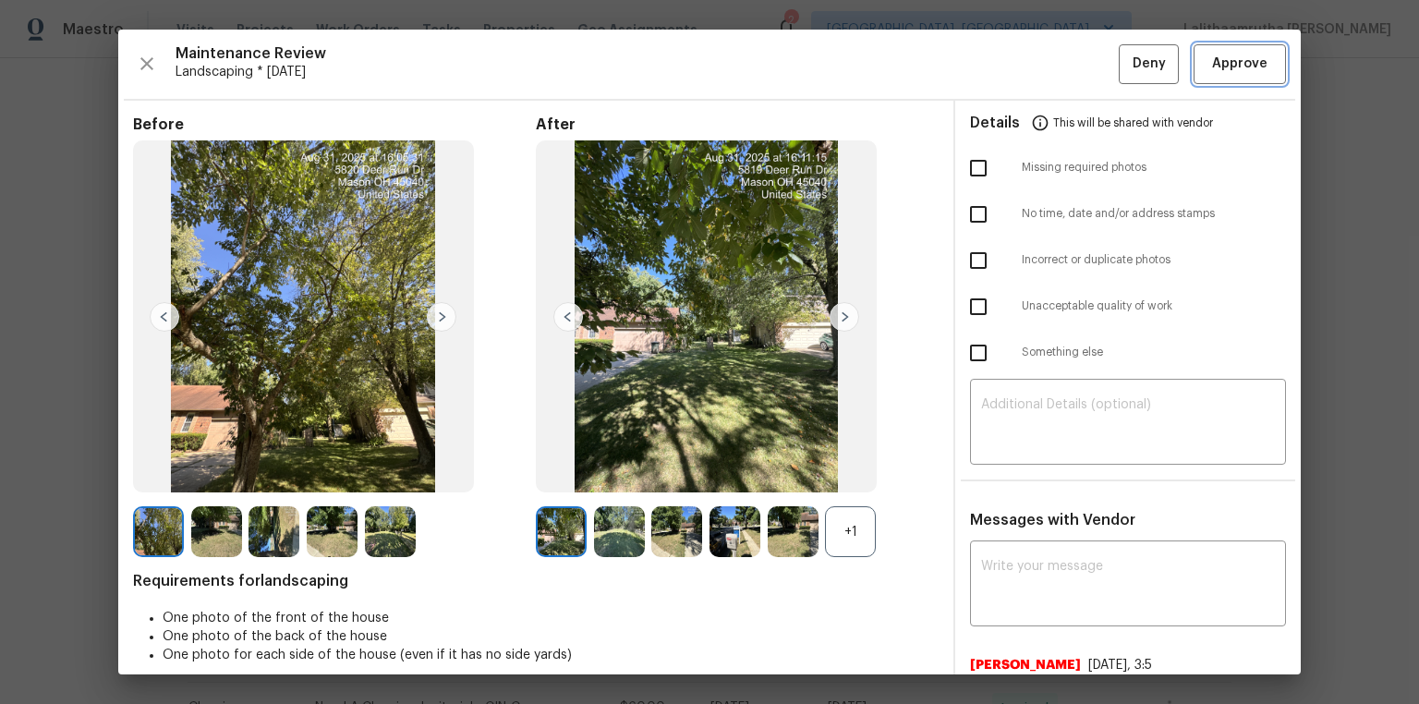
click at [1009, 73] on span "Approve" at bounding box center [1239, 64] width 55 height 23
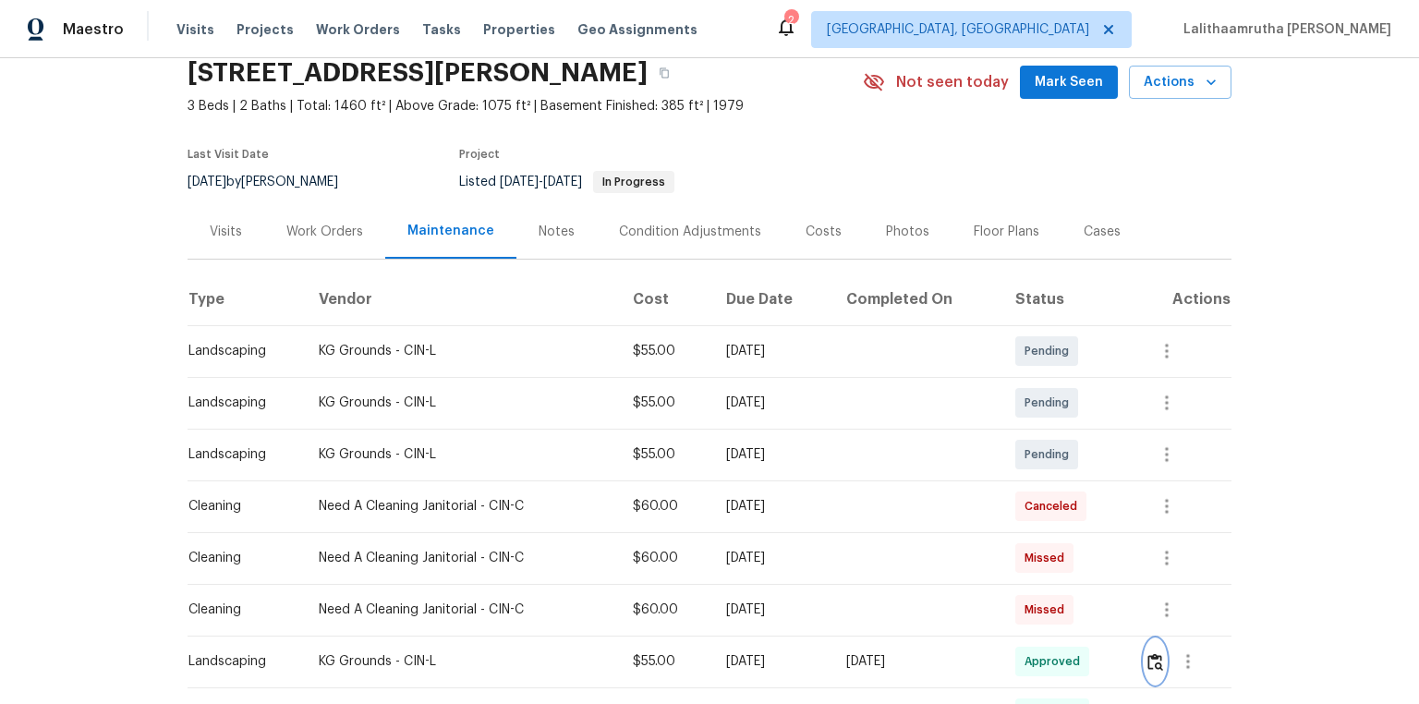
scroll to position [148, 0]
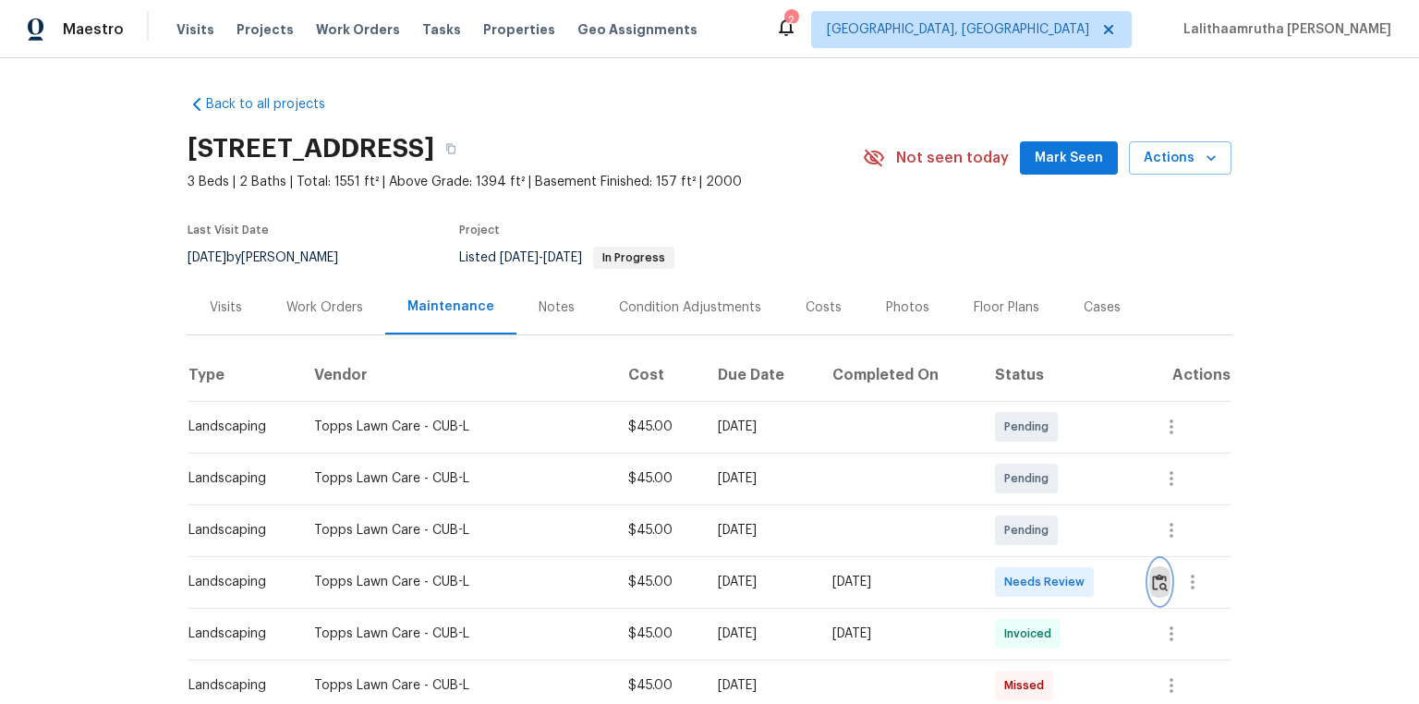
click at [1009, 473] on img "button" at bounding box center [1160, 583] width 16 height 18
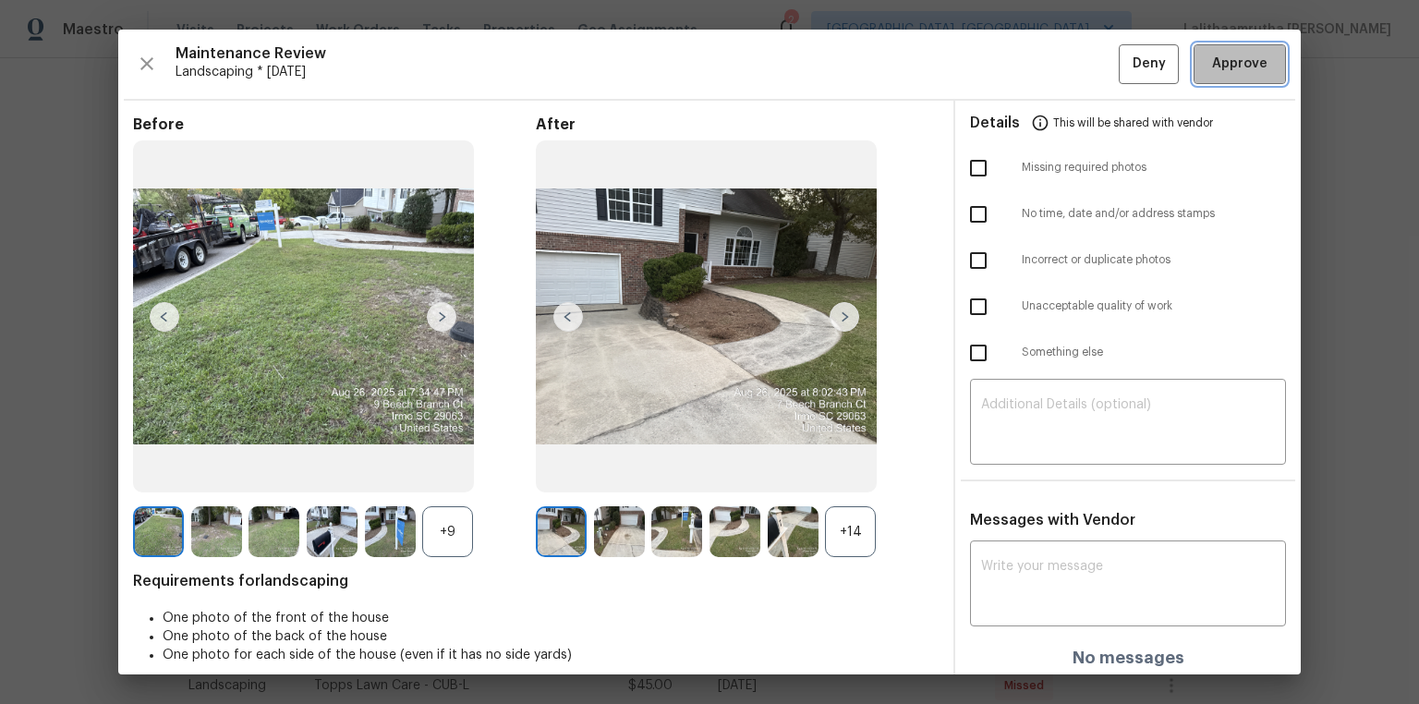
click at [1009, 55] on span "Approve" at bounding box center [1239, 64] width 55 height 23
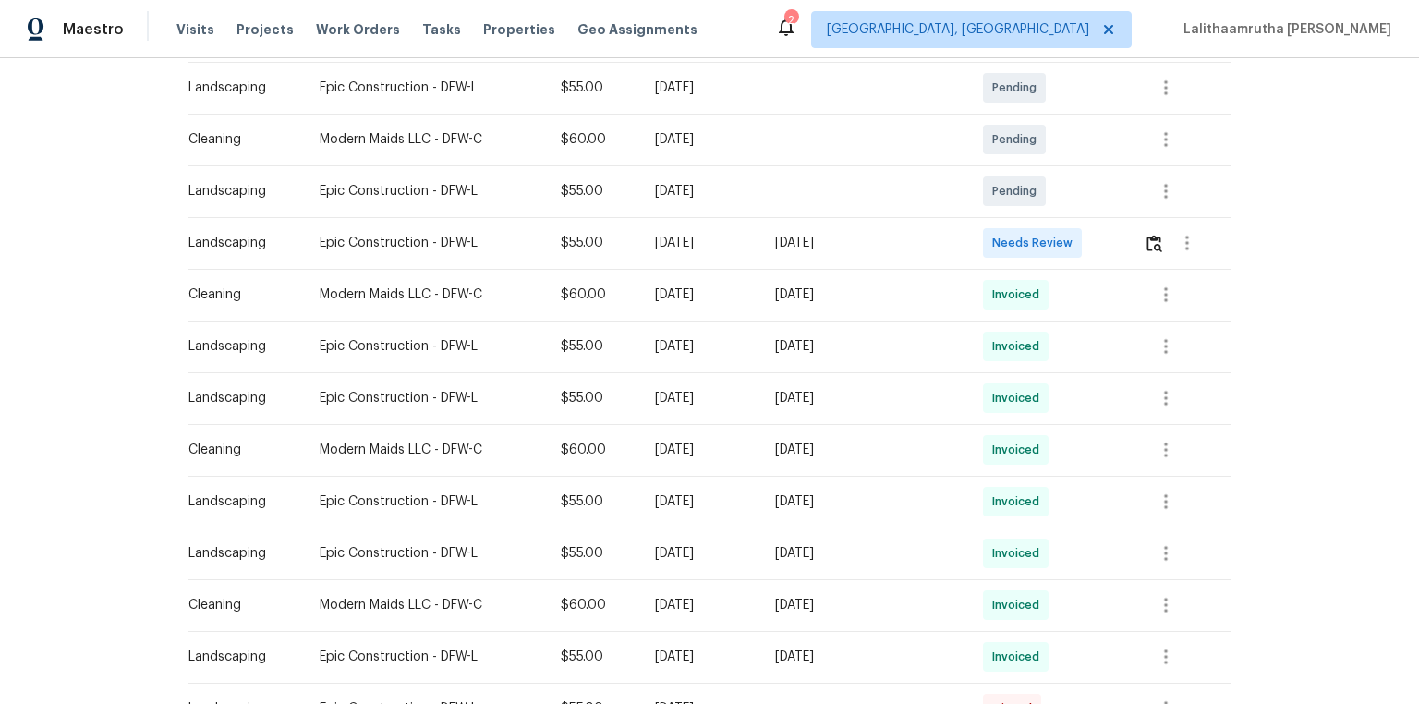
scroll to position [443, 0]
click at [1009, 240] on img "button" at bounding box center [1155, 243] width 16 height 18
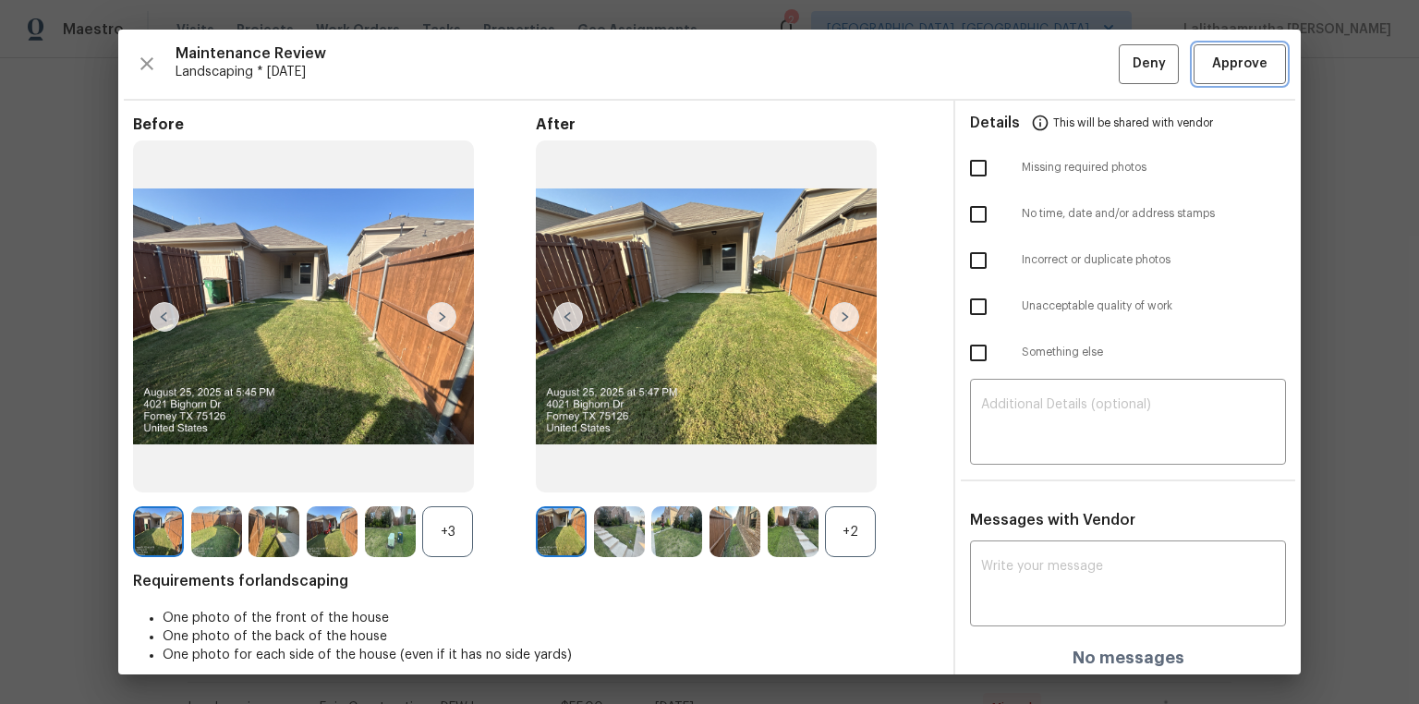
click at [1009, 67] on span "Approve" at bounding box center [1239, 64] width 55 height 23
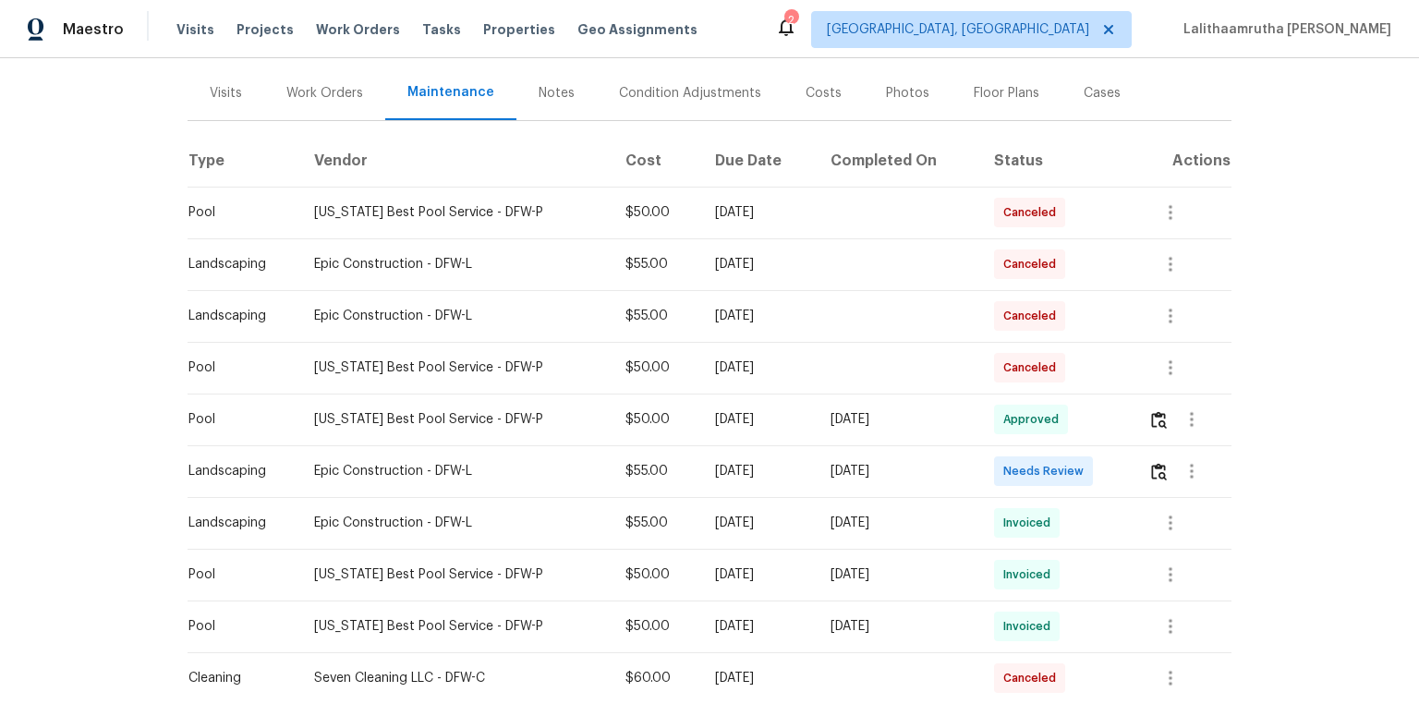
scroll to position [222, 0]
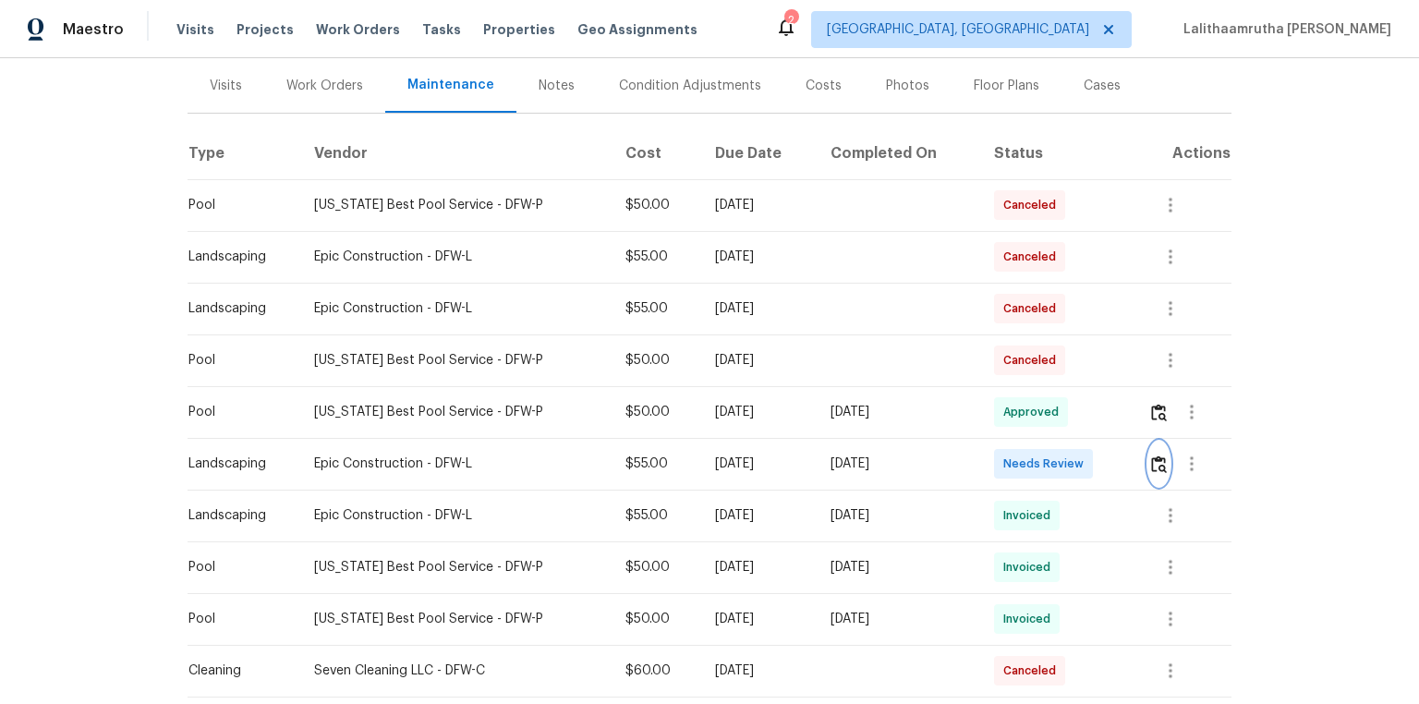
click at [1009, 462] on img "button" at bounding box center [1159, 464] width 16 height 18
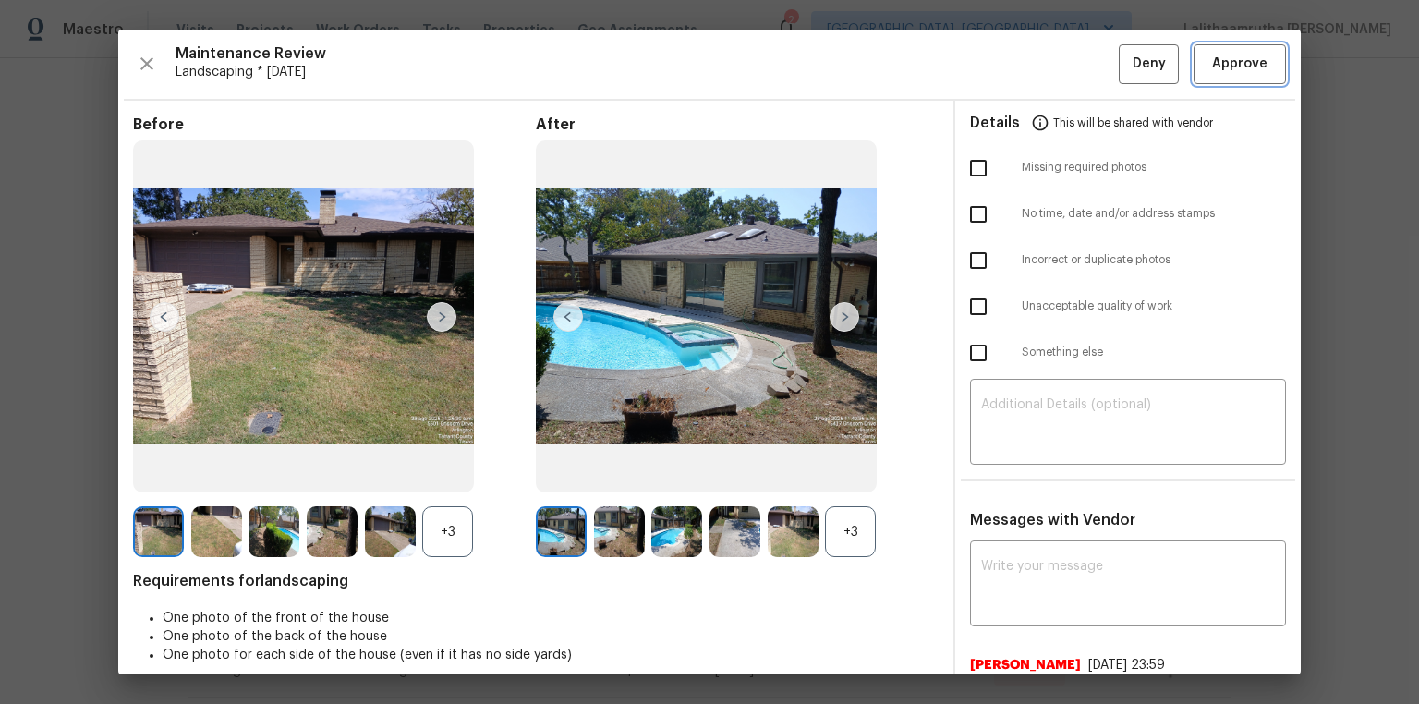
click at [1009, 57] on span "Approve" at bounding box center [1239, 64] width 55 height 23
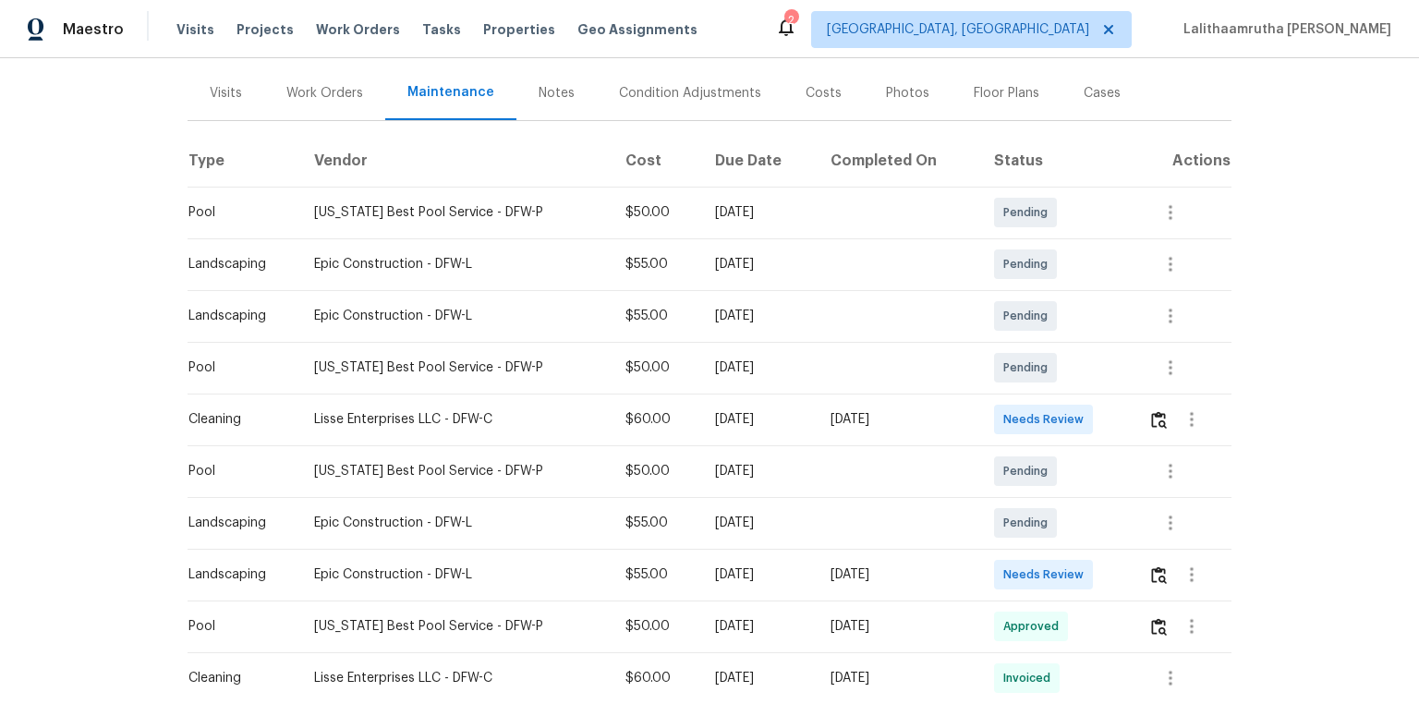
scroll to position [222, 0]
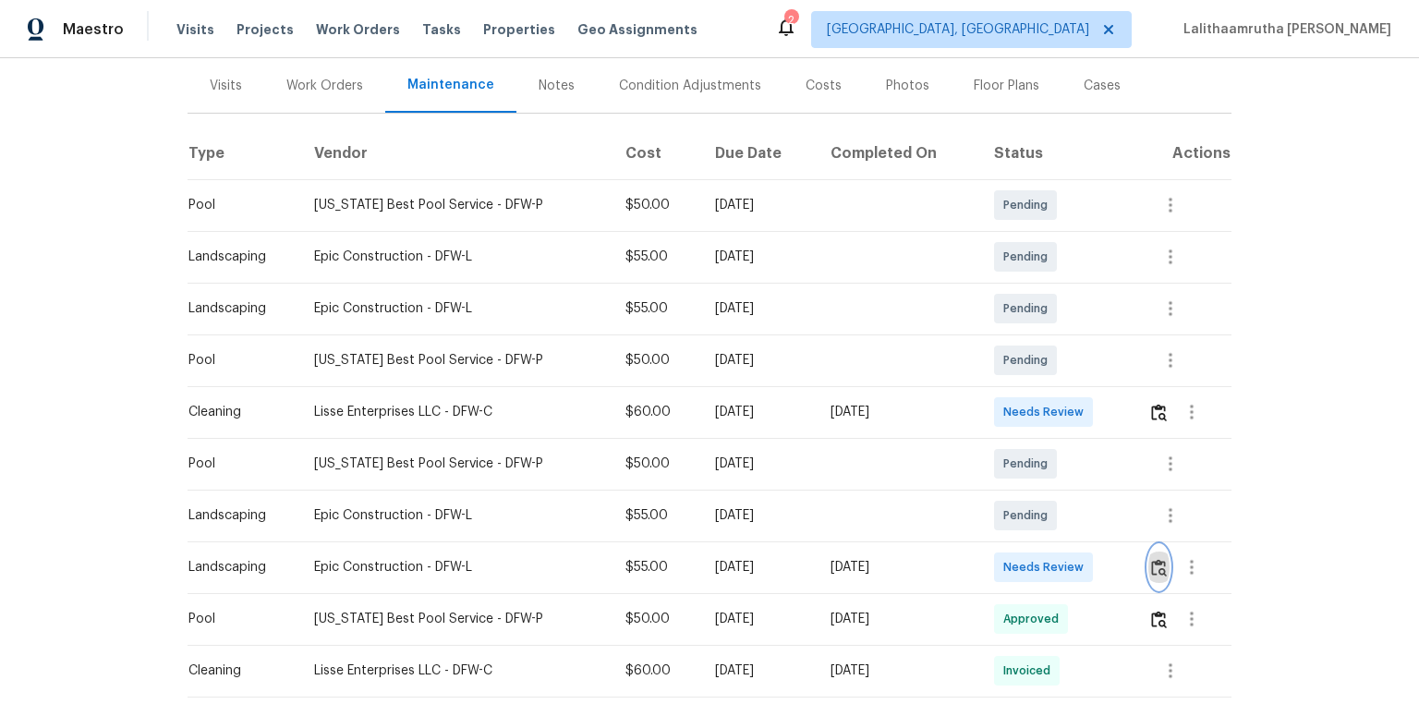
click at [1009, 473] on button "button" at bounding box center [1158, 567] width 21 height 44
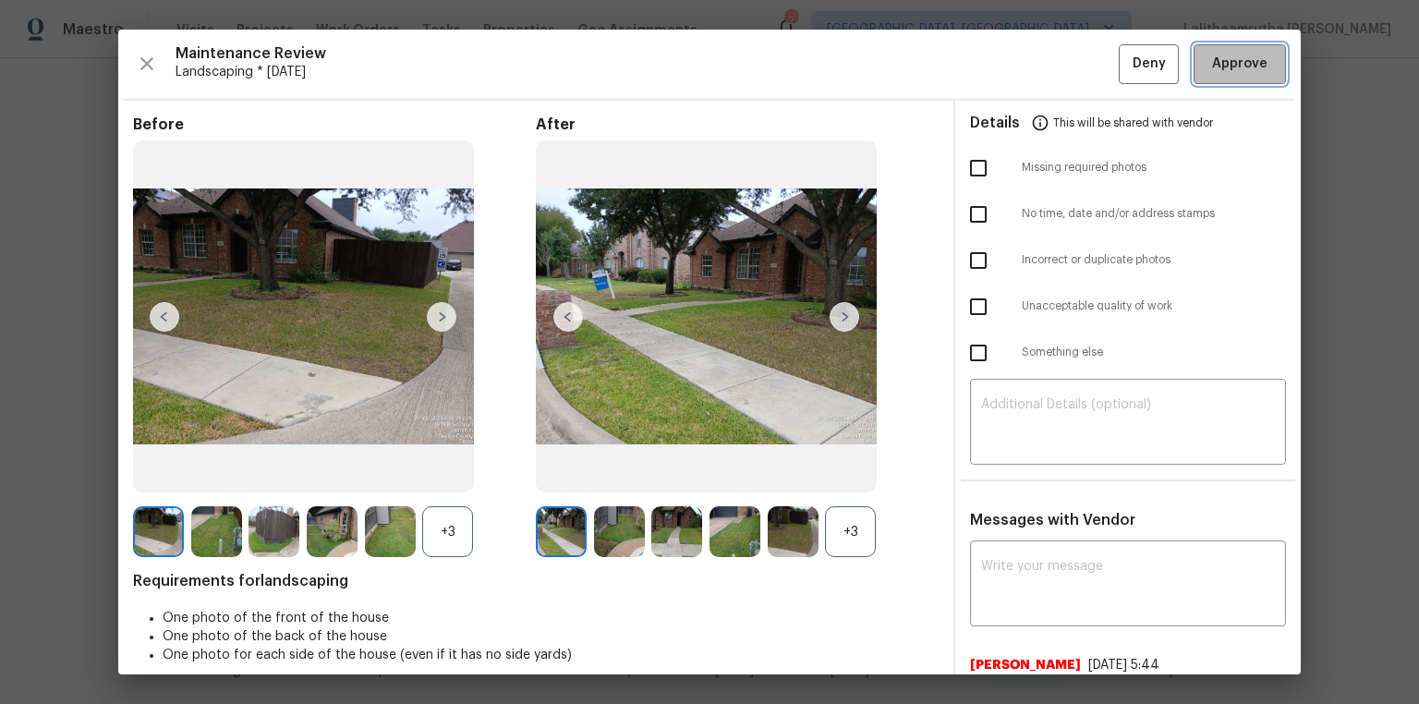
click at [1009, 60] on span "Approve" at bounding box center [1239, 64] width 55 height 23
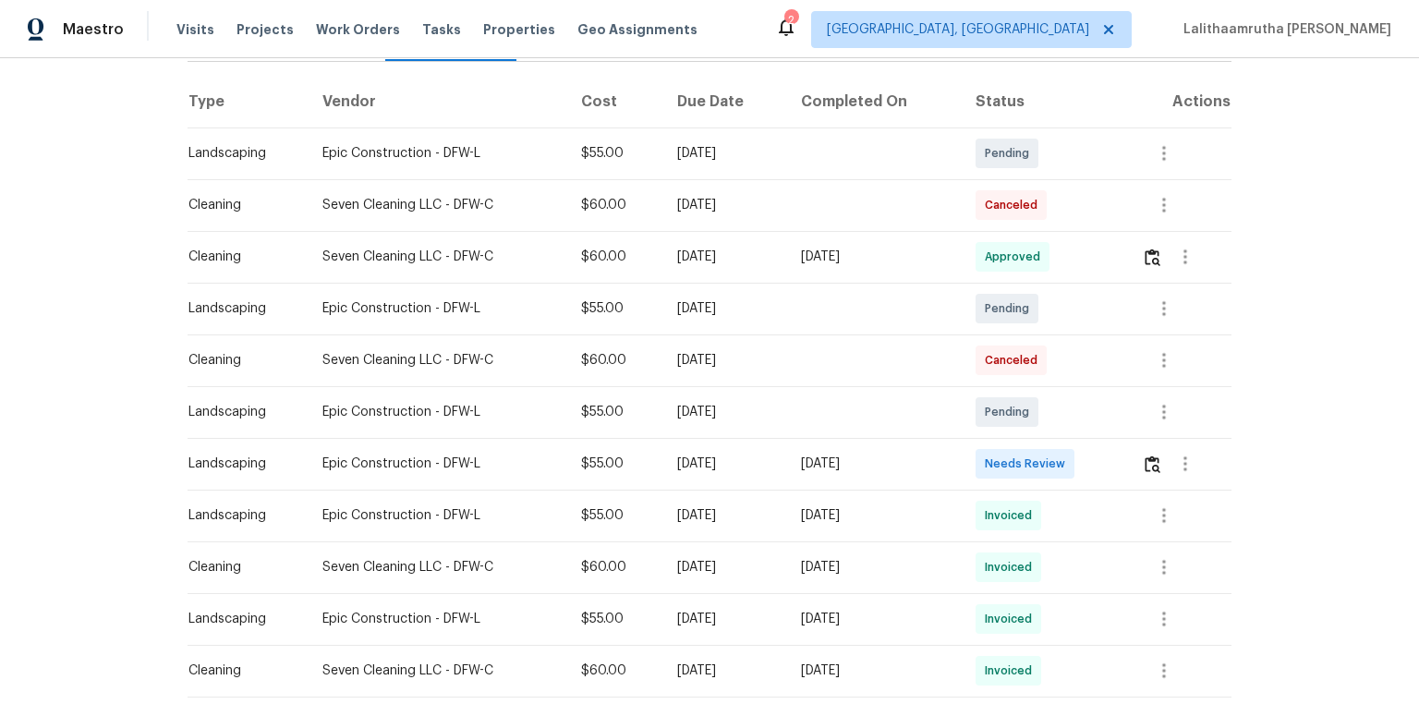
scroll to position [296, 0]
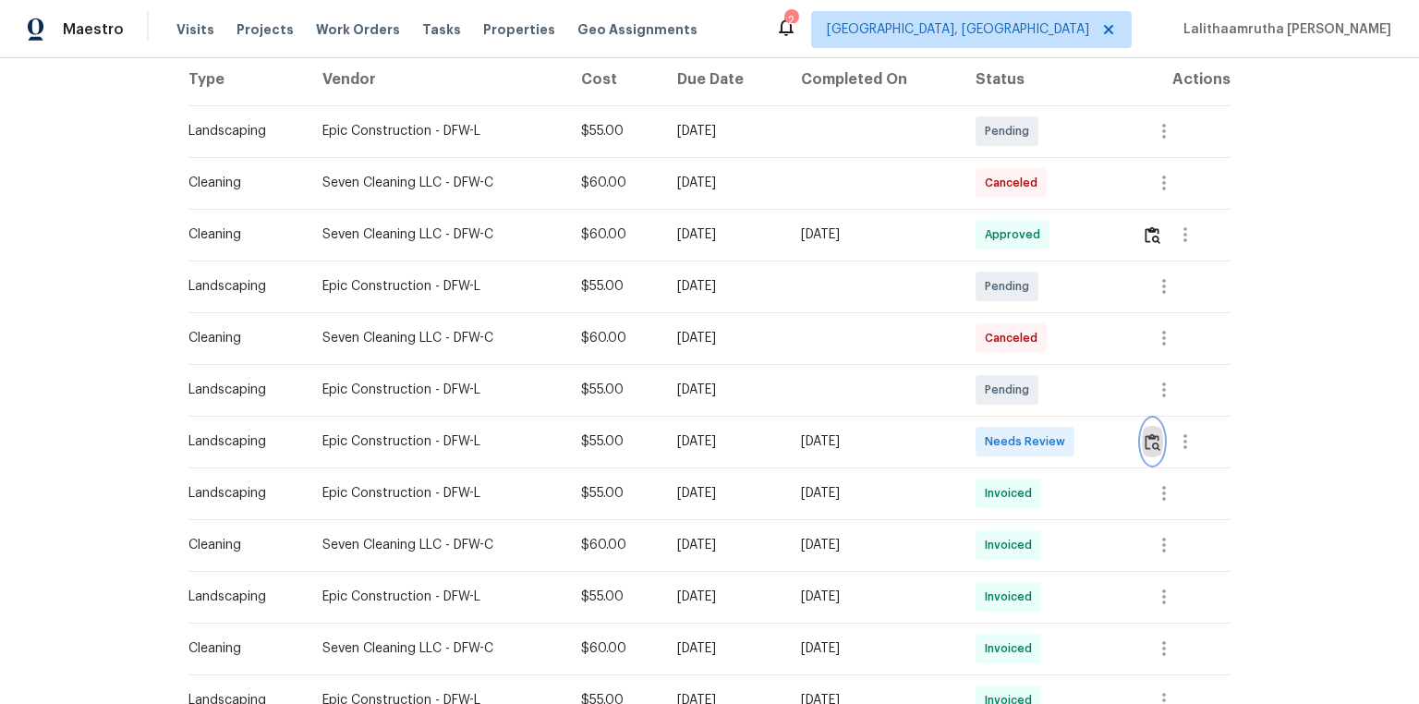
click at [1009, 436] on img "button" at bounding box center [1153, 442] width 16 height 18
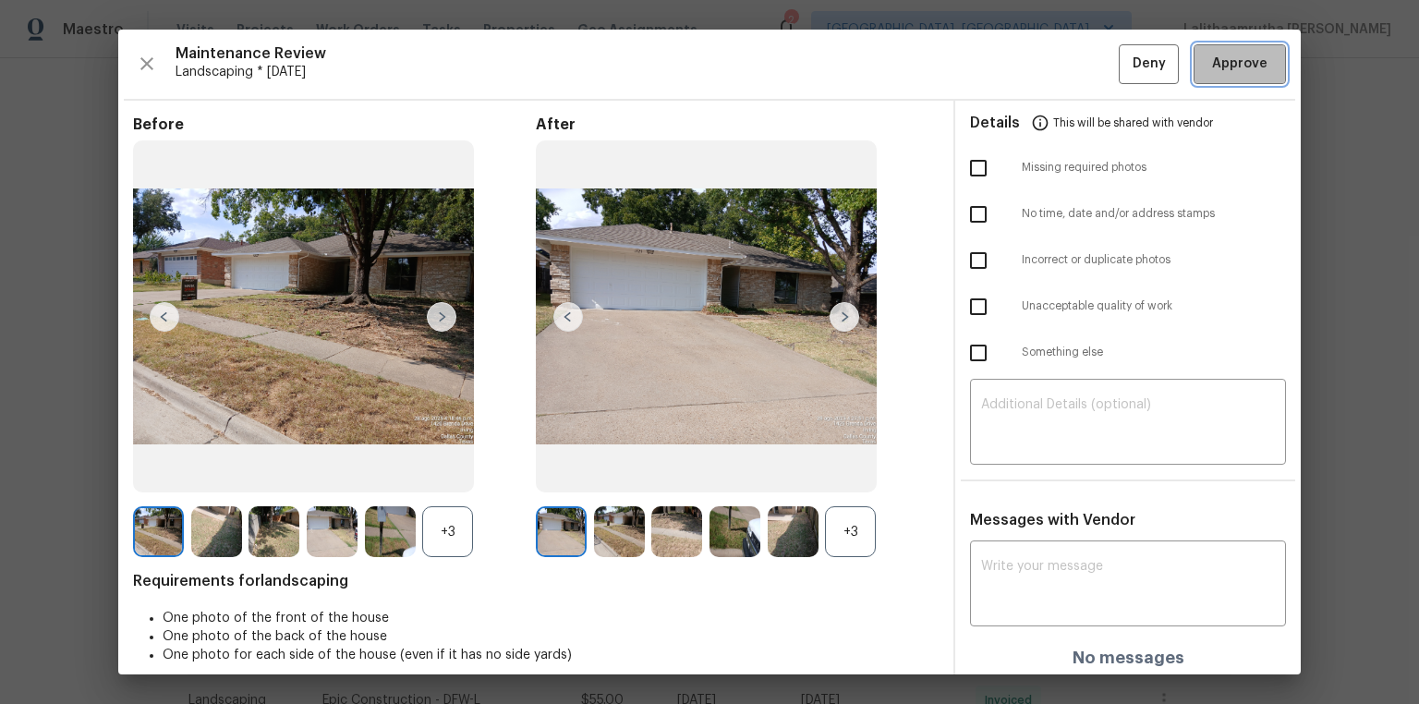
click at [1009, 66] on span "Approve" at bounding box center [1239, 64] width 55 height 23
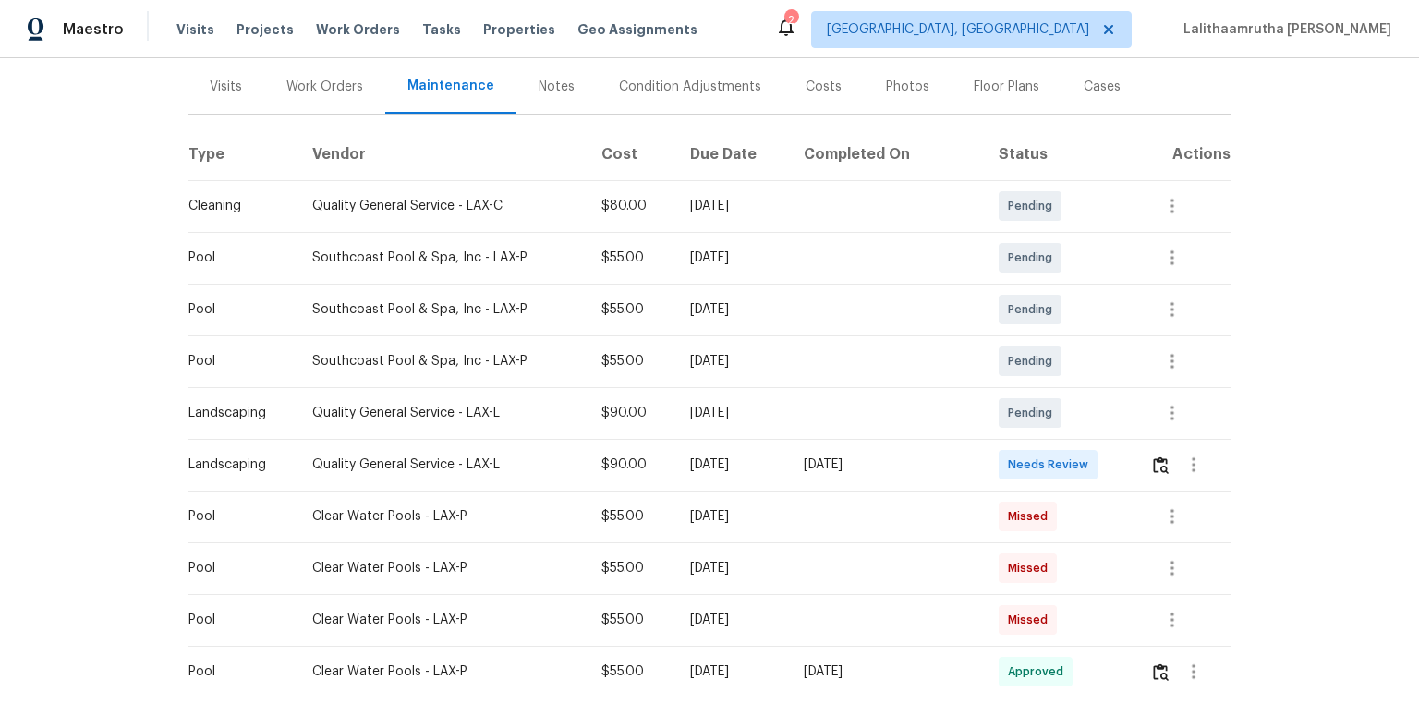
scroll to position [222, 0]
click at [1153, 455] on img "button" at bounding box center [1161, 464] width 16 height 18
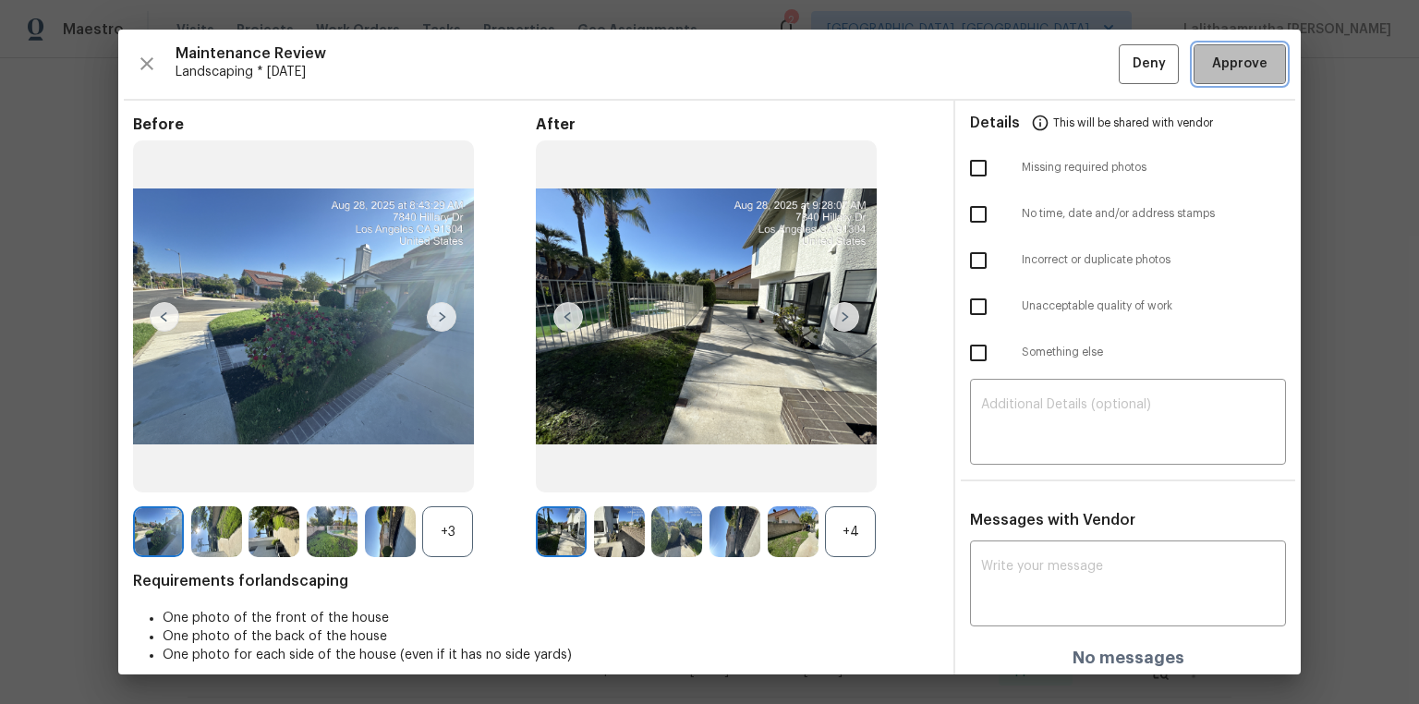
click at [1239, 74] on span "Approve" at bounding box center [1239, 64] width 55 height 23
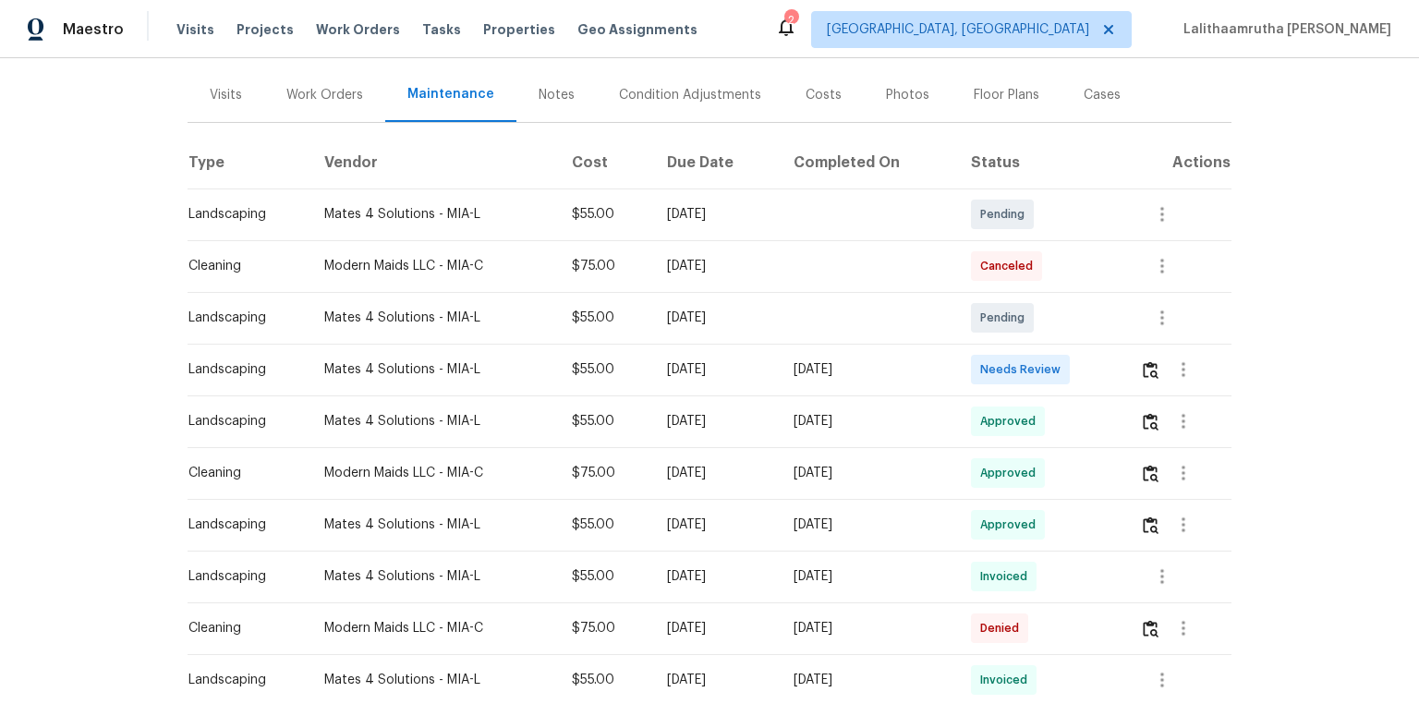
scroll to position [222, 0]
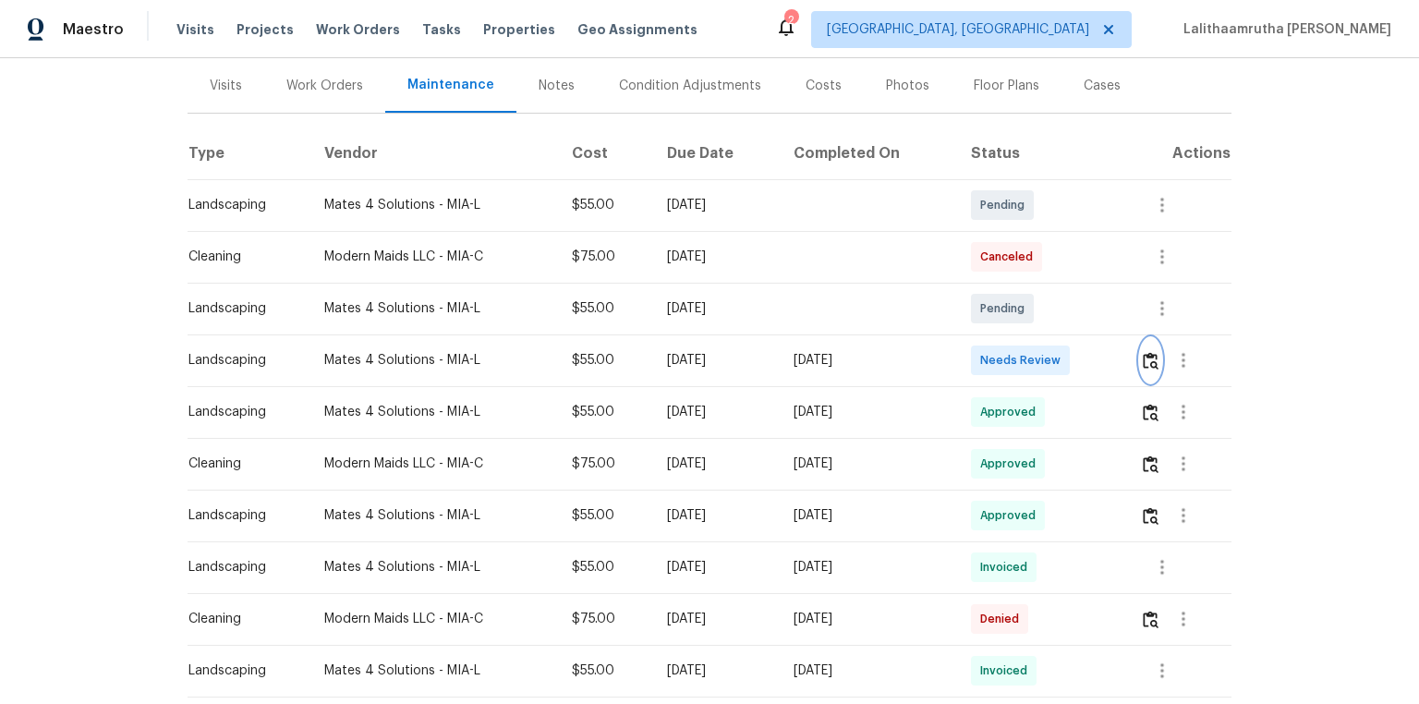
click at [1009, 360] on img "button" at bounding box center [1151, 361] width 16 height 18
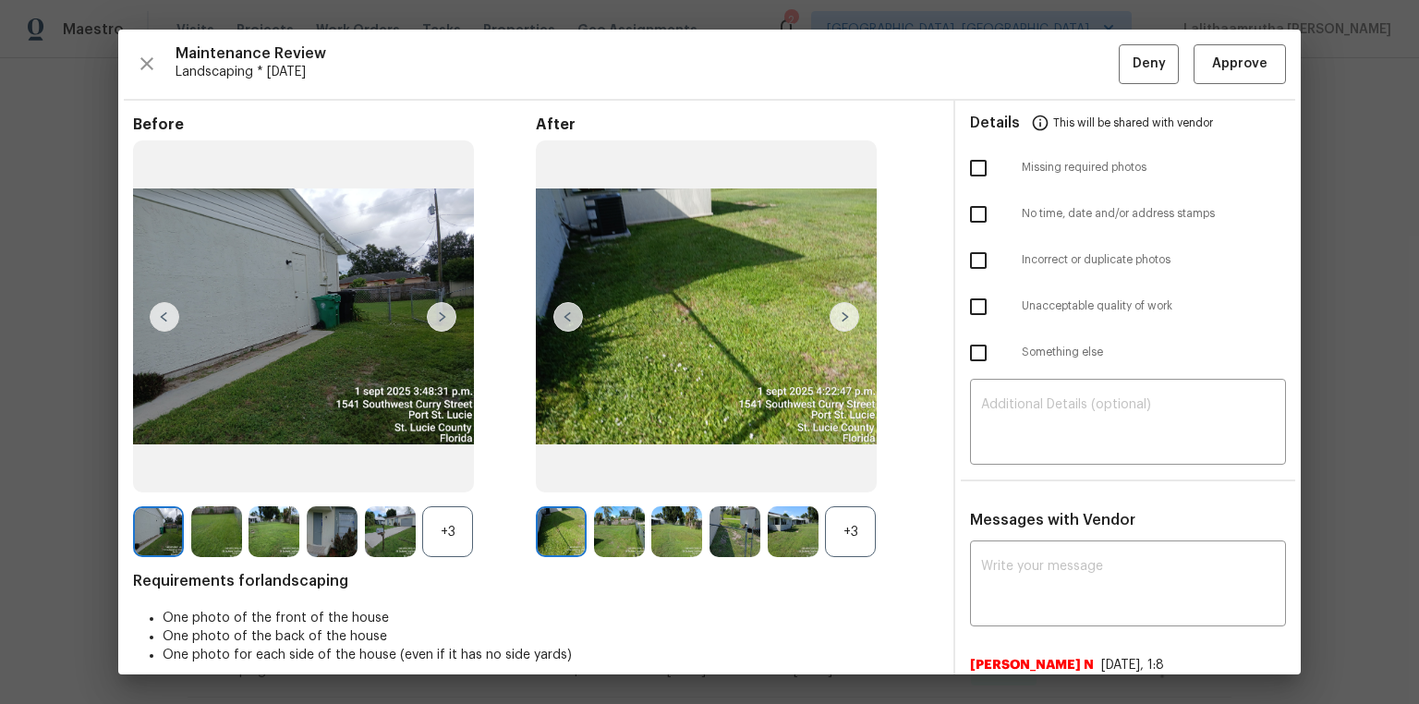
click at [314, 473] on img at bounding box center [332, 531] width 51 height 51
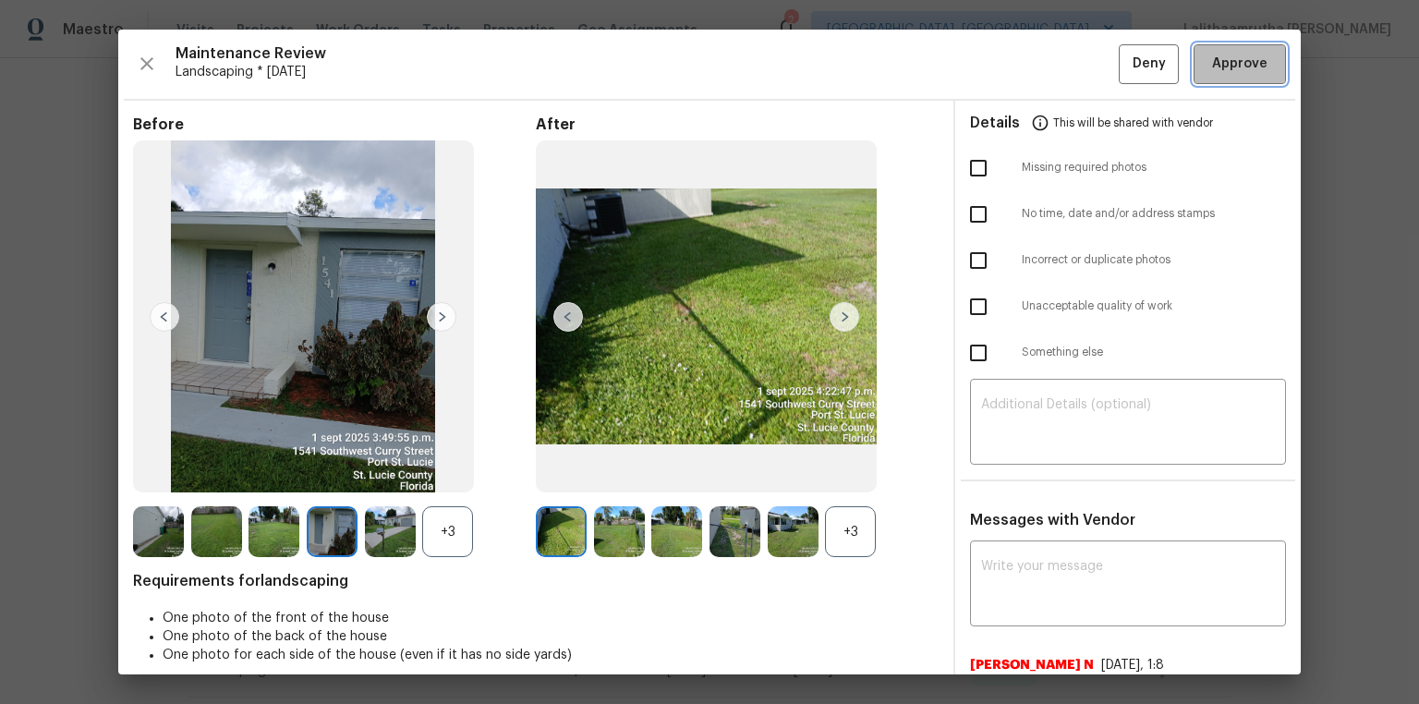
click at [1009, 57] on span "Approve" at bounding box center [1240, 64] width 63 height 23
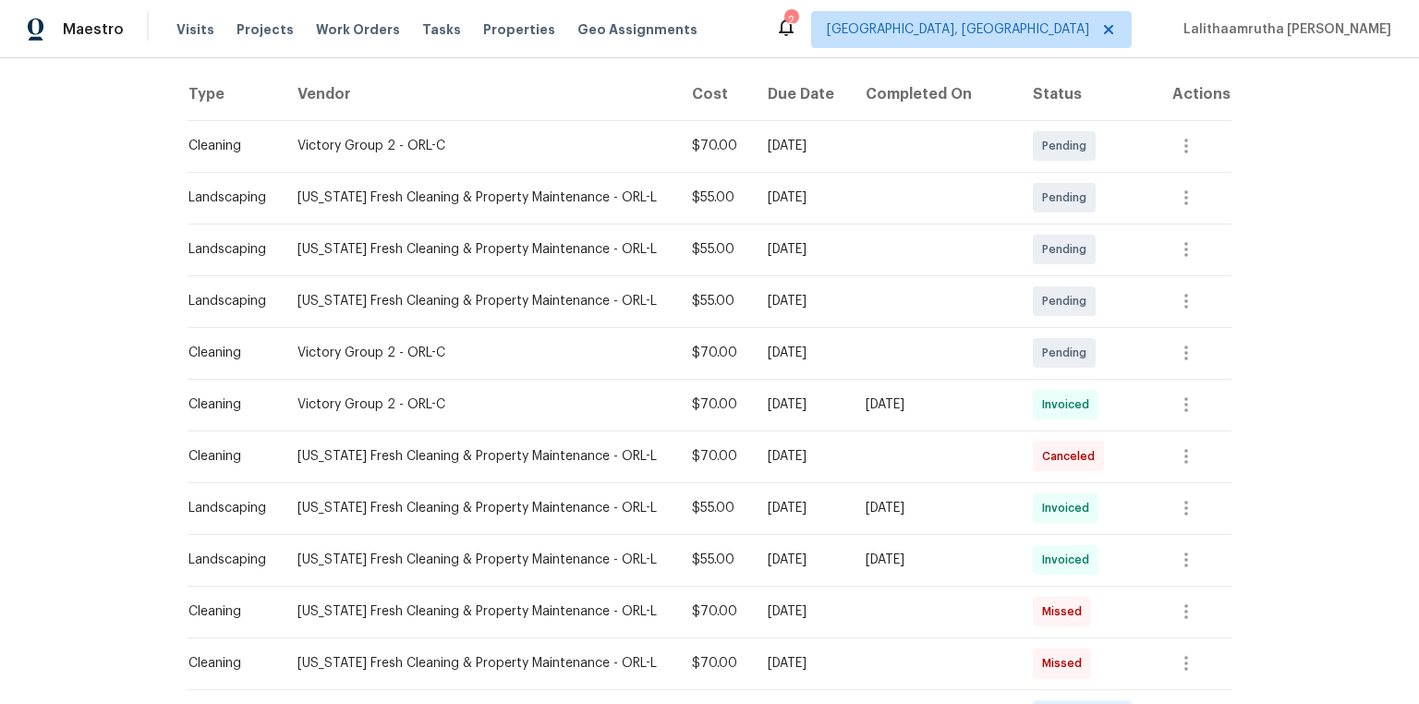
scroll to position [443, 0]
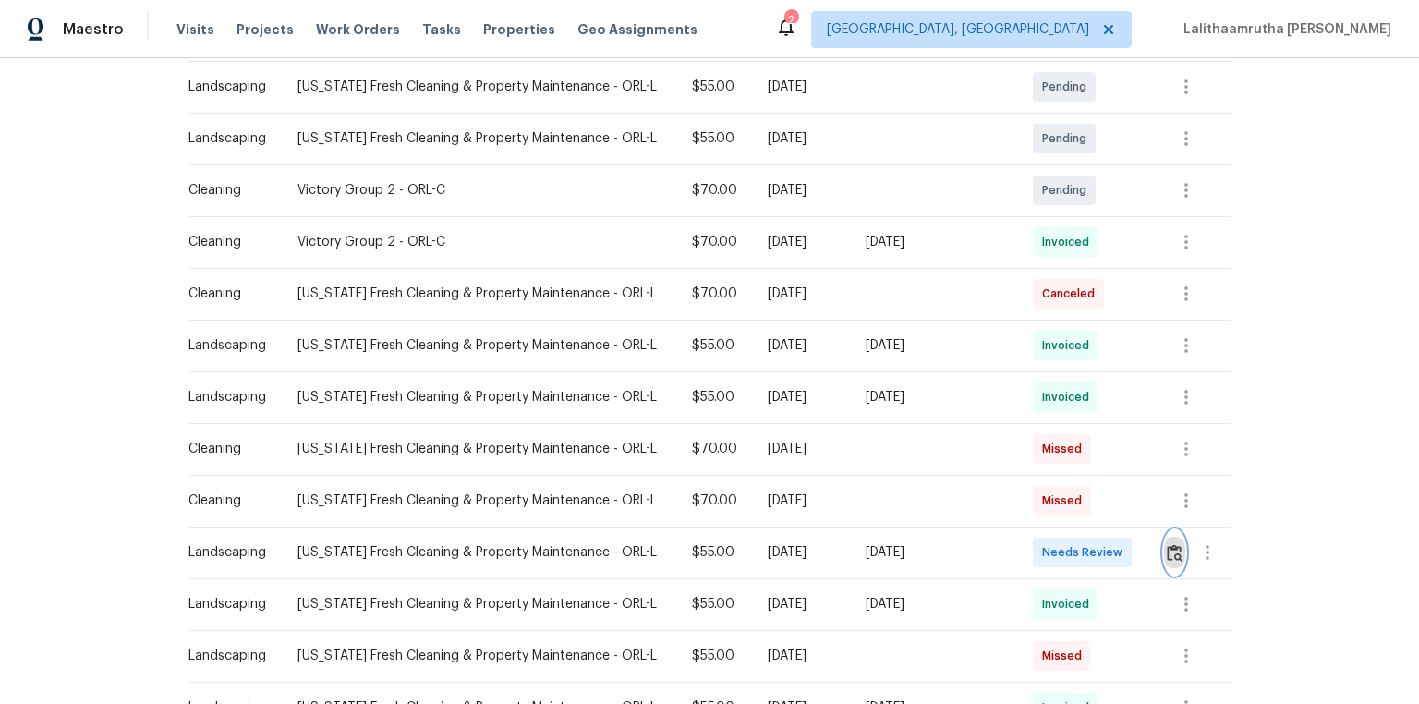
click at [982, 454] on img "button" at bounding box center [1175, 553] width 16 height 18
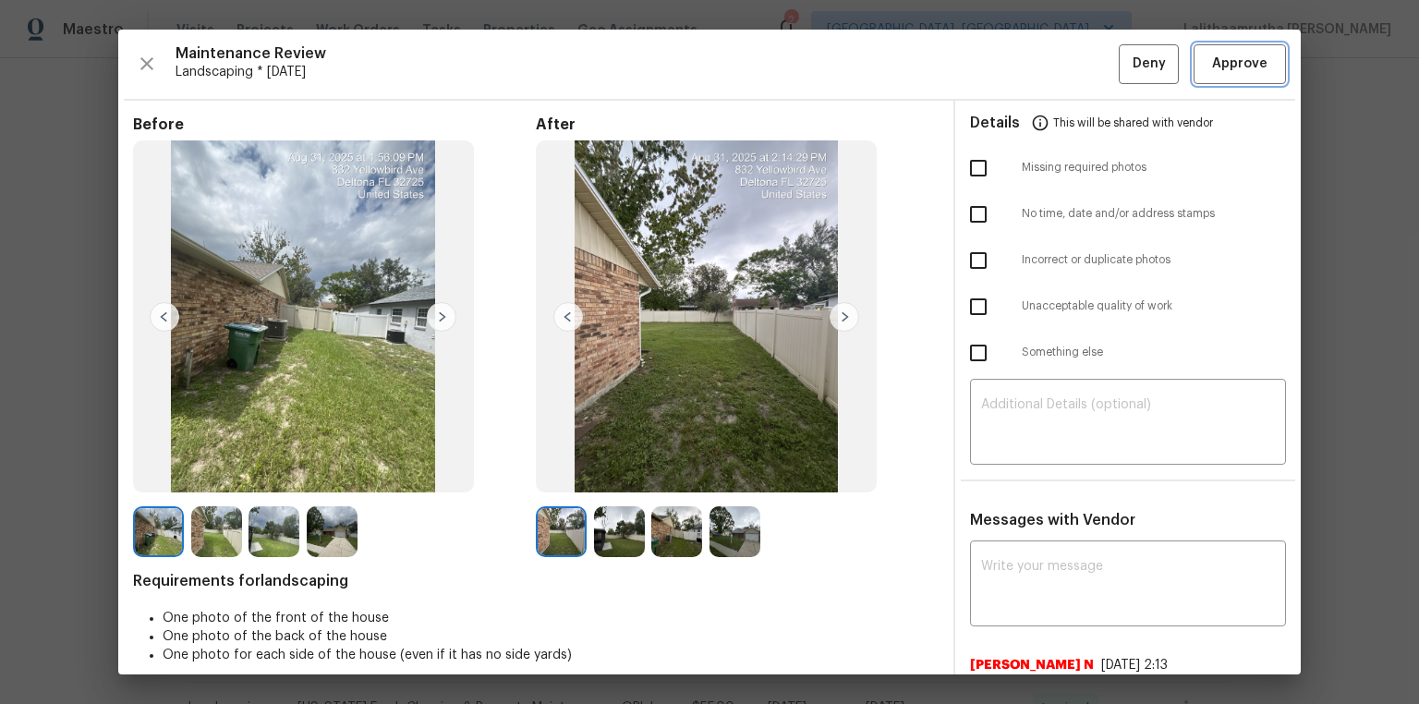
click at [982, 50] on button "Approve" at bounding box center [1240, 64] width 92 height 40
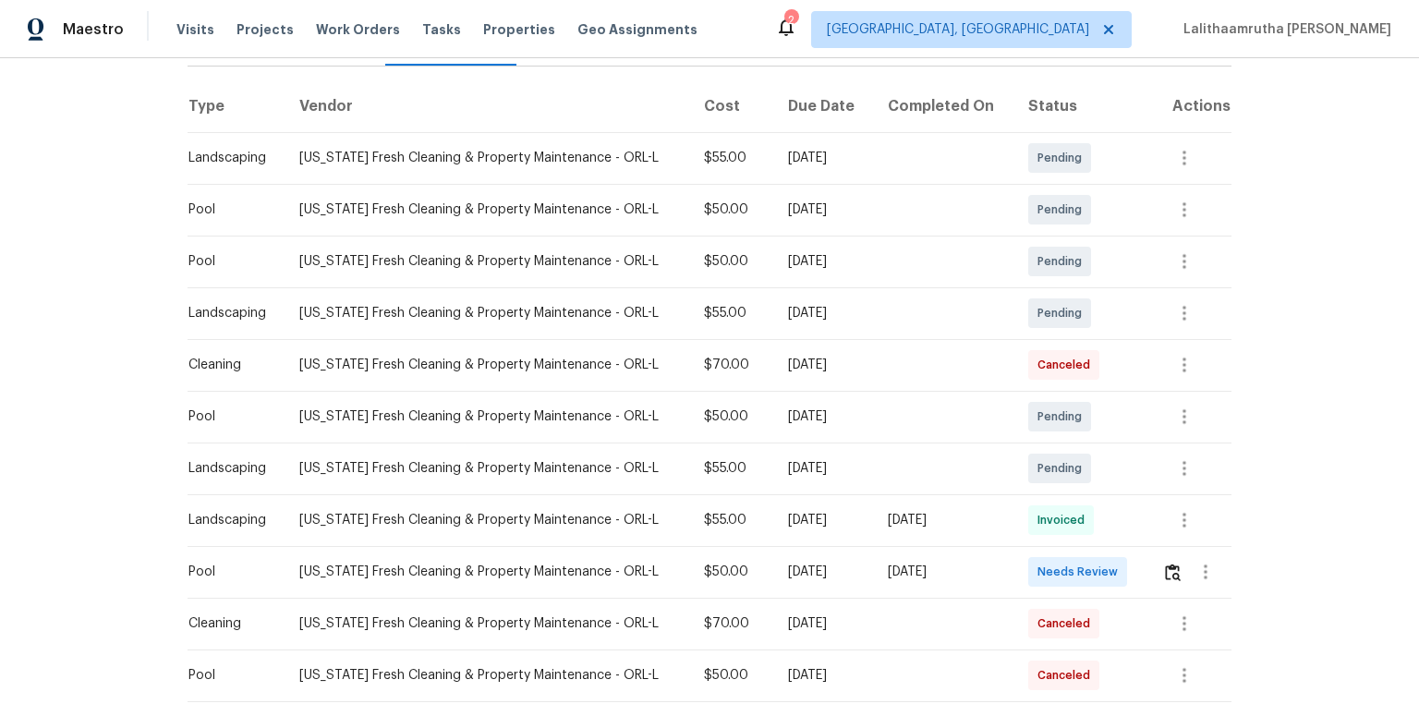
scroll to position [296, 0]
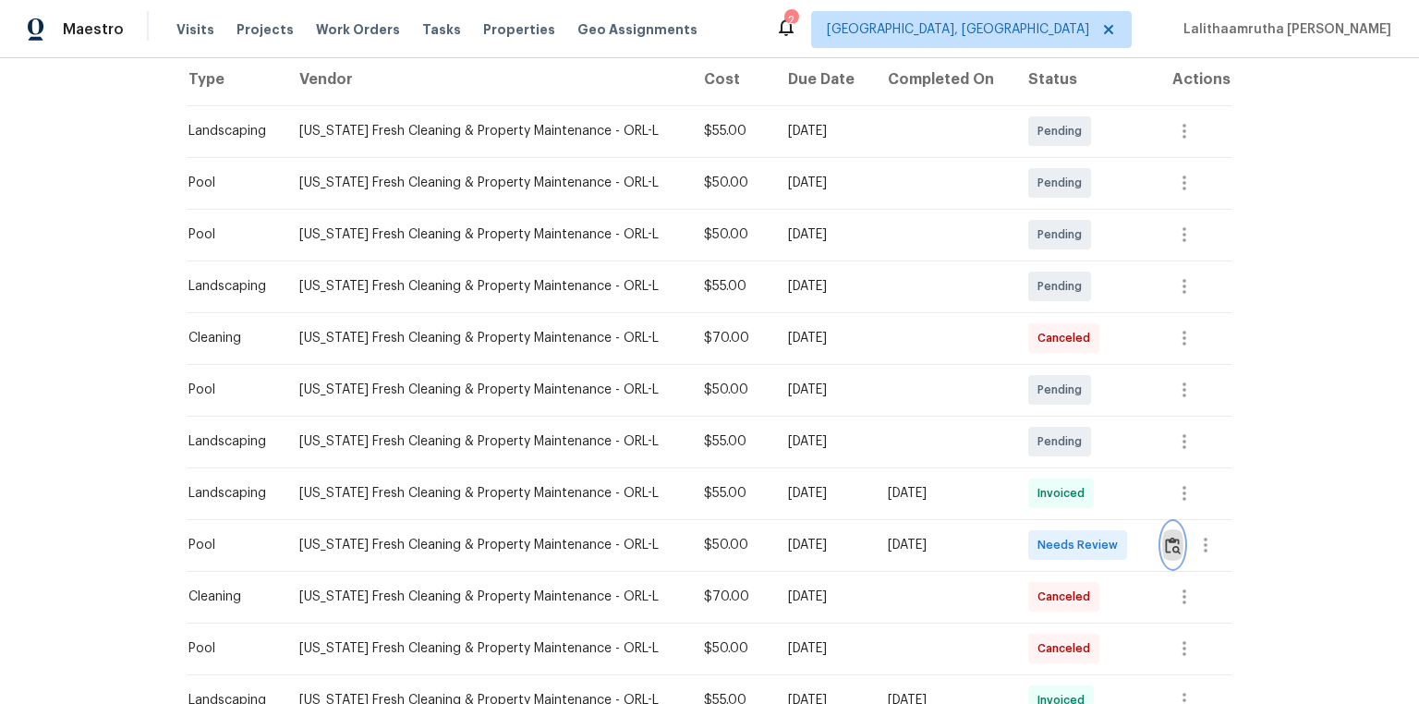
click at [1009, 473] on button "button" at bounding box center [1172, 545] width 21 height 44
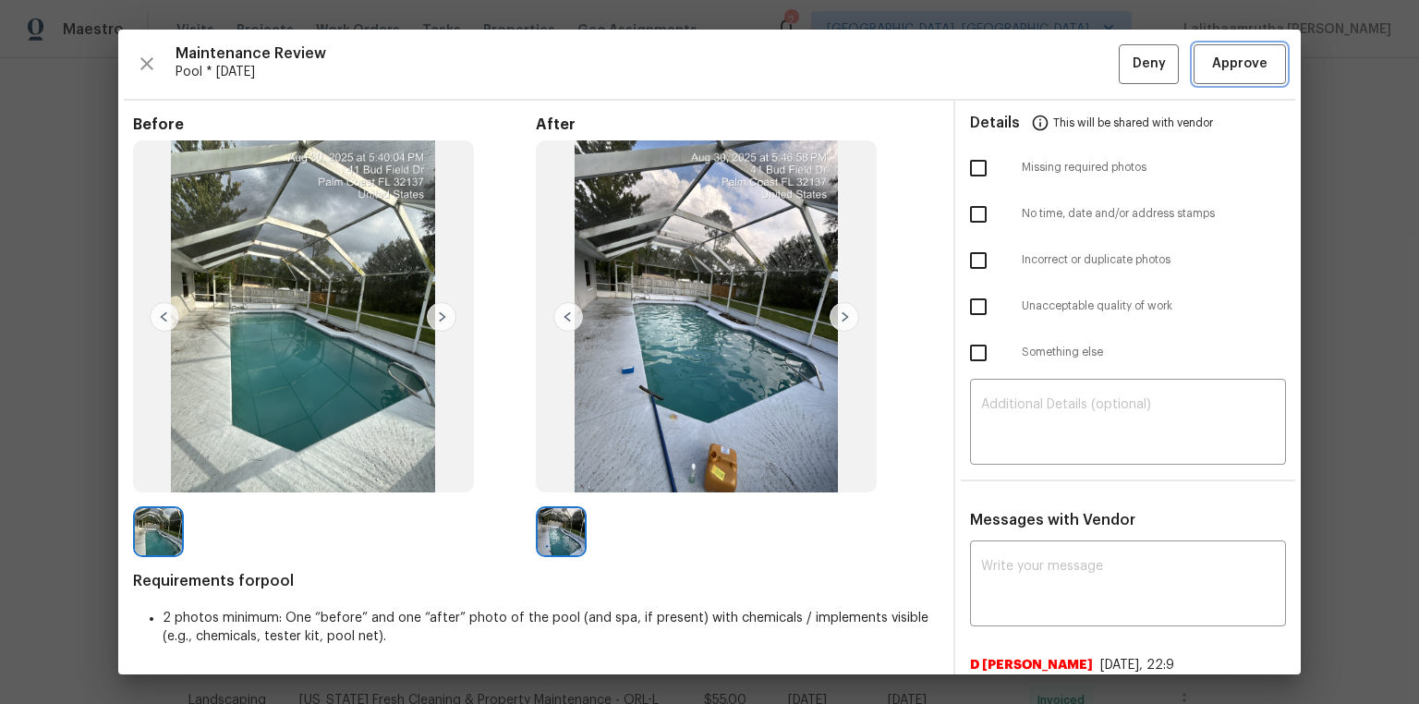
click at [1009, 66] on span "Approve" at bounding box center [1239, 64] width 55 height 23
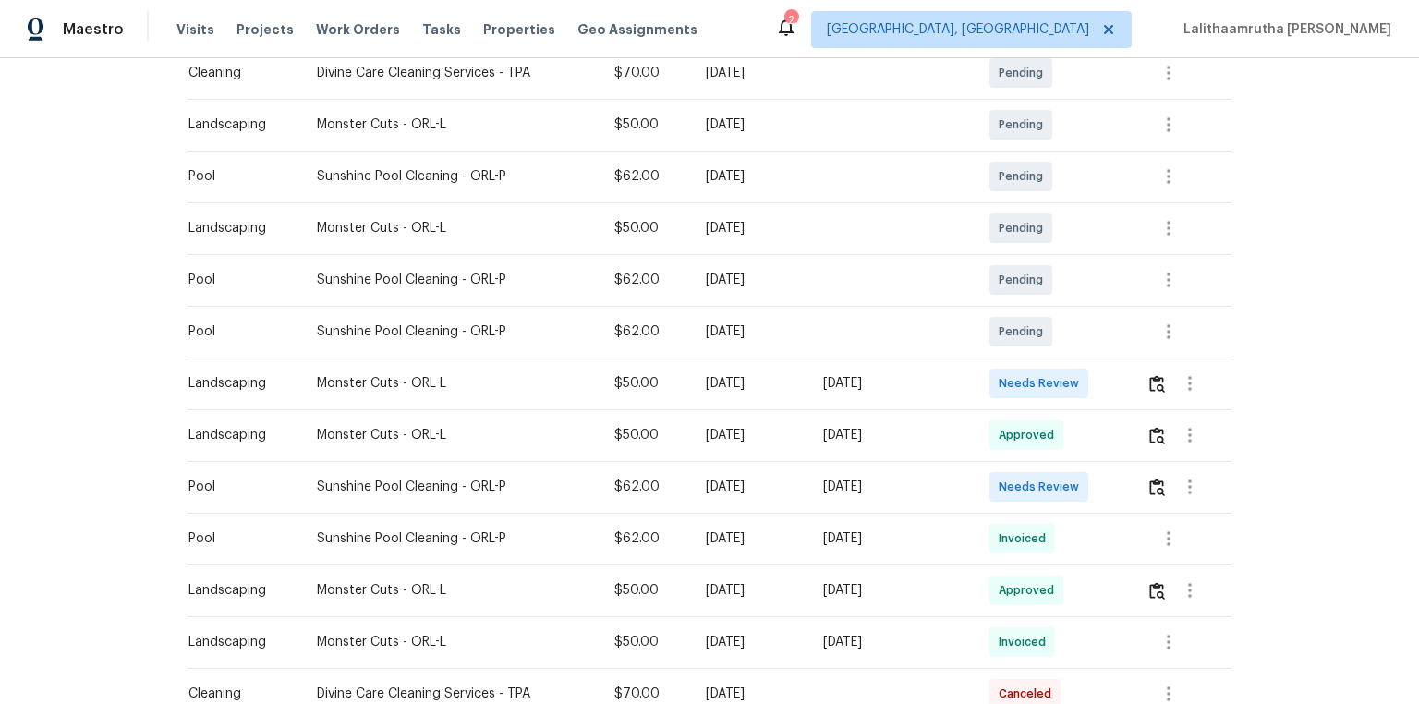
scroll to position [443, 0]
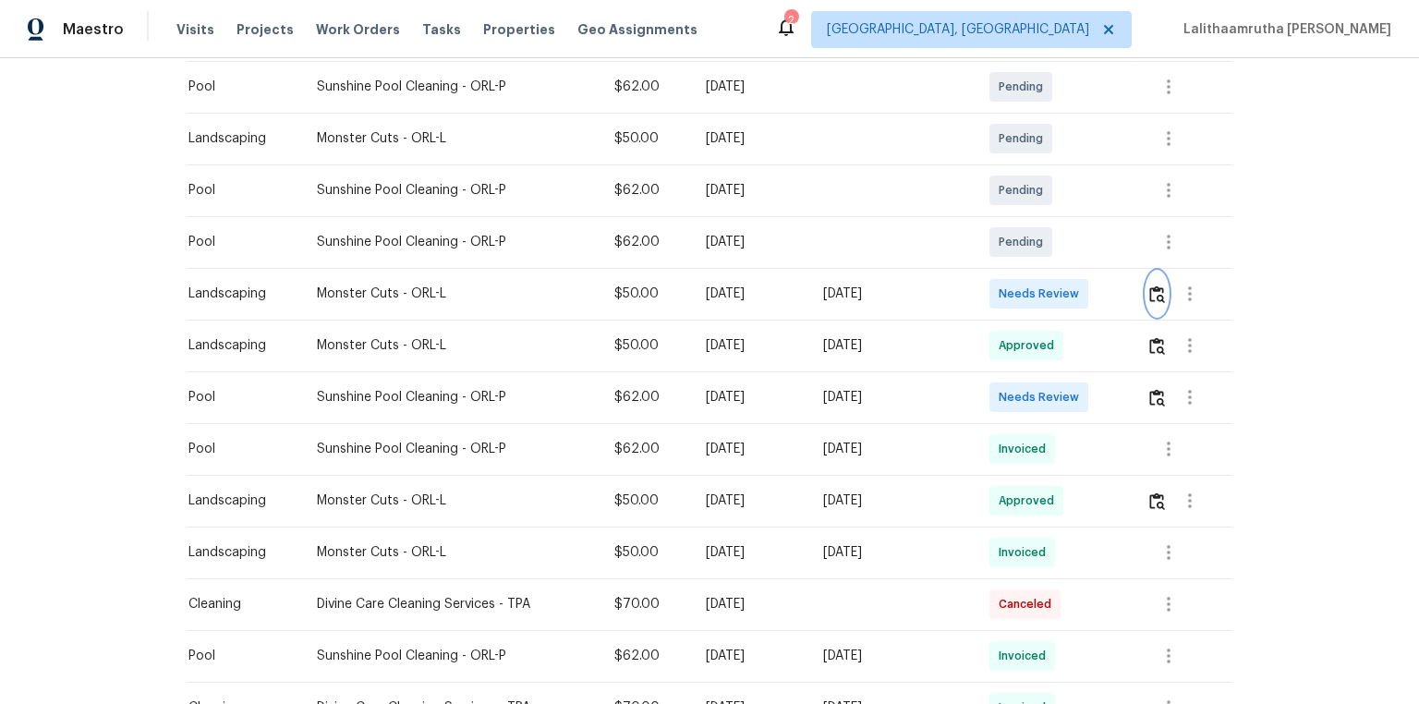
click at [1009, 294] on img "button" at bounding box center [1157, 294] width 16 height 18
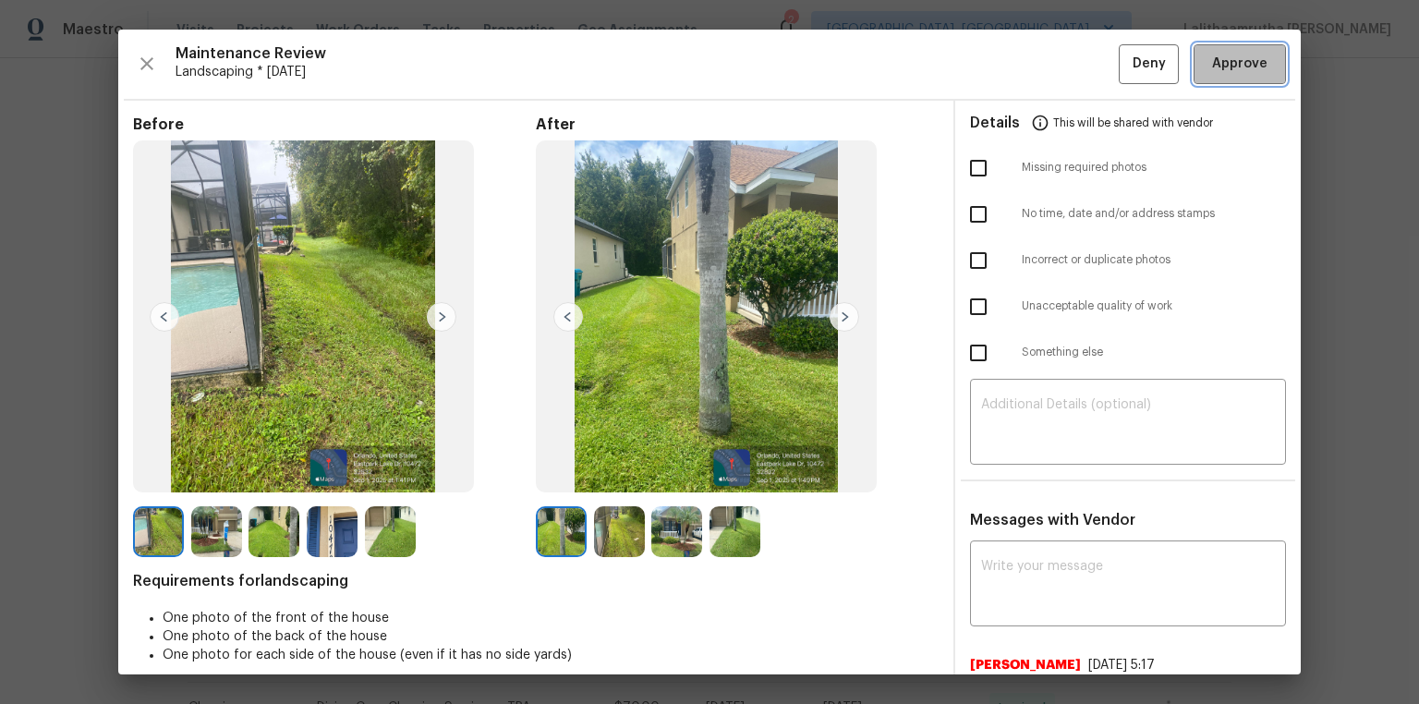
click at [1009, 69] on span "Approve" at bounding box center [1239, 64] width 55 height 23
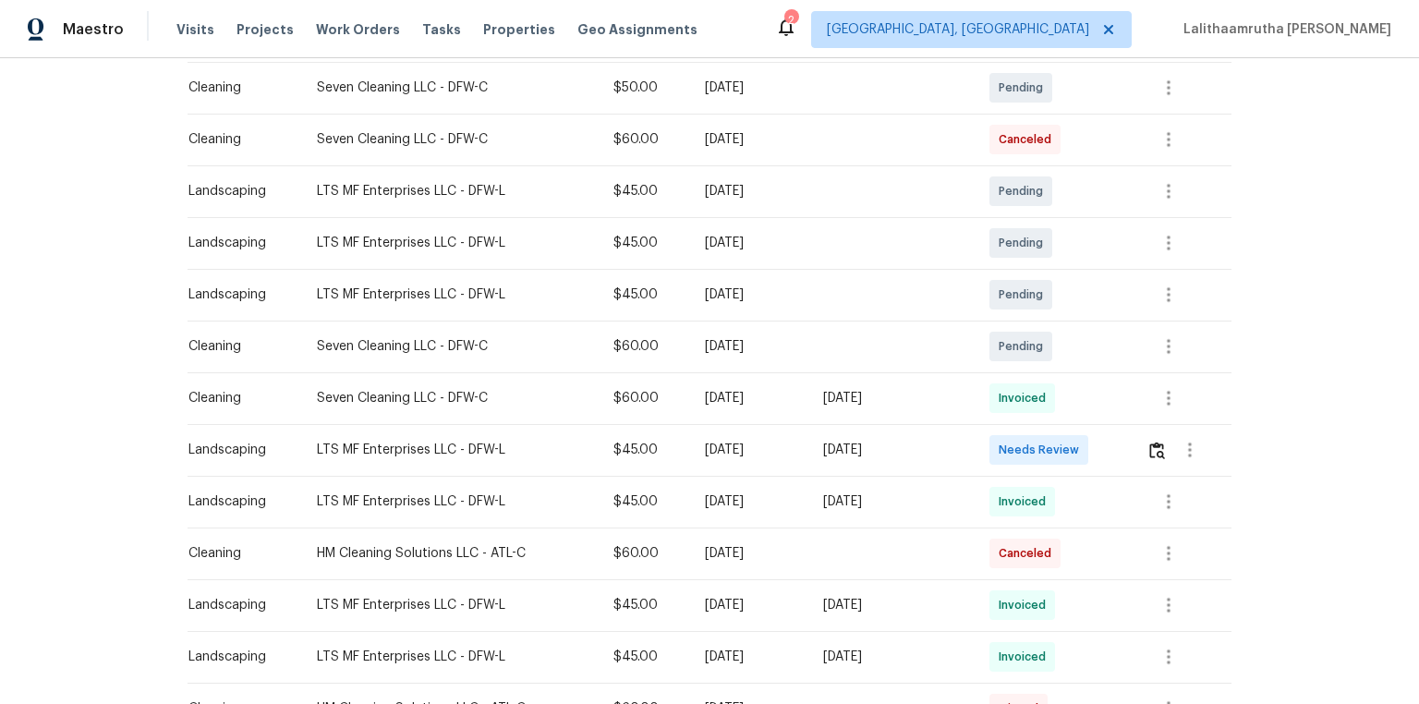
scroll to position [517, 0]
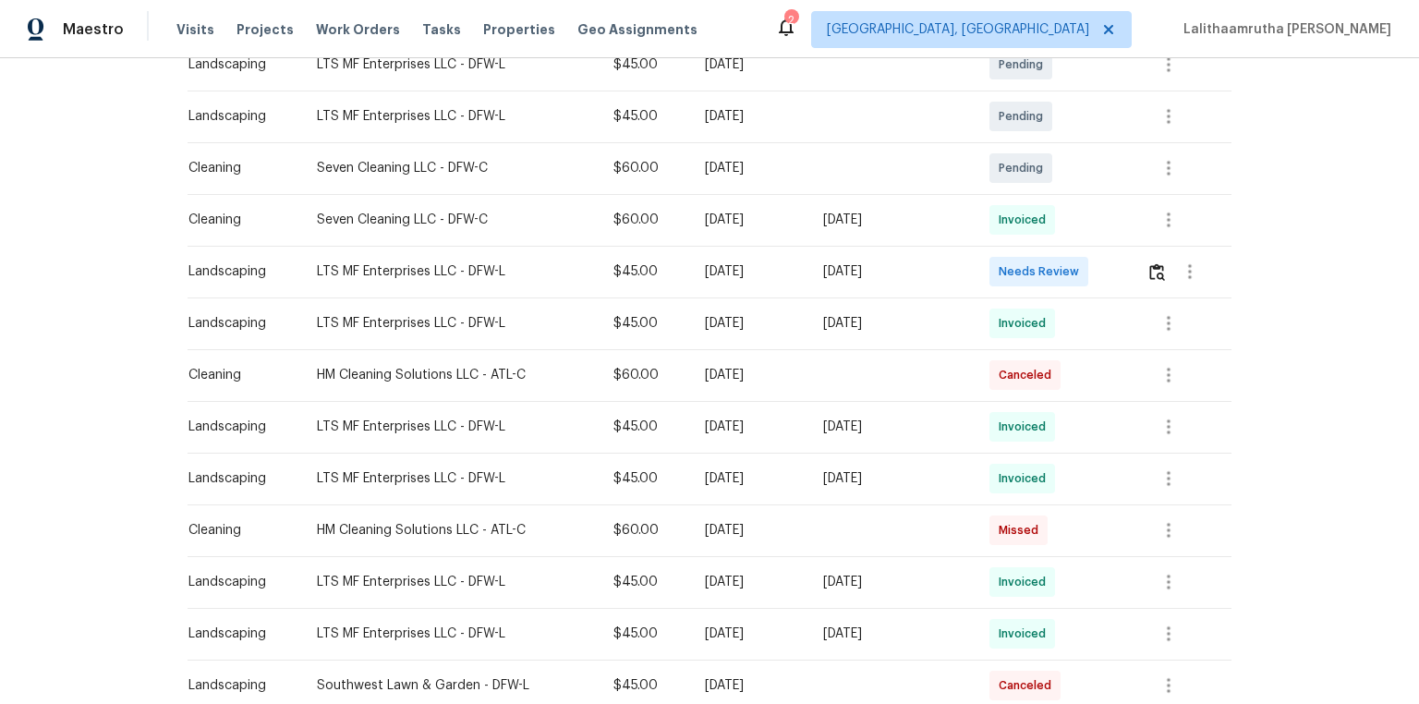
click at [1009, 275] on div at bounding box center [1189, 271] width 84 height 44
click at [1009, 275] on button "button" at bounding box center [1157, 271] width 21 height 44
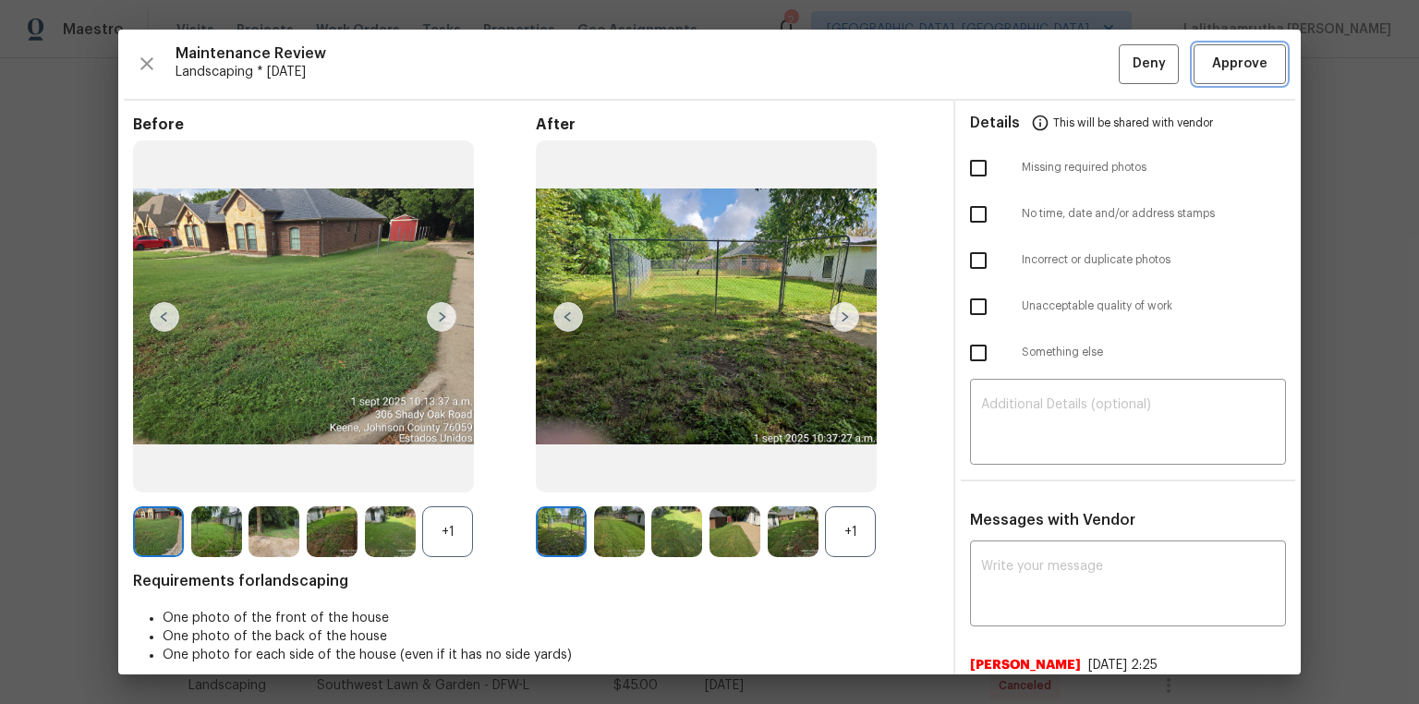
click at [1009, 59] on span "Approve" at bounding box center [1239, 64] width 55 height 23
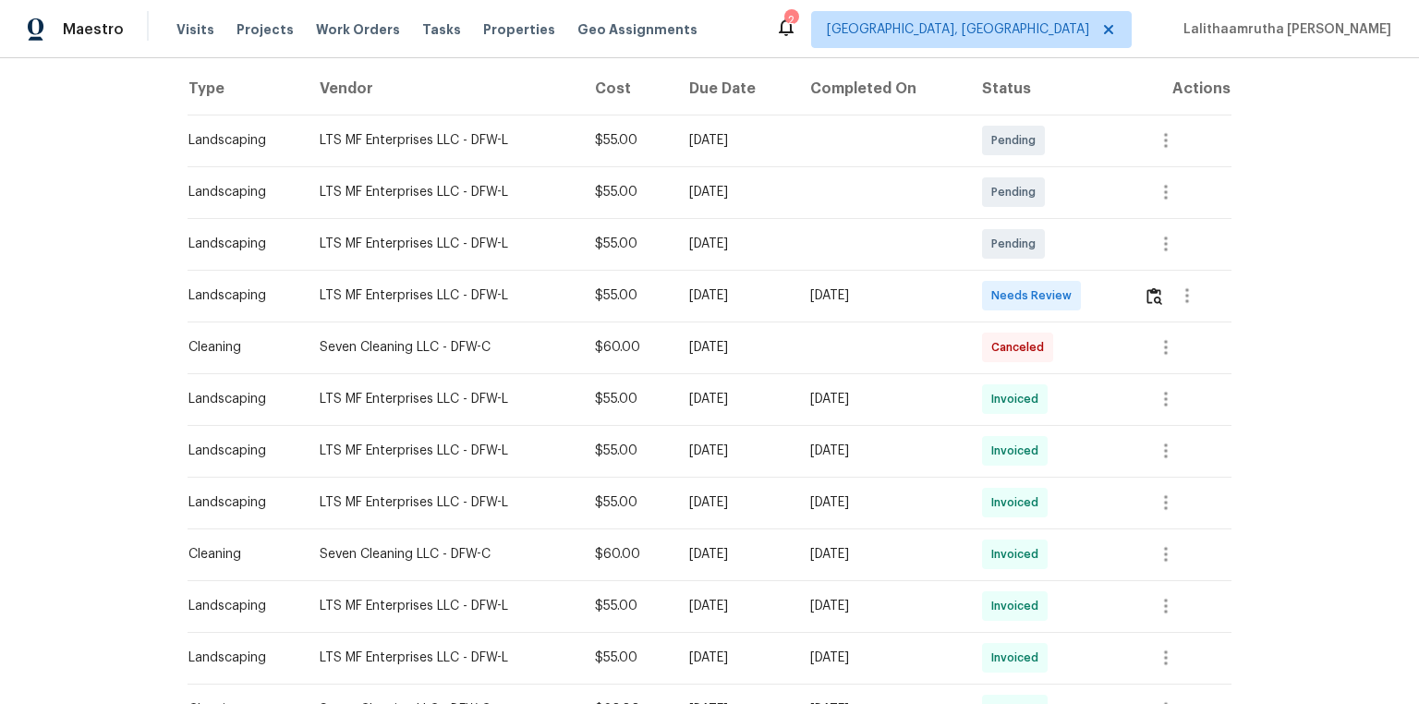
scroll to position [296, 0]
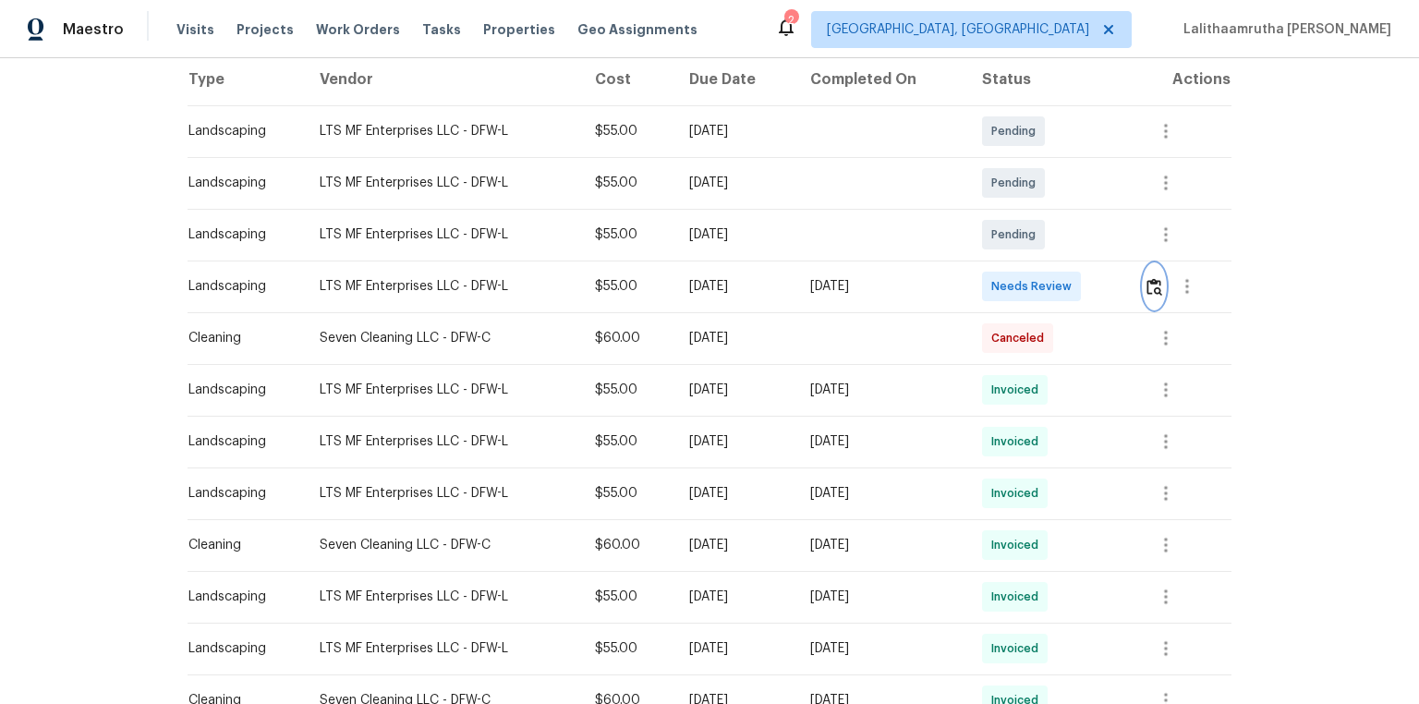
click at [1009, 295] on img "button" at bounding box center [1155, 287] width 16 height 18
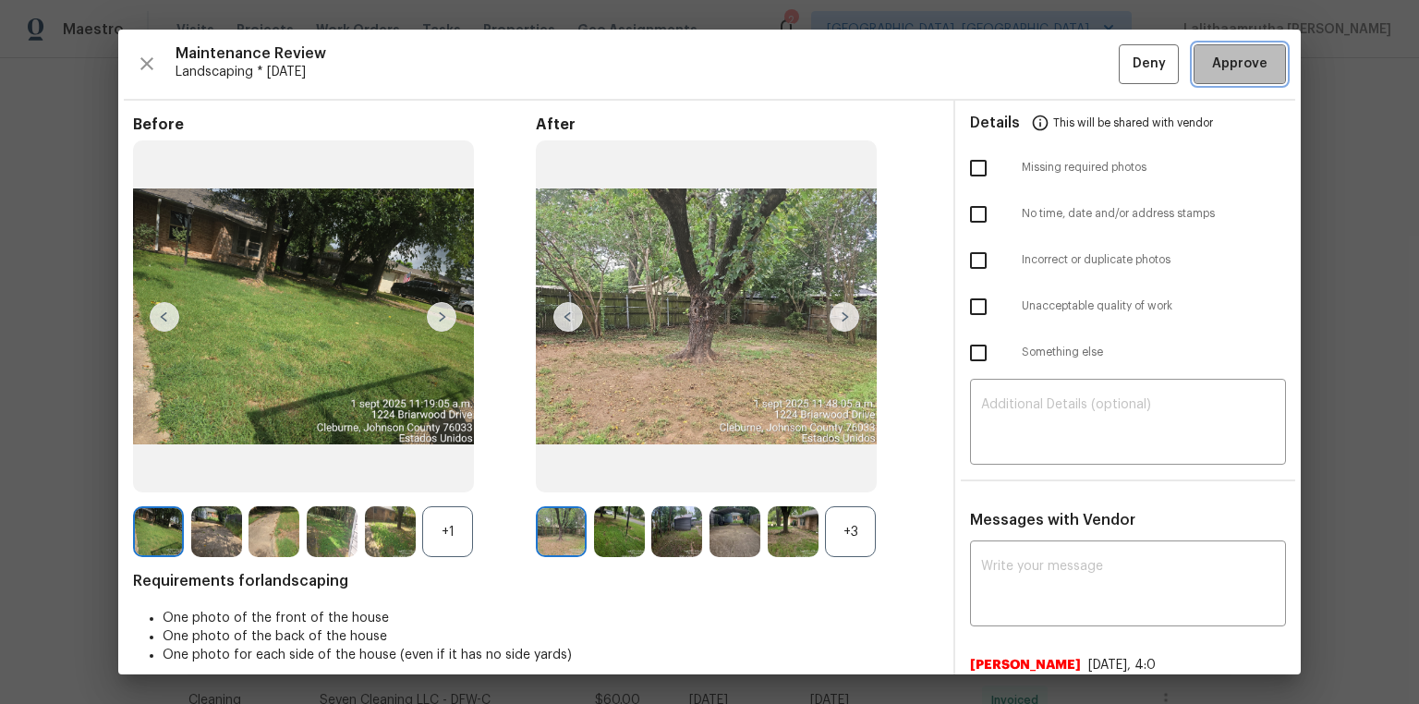
click at [1009, 72] on span "Approve" at bounding box center [1239, 64] width 55 height 23
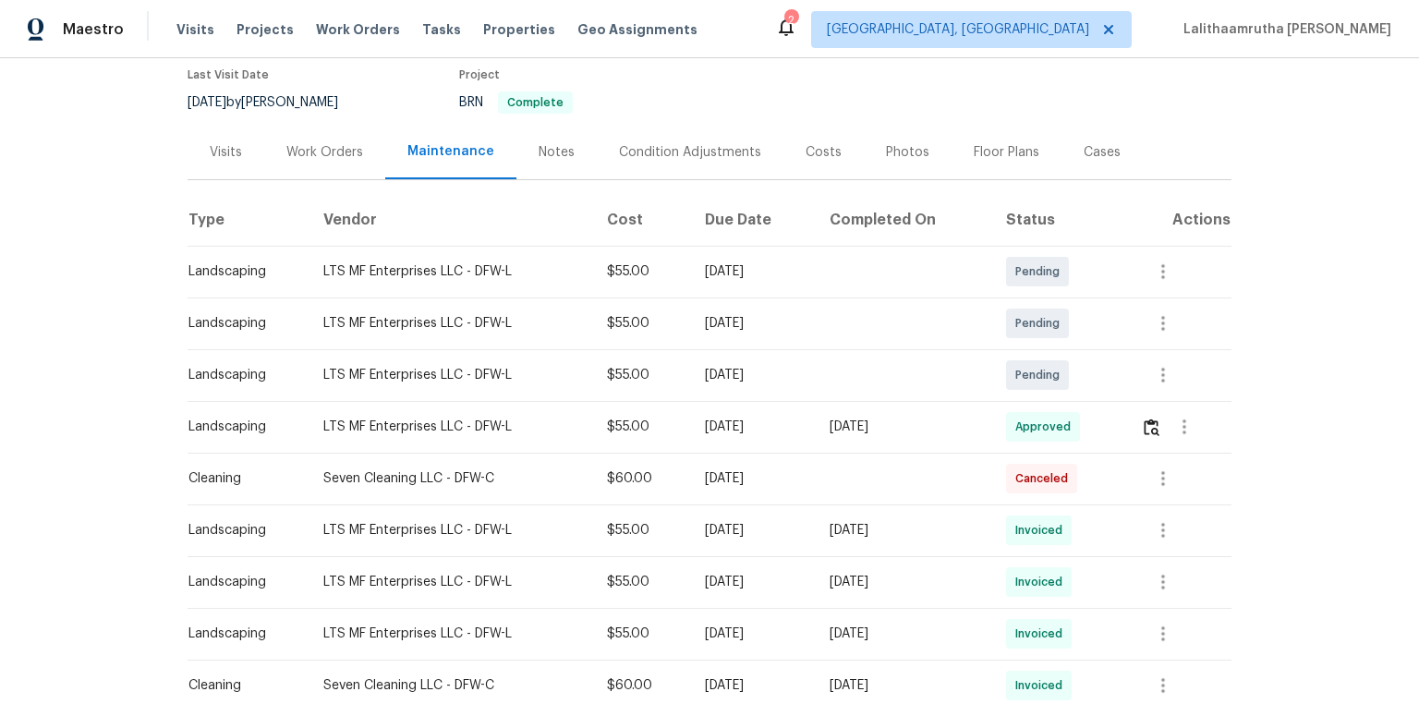
scroll to position [0, 0]
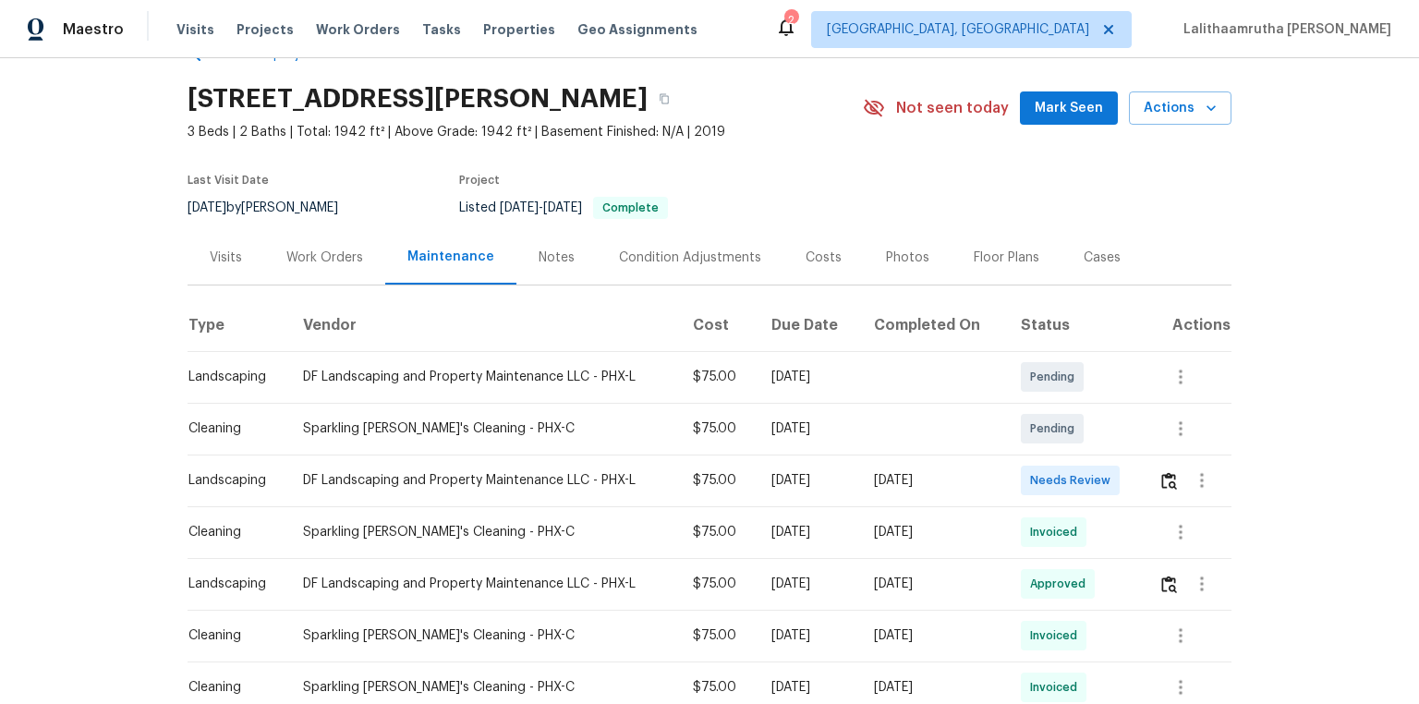
scroll to position [74, 0]
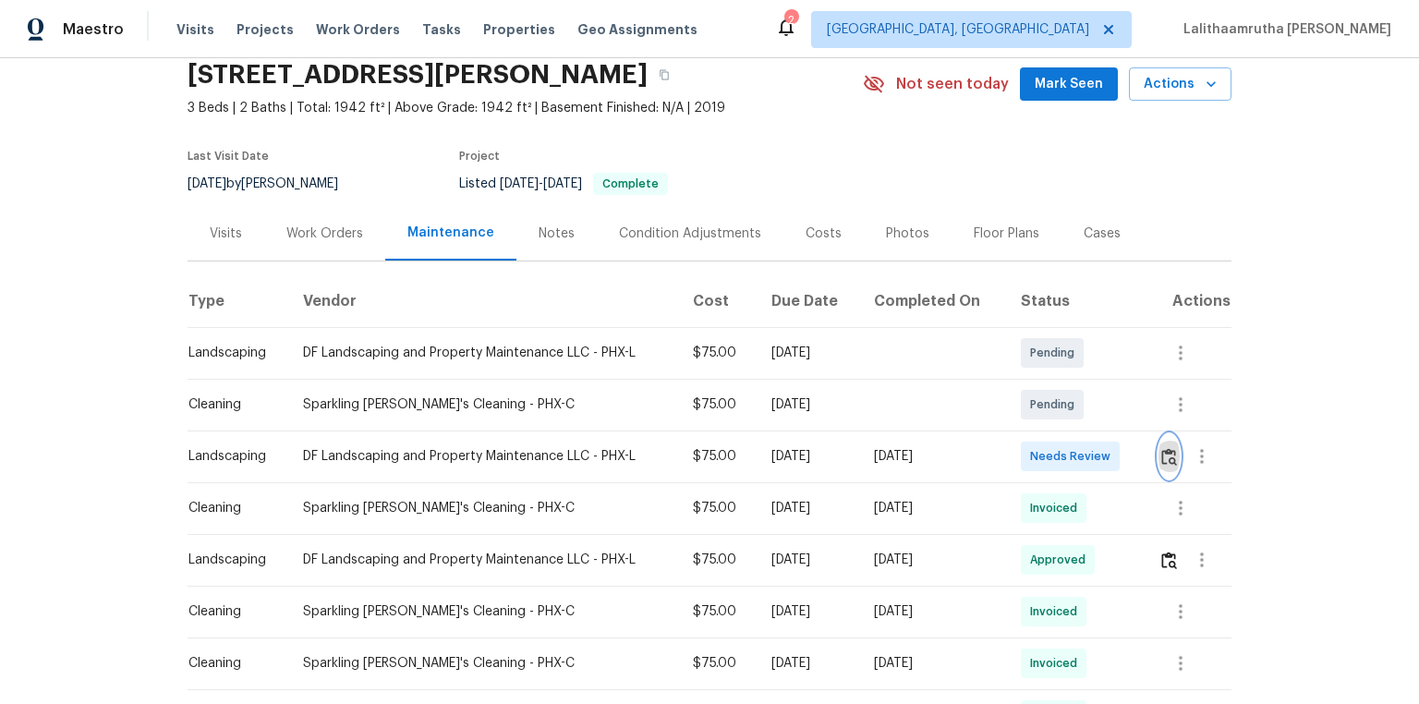
click at [1009, 449] on img "button" at bounding box center [1169, 457] width 16 height 18
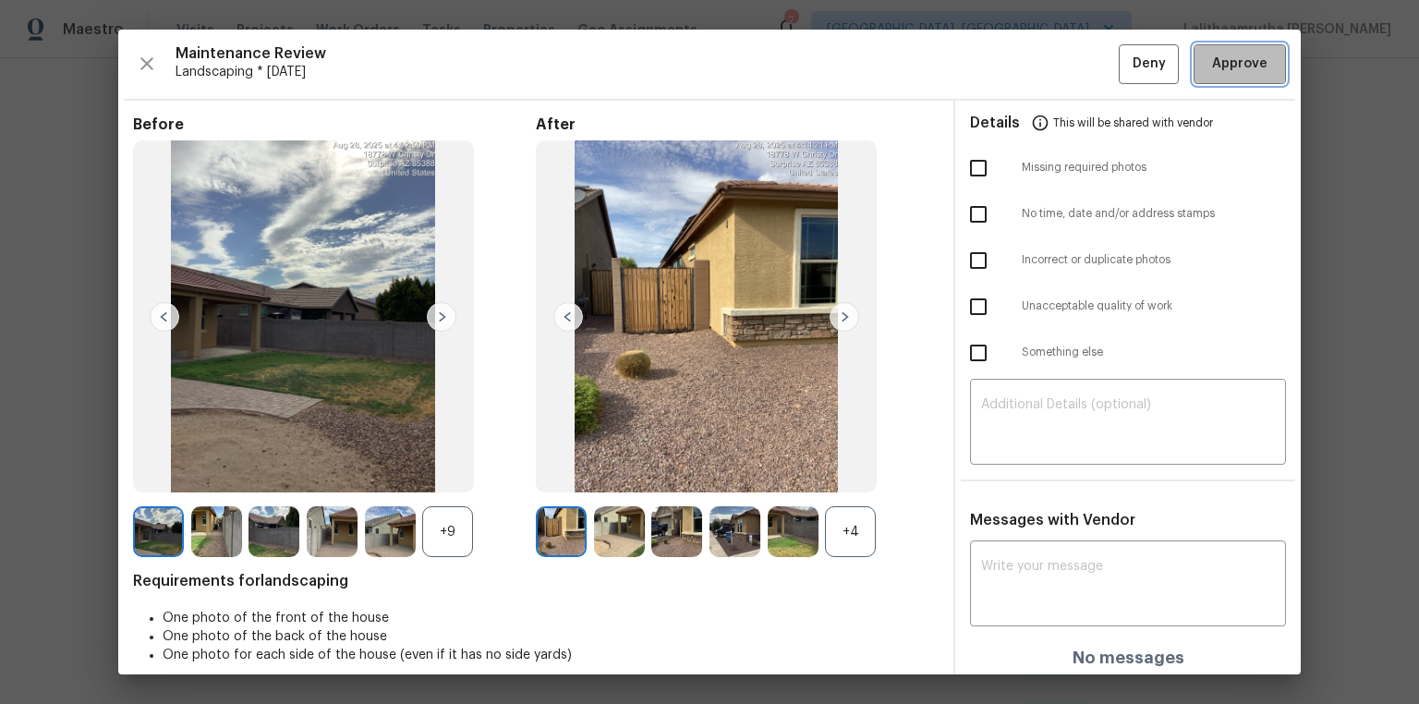
click at [1009, 76] on button "Approve" at bounding box center [1240, 64] width 92 height 40
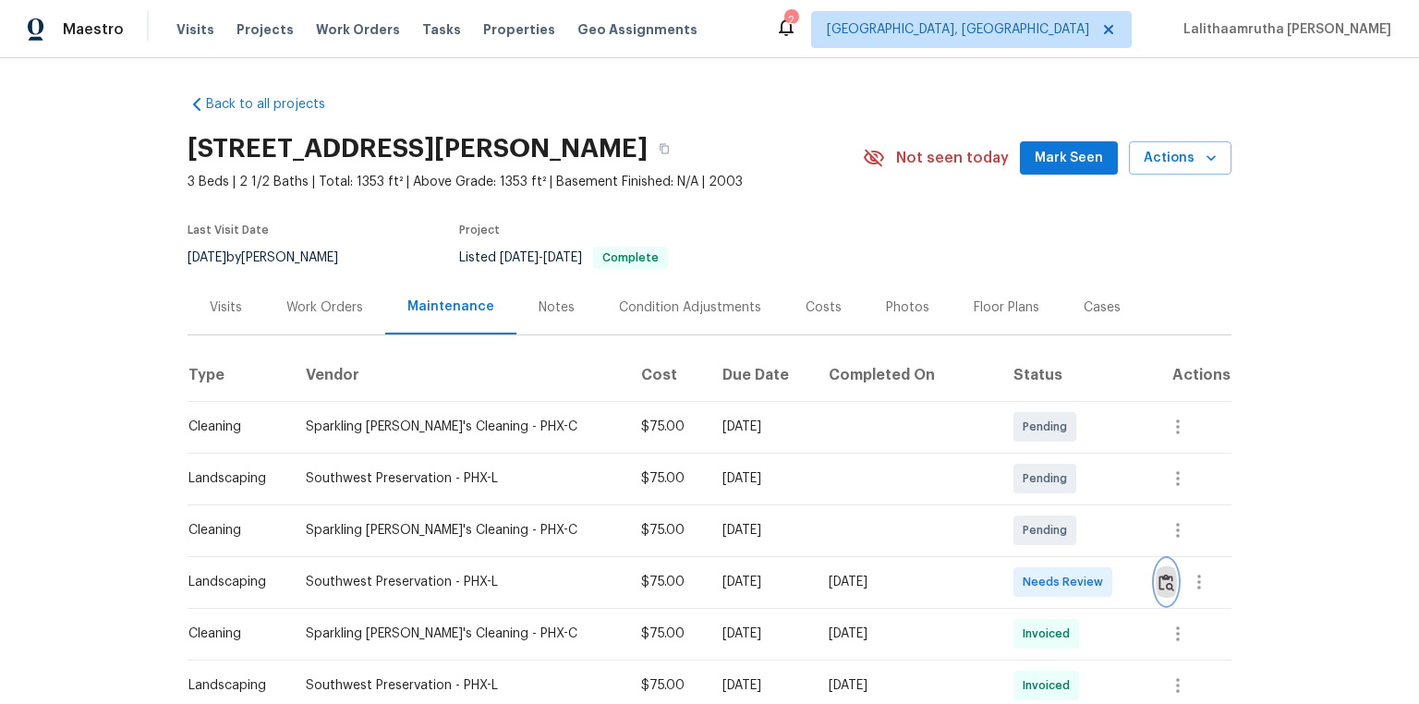
click at [1009, 473] on button "button" at bounding box center [1166, 582] width 21 height 44
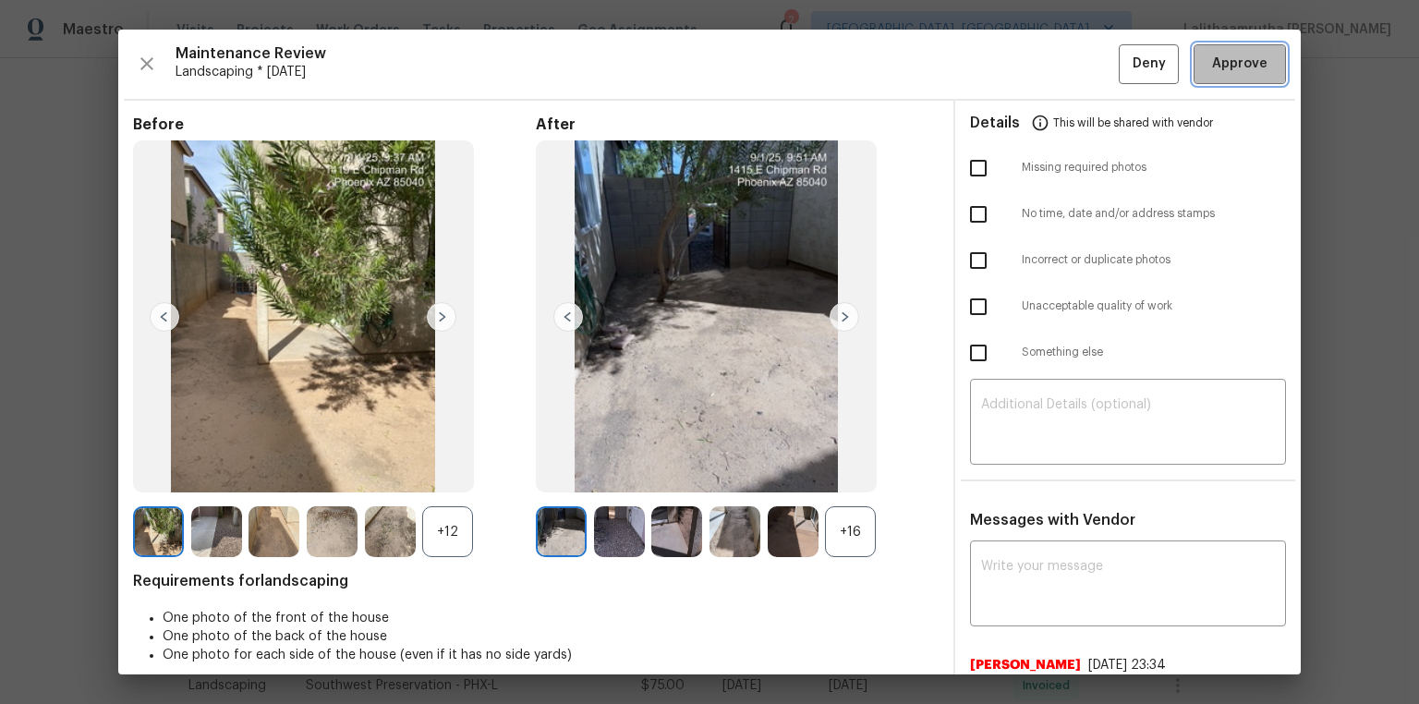
click at [1009, 70] on span "Approve" at bounding box center [1239, 64] width 55 height 23
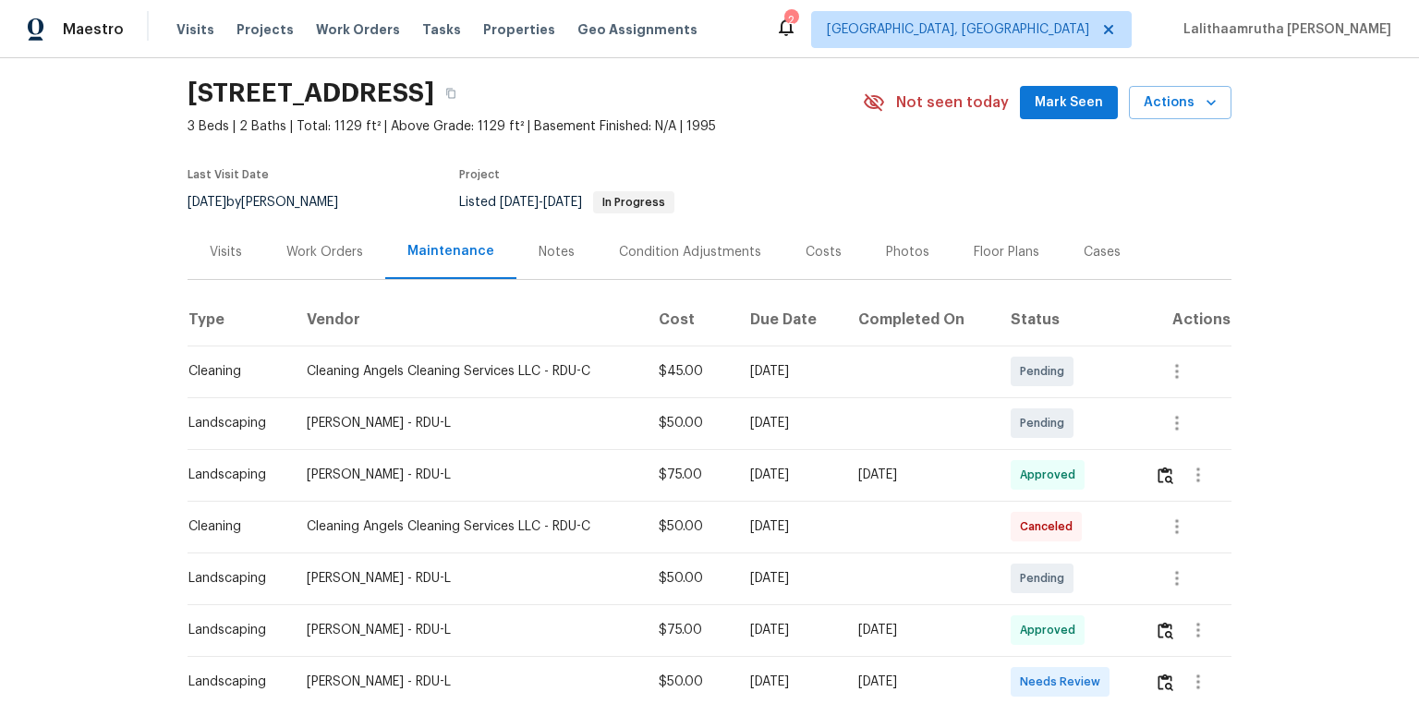
scroll to position [148, 0]
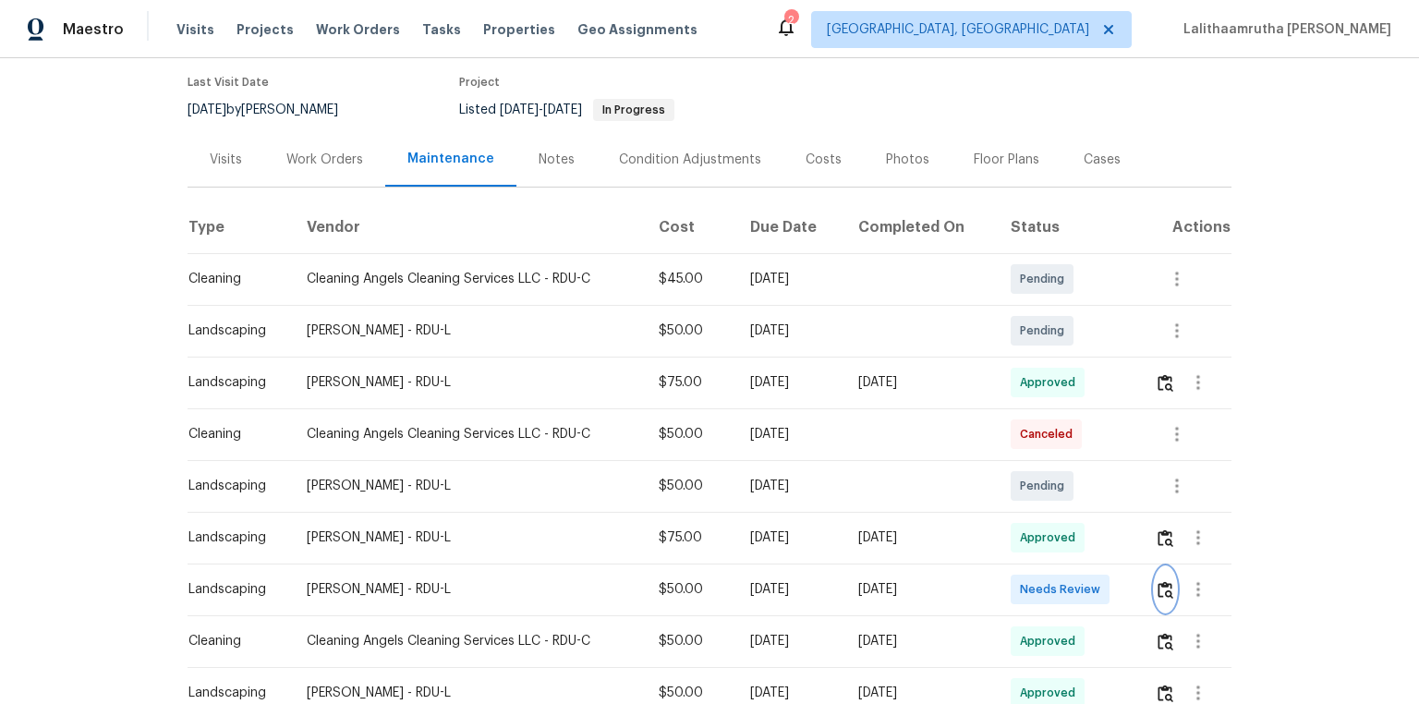
click at [1009, 473] on button "button" at bounding box center [1165, 589] width 21 height 44
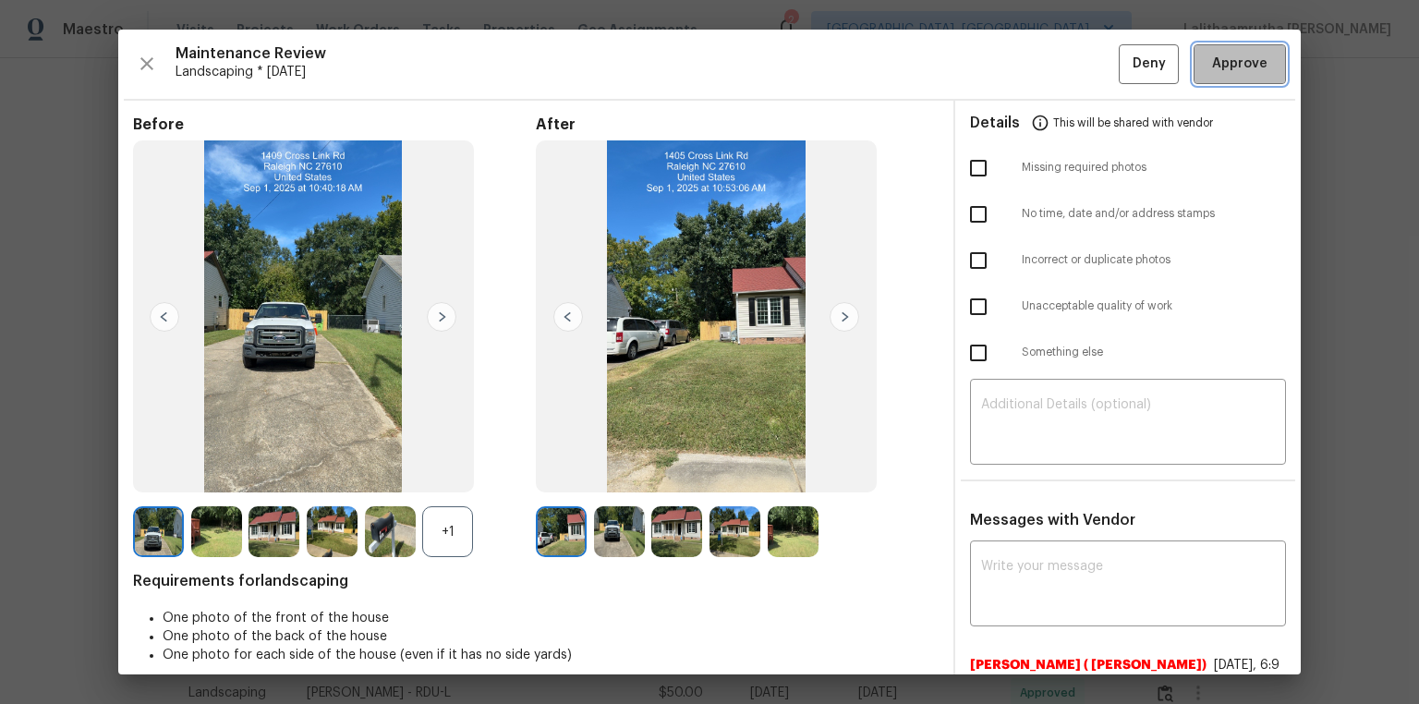
click at [1009, 71] on span "Approve" at bounding box center [1239, 64] width 55 height 23
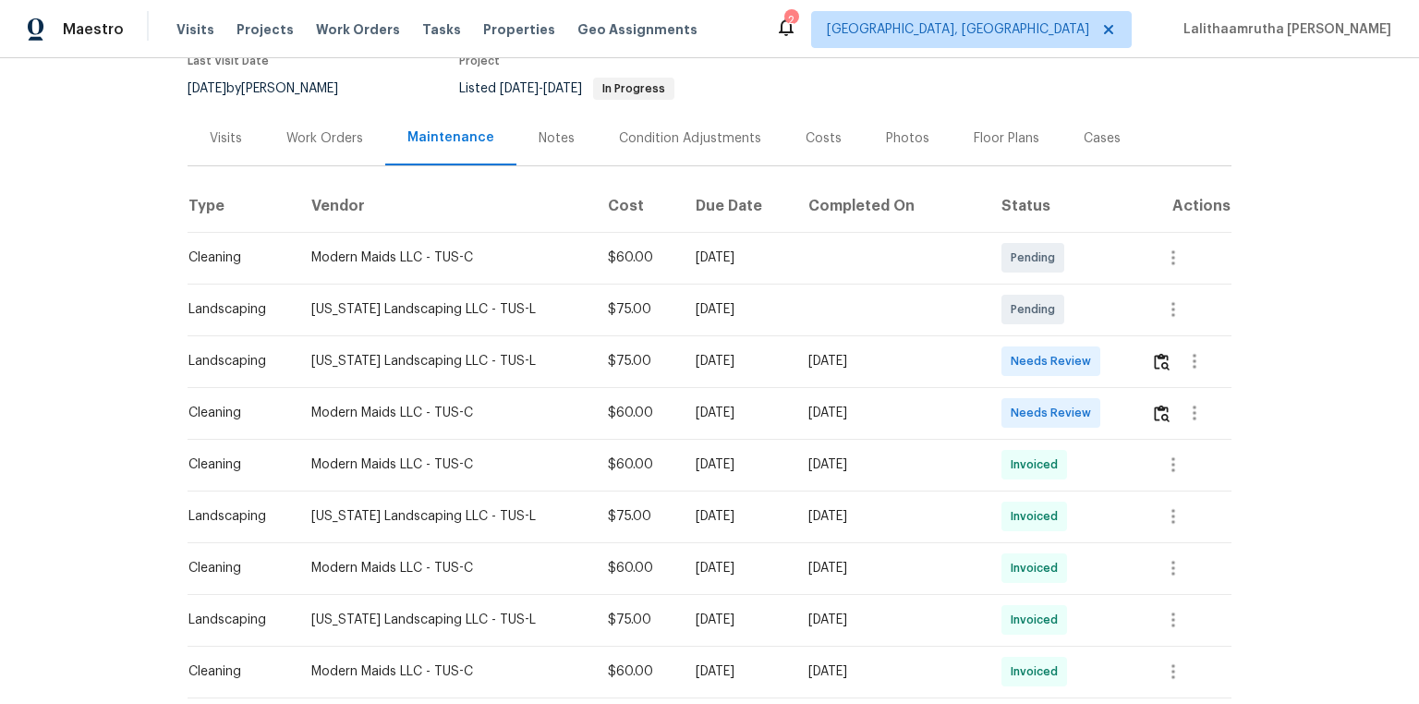
scroll to position [222, 0]
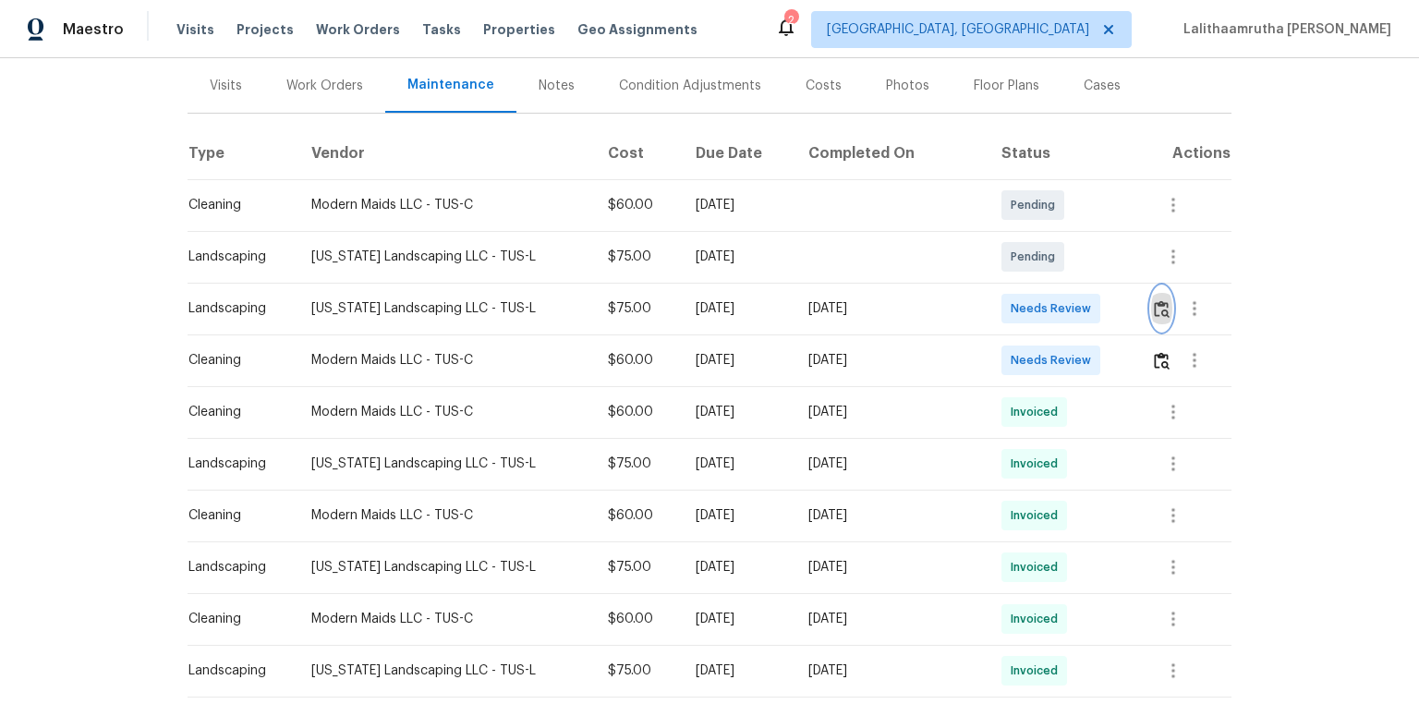
click at [1009, 313] on img "button" at bounding box center [1162, 309] width 16 height 18
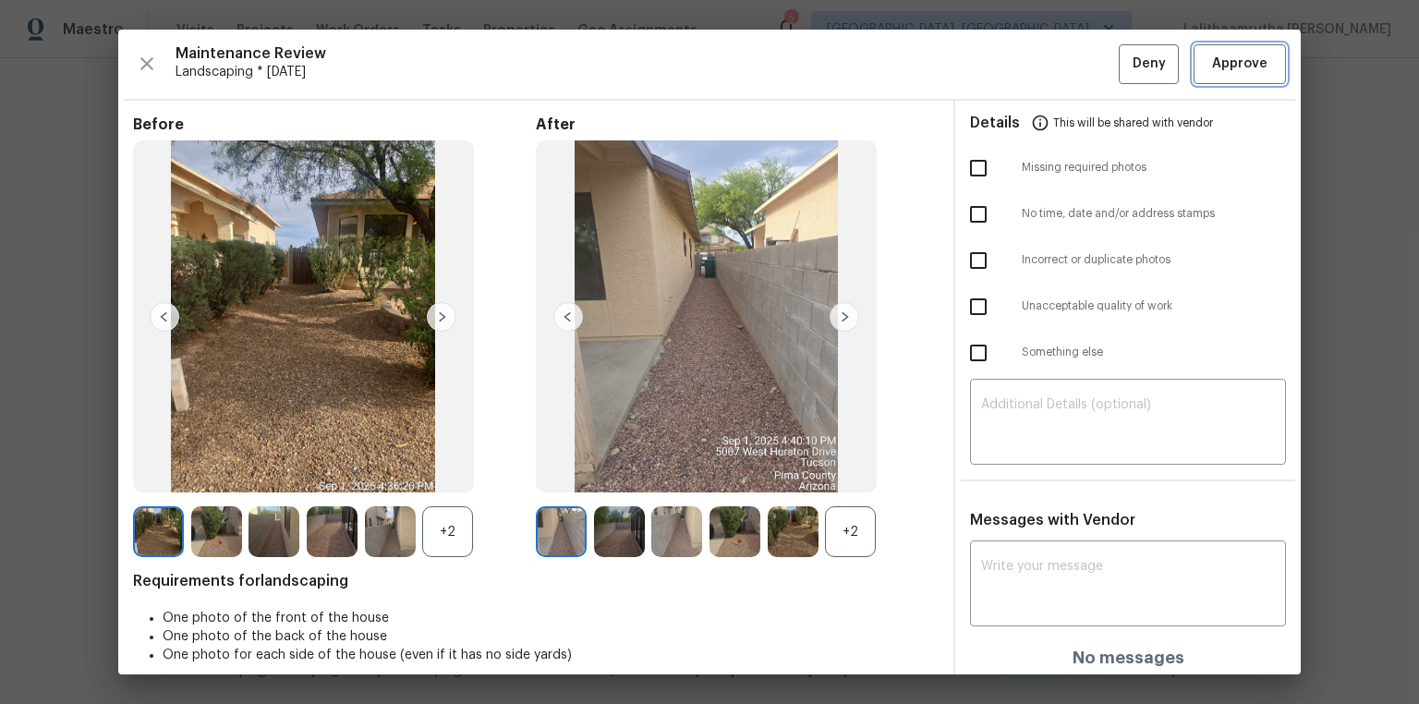
click at [1009, 55] on span "Approve" at bounding box center [1239, 64] width 55 height 23
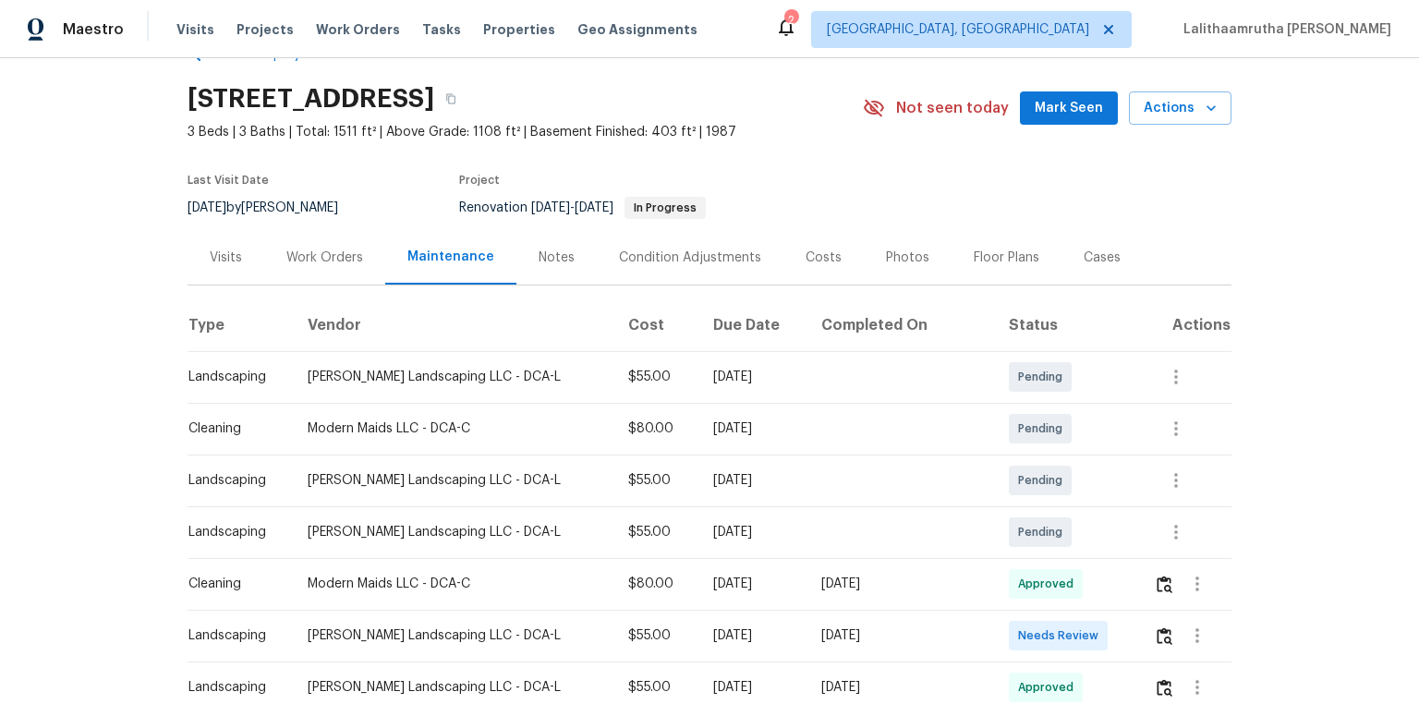
scroll to position [148, 0]
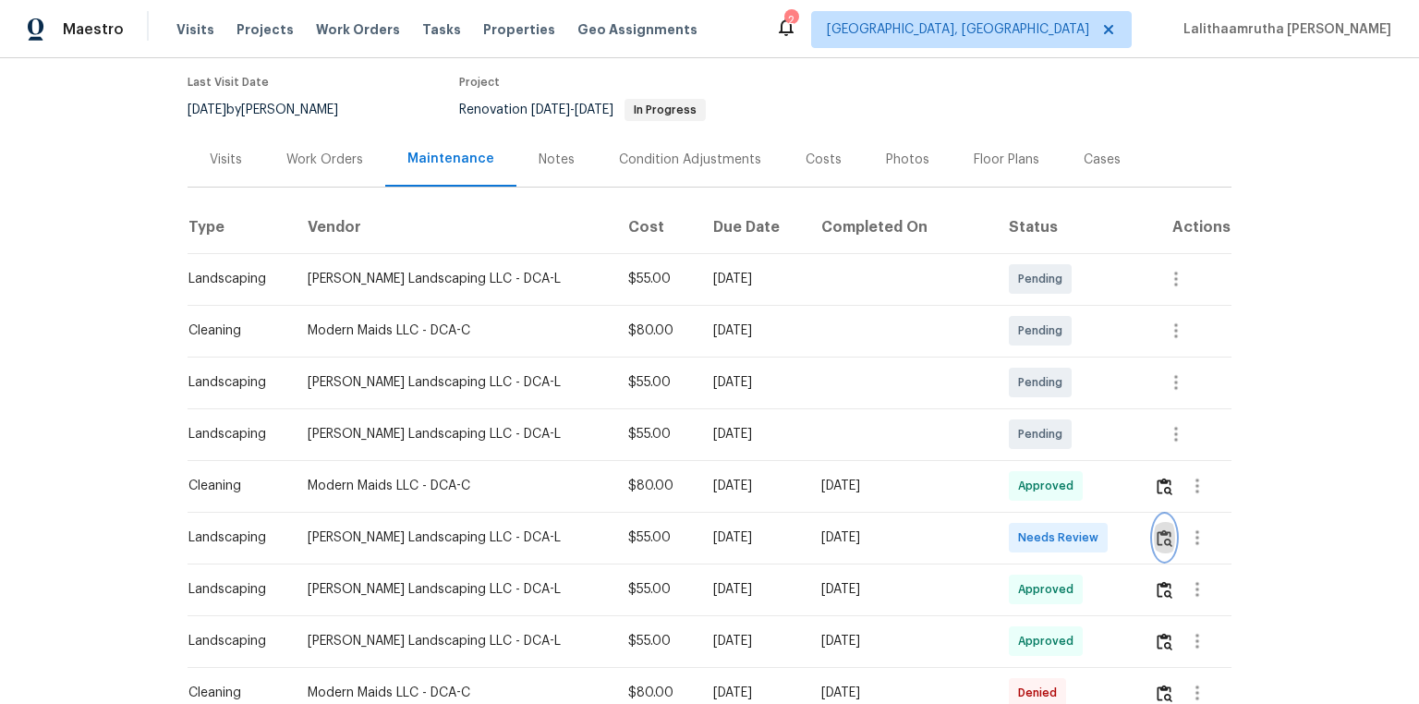
click at [1009, 473] on img "button" at bounding box center [1165, 538] width 16 height 18
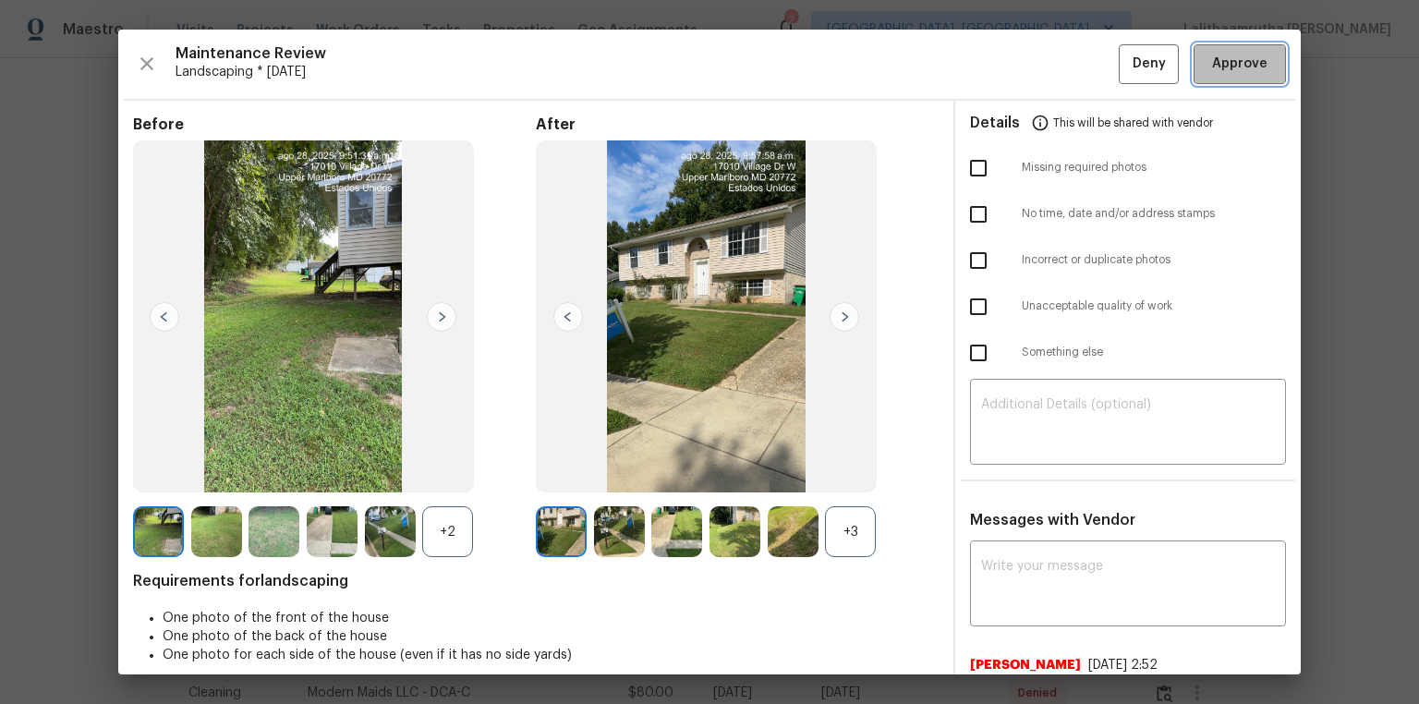
click at [1009, 67] on span "Approve" at bounding box center [1239, 64] width 55 height 23
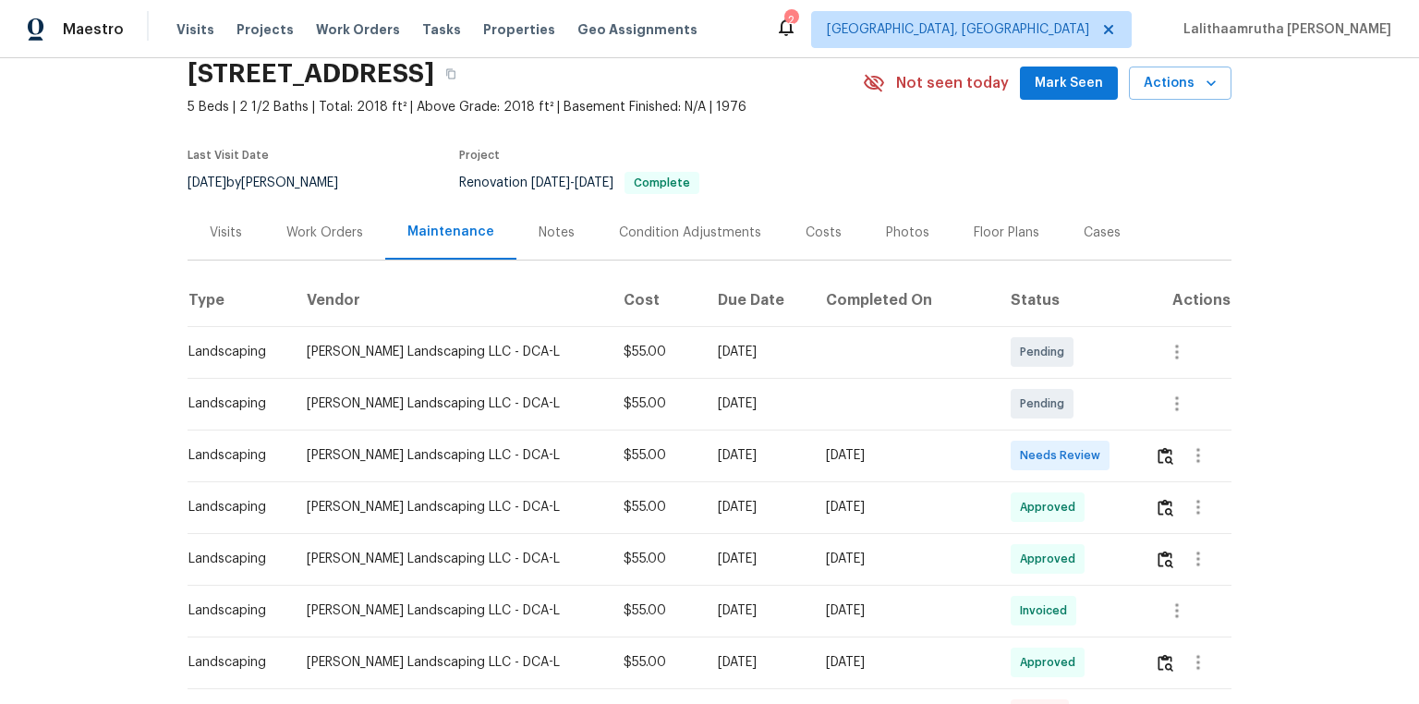
scroll to position [148, 0]
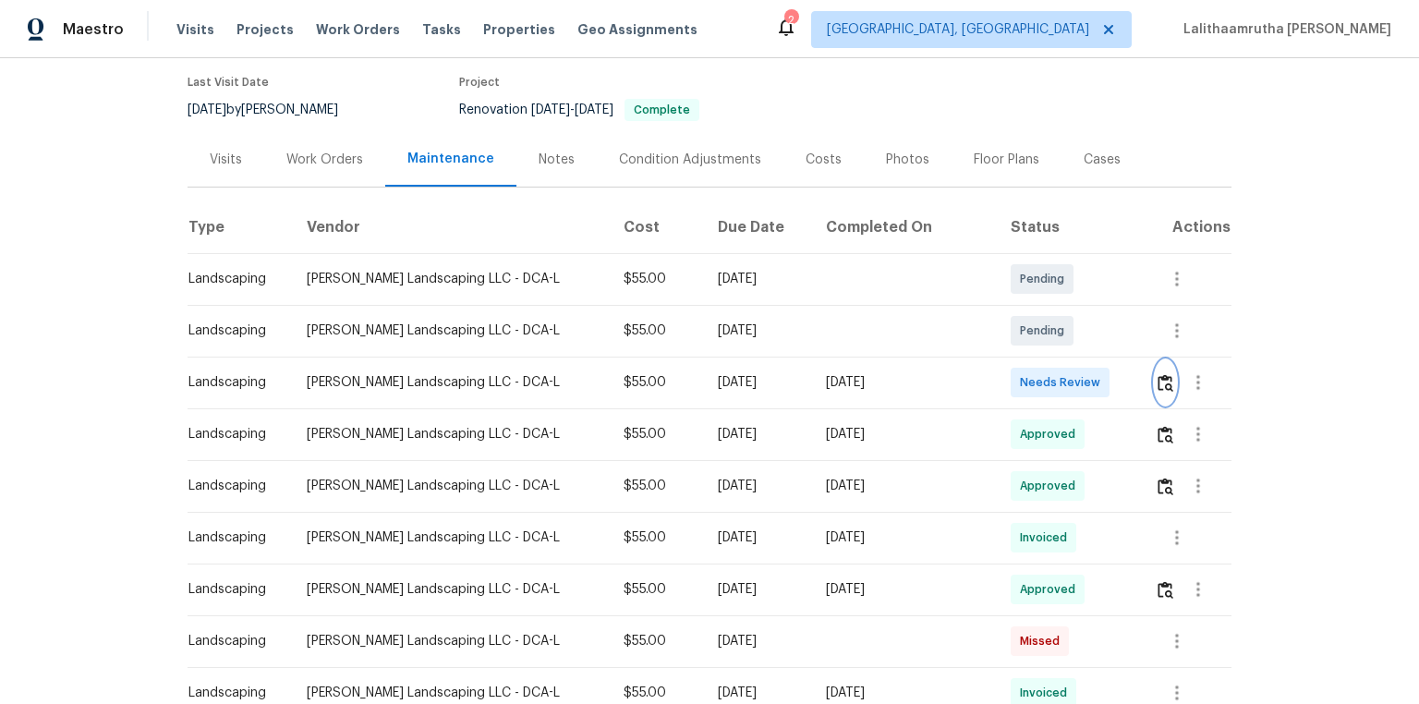
click at [1009, 374] on img "button" at bounding box center [1166, 383] width 16 height 18
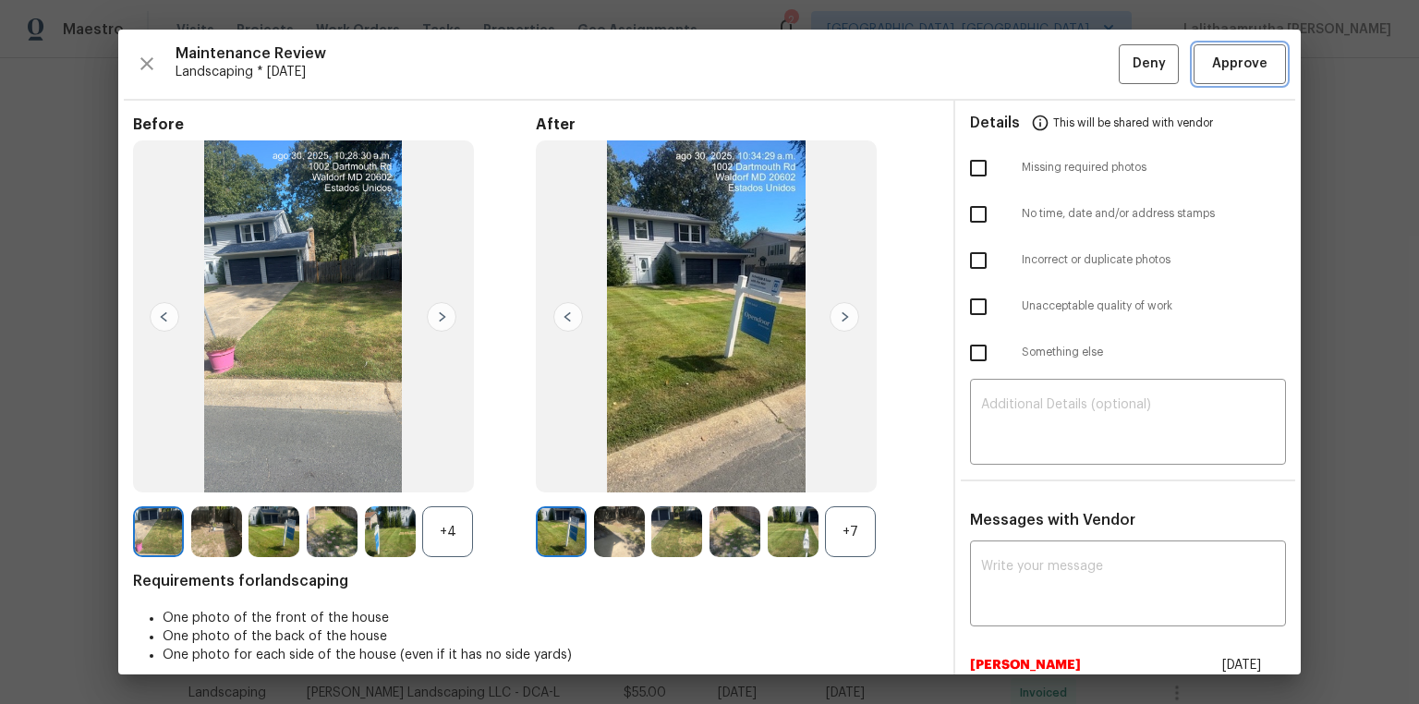
click at [1009, 53] on span "Approve" at bounding box center [1239, 64] width 55 height 23
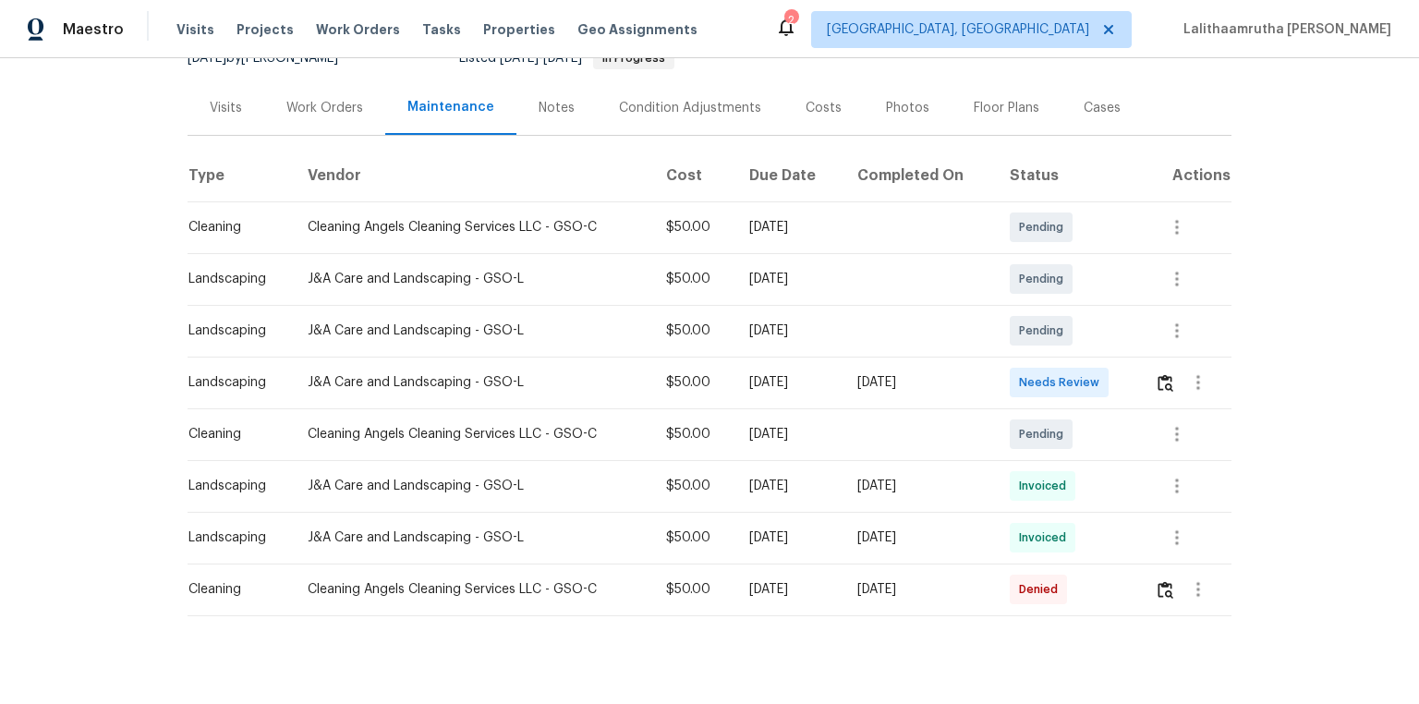
scroll to position [233, 0]
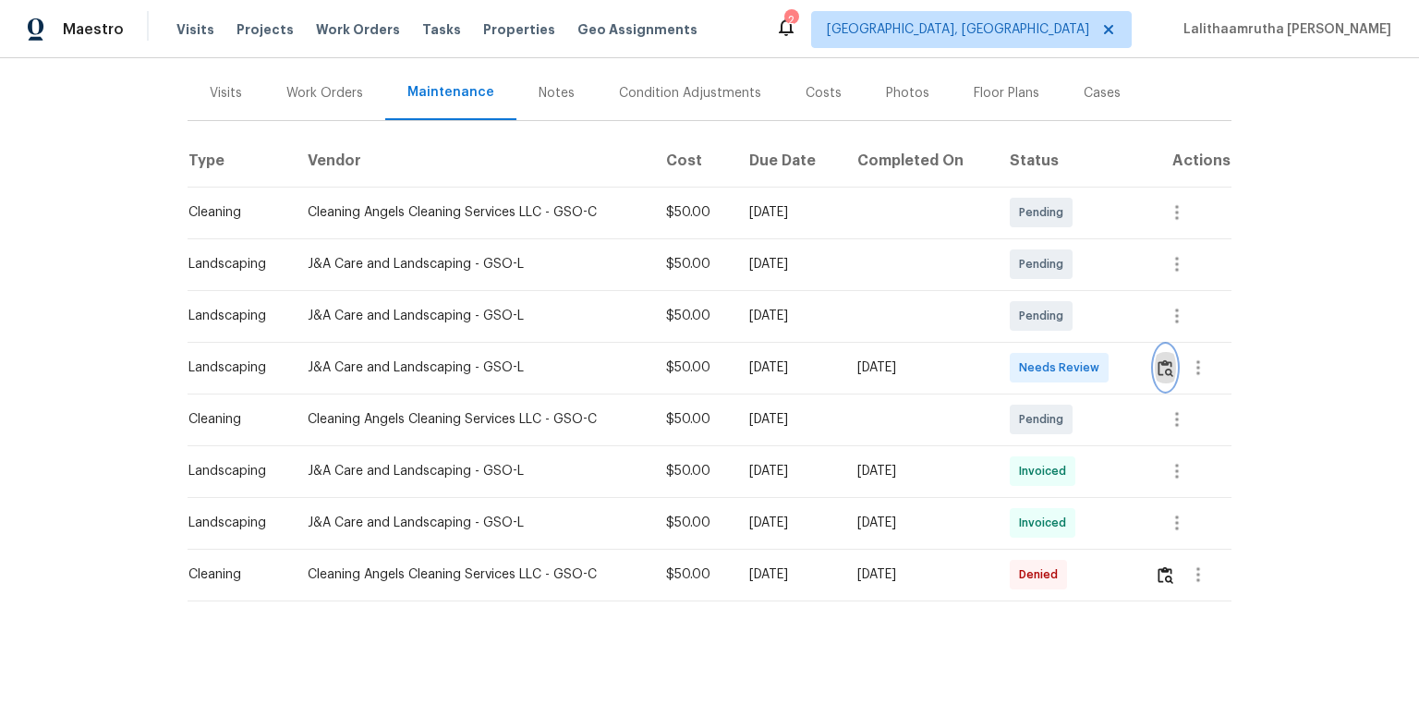
click at [1009, 359] on img "button" at bounding box center [1166, 368] width 16 height 18
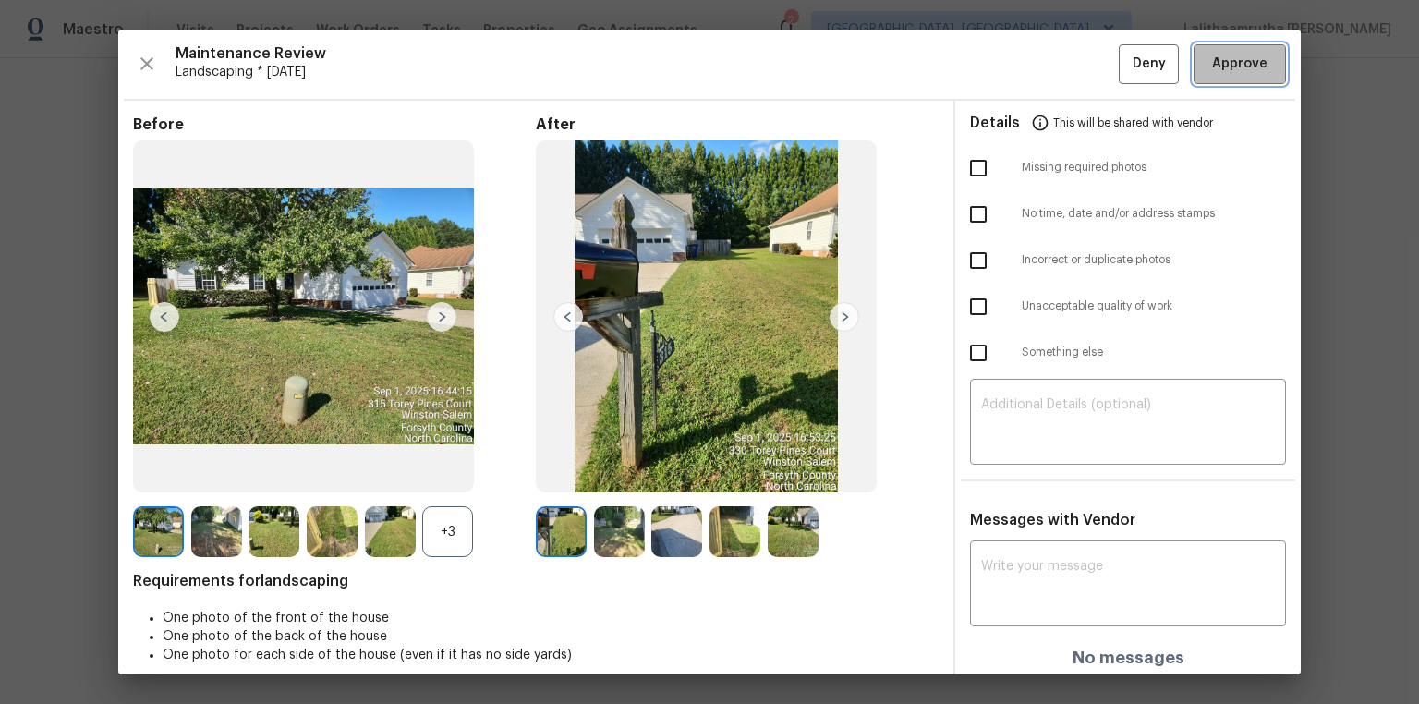
click at [1009, 63] on span "Approve" at bounding box center [1239, 64] width 55 height 23
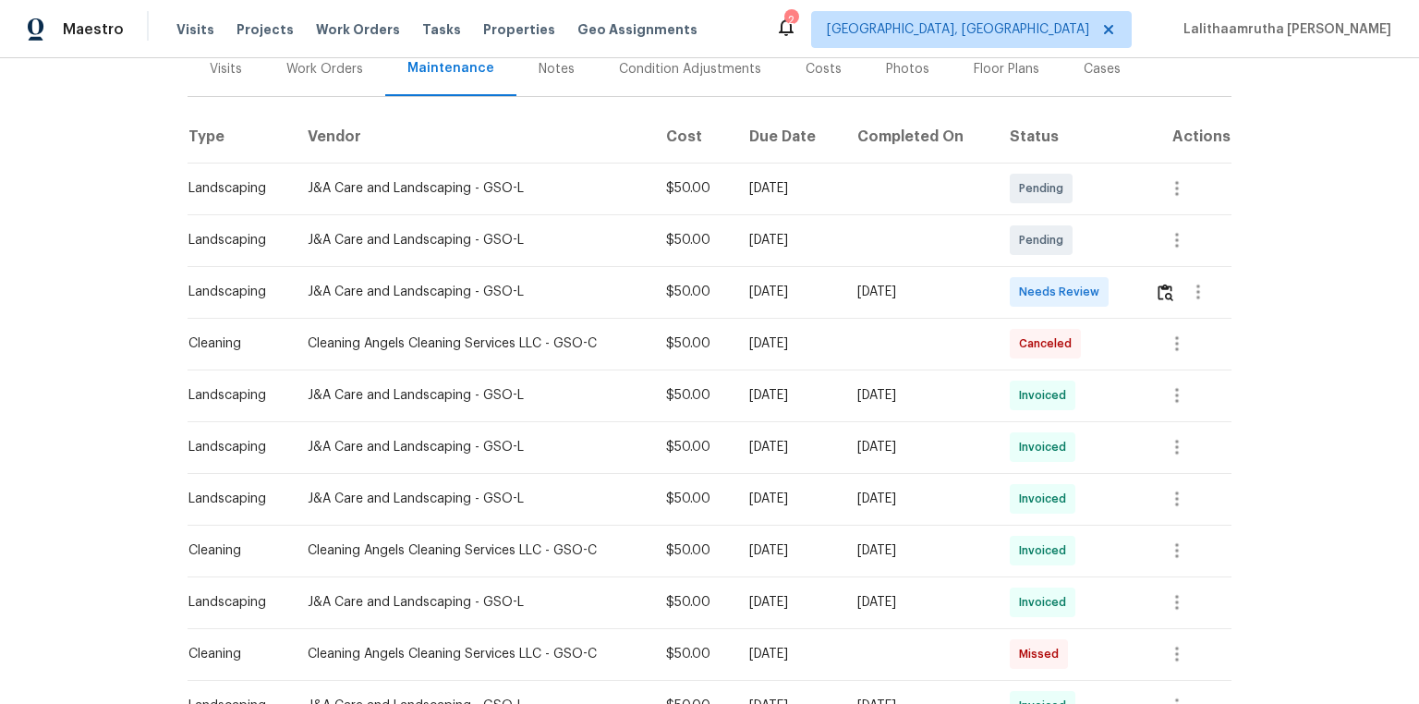
scroll to position [296, 0]
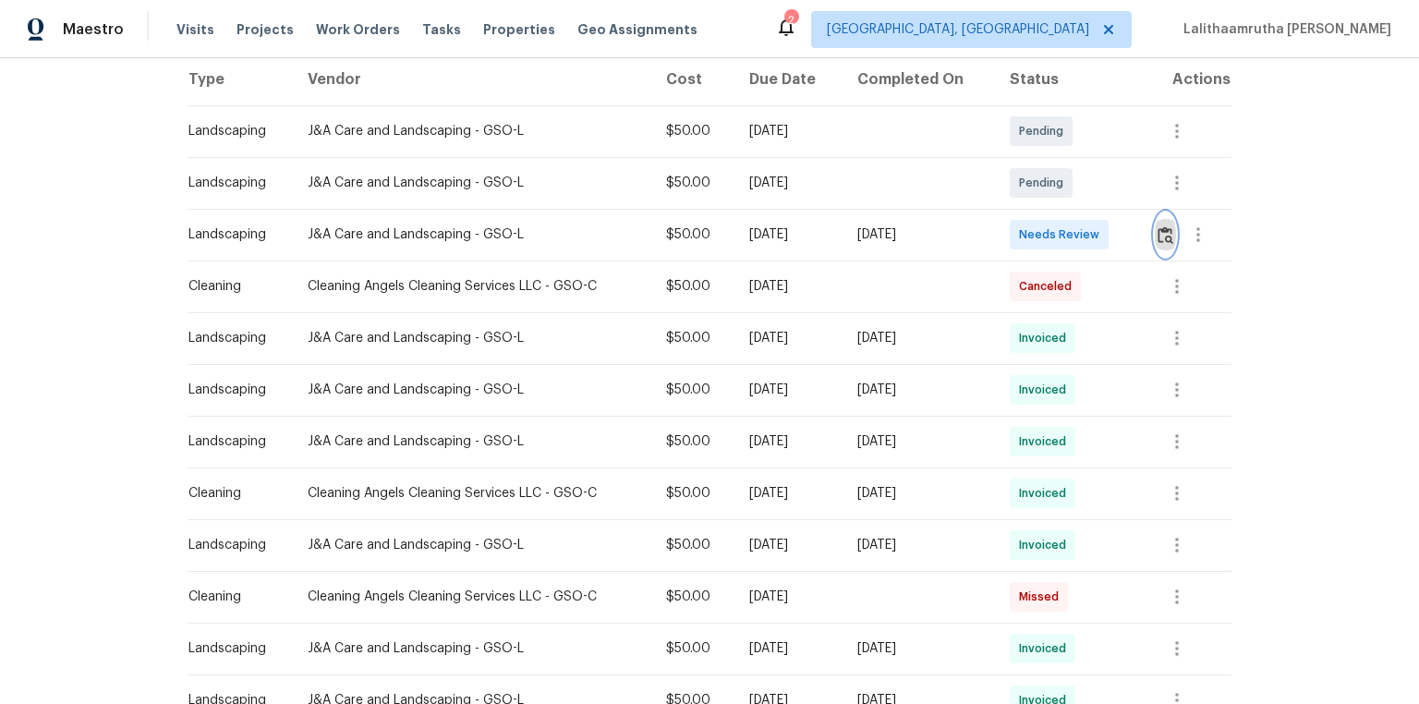
click at [1165, 238] on img "button" at bounding box center [1166, 235] width 16 height 18
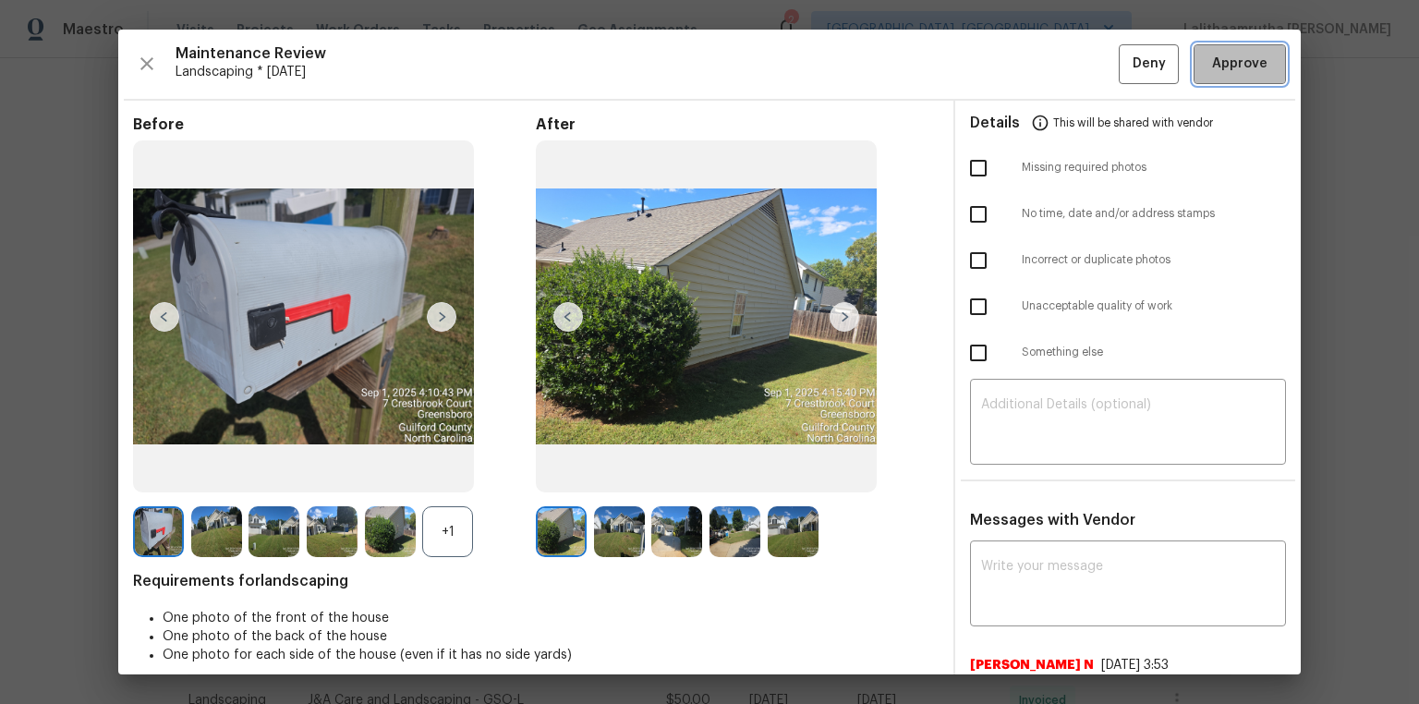
click at [1233, 59] on span "Approve" at bounding box center [1239, 64] width 55 height 23
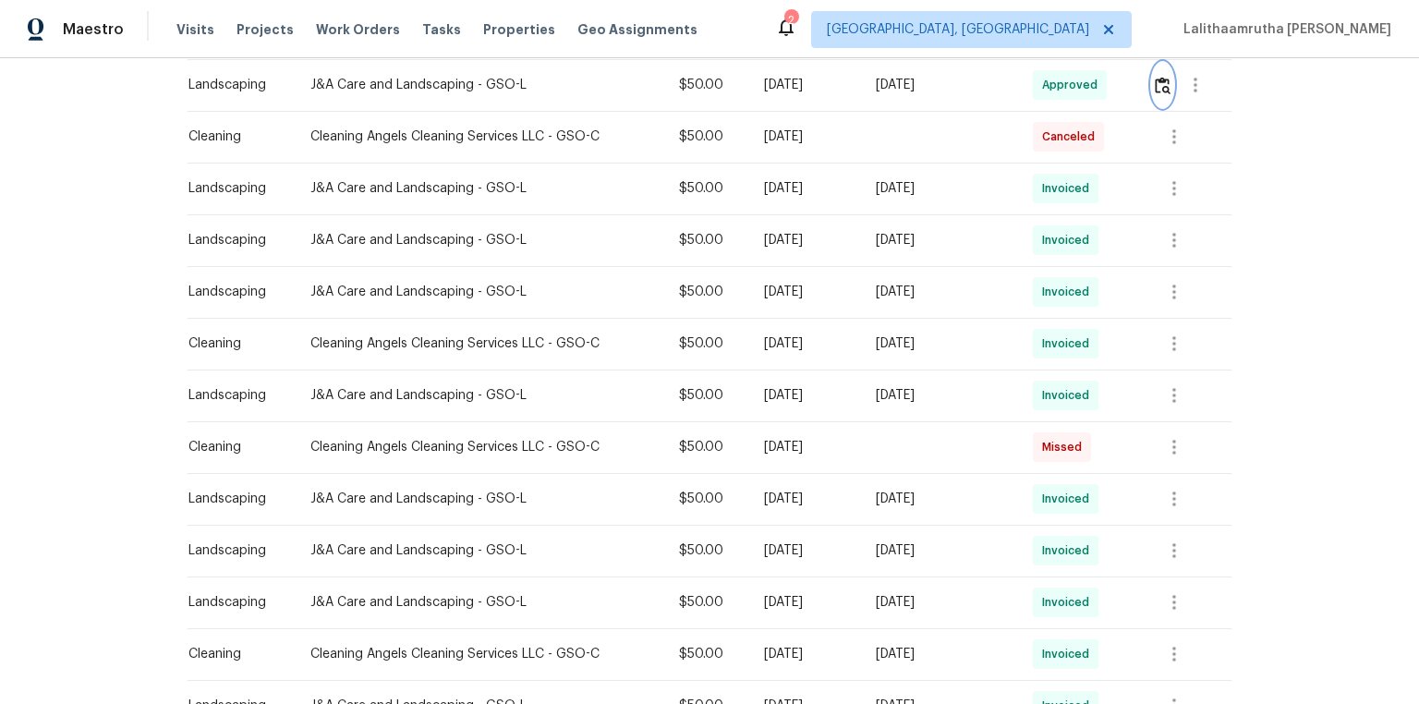
scroll to position [591, 0]
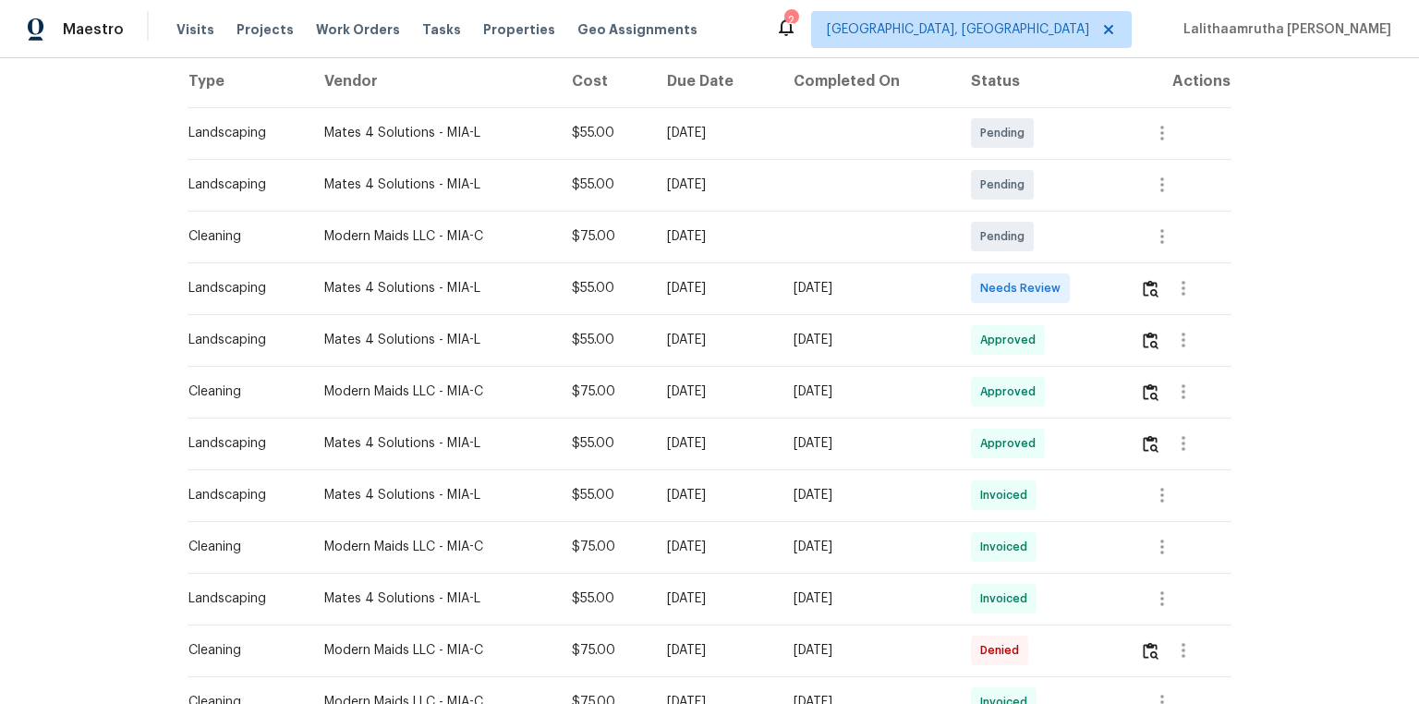
scroll to position [296, 0]
click at [1009, 285] on img "button" at bounding box center [1151, 287] width 16 height 18
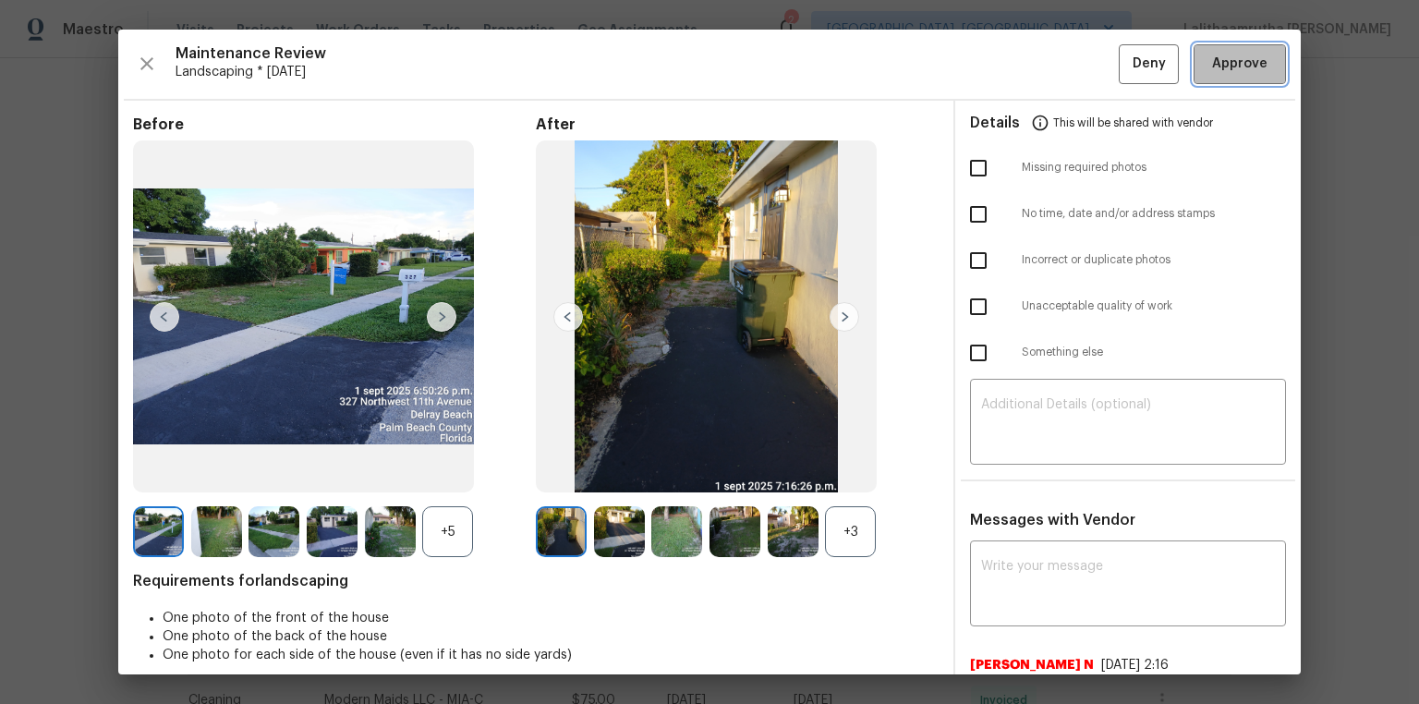
click at [1009, 66] on span "Approve" at bounding box center [1239, 64] width 55 height 23
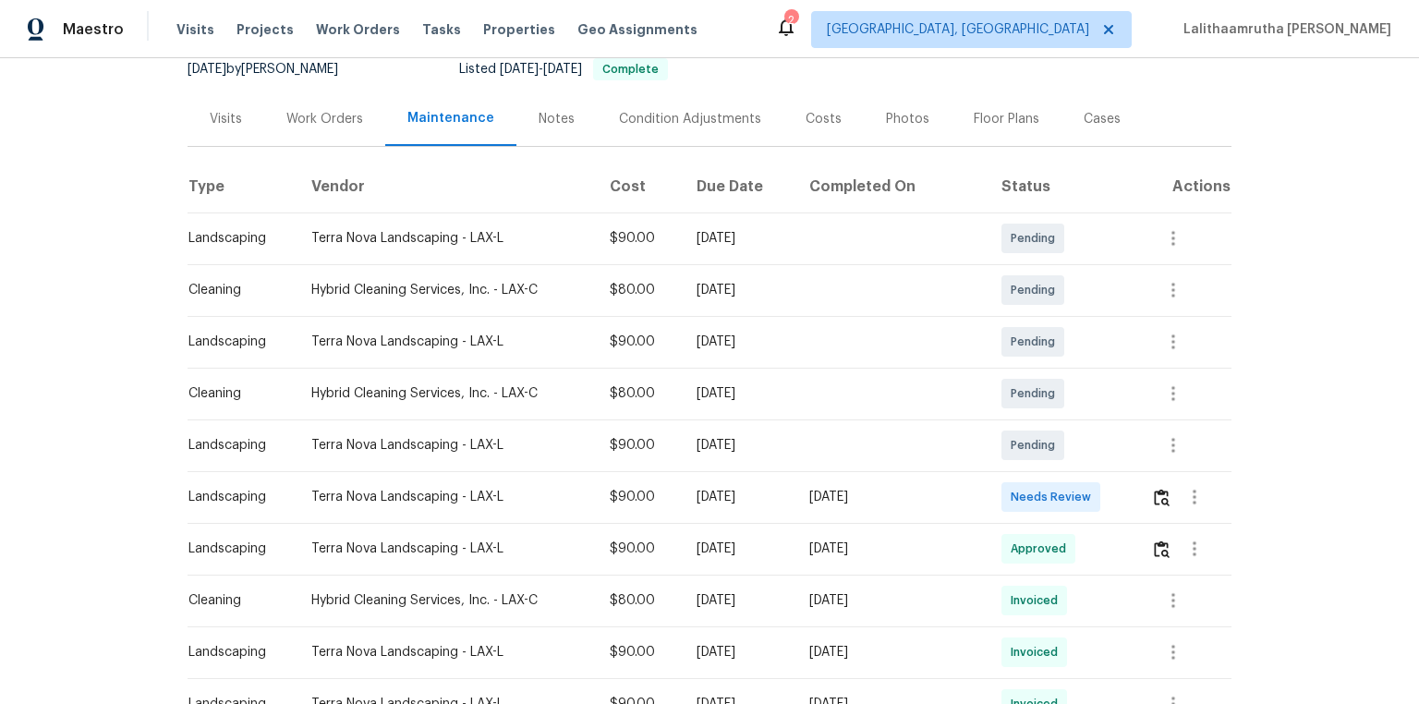
scroll to position [222, 0]
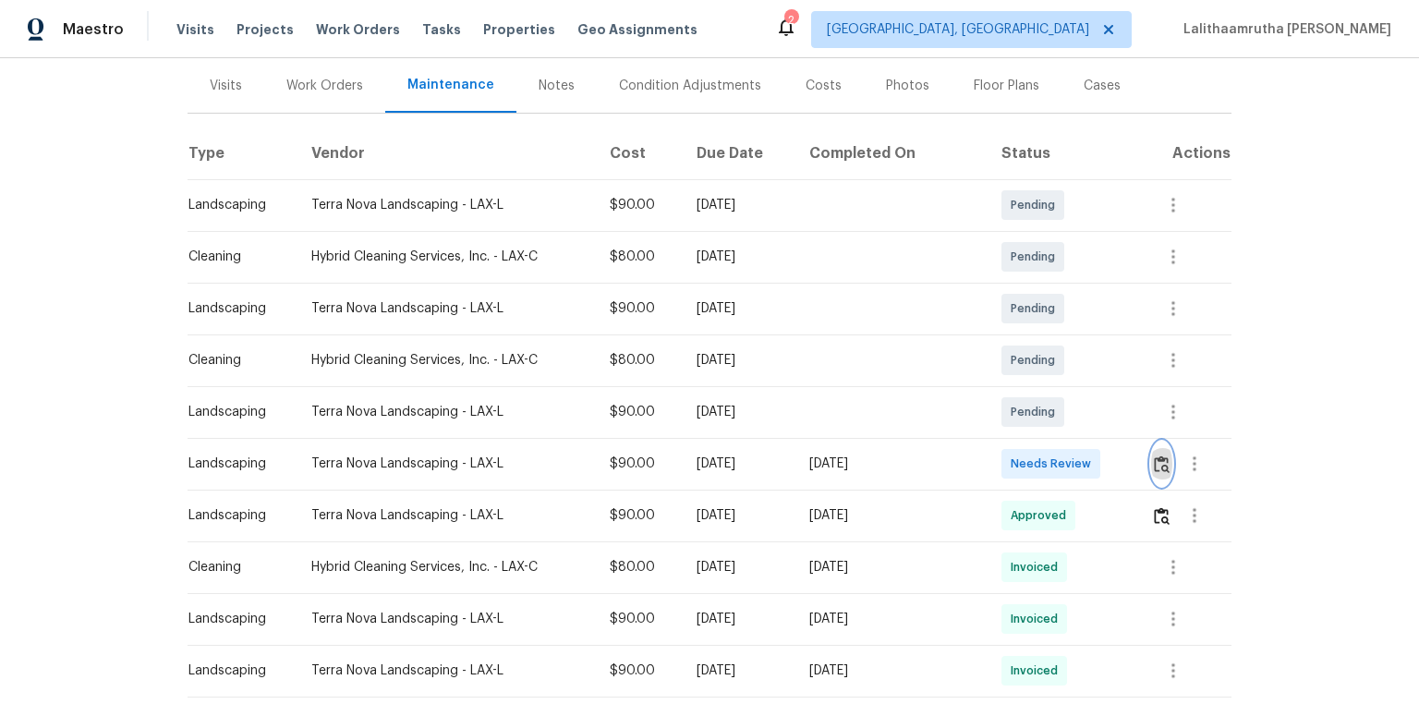
click at [1009, 459] on img "button" at bounding box center [1162, 464] width 16 height 18
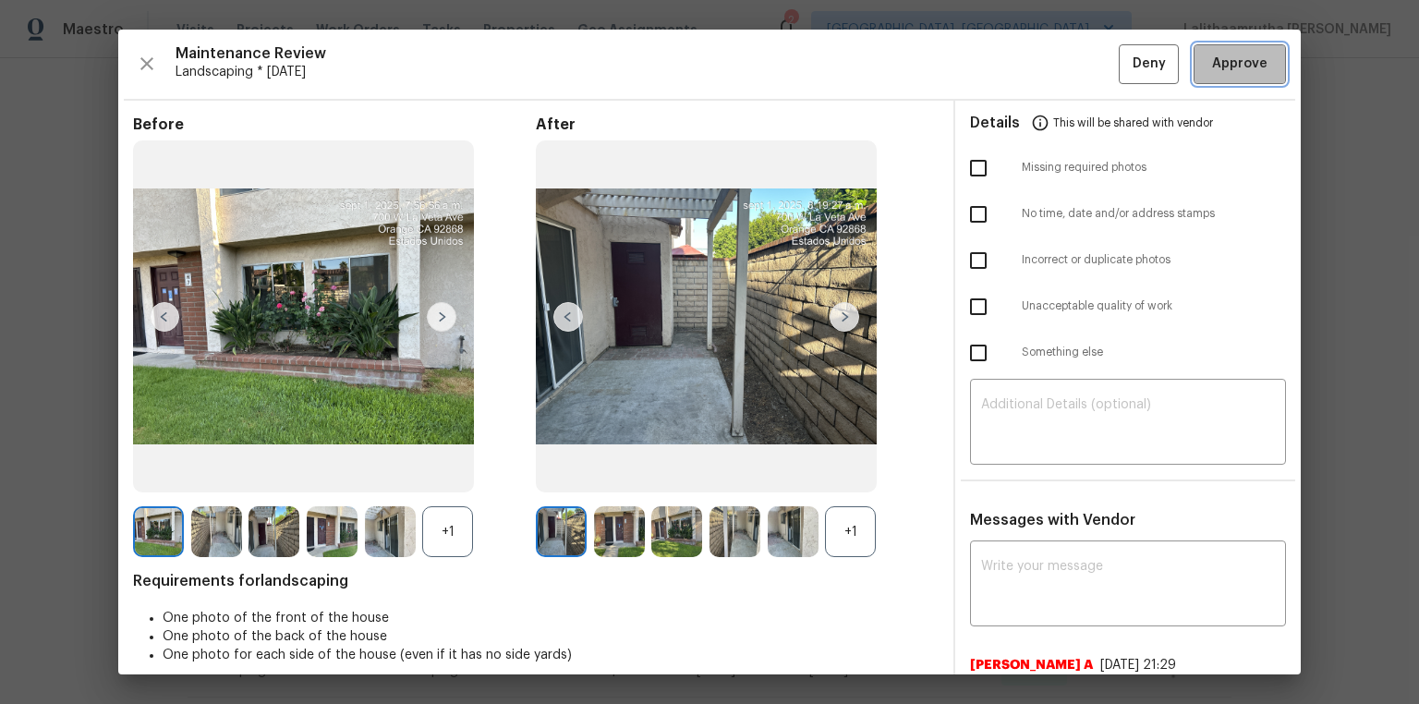
click at [1009, 57] on span "Approve" at bounding box center [1240, 64] width 63 height 23
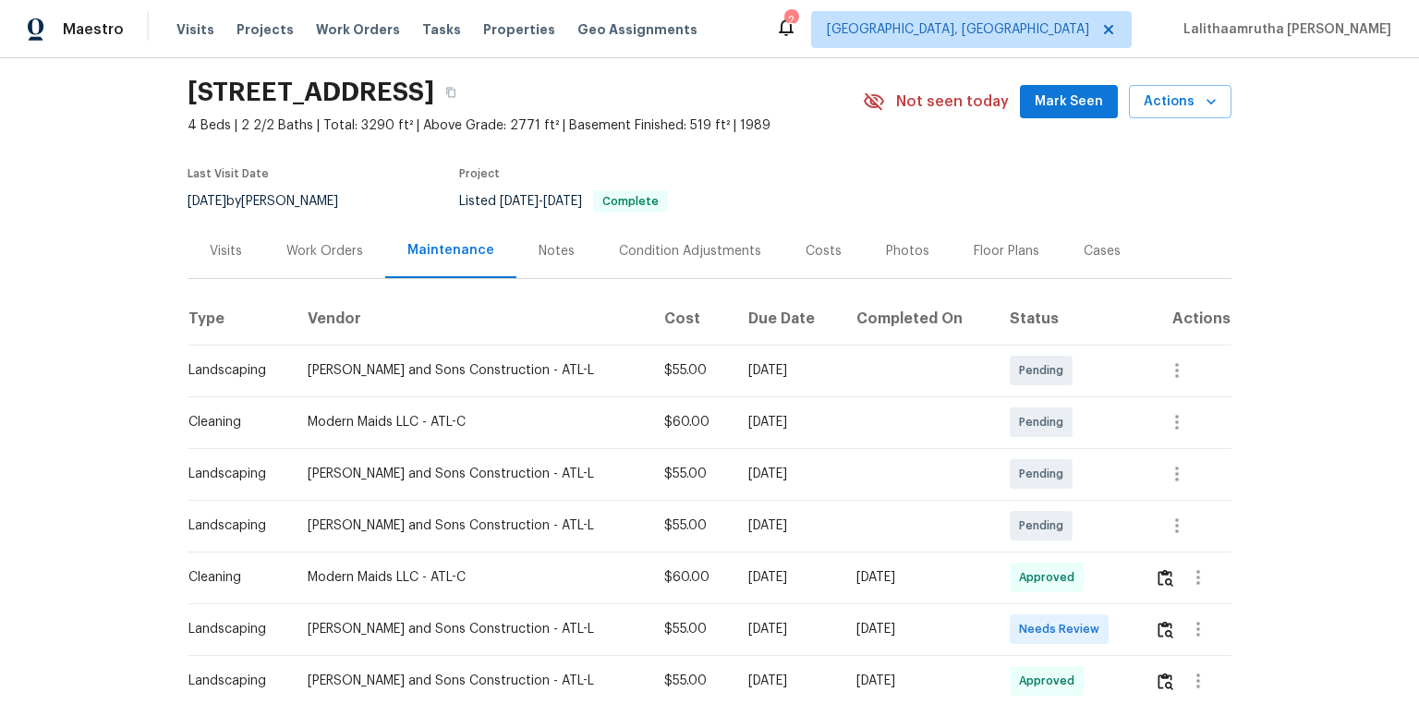
scroll to position [148, 0]
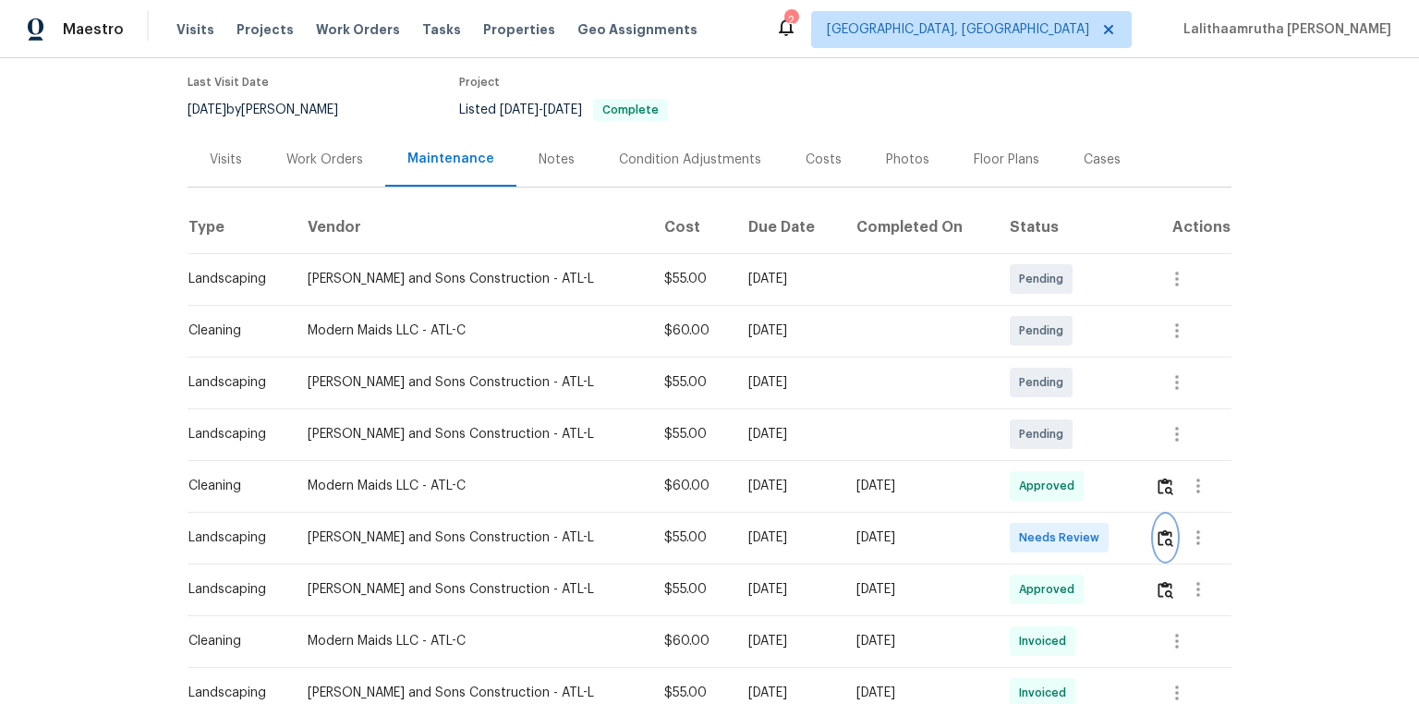
click at [1009, 473] on button "button" at bounding box center [1165, 538] width 21 height 44
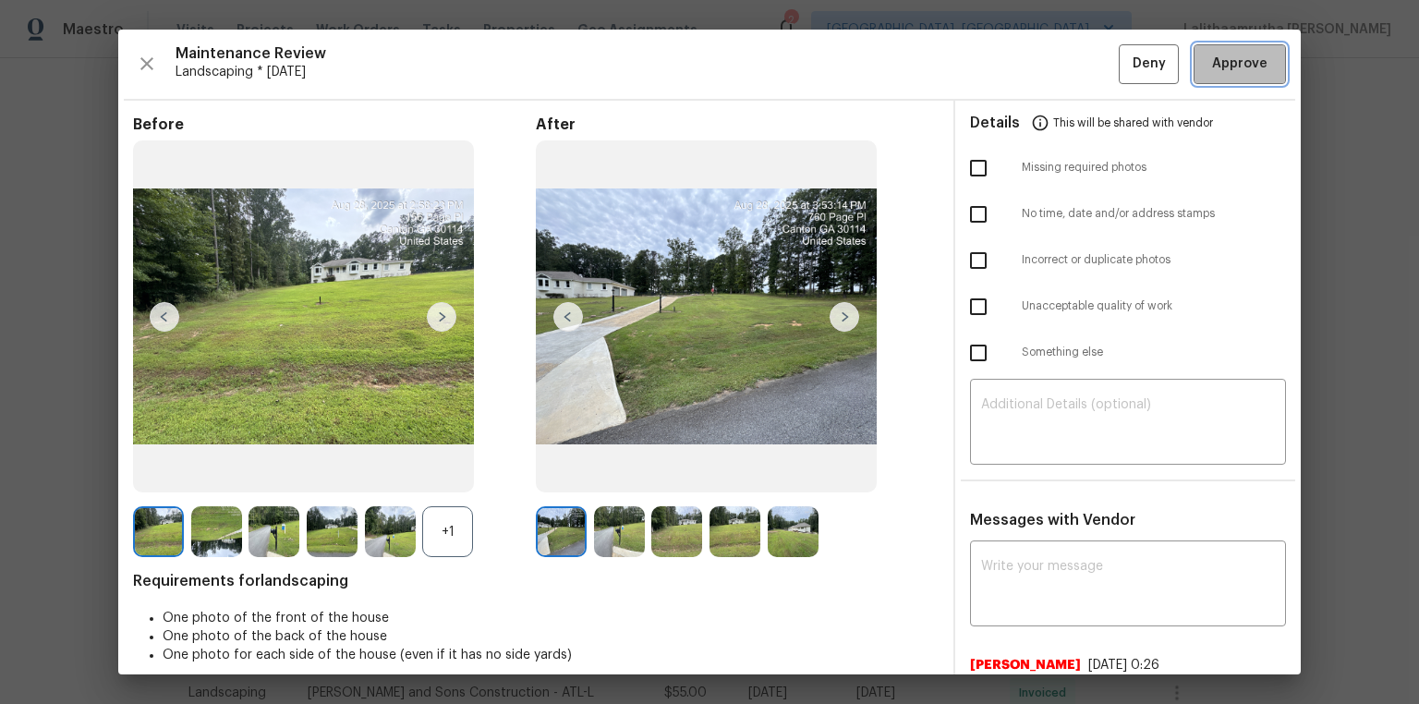
click at [1009, 63] on span "Approve" at bounding box center [1239, 64] width 55 height 23
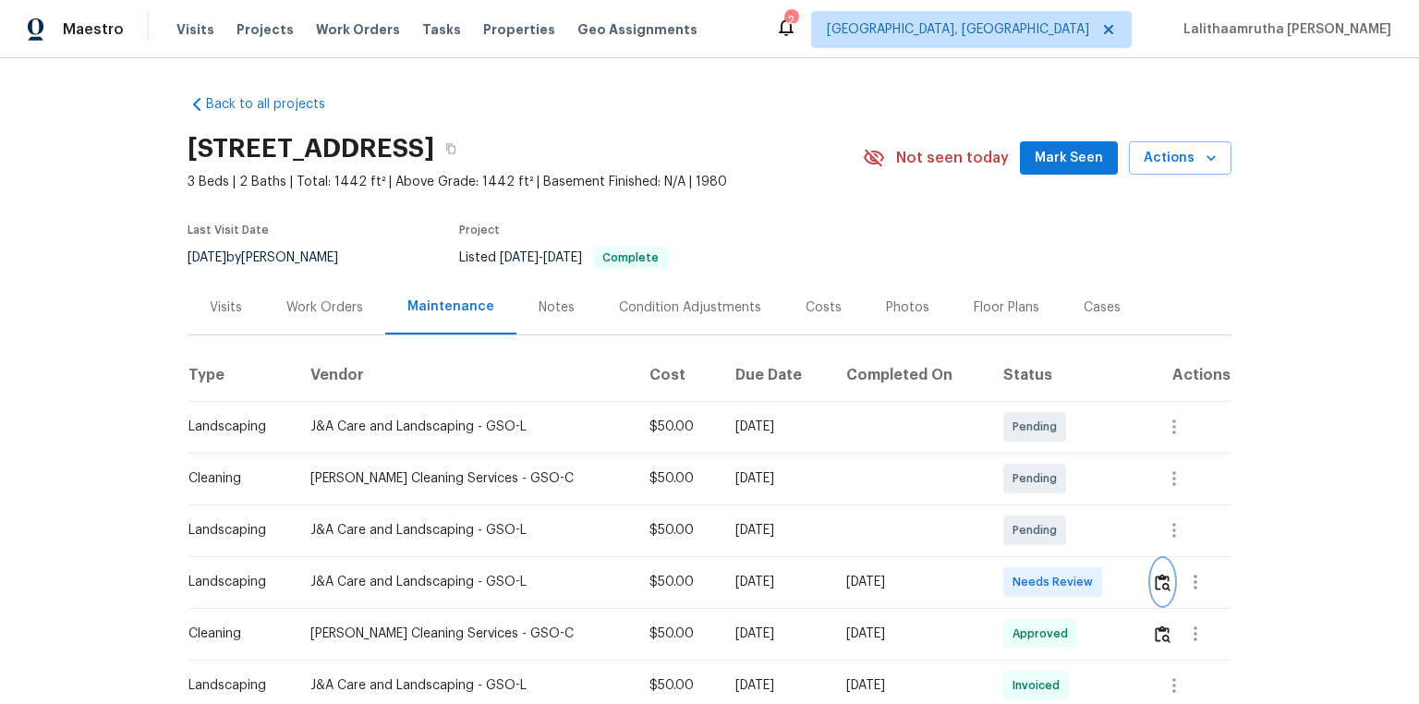
click at [1155, 586] on img "button" at bounding box center [1163, 583] width 16 height 18
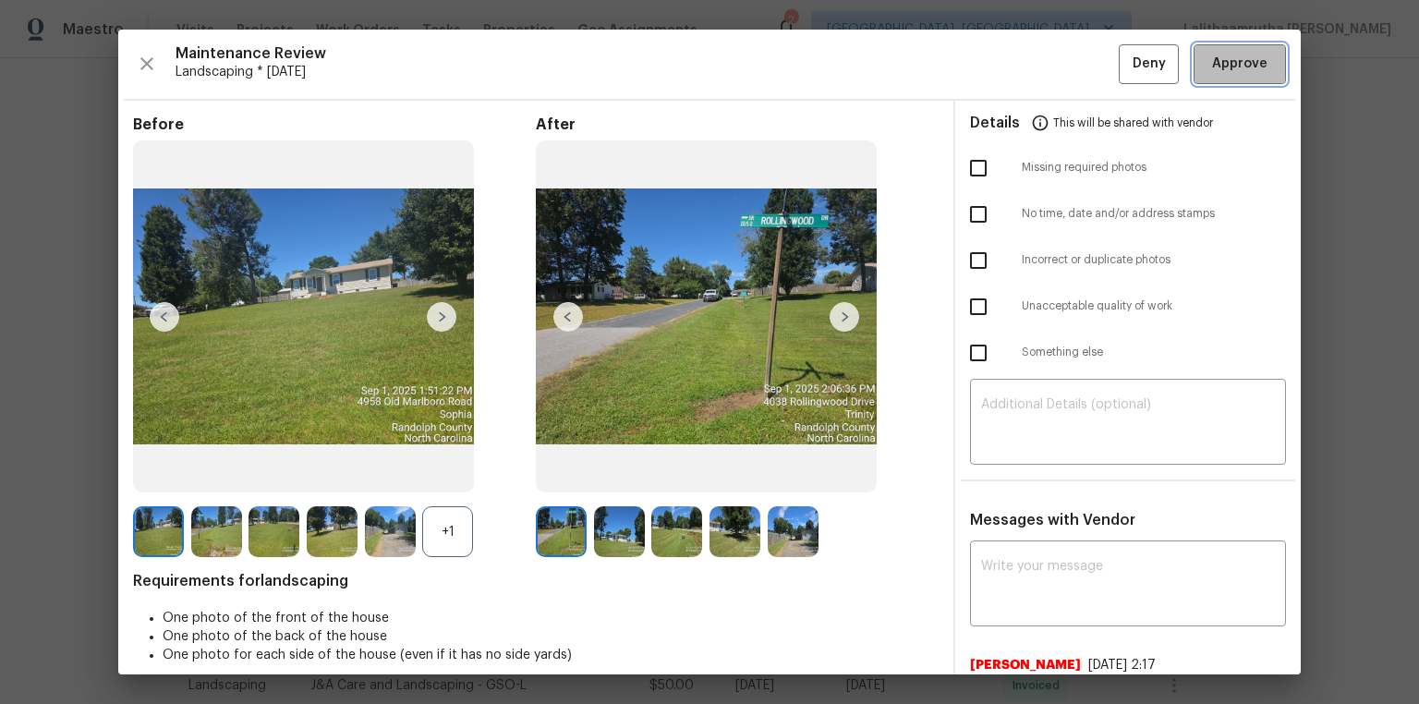
click at [1221, 78] on button "Approve" at bounding box center [1240, 64] width 92 height 40
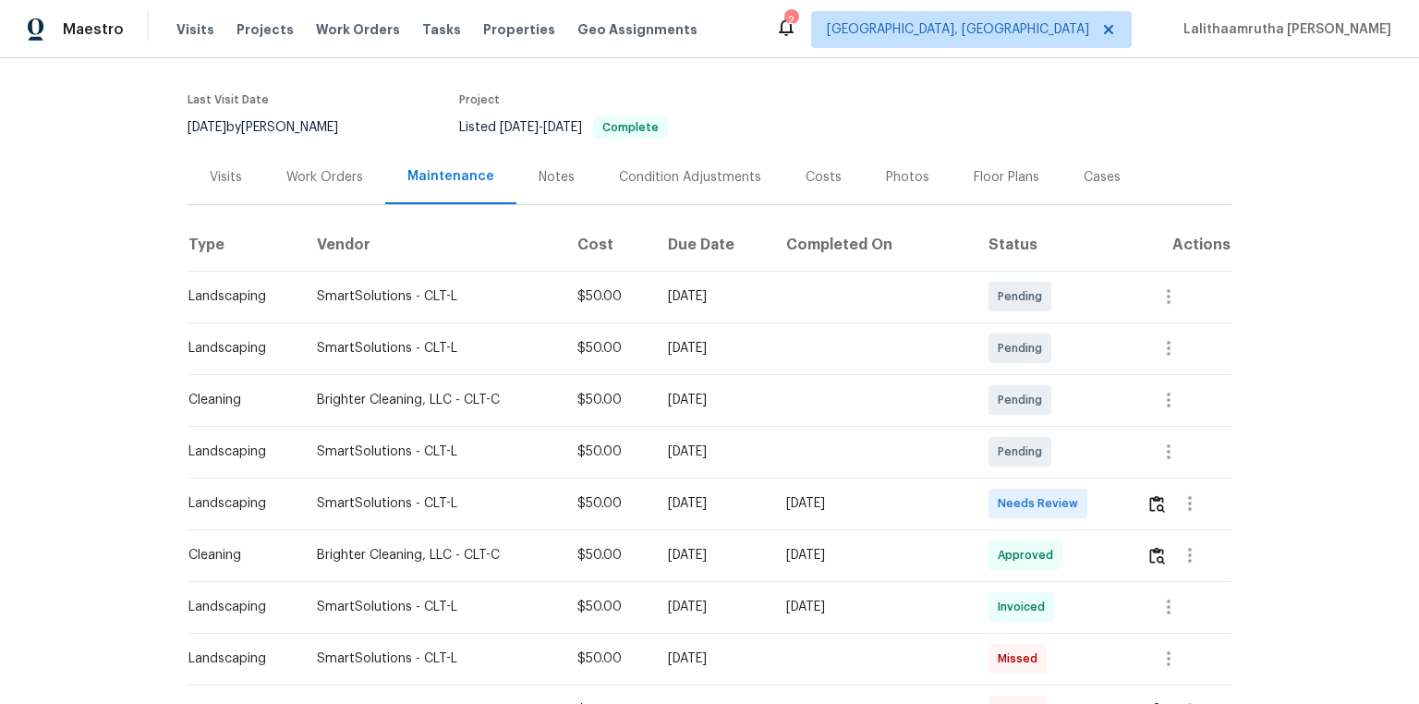
scroll to position [148, 0]
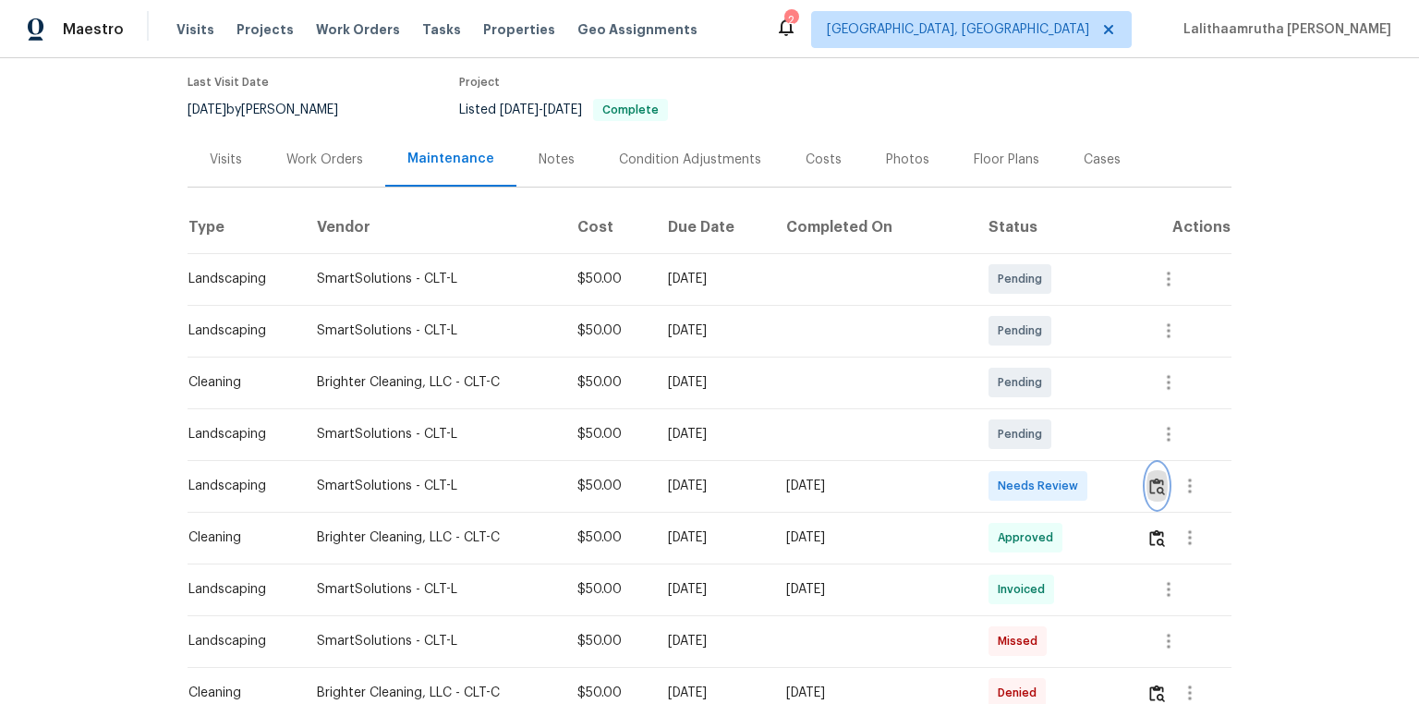
click at [1009, 473] on button "button" at bounding box center [1157, 486] width 21 height 44
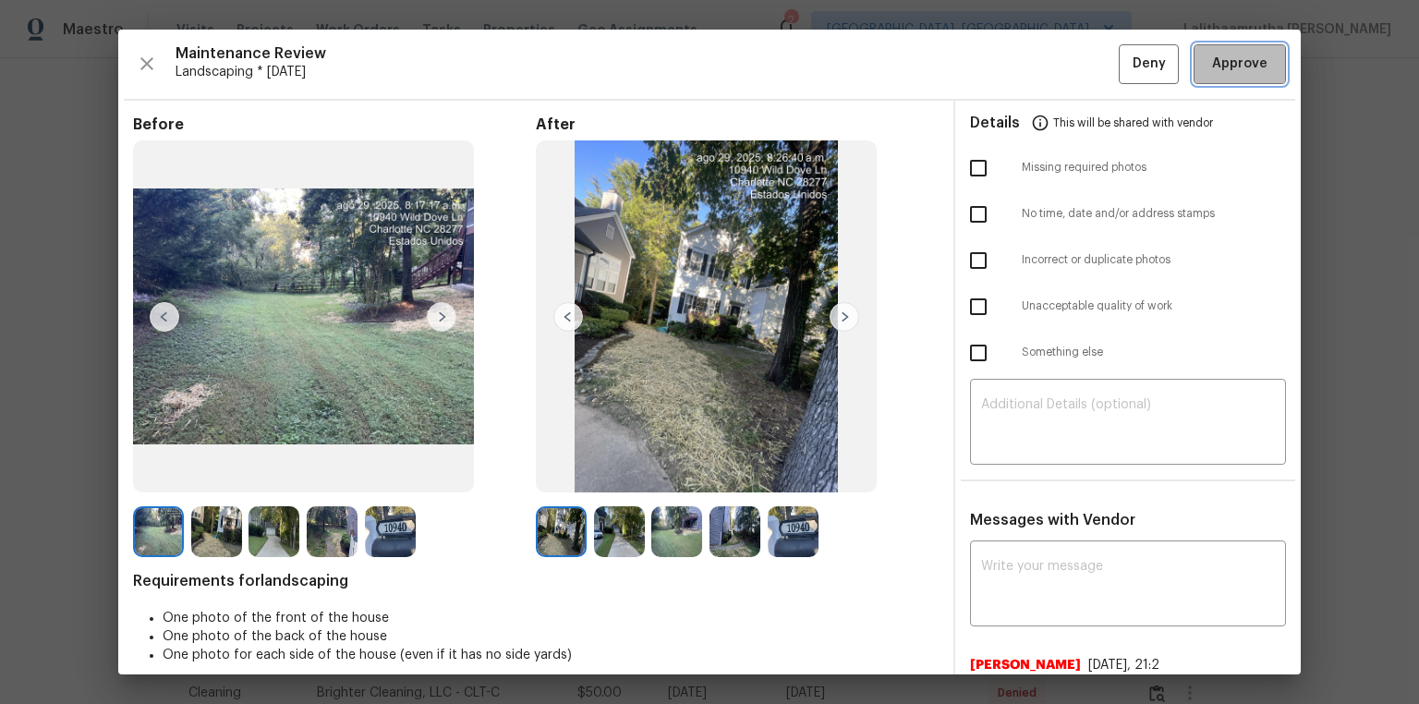
click at [1009, 67] on span "Approve" at bounding box center [1239, 64] width 55 height 23
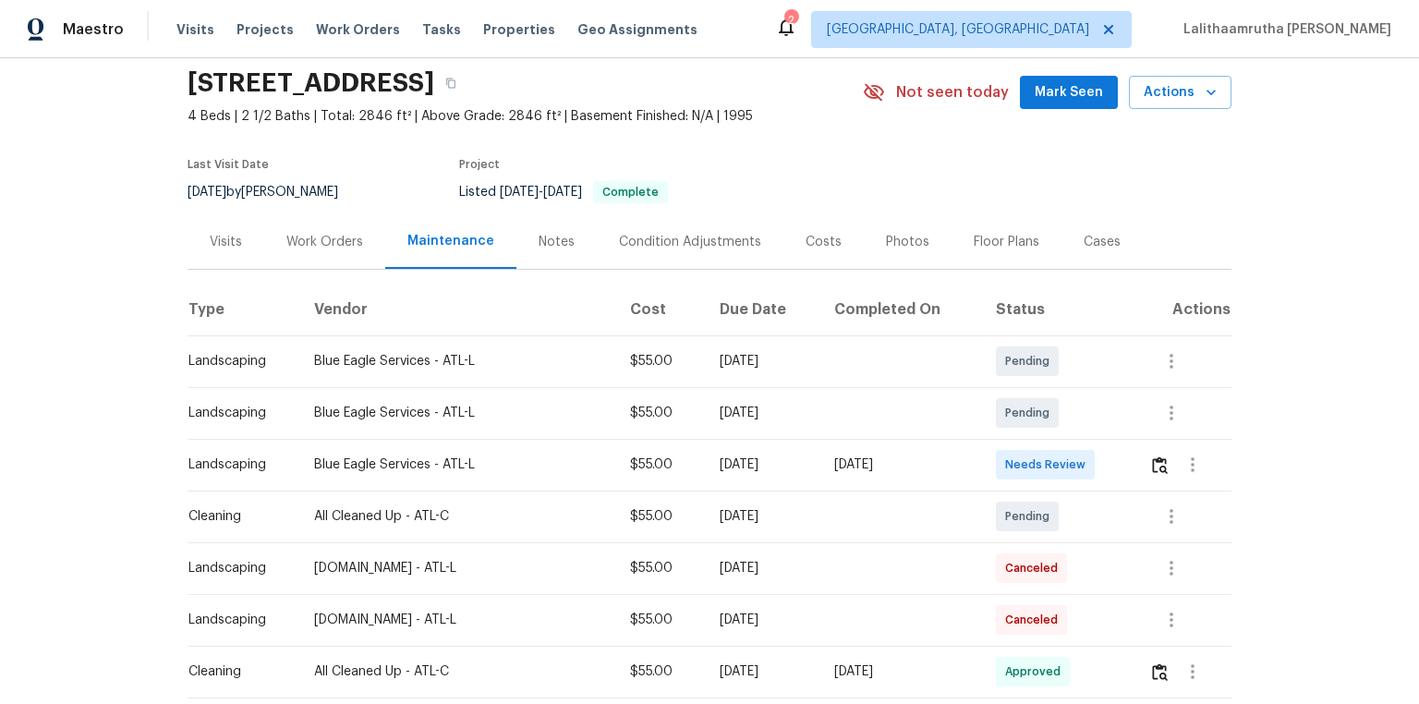
scroll to position [148, 0]
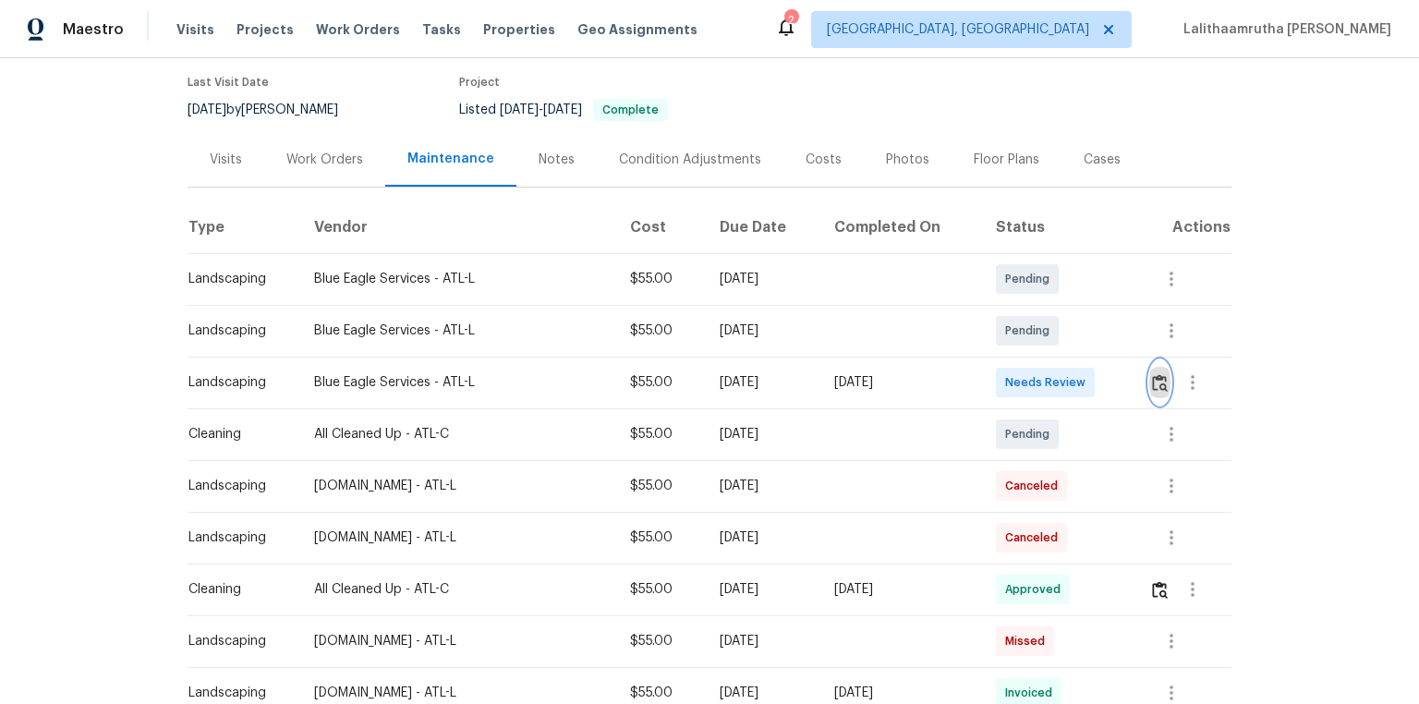
click at [1009, 376] on img "button" at bounding box center [1160, 383] width 16 height 18
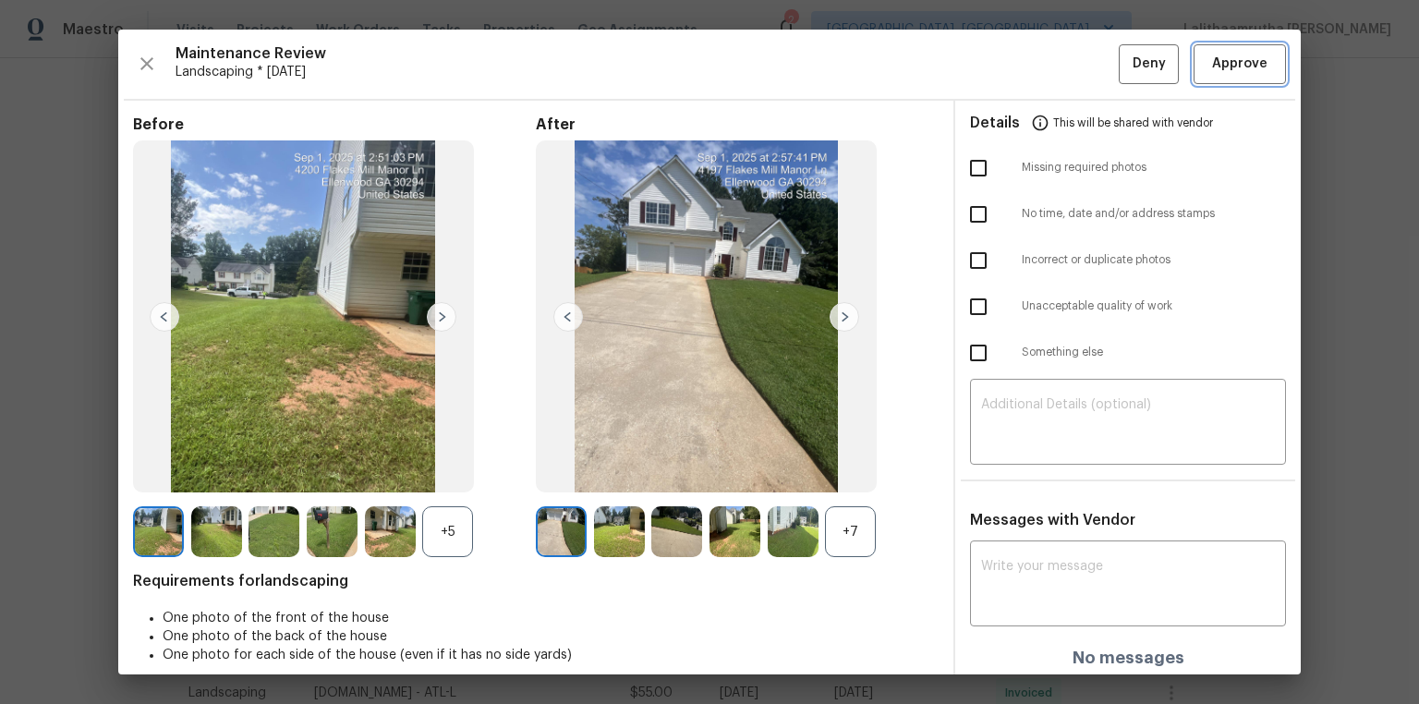
click at [1009, 73] on span "Approve" at bounding box center [1239, 64] width 55 height 23
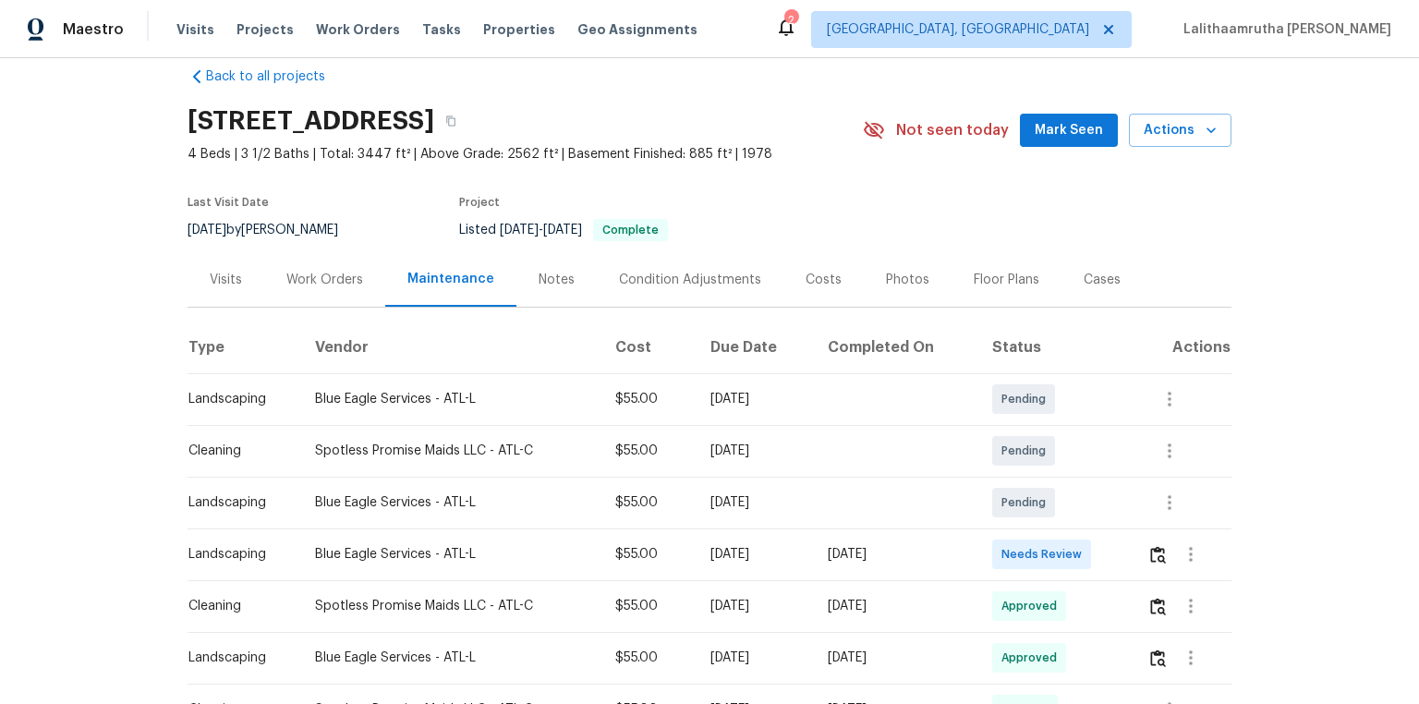
scroll to position [74, 0]
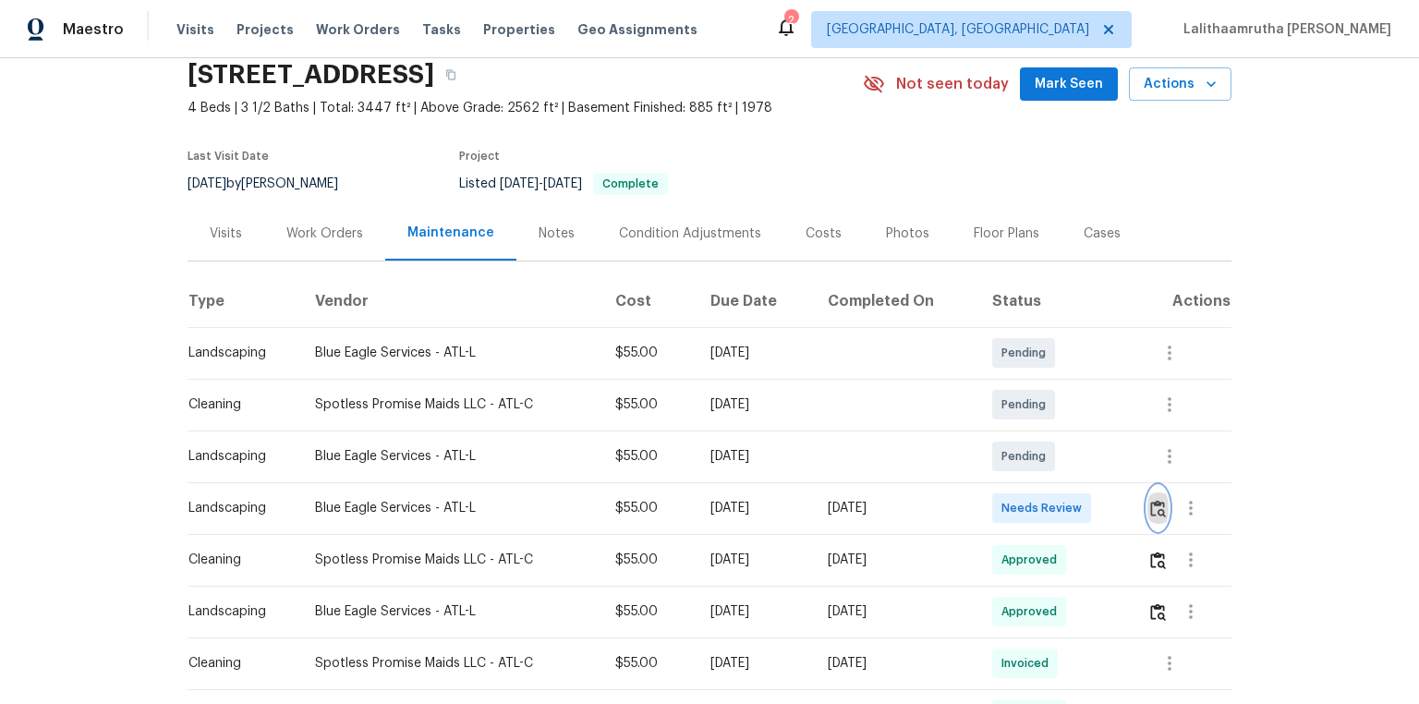
click at [1009, 473] on img "button" at bounding box center [1158, 509] width 16 height 18
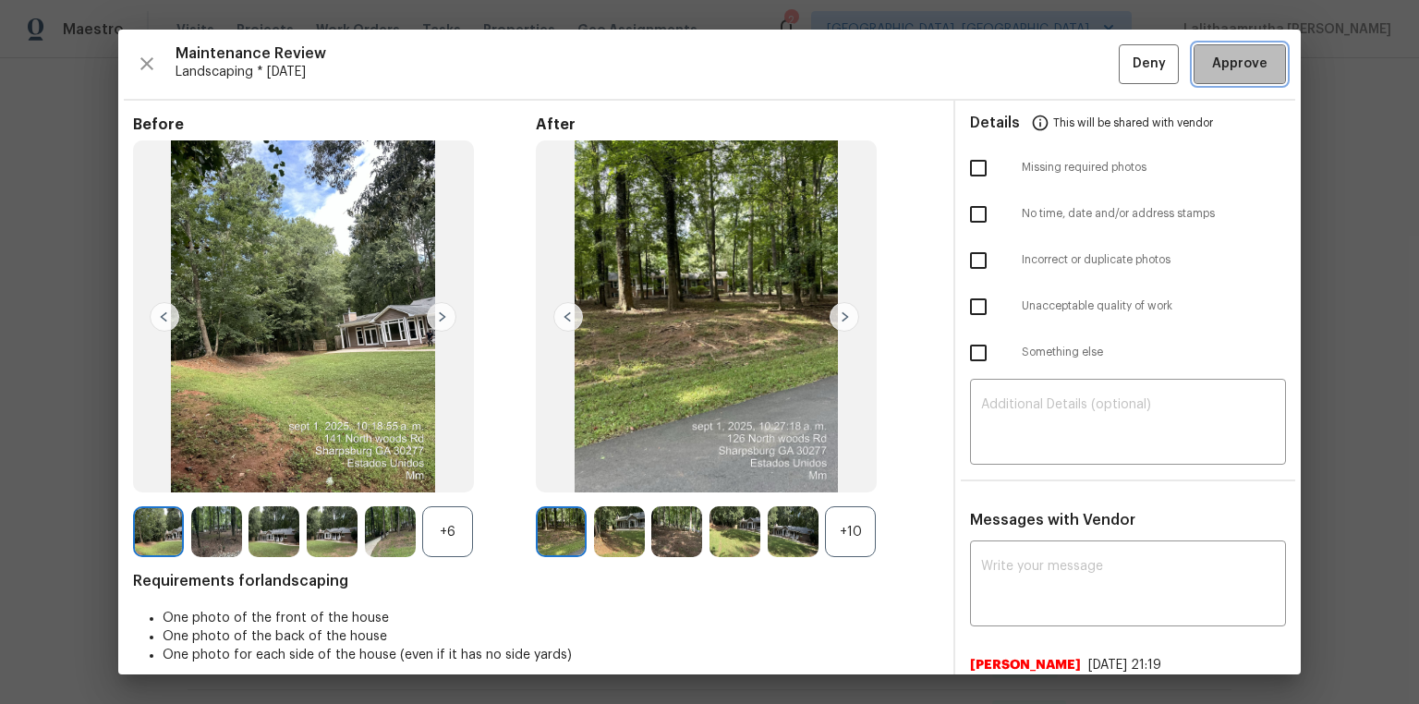
click at [1009, 69] on span "Approve" at bounding box center [1239, 64] width 55 height 23
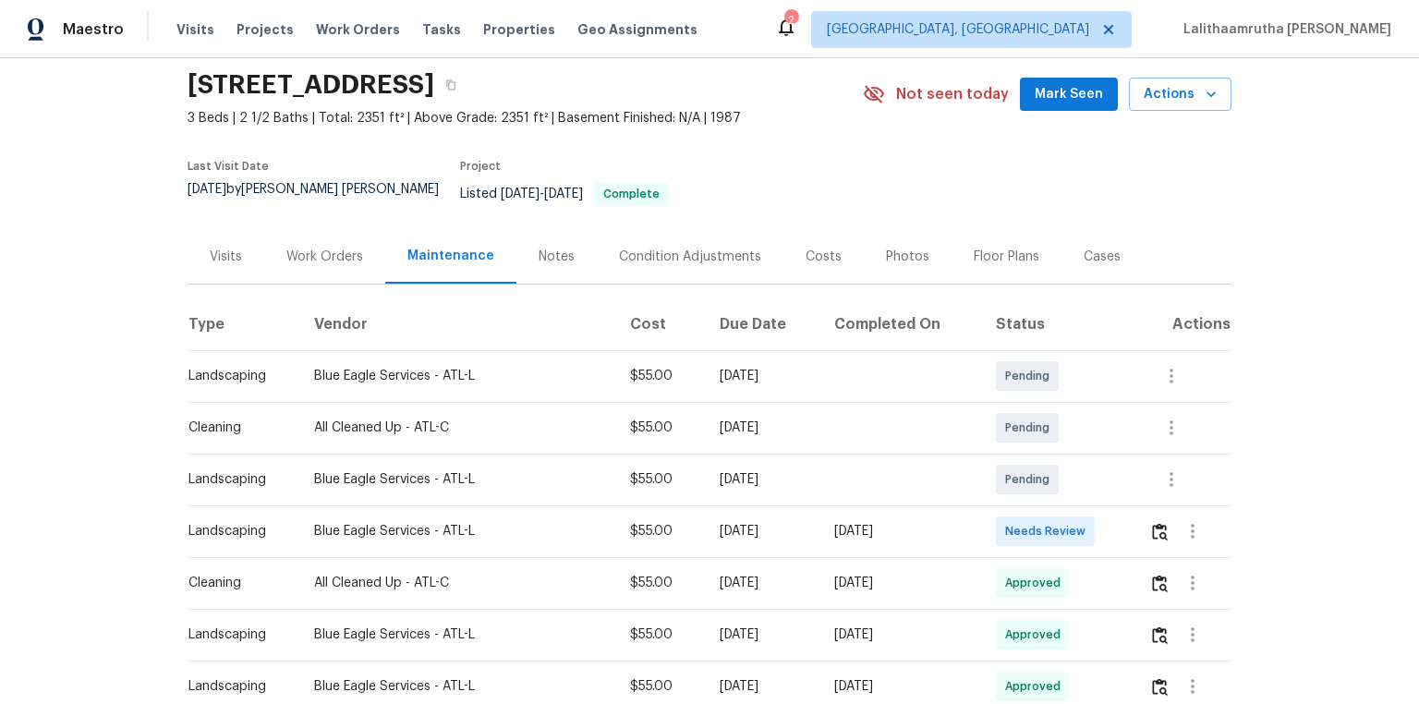
scroll to position [74, 0]
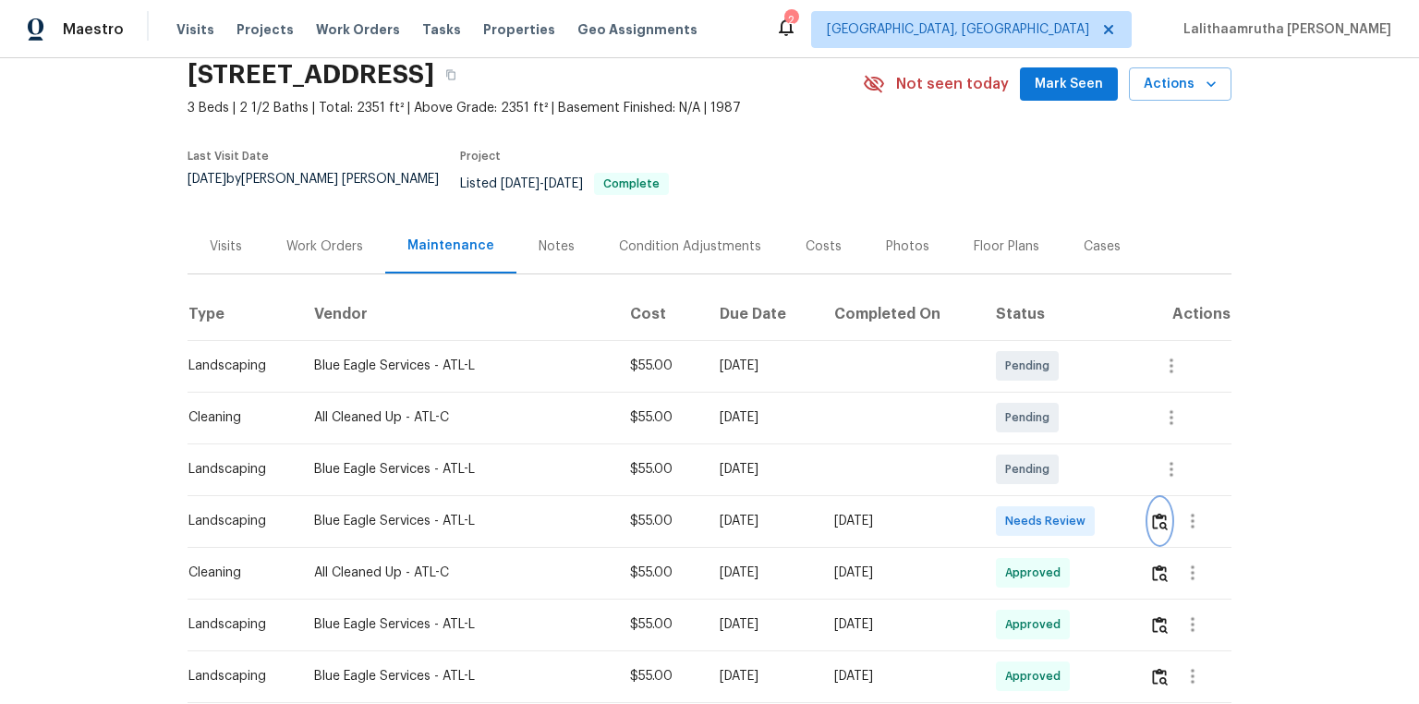
click at [1009, 473] on button "button" at bounding box center [1159, 521] width 21 height 44
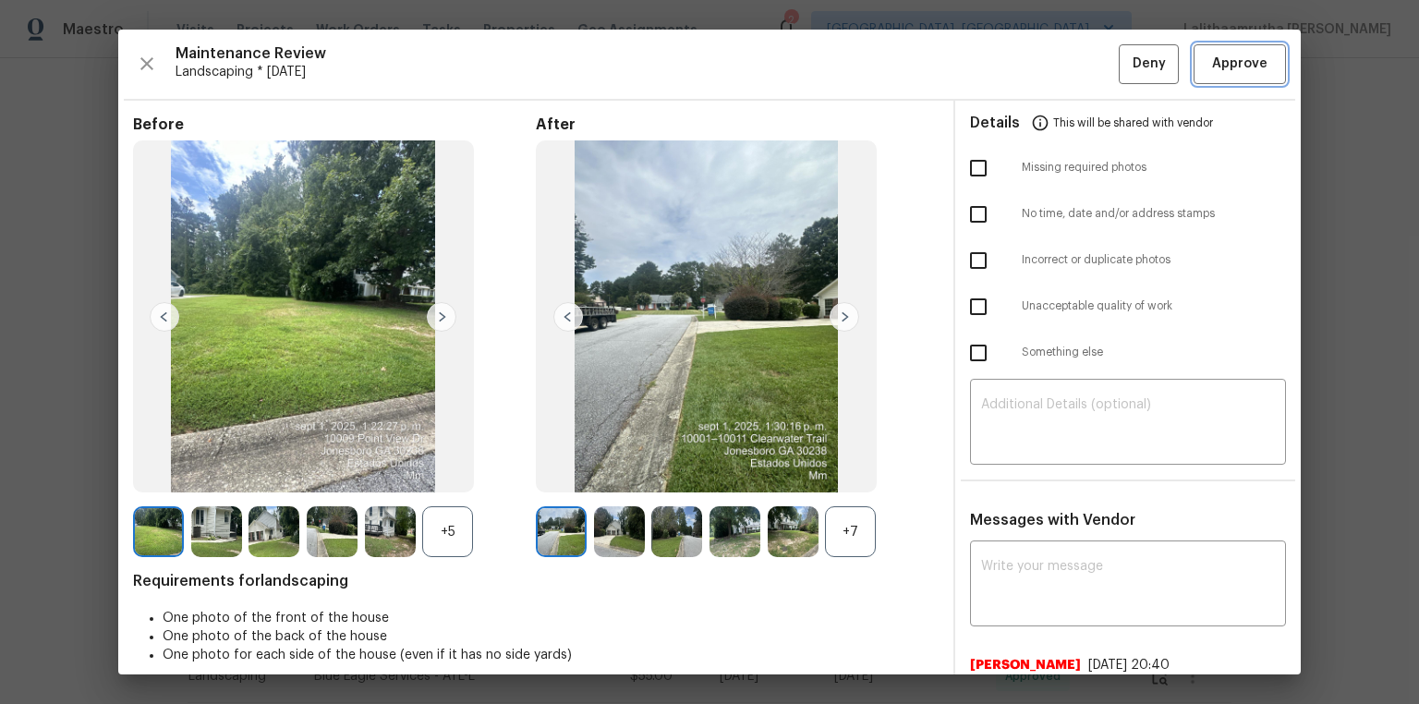
click at [1009, 67] on span "Approve" at bounding box center [1239, 64] width 55 height 23
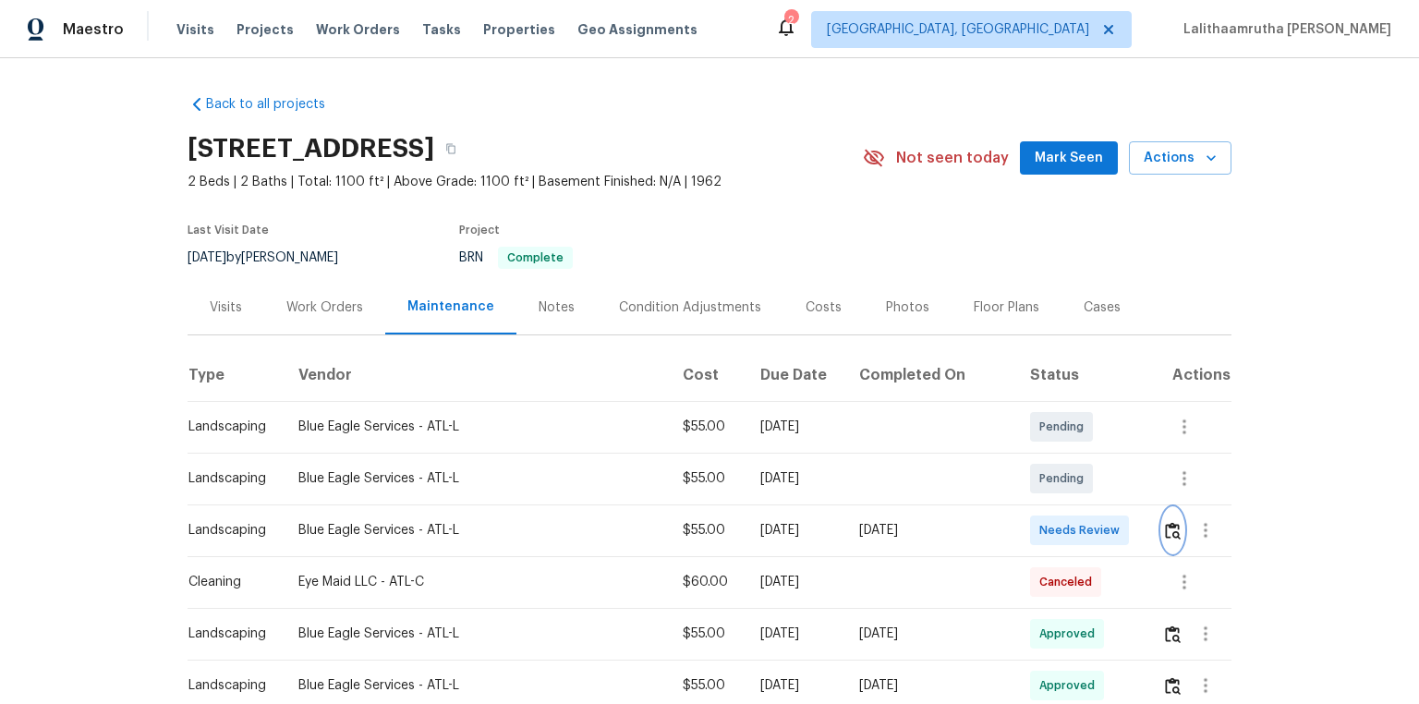
click at [1162, 539] on button "button" at bounding box center [1172, 530] width 21 height 44
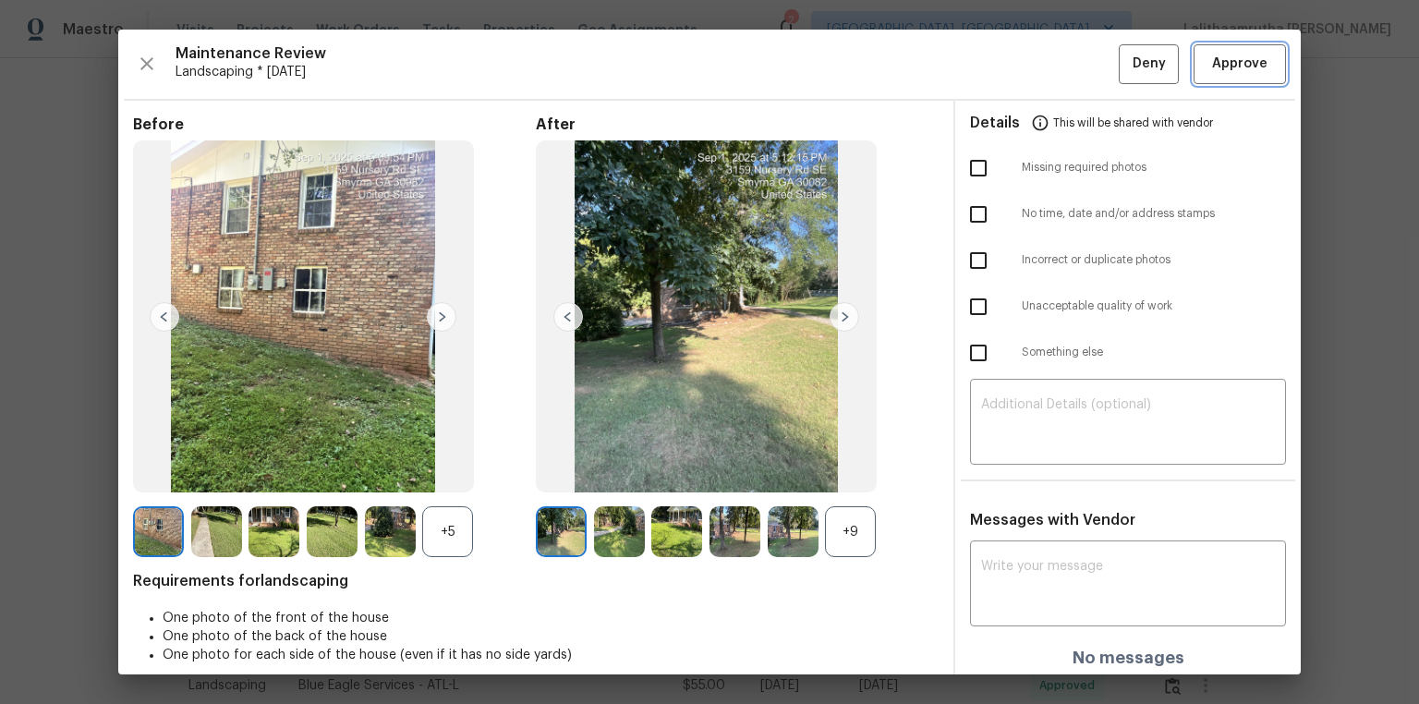
click at [1236, 75] on button "Approve" at bounding box center [1240, 64] width 92 height 40
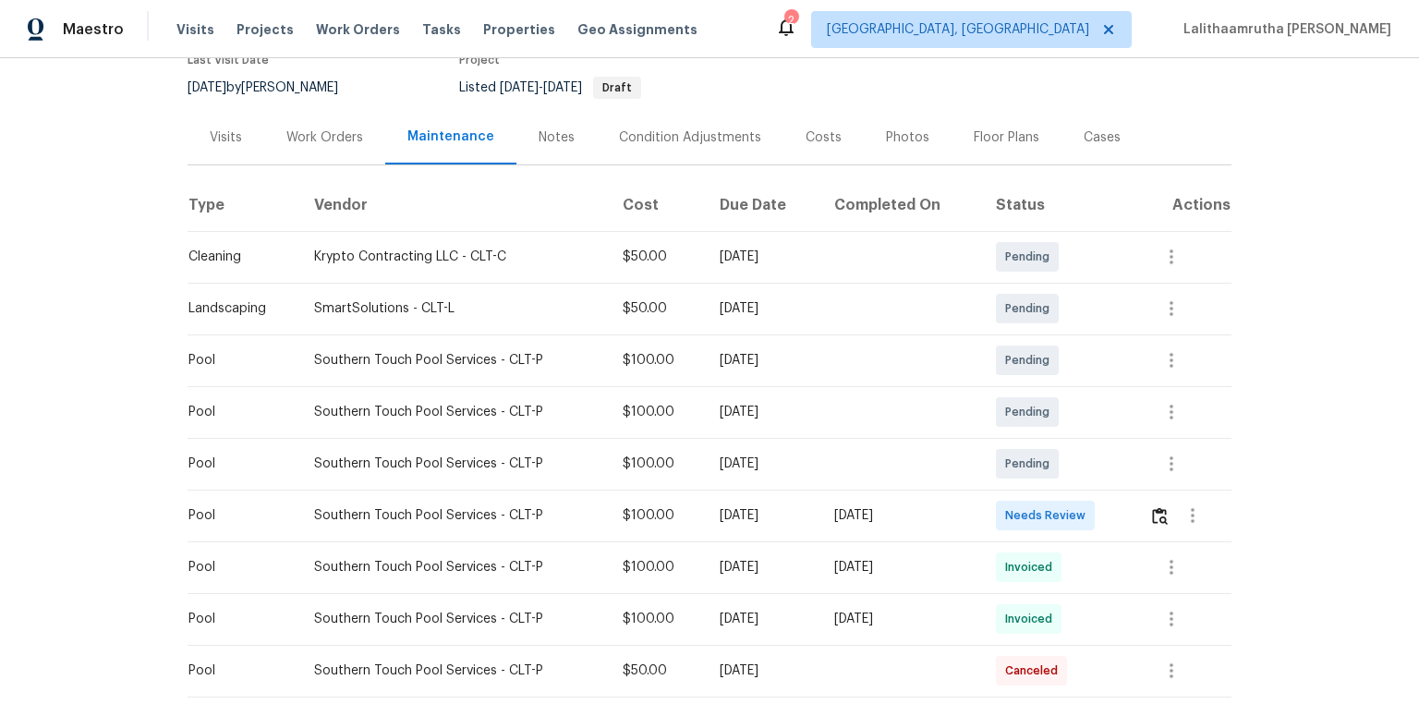
scroll to position [222, 0]
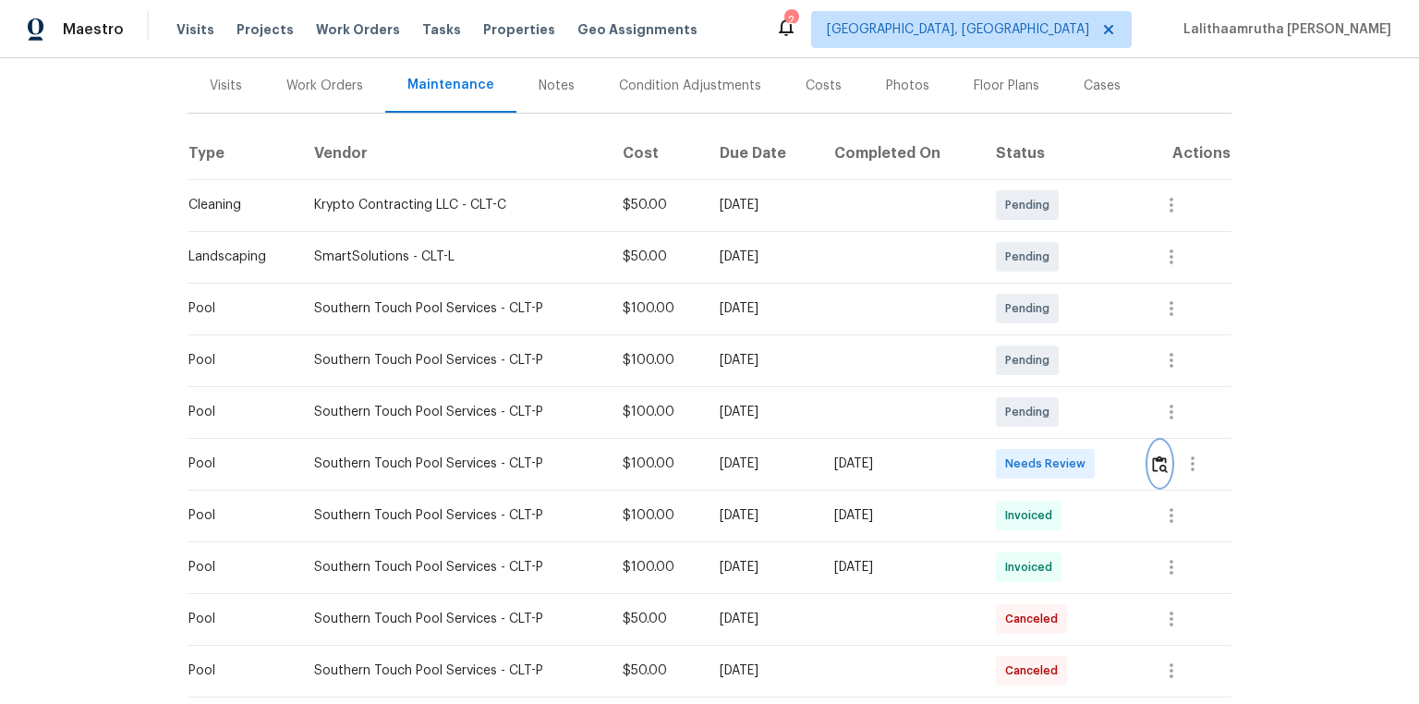
click at [982, 454] on img "button" at bounding box center [1160, 464] width 16 height 18
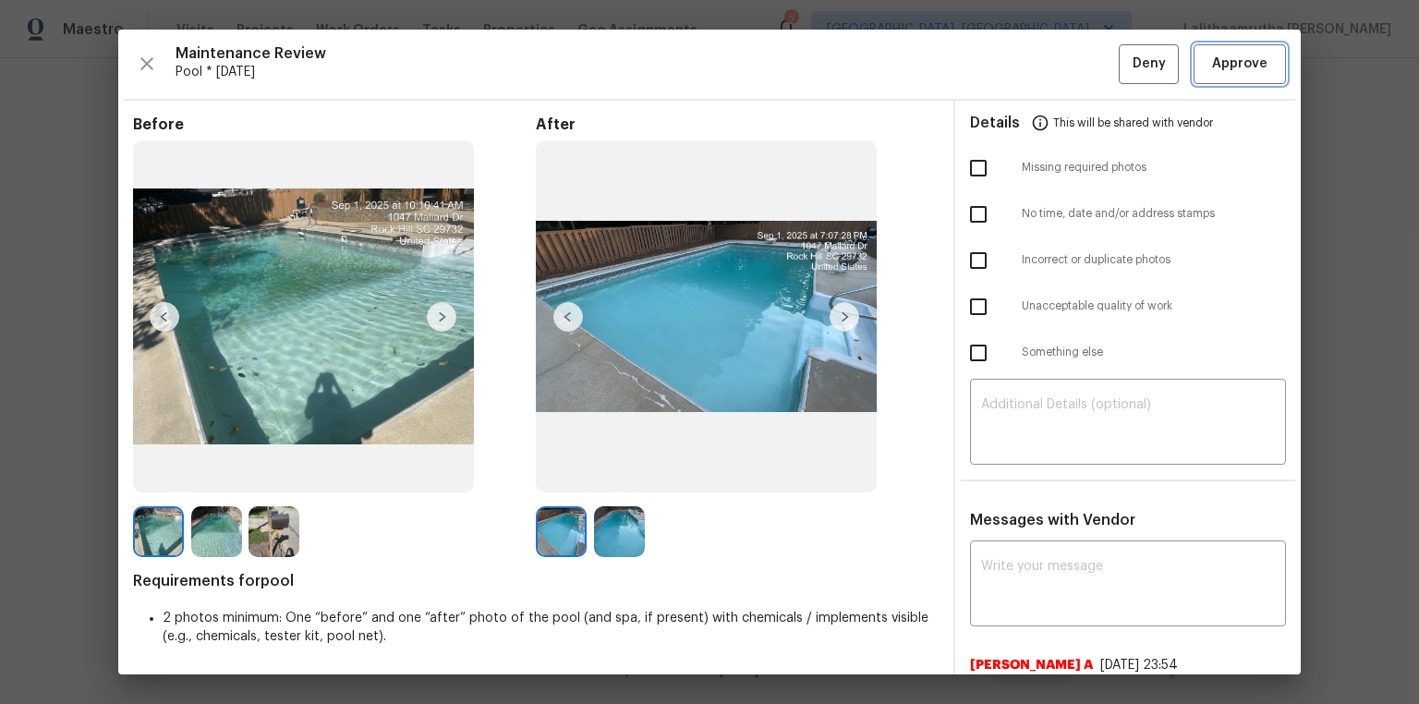
click at [982, 64] on span "Approve" at bounding box center [1239, 64] width 55 height 23
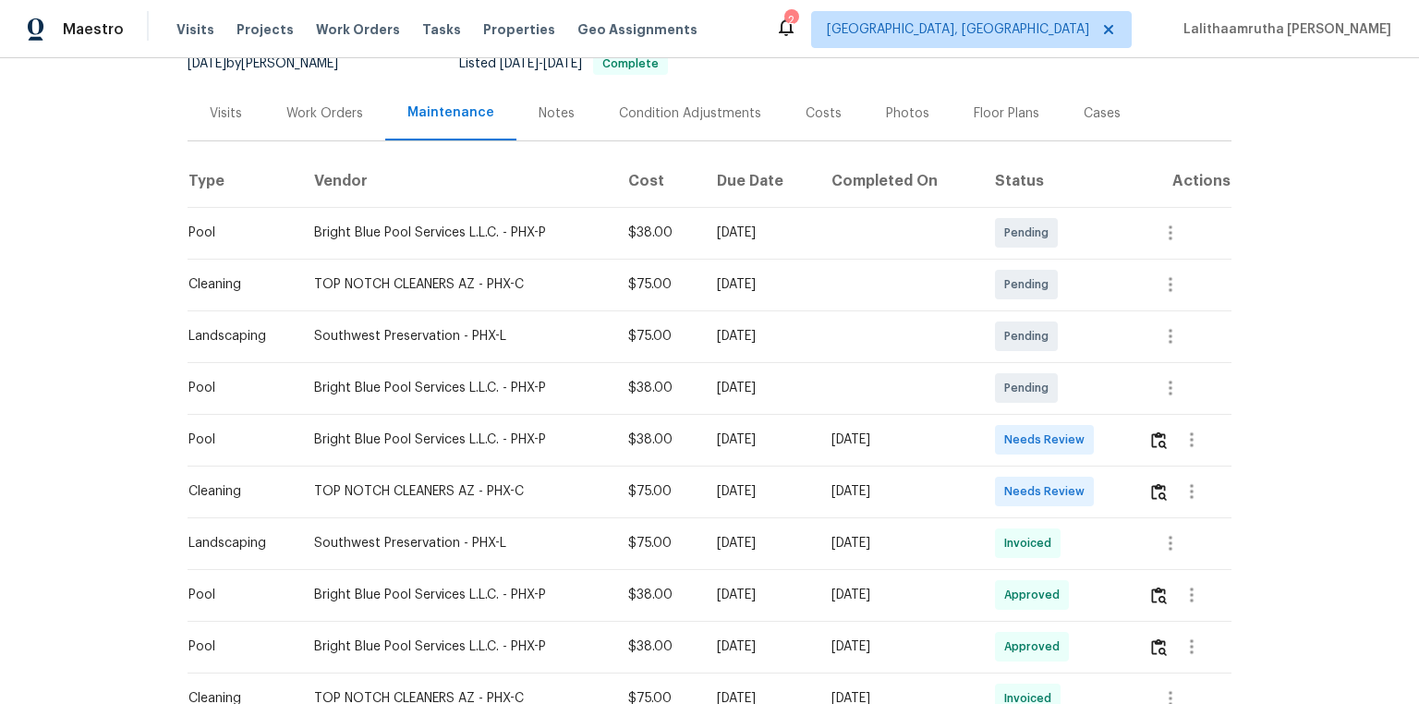
scroll to position [222, 0]
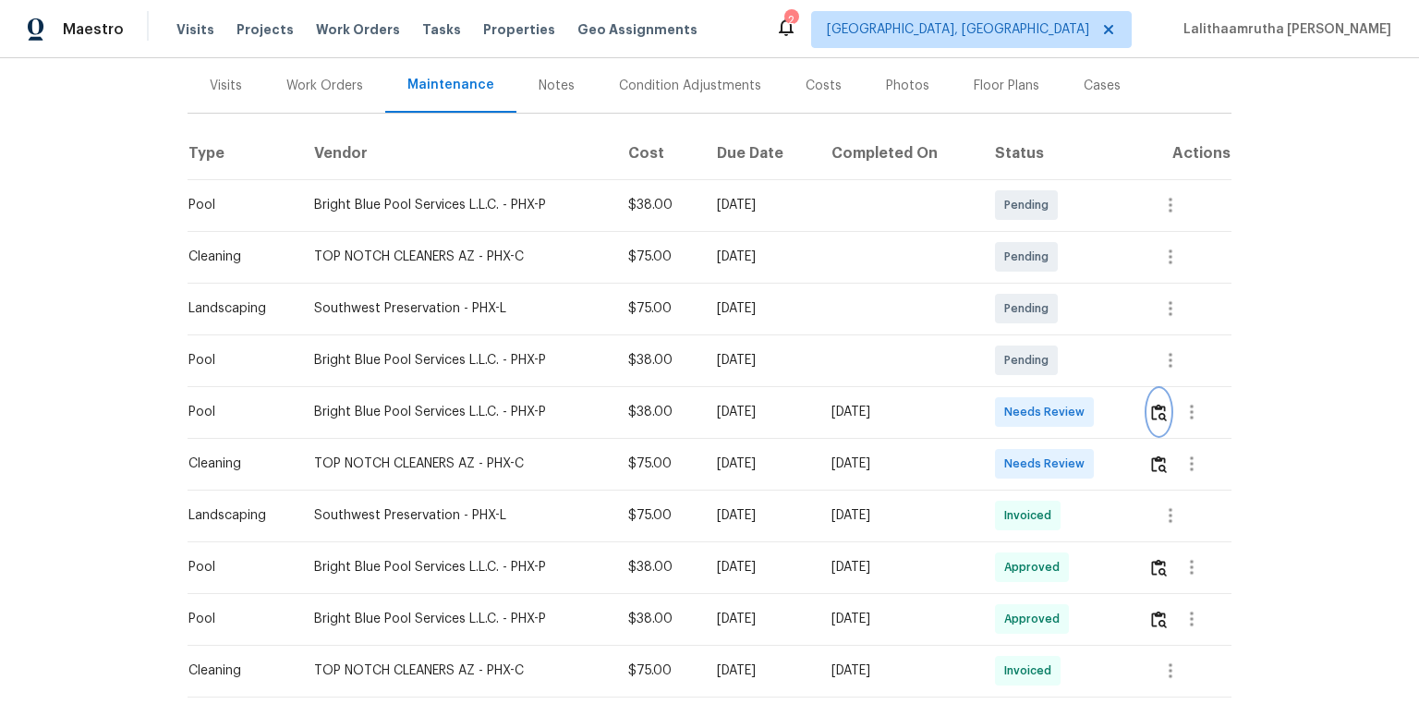
click at [1009, 411] on img "button" at bounding box center [1159, 413] width 16 height 18
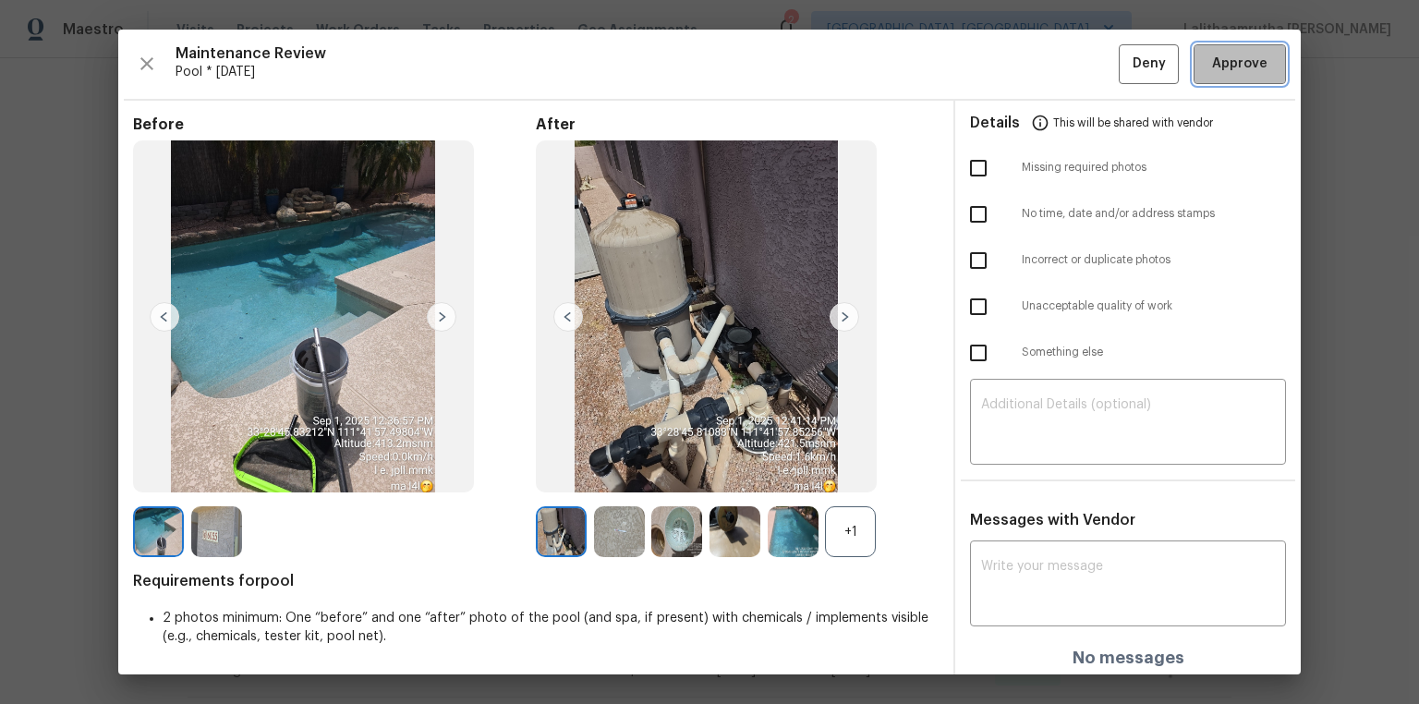
click at [1009, 67] on span "Approve" at bounding box center [1239, 64] width 55 height 23
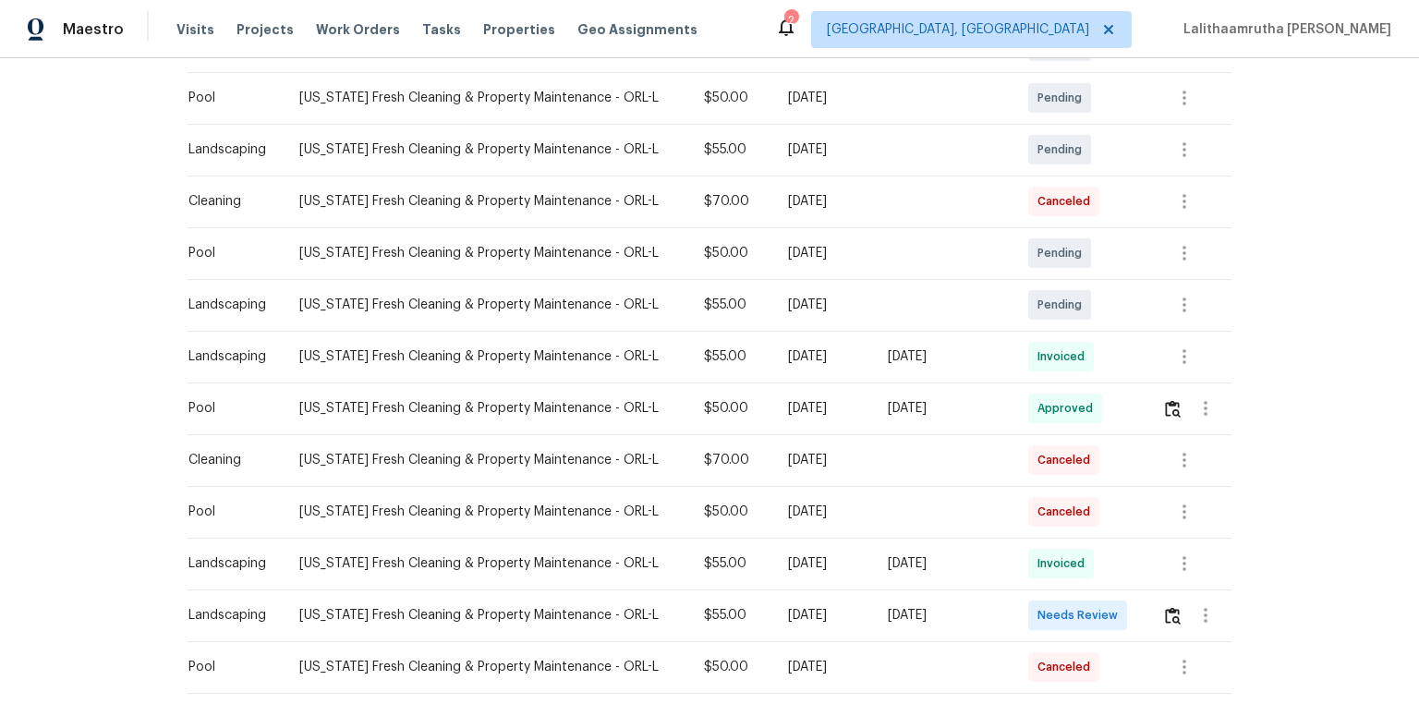
scroll to position [443, 0]
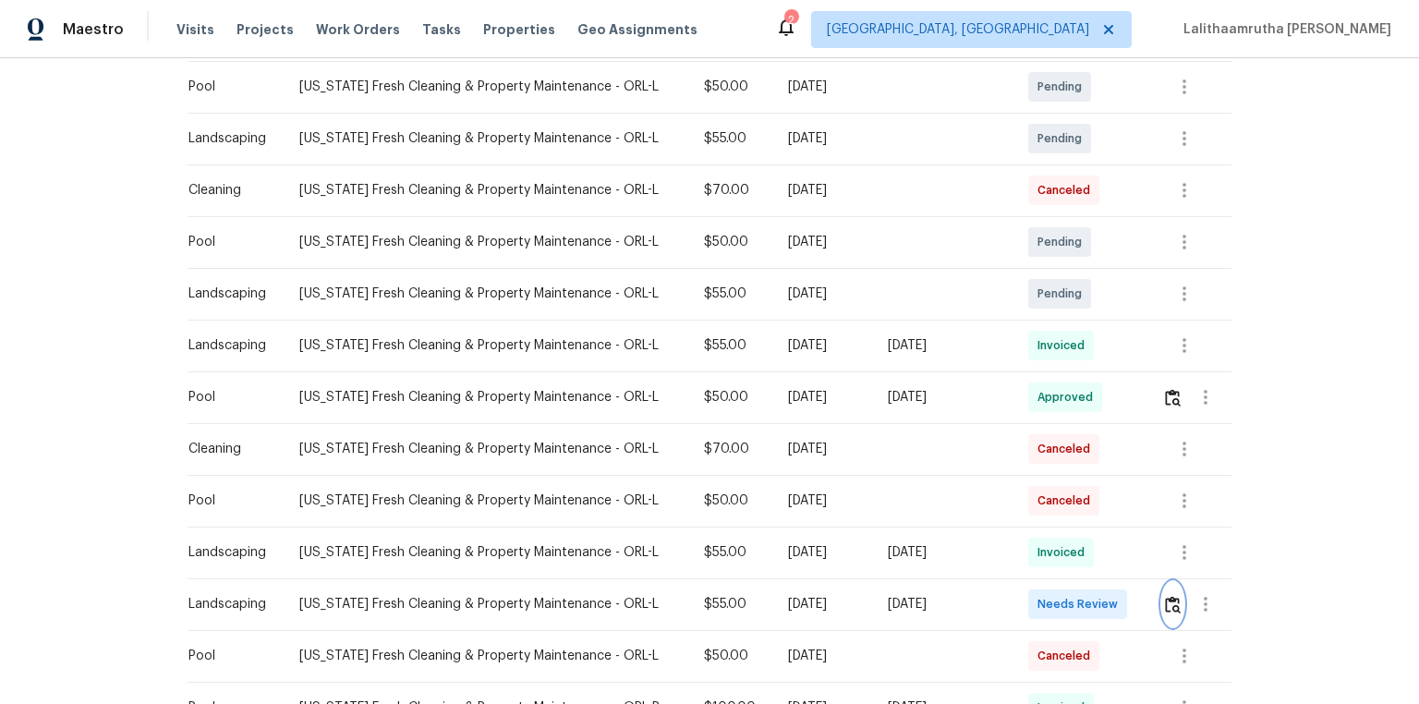
click at [1009, 473] on img "button" at bounding box center [1173, 605] width 16 height 18
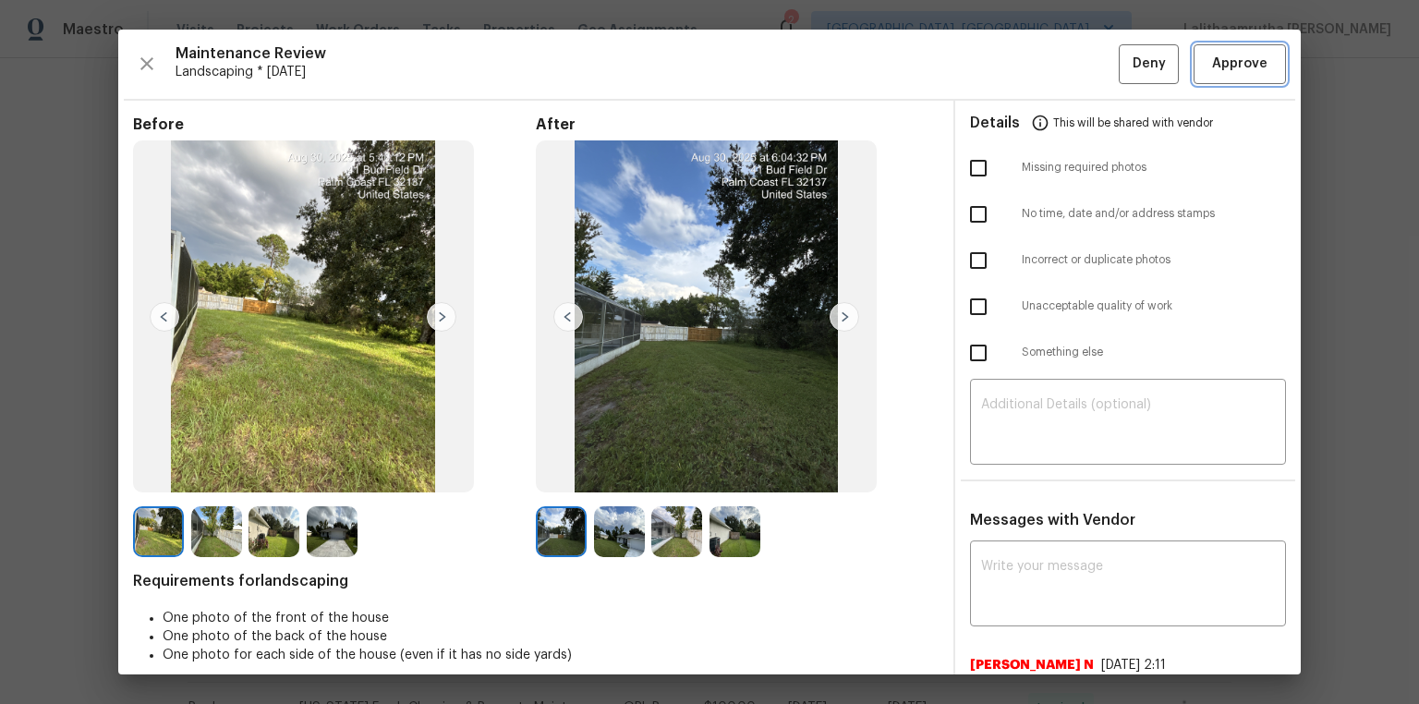
click at [1009, 64] on span "Approve" at bounding box center [1239, 64] width 55 height 23
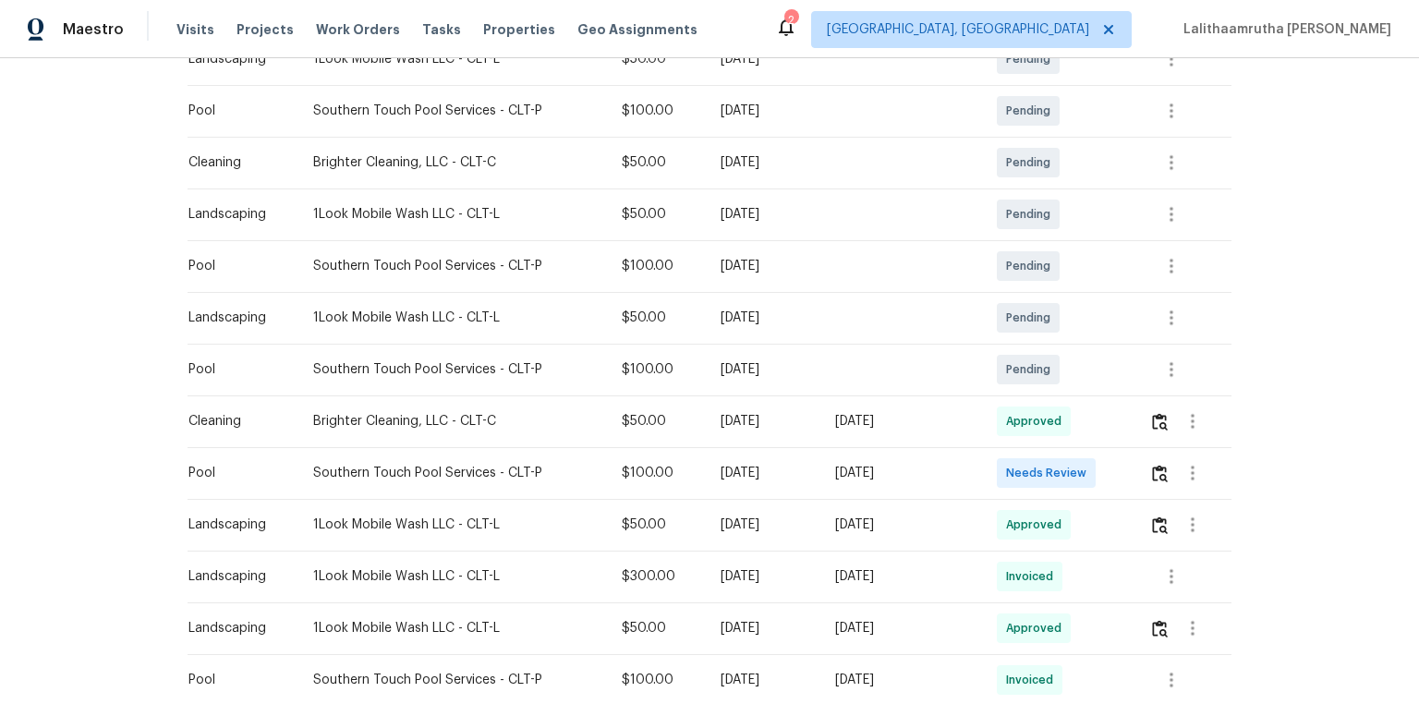
scroll to position [370, 0]
click at [1009, 473] on div at bounding box center [1189, 471] width 81 height 44
click at [1009, 468] on img "button" at bounding box center [1160, 472] width 16 height 18
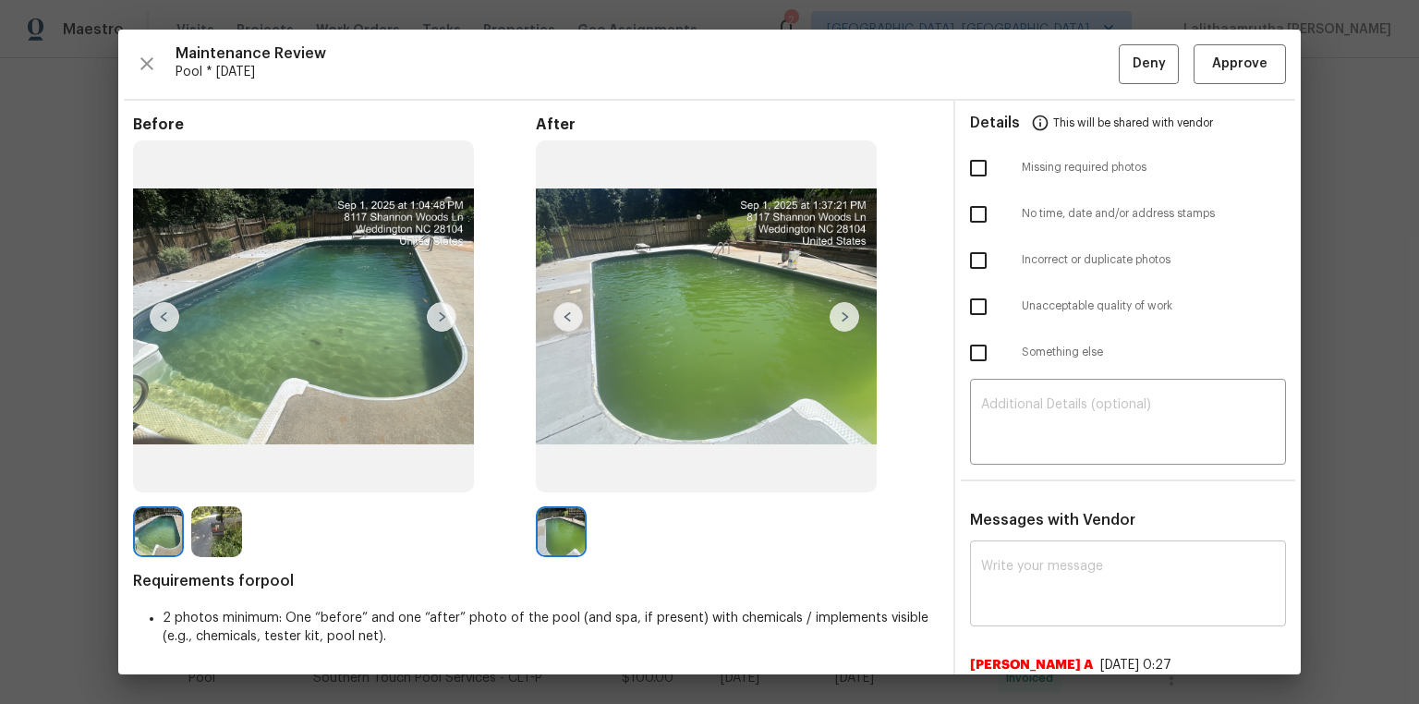
click at [1009, 473] on div "x ​" at bounding box center [1128, 585] width 316 height 81
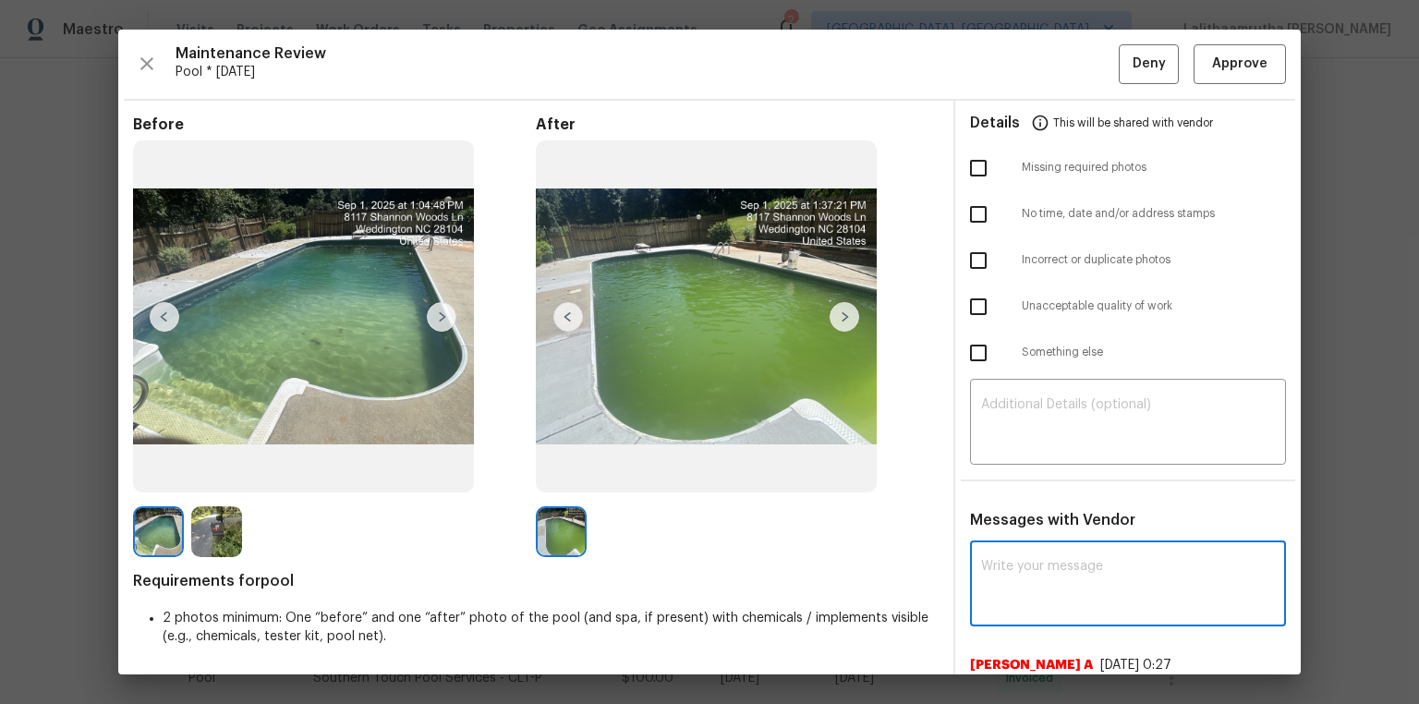
paste textarea "Maintenance Audit Team: Hello! Unfortunately, this pool visit completed on 09/0…"
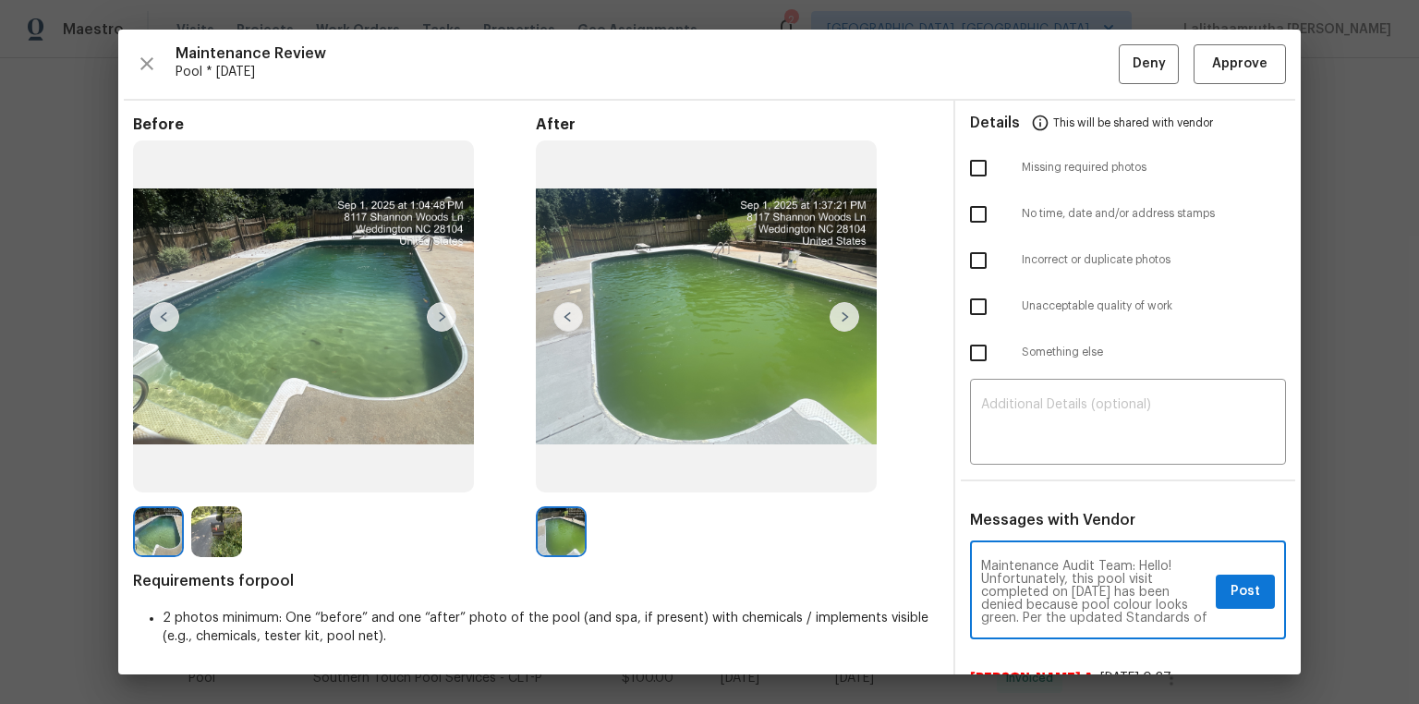
scroll to position [193, 0]
type textarea "Maintenance Audit Team: Hello! Unfortunately, this pool visit completed on 09/0…"
click at [1009, 427] on textarea at bounding box center [1128, 424] width 294 height 52
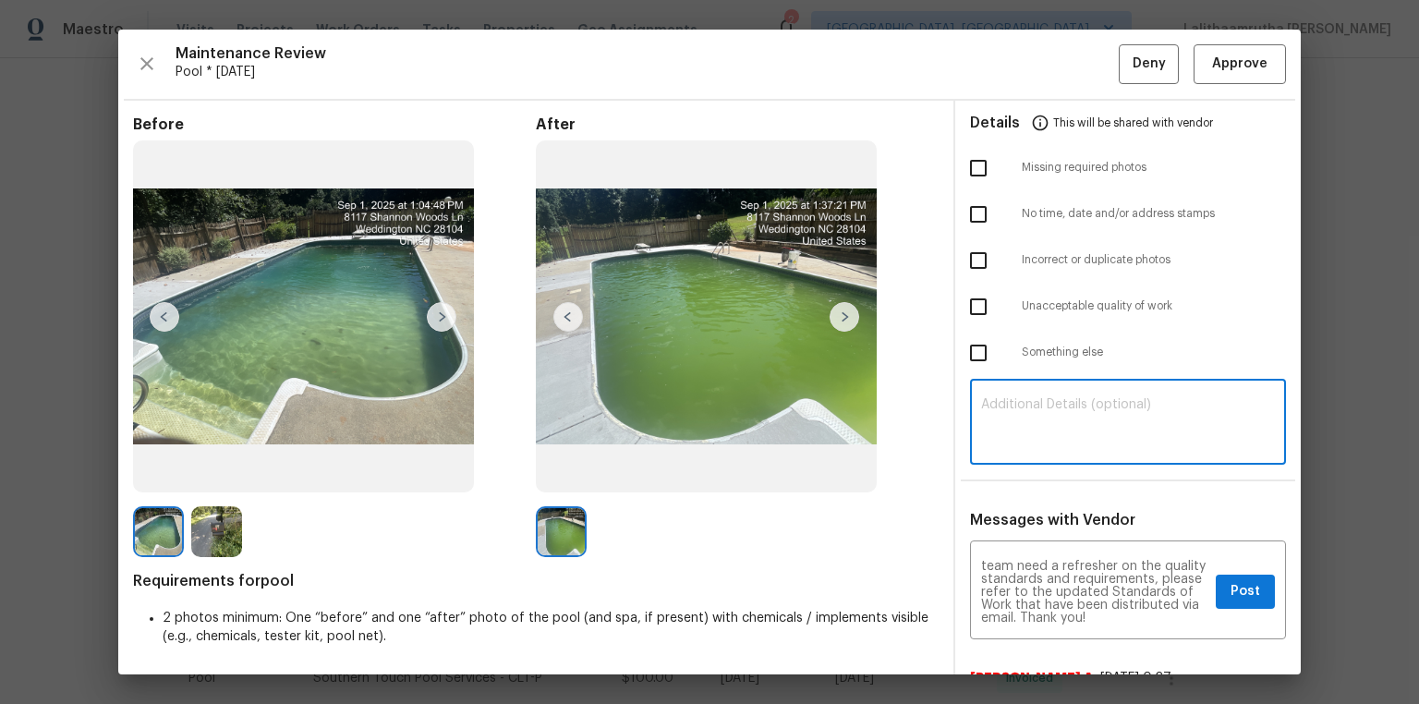
paste textarea "Maintenance Audit Team: Hello! Unfortunately, this pool visit completed on 09/0…"
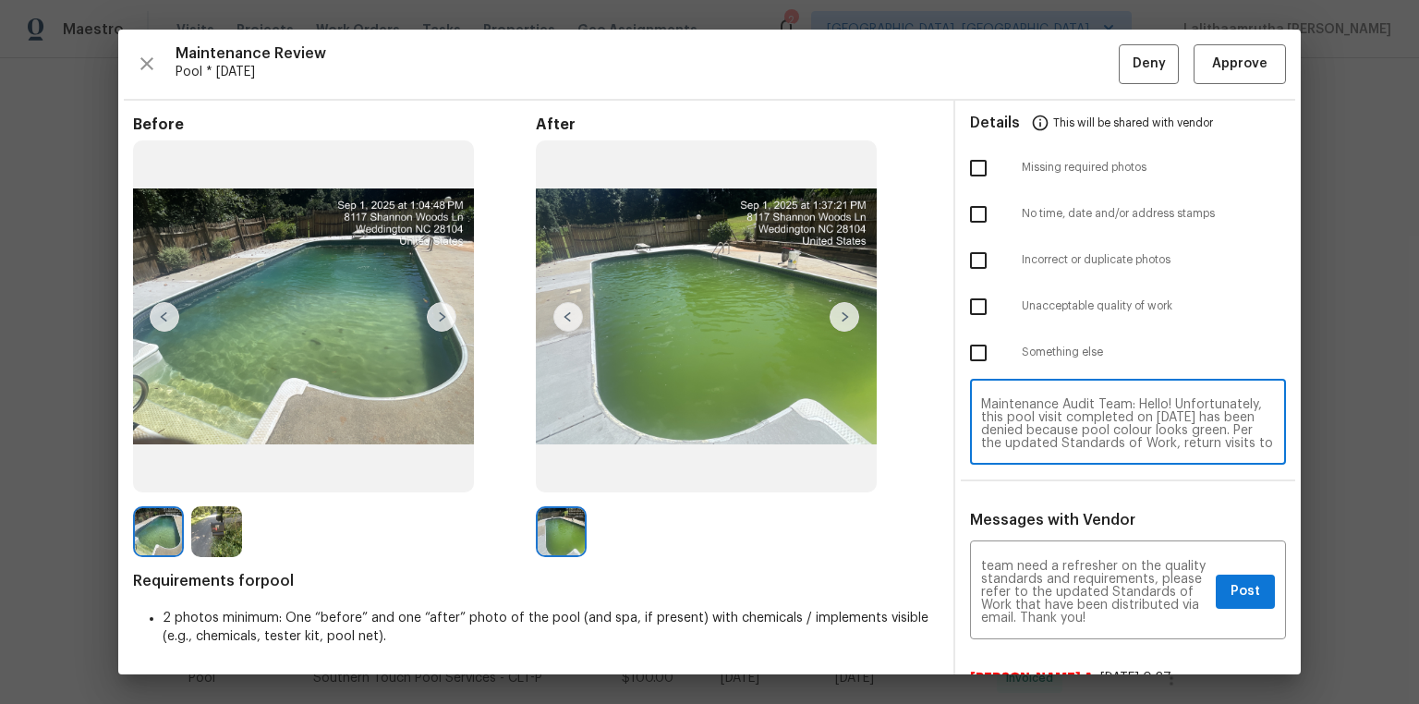
scroll to position [141, 0]
type textarea "Maintenance Audit Team: Hello! Unfortunately, this pool visit completed on 09/0…"
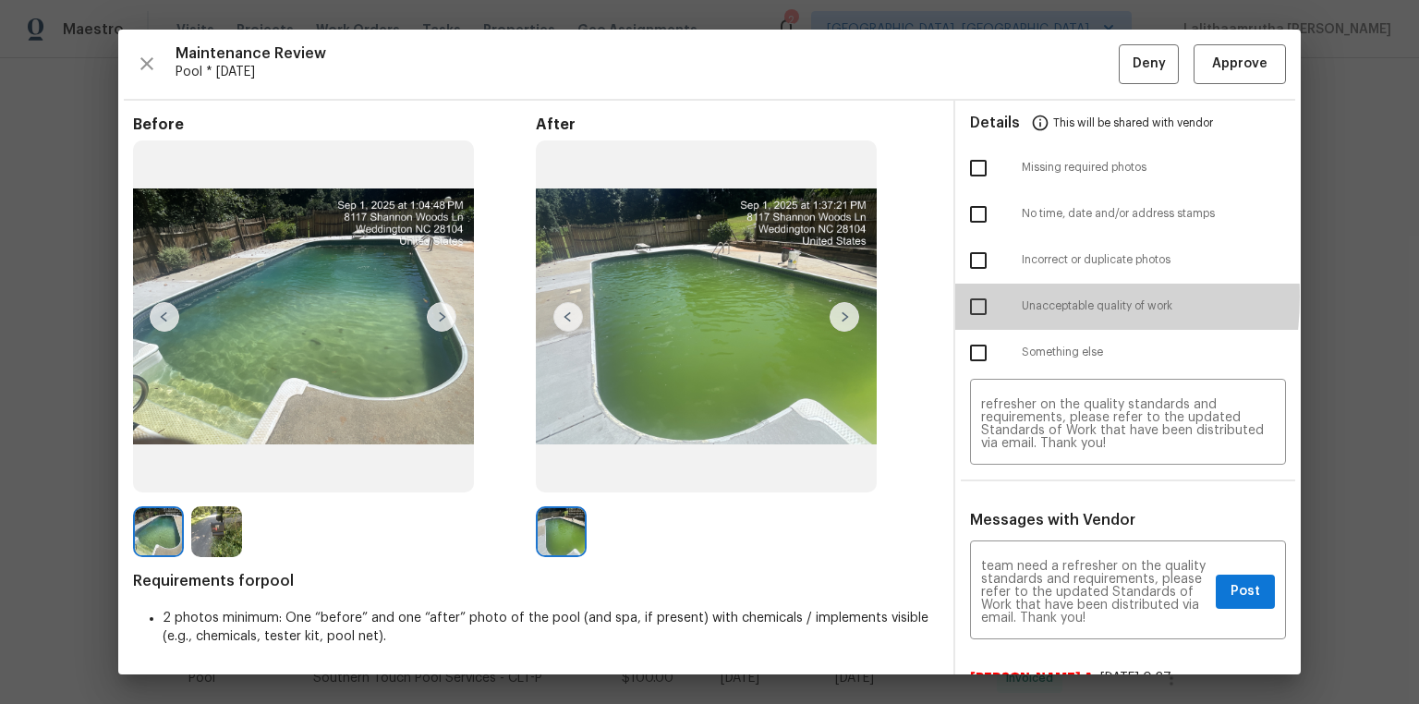
click at [980, 297] on input "checkbox" at bounding box center [978, 306] width 39 height 39
checkbox input "true"
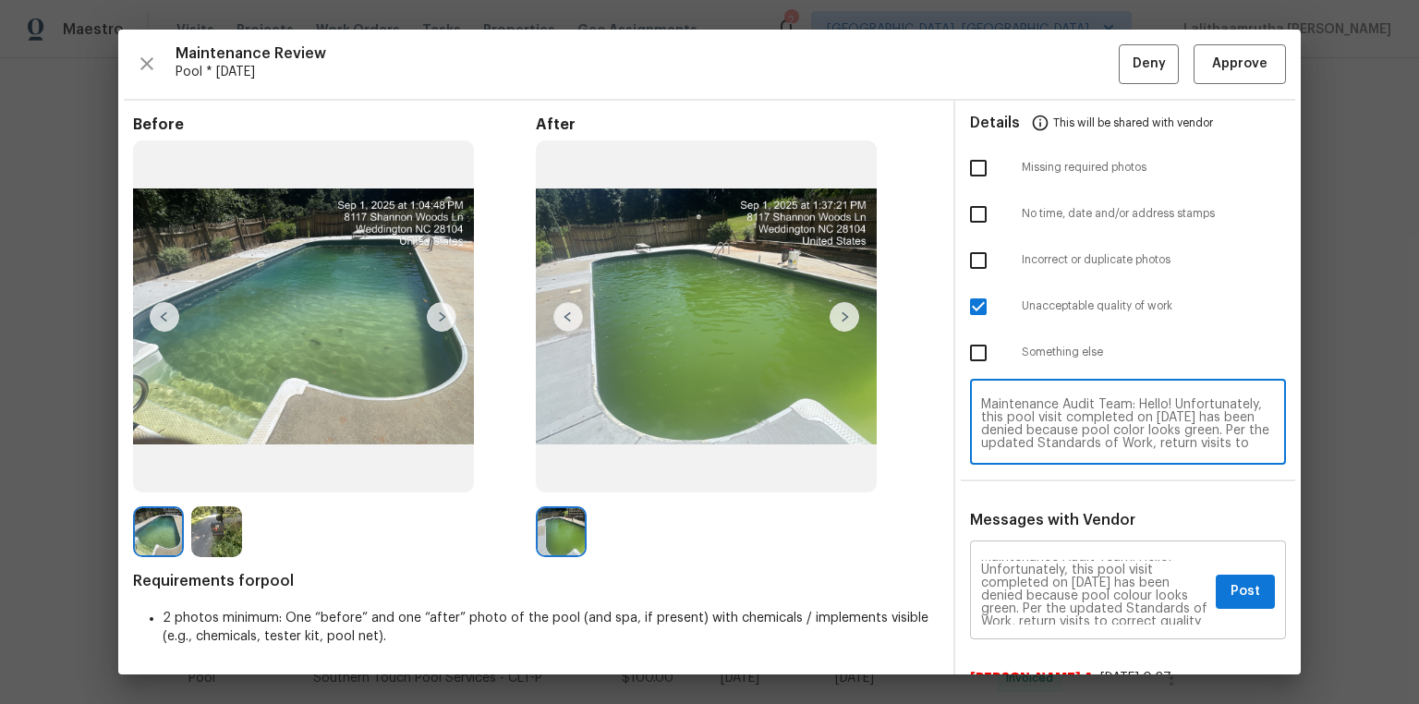
scroll to position [0, 0]
type textarea "Maintenance Audit Team: Hello! Unfortunately, this pool visit completed on 09/0…"
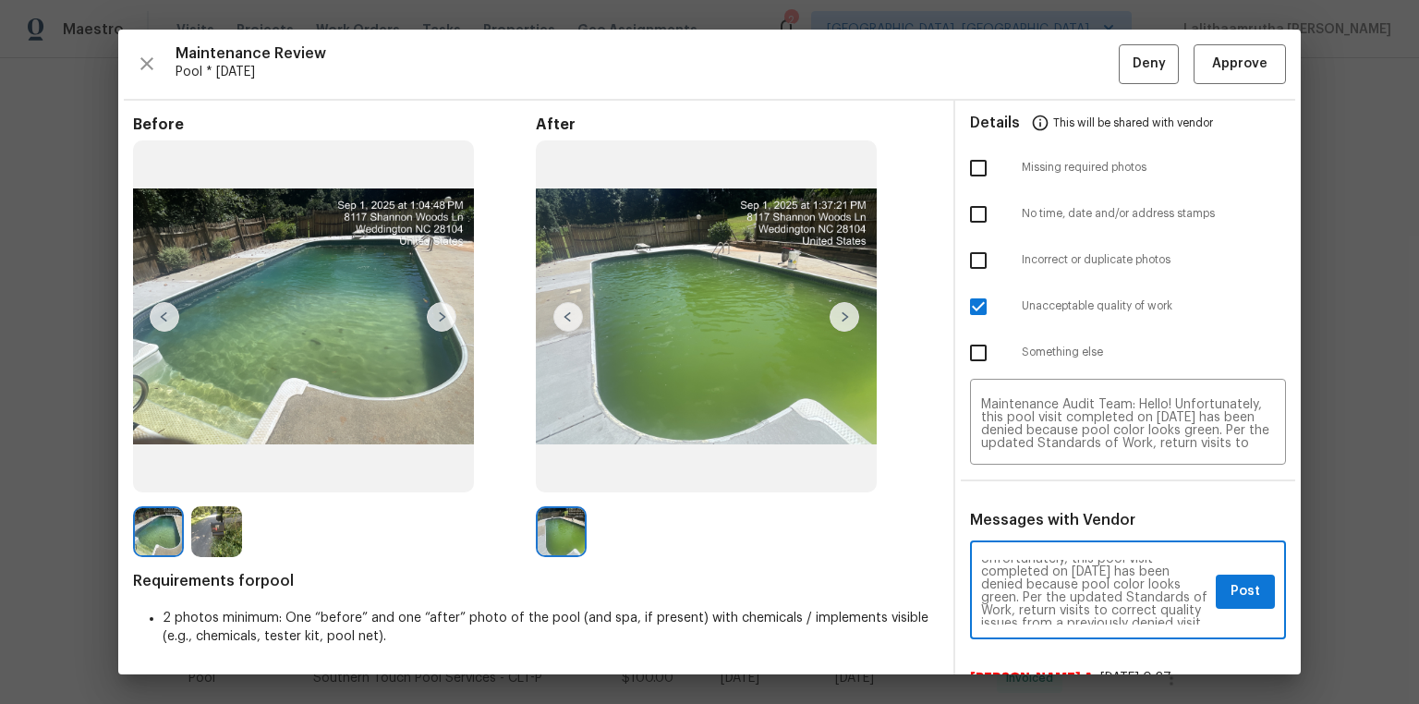
scroll to position [30, 0]
type textarea "Maintenance Audit Team: Hello! Unfortunately, this pool visit completed on 09/0…"
click at [1009, 473] on span "Post" at bounding box center [1246, 591] width 30 height 23
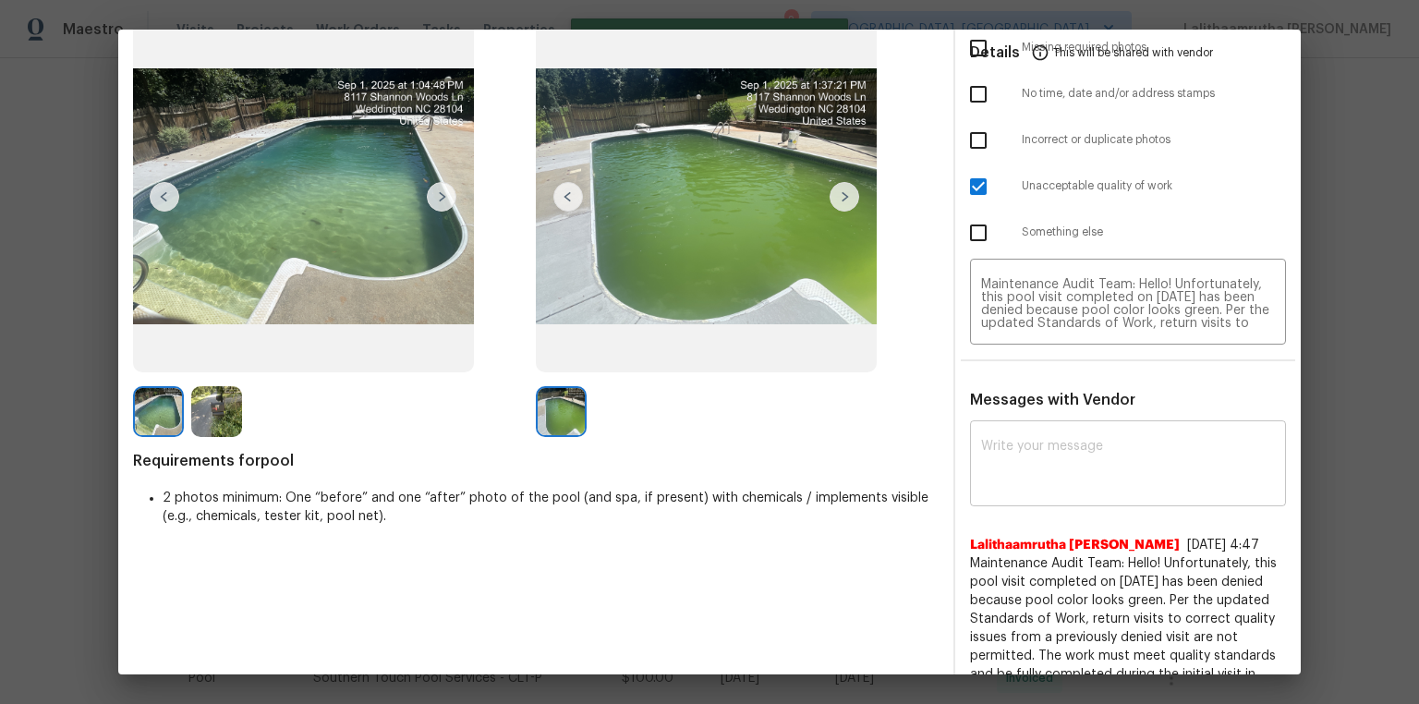
scroll to position [0, 0]
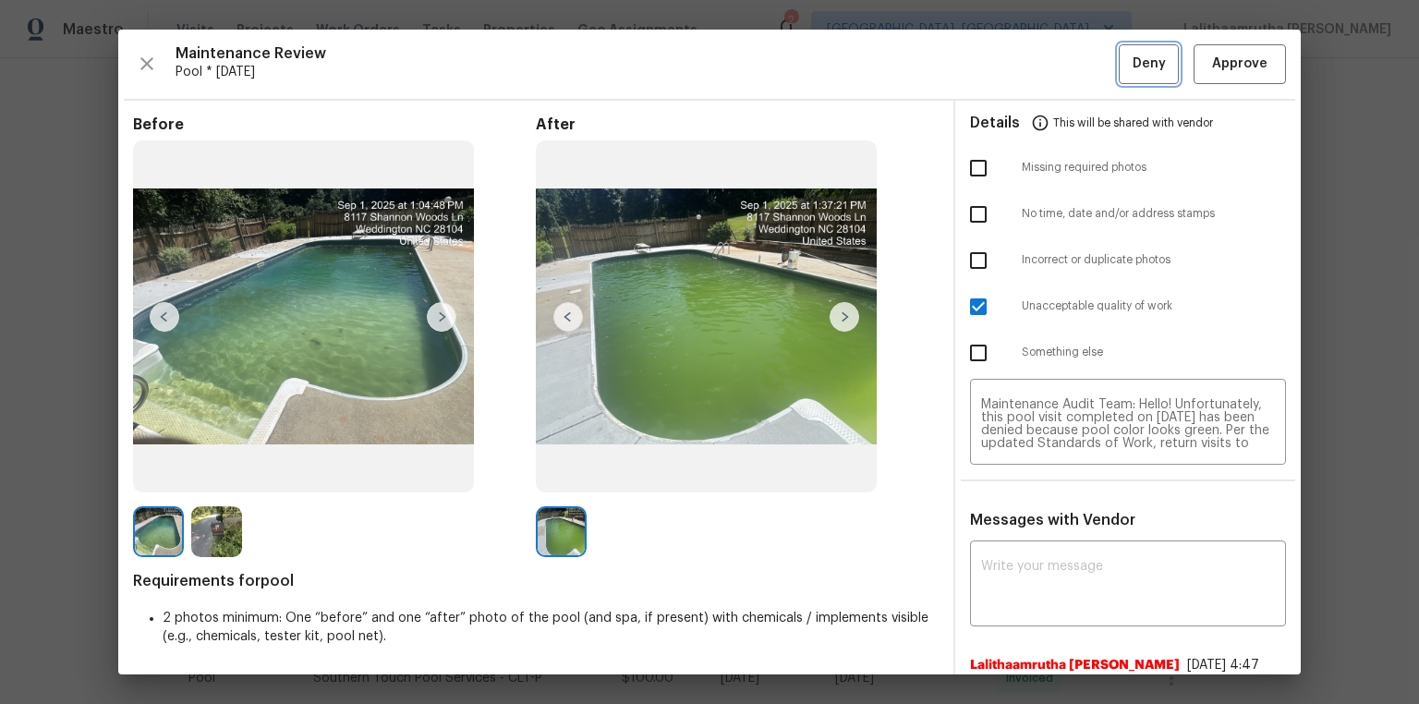
click at [1009, 70] on span "Deny" at bounding box center [1149, 64] width 33 height 23
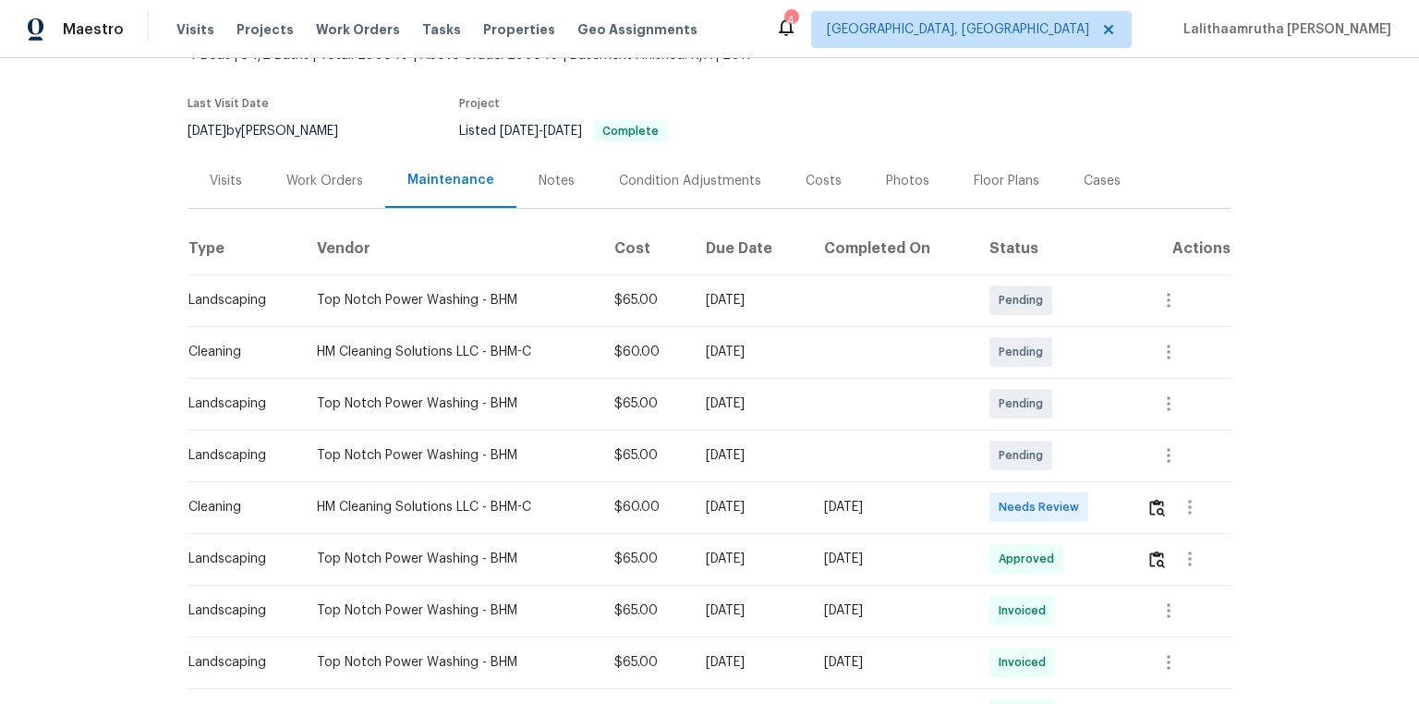
scroll to position [222, 0]
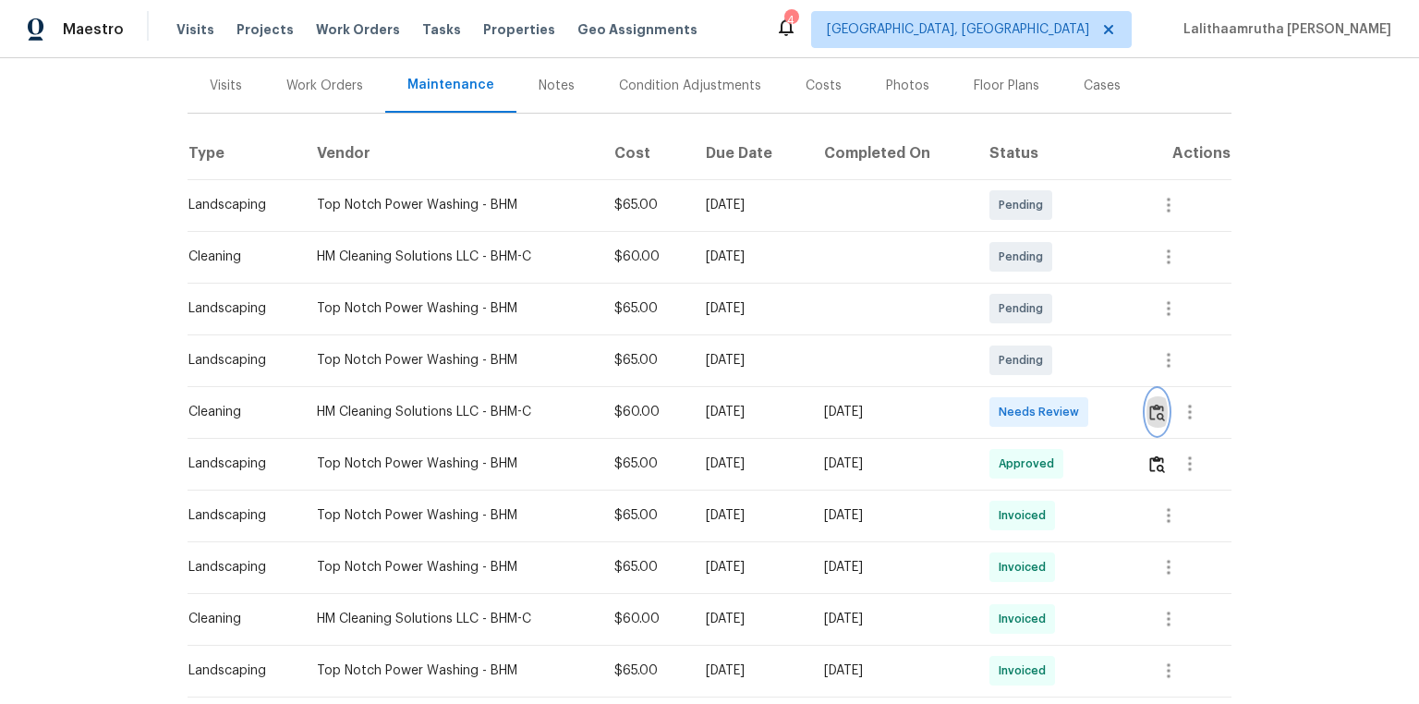
click at [1154, 411] on img "button" at bounding box center [1157, 413] width 16 height 18
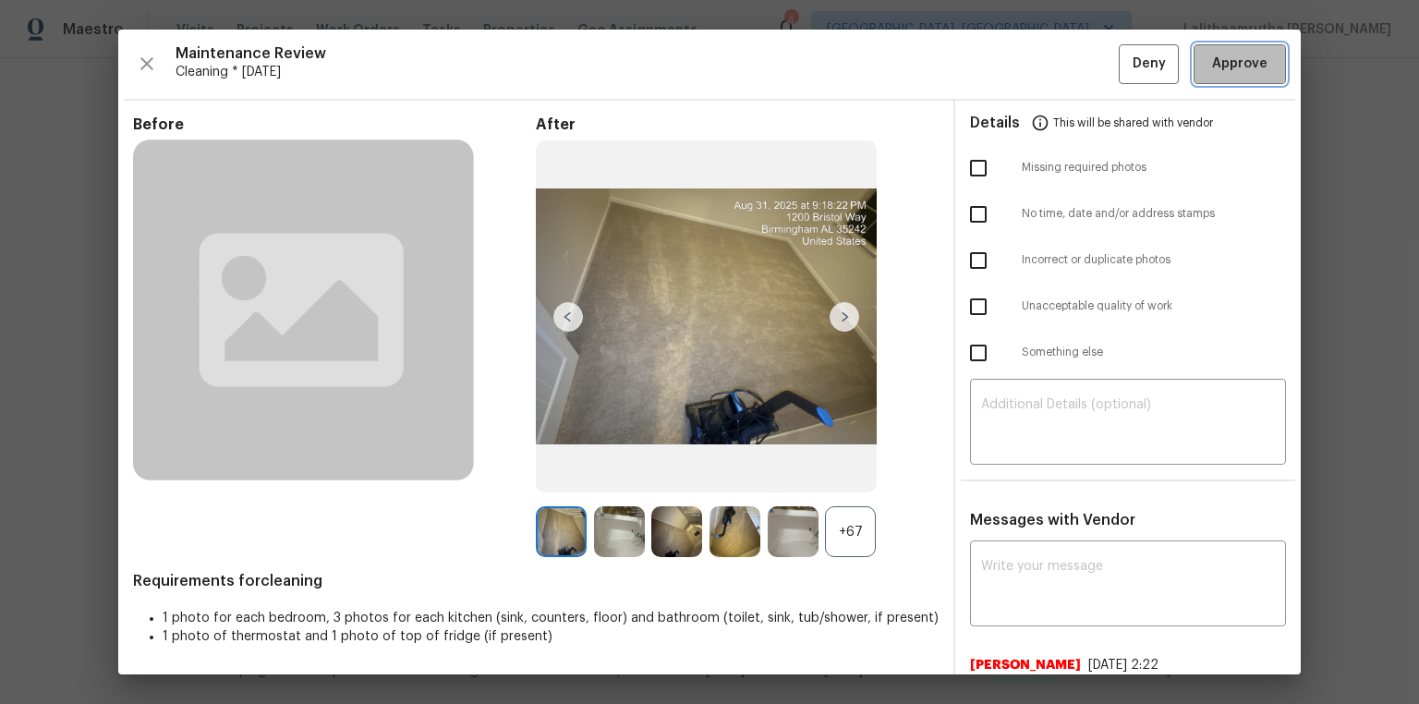
click at [1222, 63] on span "Approve" at bounding box center [1239, 64] width 55 height 23
